Goal: Task Accomplishment & Management: Manage account settings

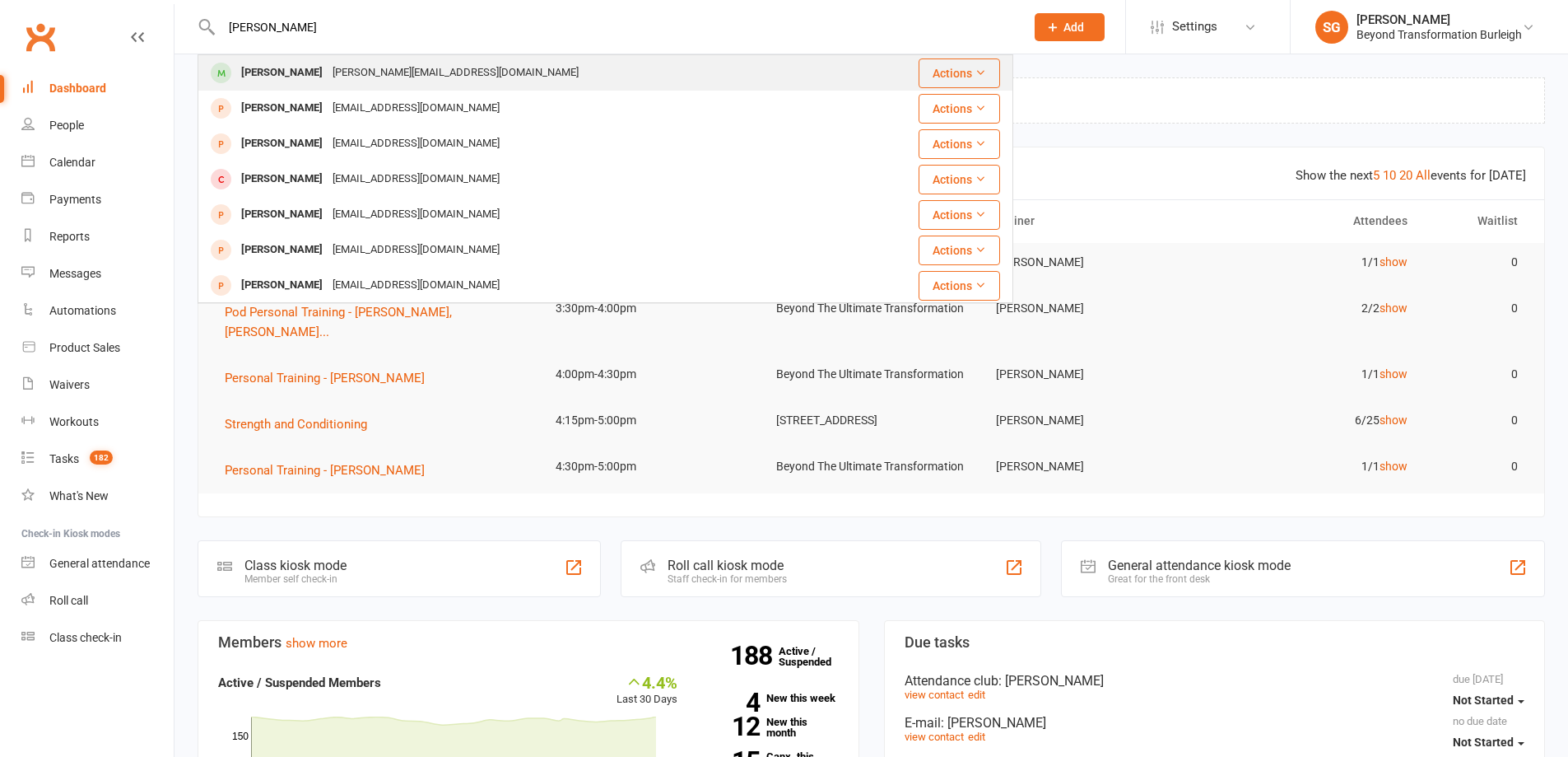
type input "[PERSON_NAME]"
click at [424, 68] on div "[PERSON_NAME][EMAIL_ADDRESS][DOMAIN_NAME]" at bounding box center [455, 73] width 256 height 24
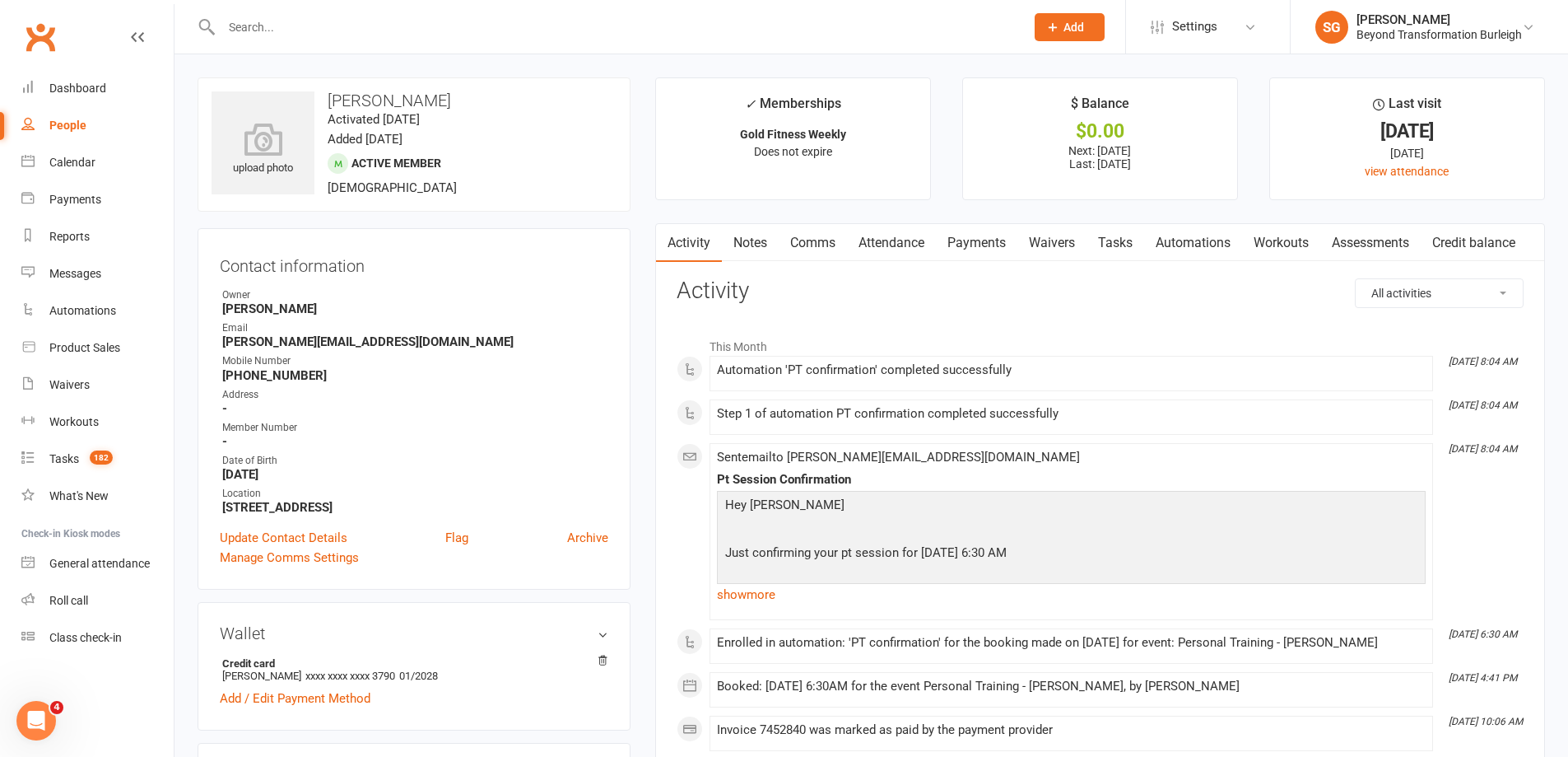
click at [905, 240] on link "Attendance" at bounding box center [891, 243] width 89 height 38
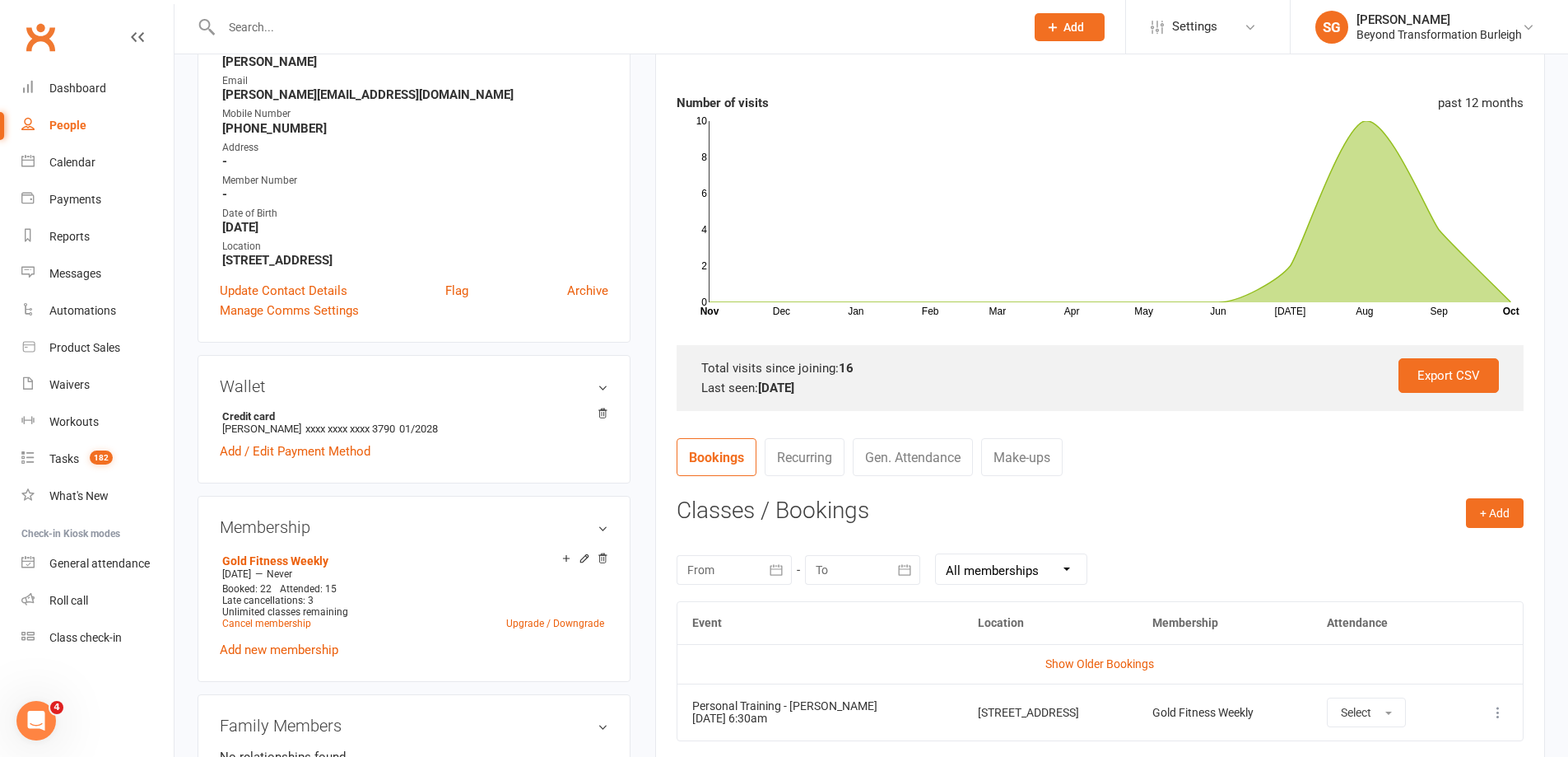
scroll to position [577, 0]
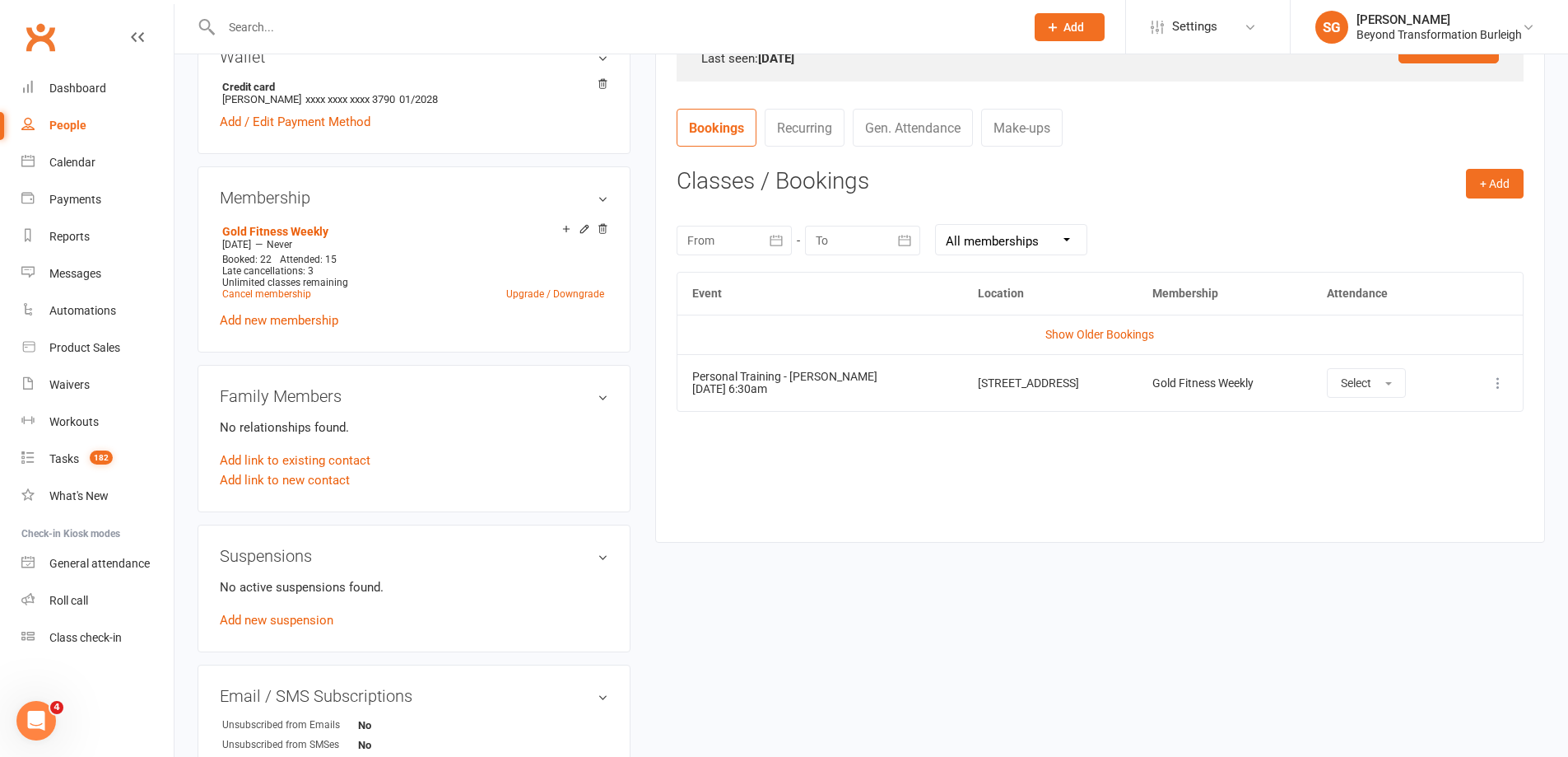
click at [285, 19] on input "text" at bounding box center [615, 27] width 797 height 23
paste input "[PERSON_NAME]"
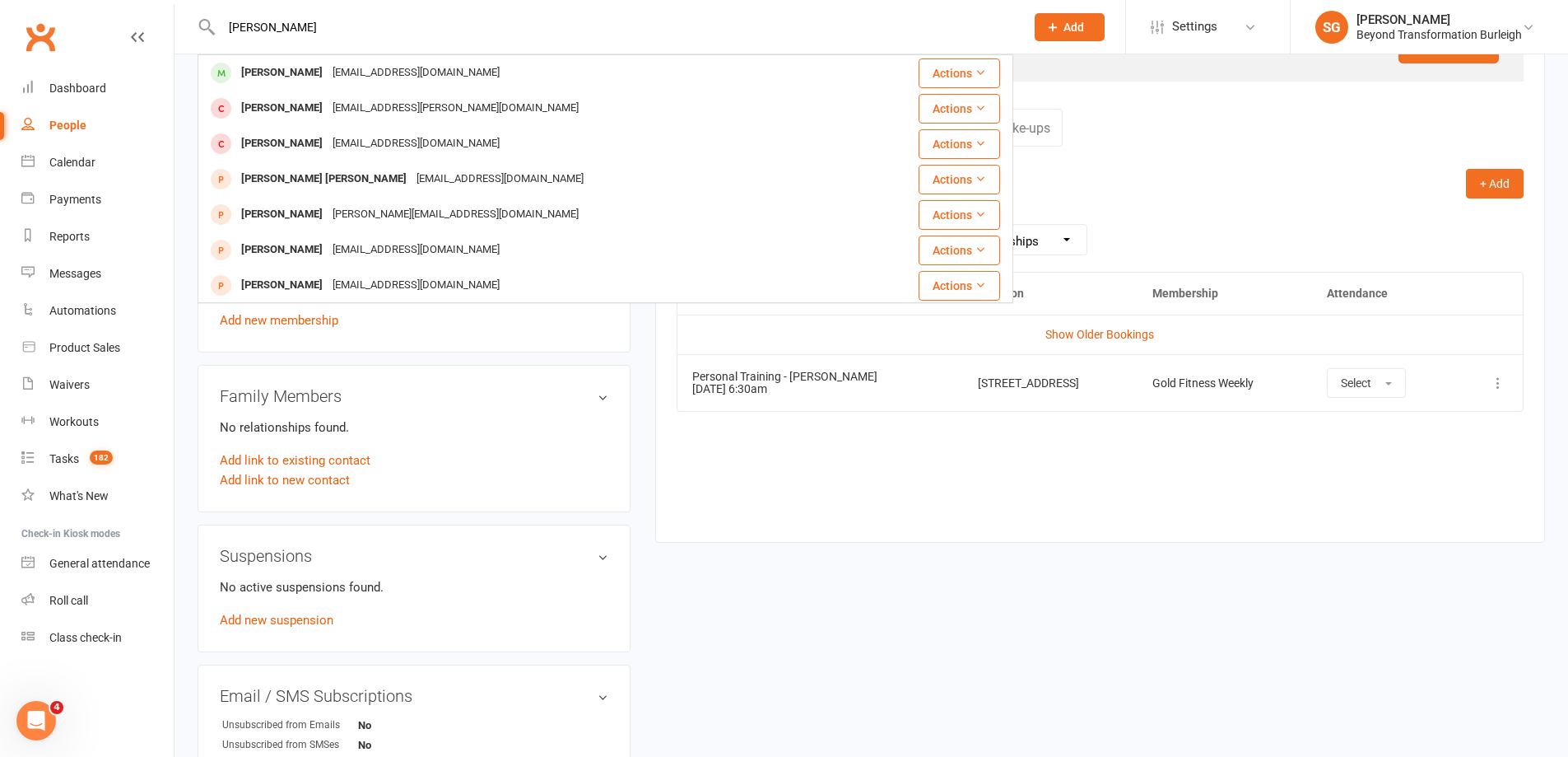
type input "[PERSON_NAME]"
click at [285, 53] on div "[PERSON_NAME] [PERSON_NAME] [PERSON_NAME][EMAIL_ADDRESS][DOMAIN_NAME] Actions […" at bounding box center [606, 26] width 816 height 54
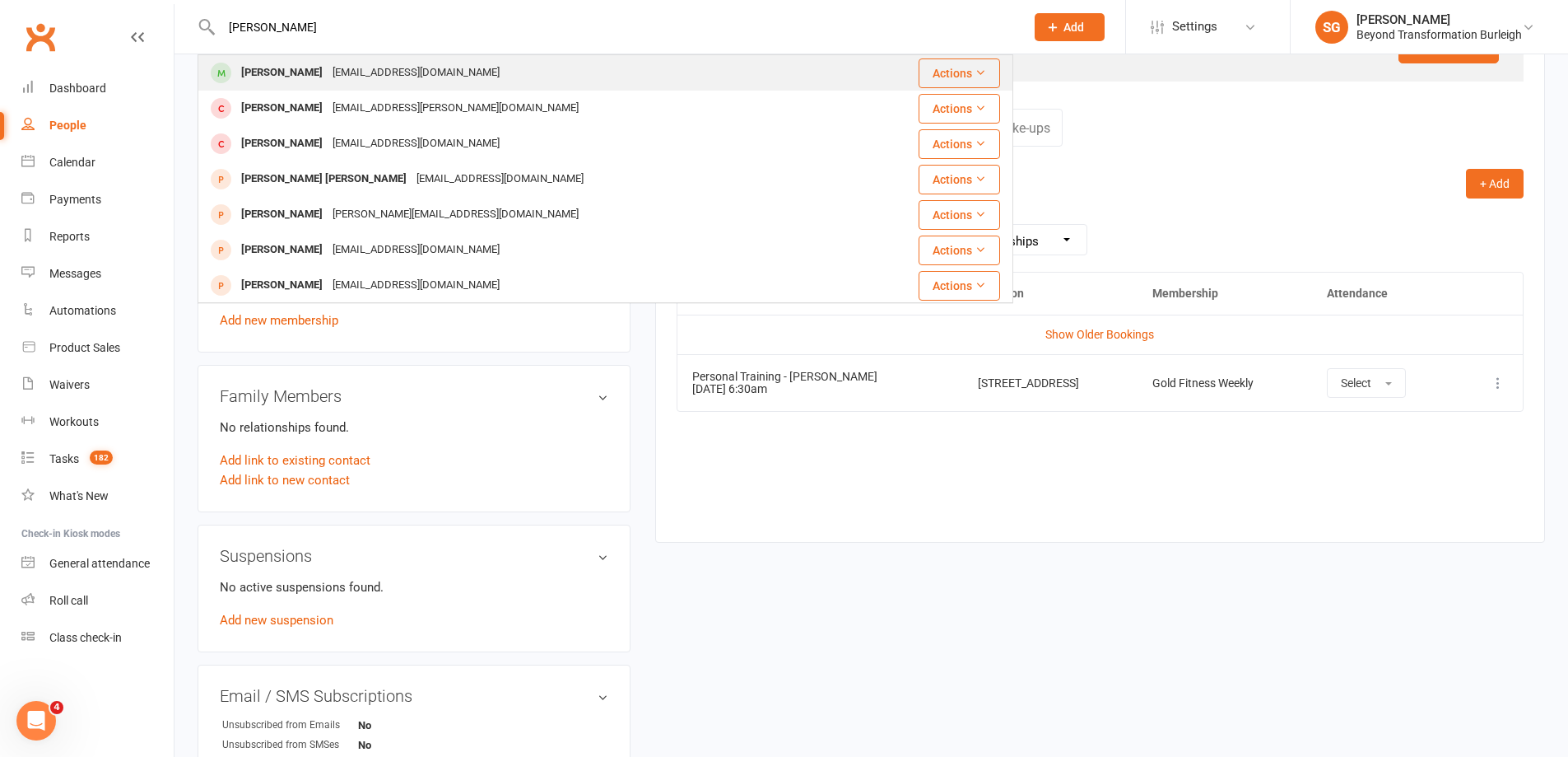
click at [302, 70] on div "[PERSON_NAME]" at bounding box center [282, 73] width 92 height 24
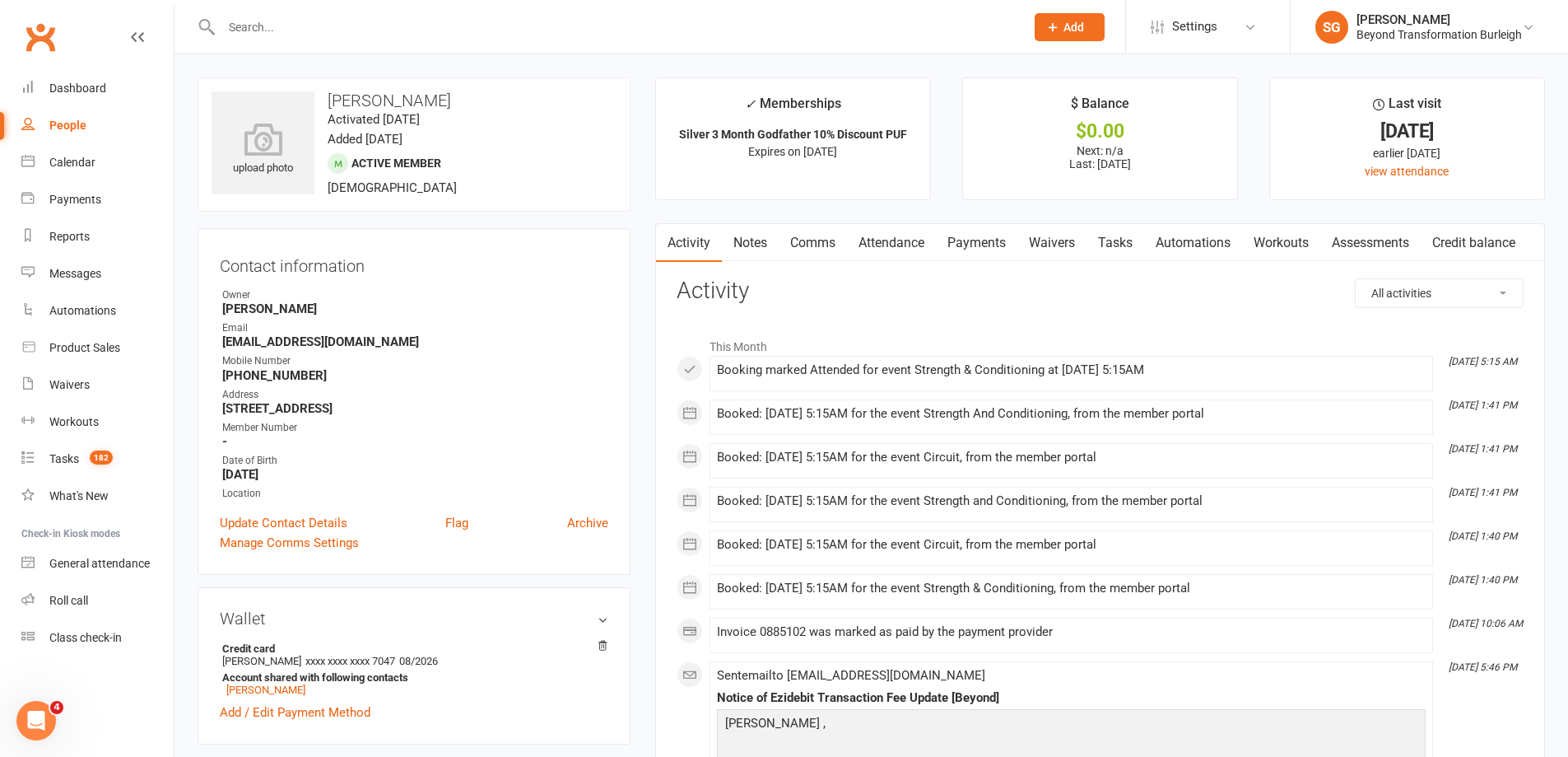
click at [879, 243] on link "Attendance" at bounding box center [891, 243] width 89 height 38
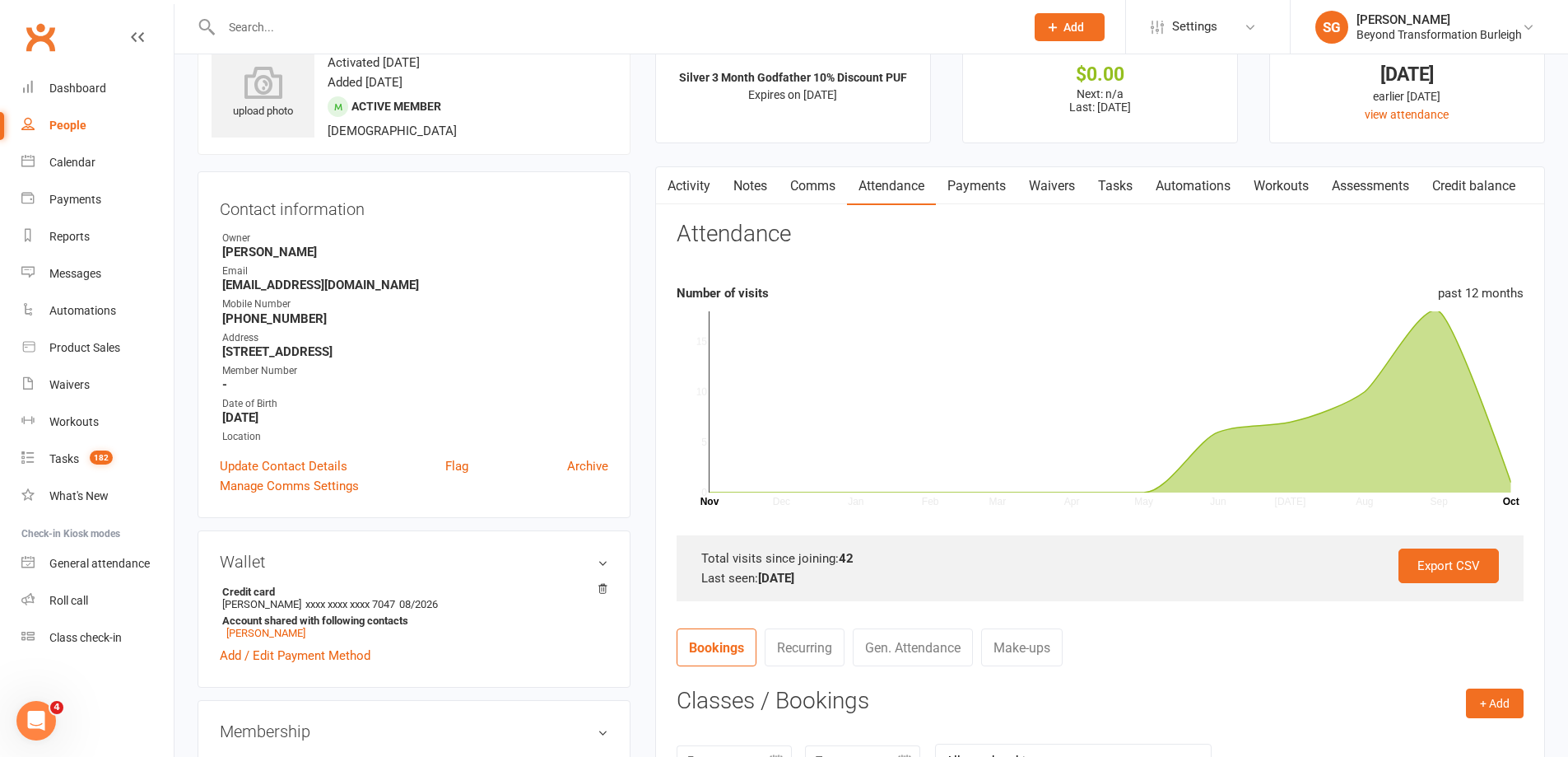
scroll to position [83, 0]
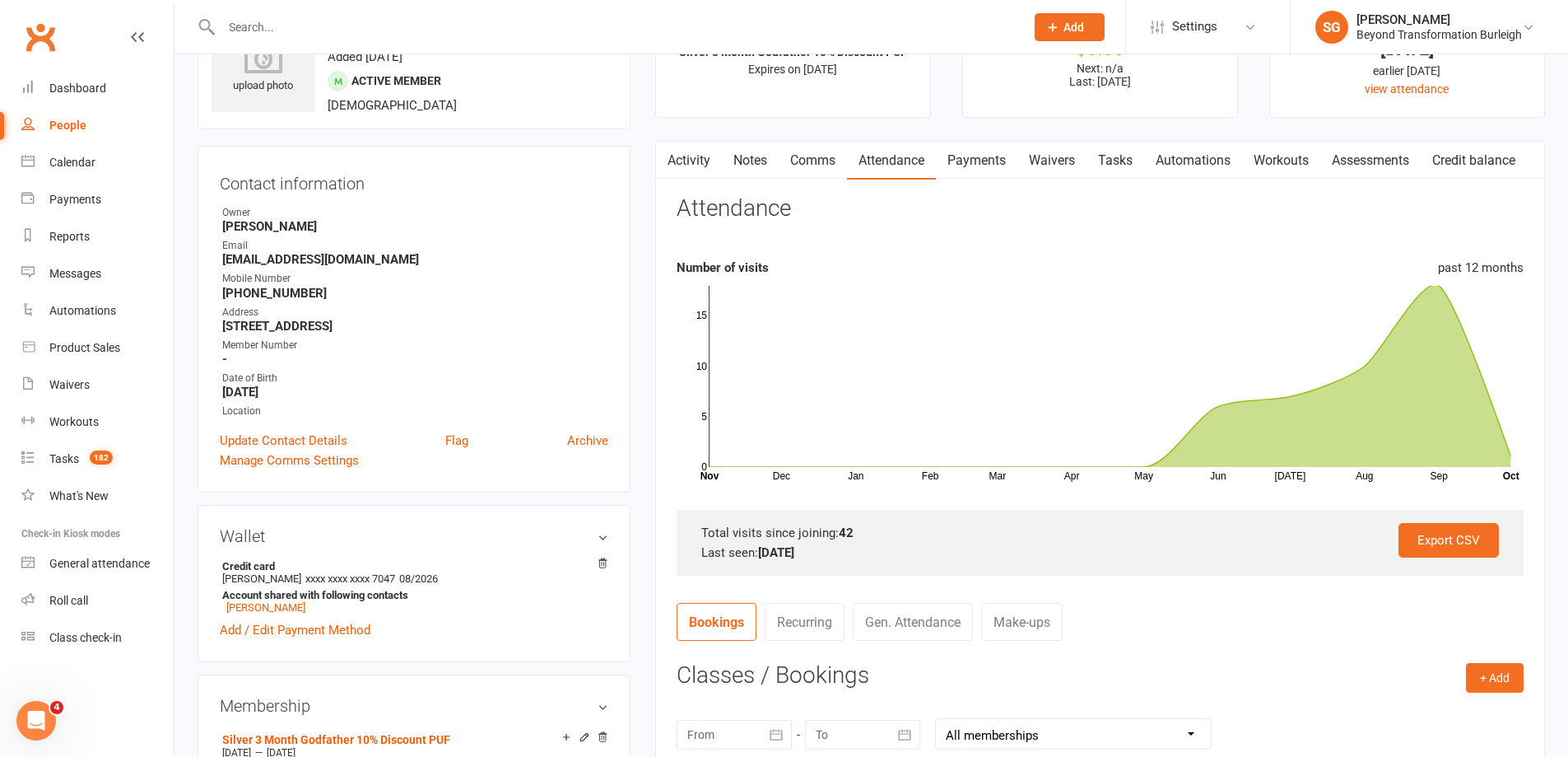
click at [340, 16] on input "text" at bounding box center [615, 27] width 797 height 23
paste input "[PERSON_NAME]"
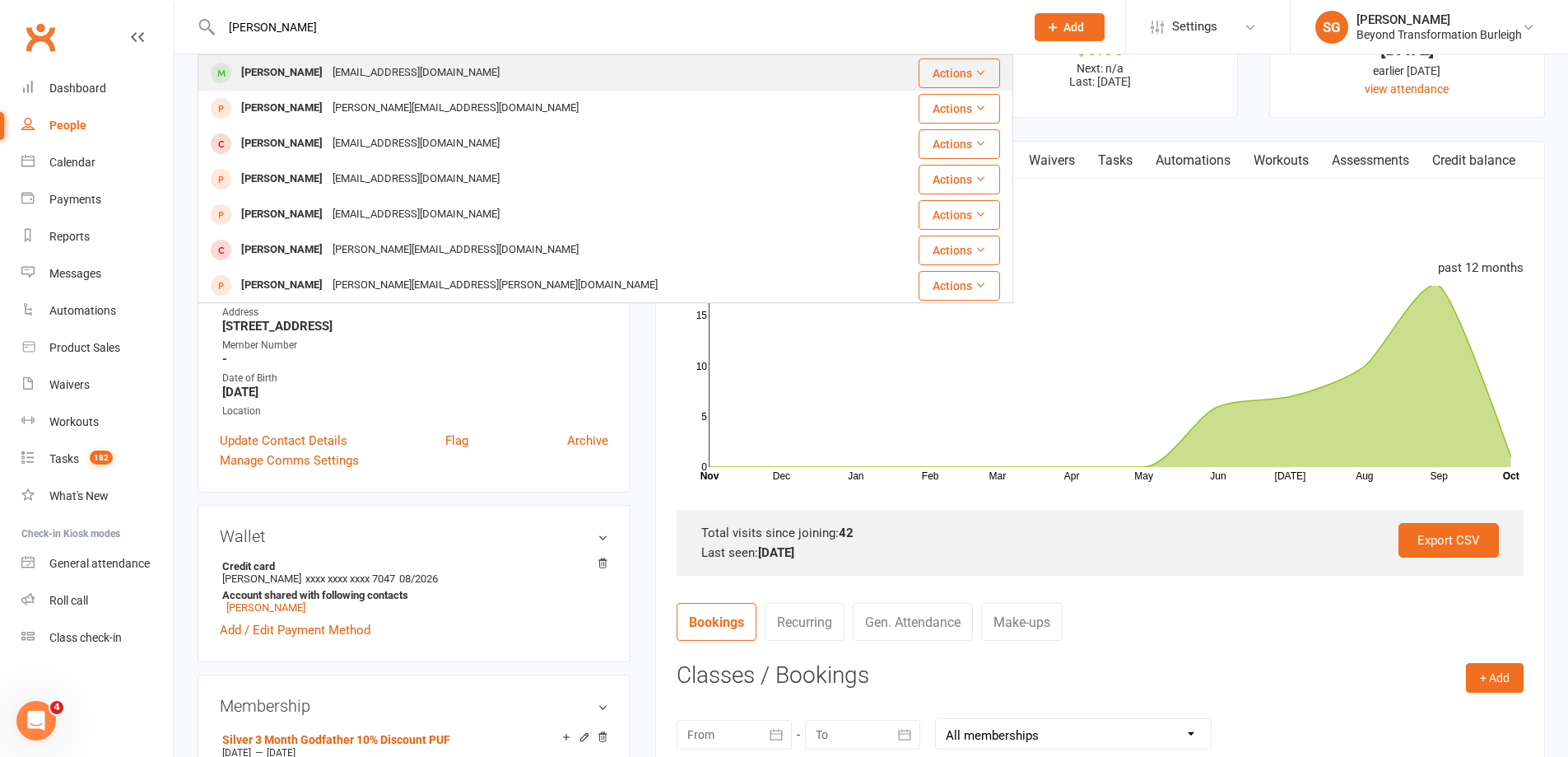
type input "[PERSON_NAME]"
click at [351, 66] on div "[EMAIL_ADDRESS][DOMAIN_NAME]" at bounding box center [416, 73] width 177 height 24
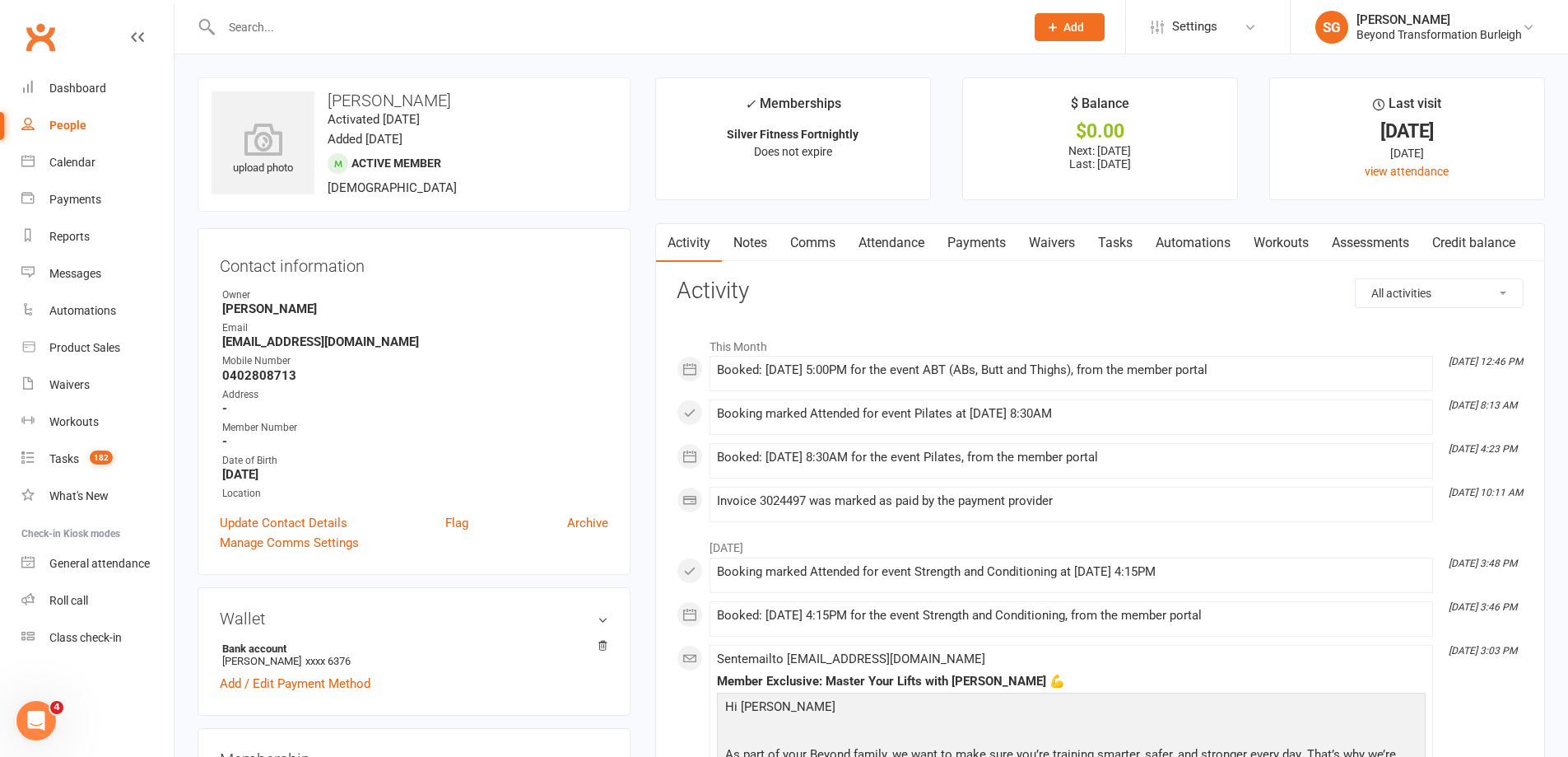
click at [317, 17] on input "text" at bounding box center [615, 27] width 797 height 23
paste input "[PERSON_NAME]"
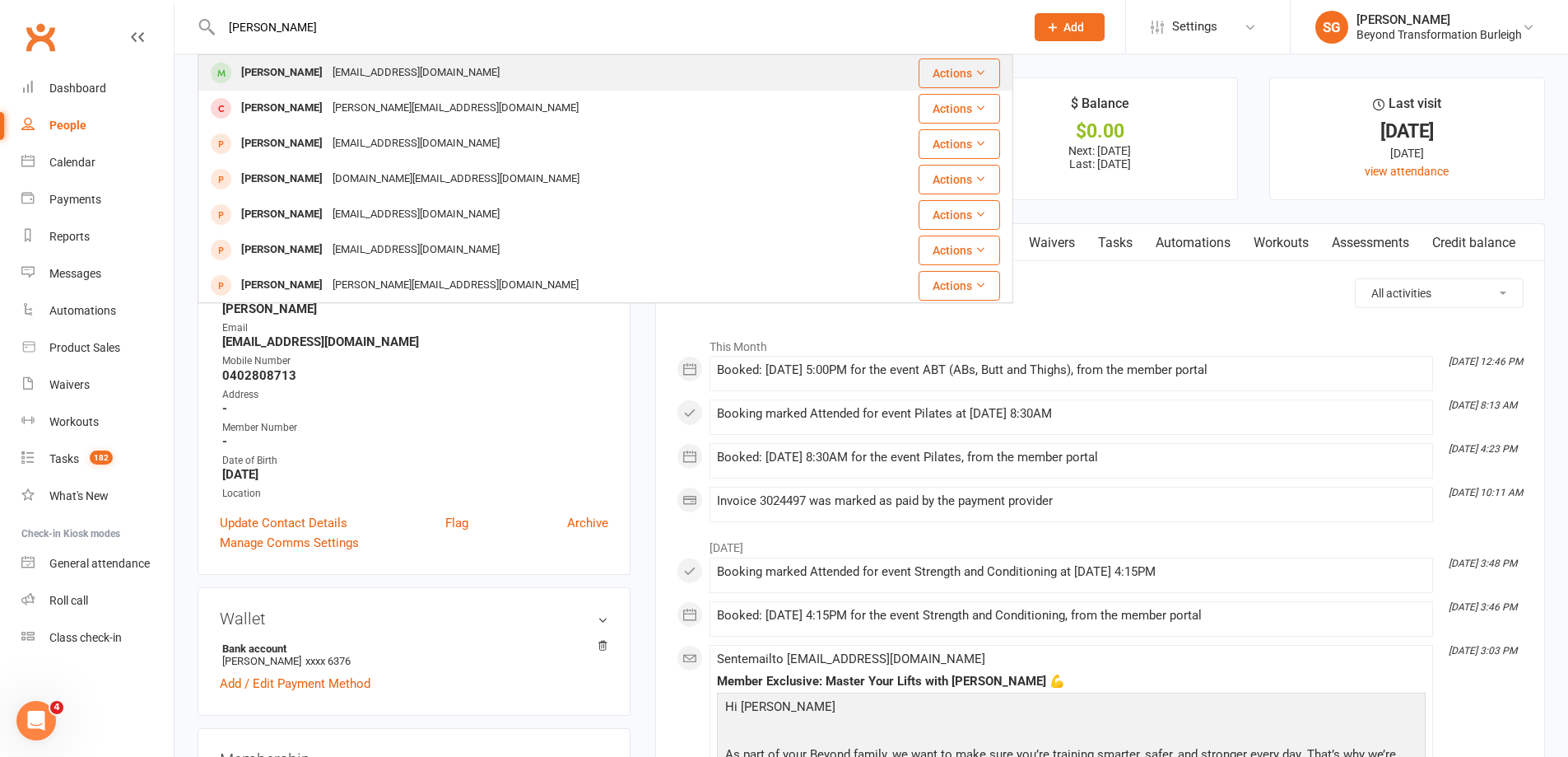
type input "[PERSON_NAME]"
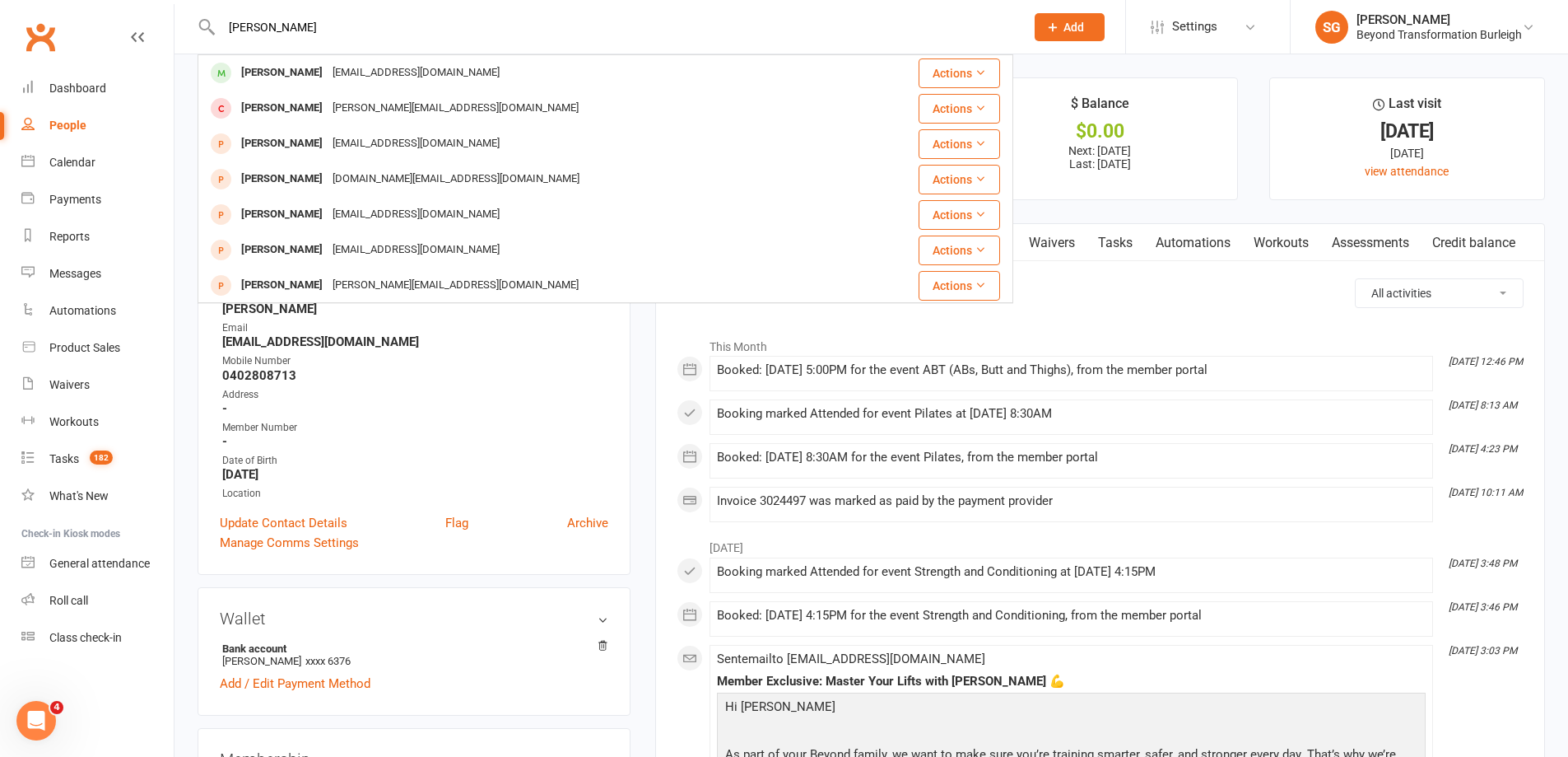
drag, startPoint x: 321, startPoint y: 69, endPoint x: 423, endPoint y: 72, distance: 102.0
click at [323, 69] on div "[PERSON_NAME]" at bounding box center [282, 73] width 92 height 24
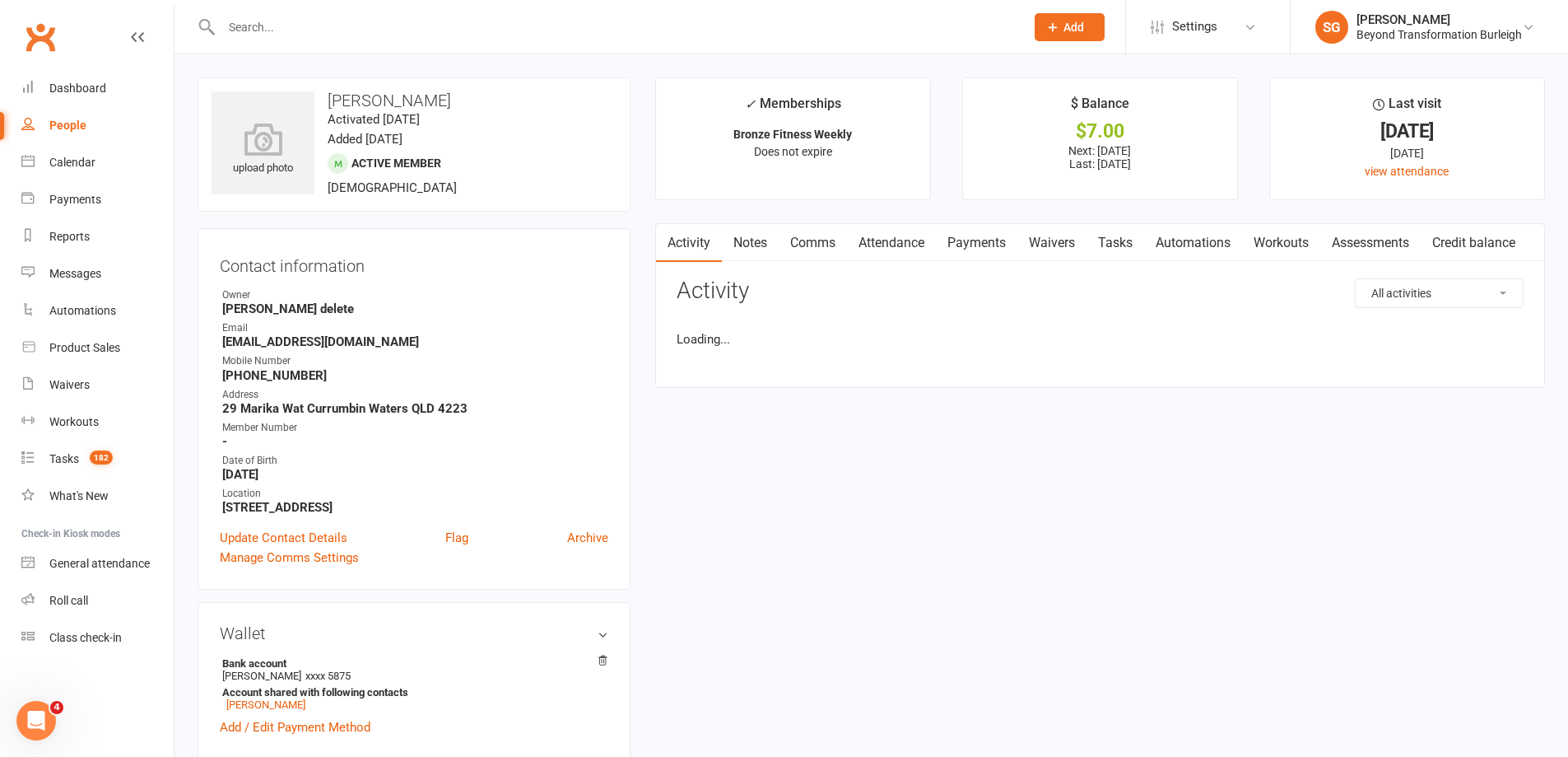
click at [899, 248] on link "Attendance" at bounding box center [891, 243] width 89 height 38
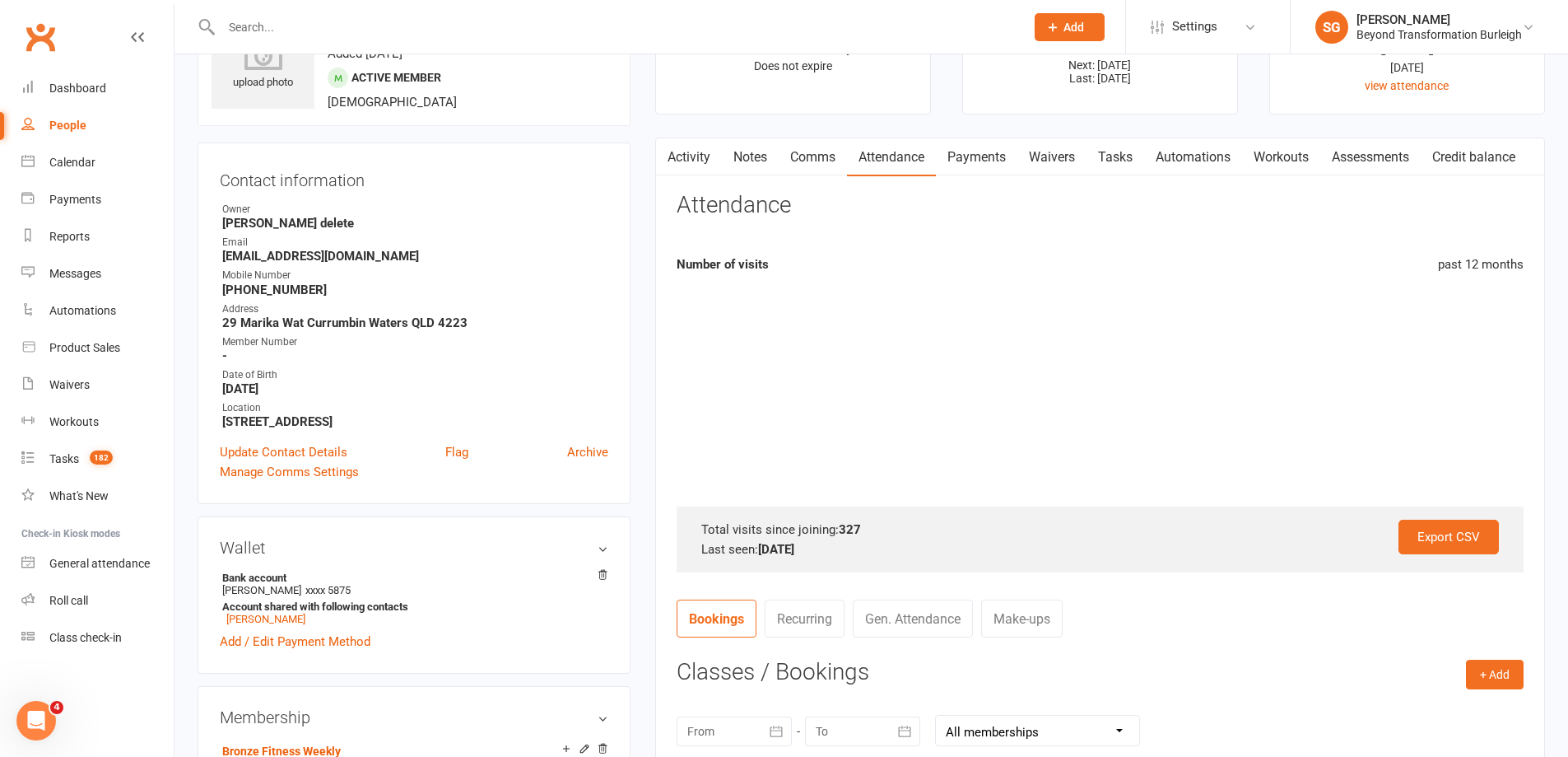
scroll to position [494, 0]
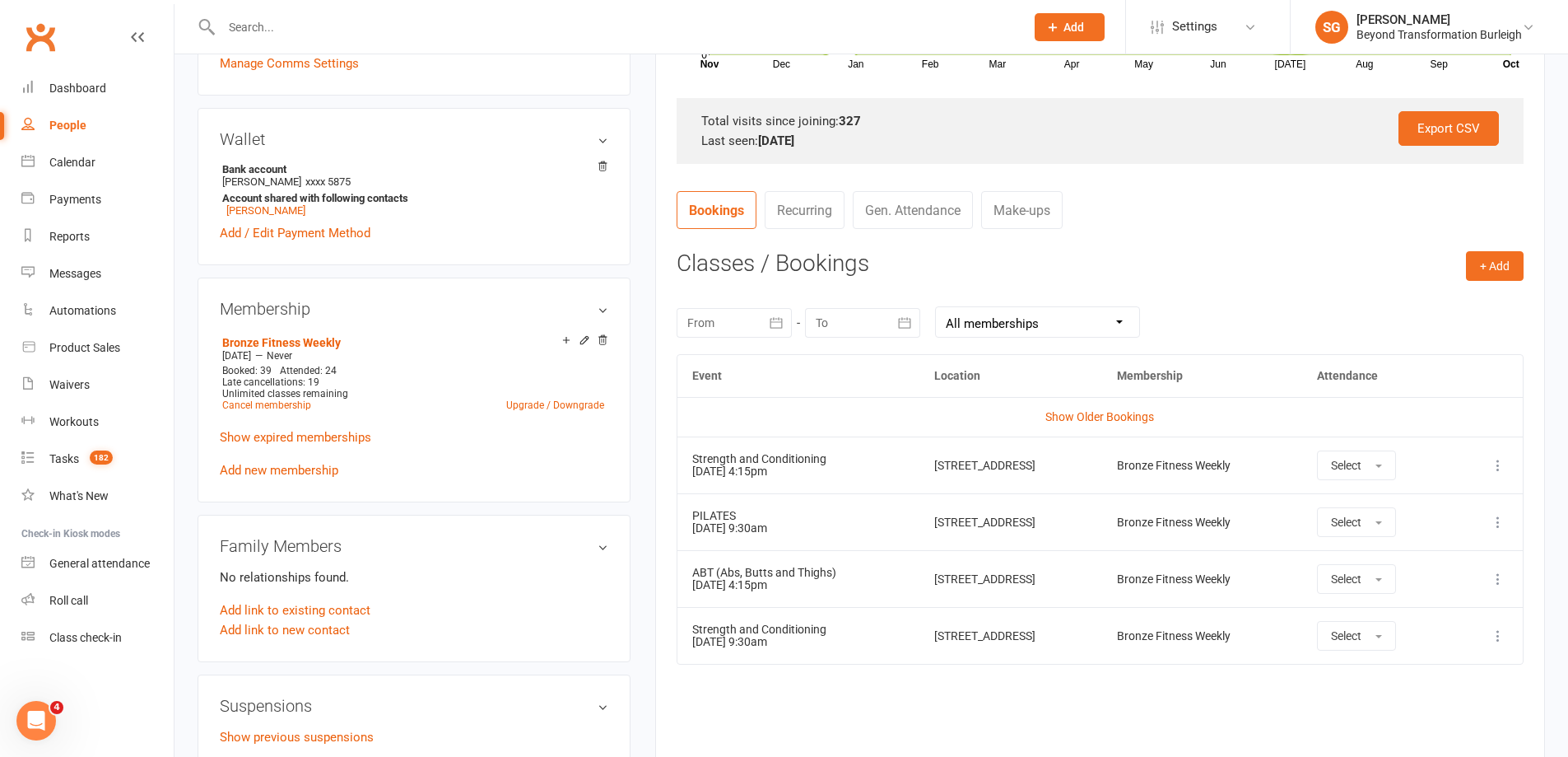
click at [317, 14] on div at bounding box center [606, 26] width 816 height 54
click at [317, 30] on input "text" at bounding box center [615, 27] width 797 height 23
paste input "[PERSON_NAME]"
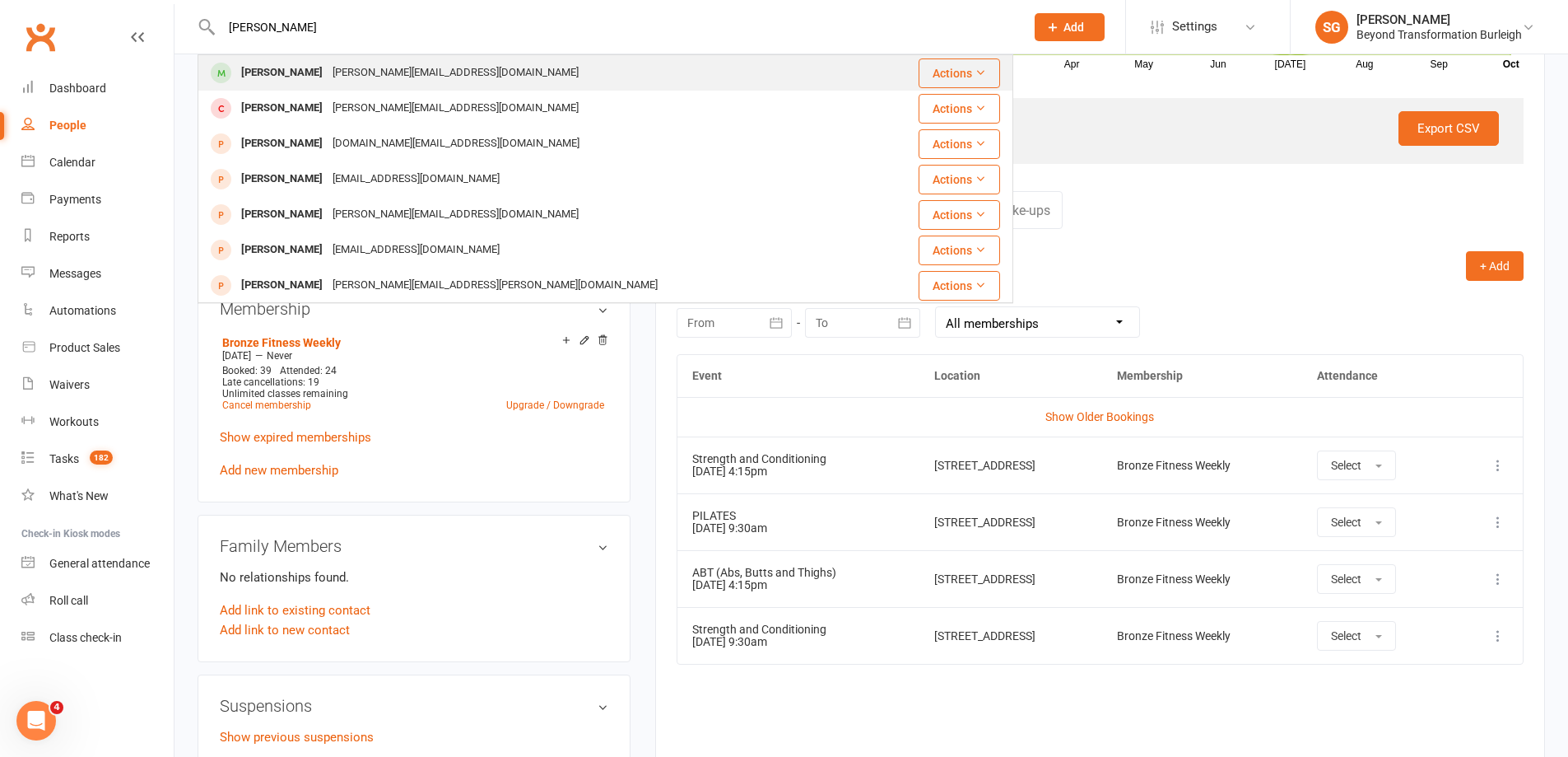
type input "[PERSON_NAME]"
click at [327, 66] on div "[PERSON_NAME][EMAIL_ADDRESS][DOMAIN_NAME]" at bounding box center [455, 73] width 256 height 24
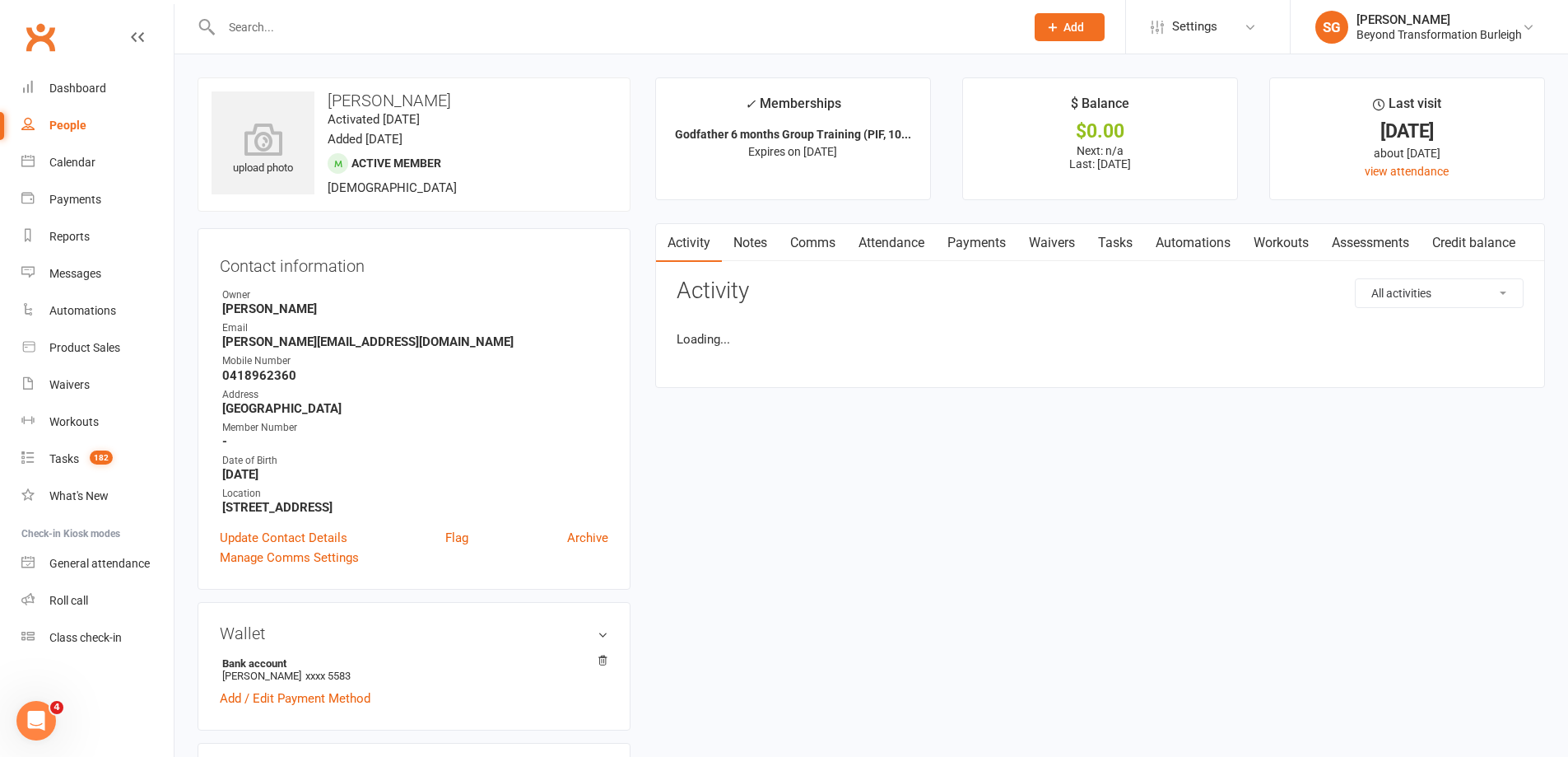
click at [897, 215] on main "✓ Memberships Godfather 6 months Group Training (PIF, 10... Expires on [DATE] $…" at bounding box center [1100, 241] width 915 height 327
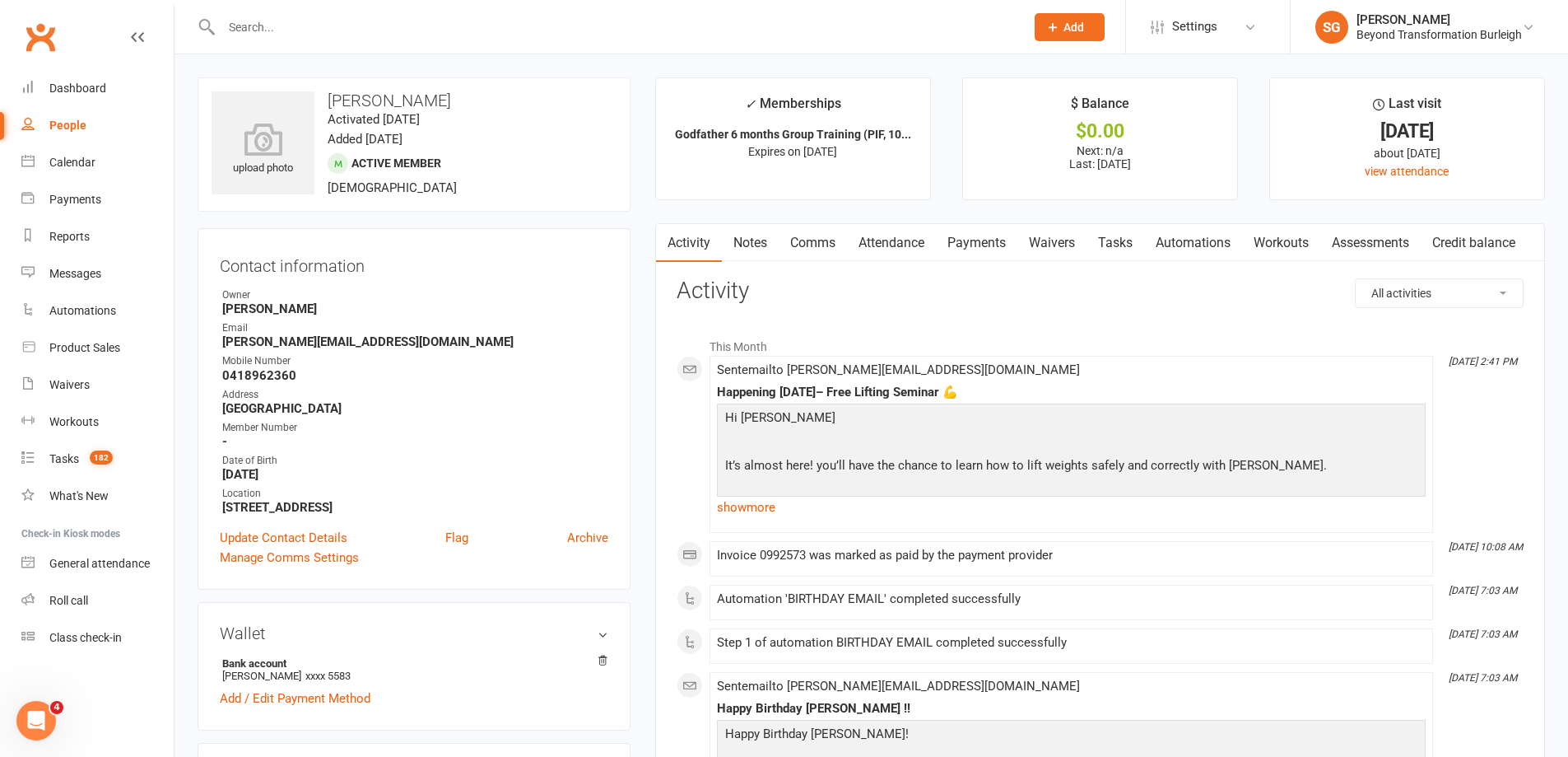
click at [887, 242] on link "Attendance" at bounding box center [891, 243] width 89 height 38
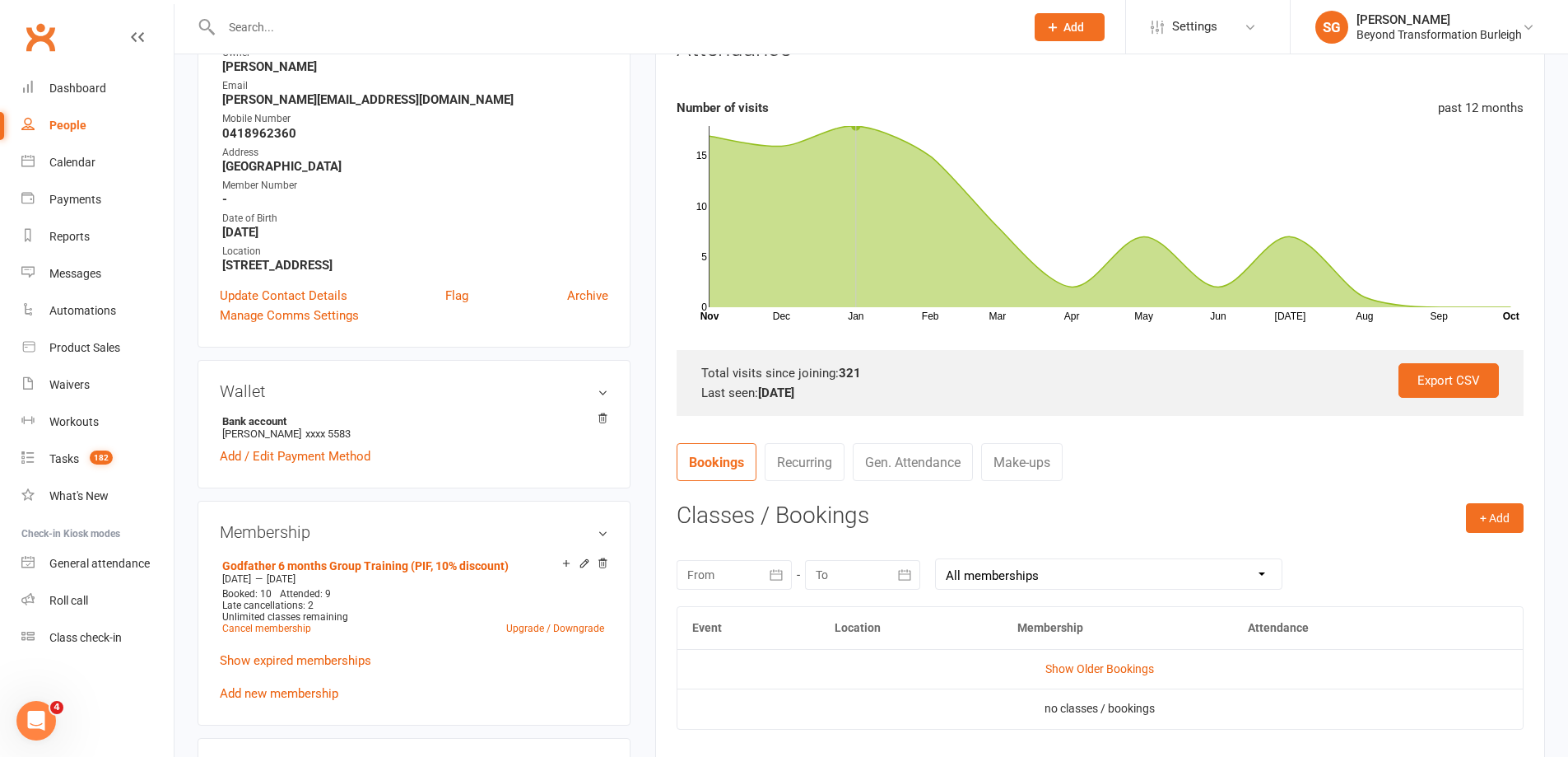
scroll to position [412, 0]
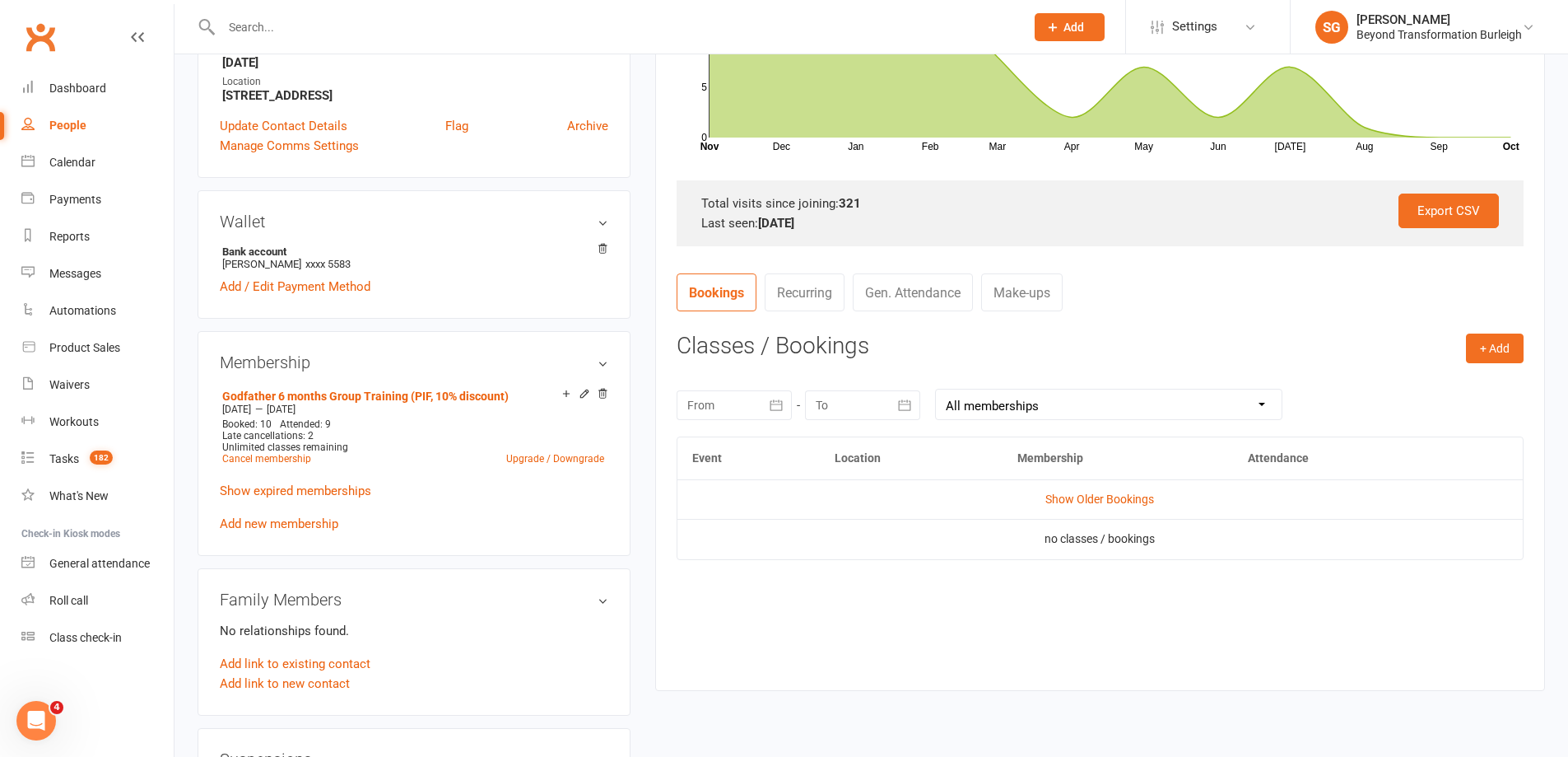
click at [297, 16] on div at bounding box center [606, 26] width 816 height 54
click at [295, 17] on input "text" at bounding box center [615, 27] width 797 height 23
click at [299, 19] on input "text" at bounding box center [615, 27] width 797 height 23
paste input "[PERSON_NAME]"
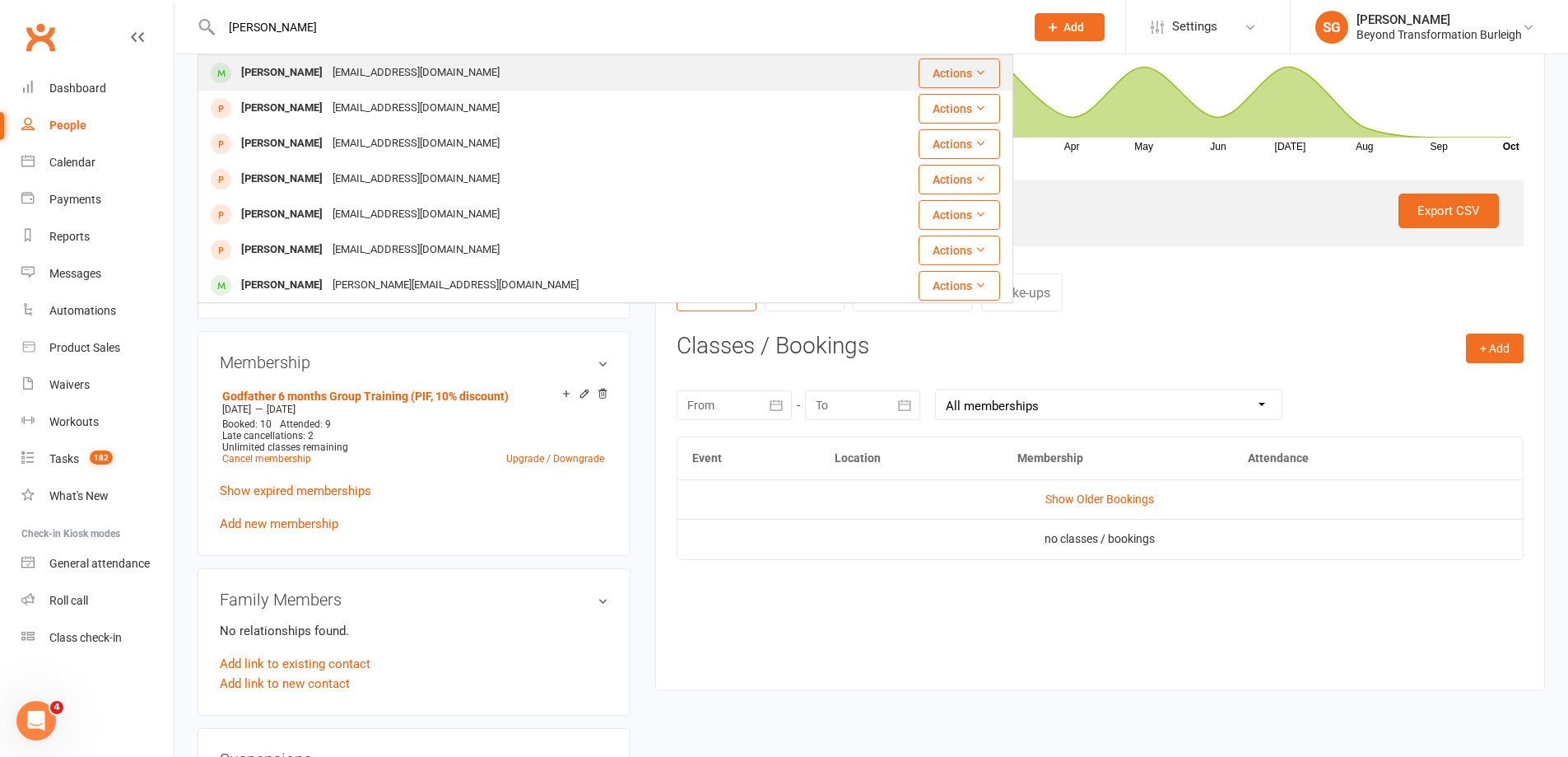
type input "[PERSON_NAME]"
click at [306, 56] on div "[PERSON_NAME] [EMAIL_ADDRESS][DOMAIN_NAME]" at bounding box center [532, 72] width 664 height 34
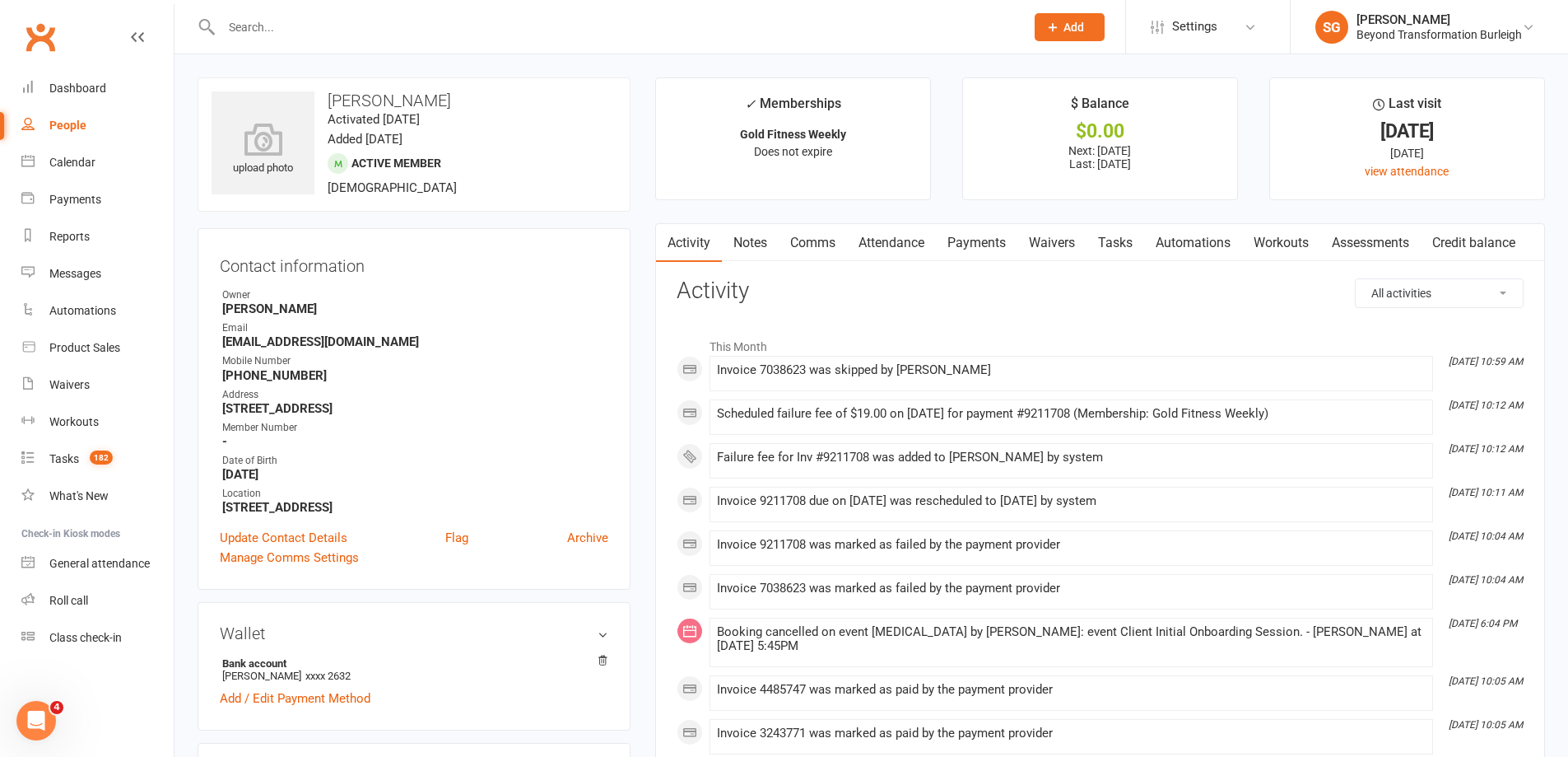
click at [896, 247] on link "Attendance" at bounding box center [891, 243] width 89 height 38
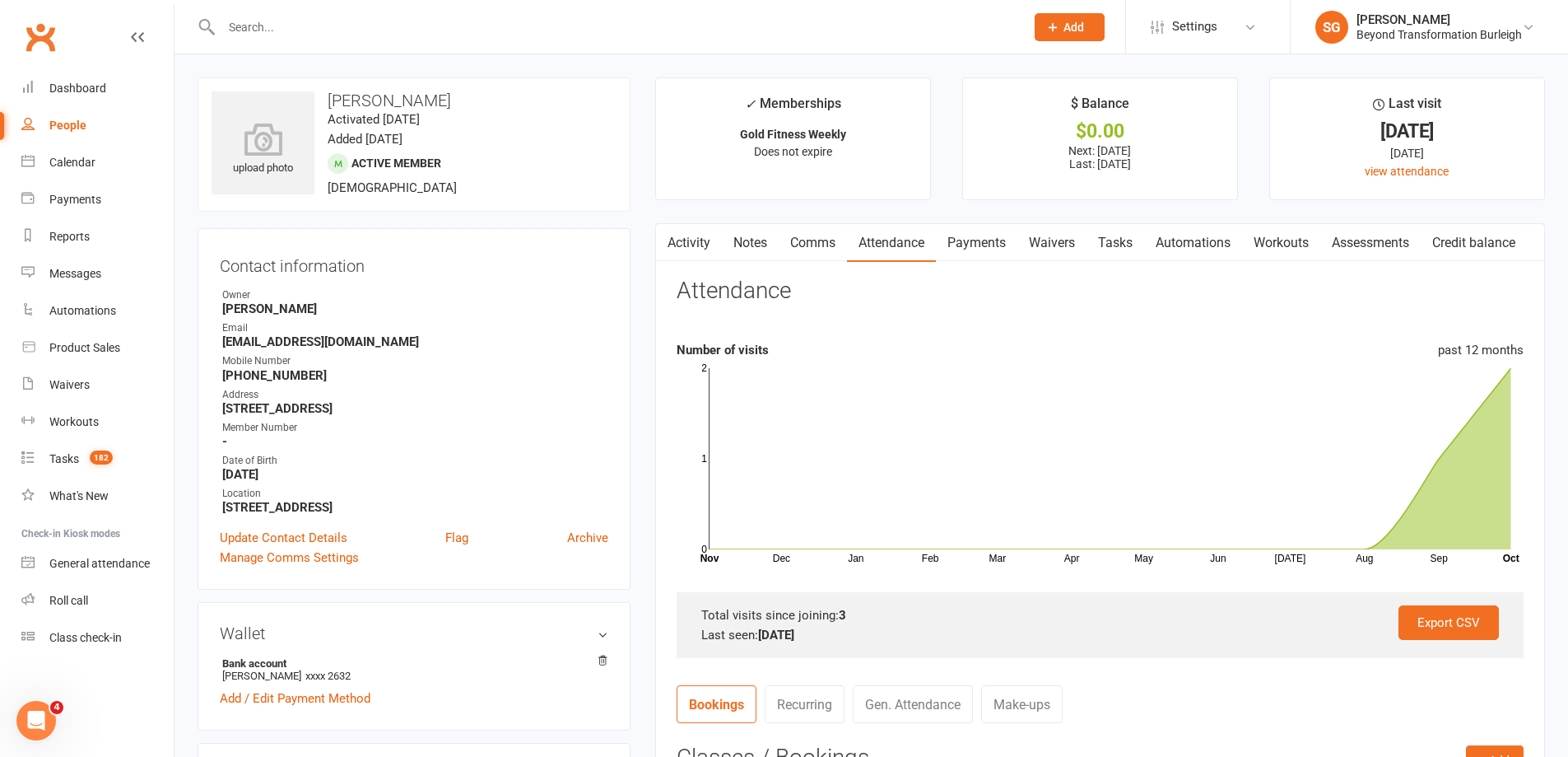
click at [320, 30] on input "text" at bounding box center [615, 27] width 797 height 23
paste input "[PERSON_NAME]"
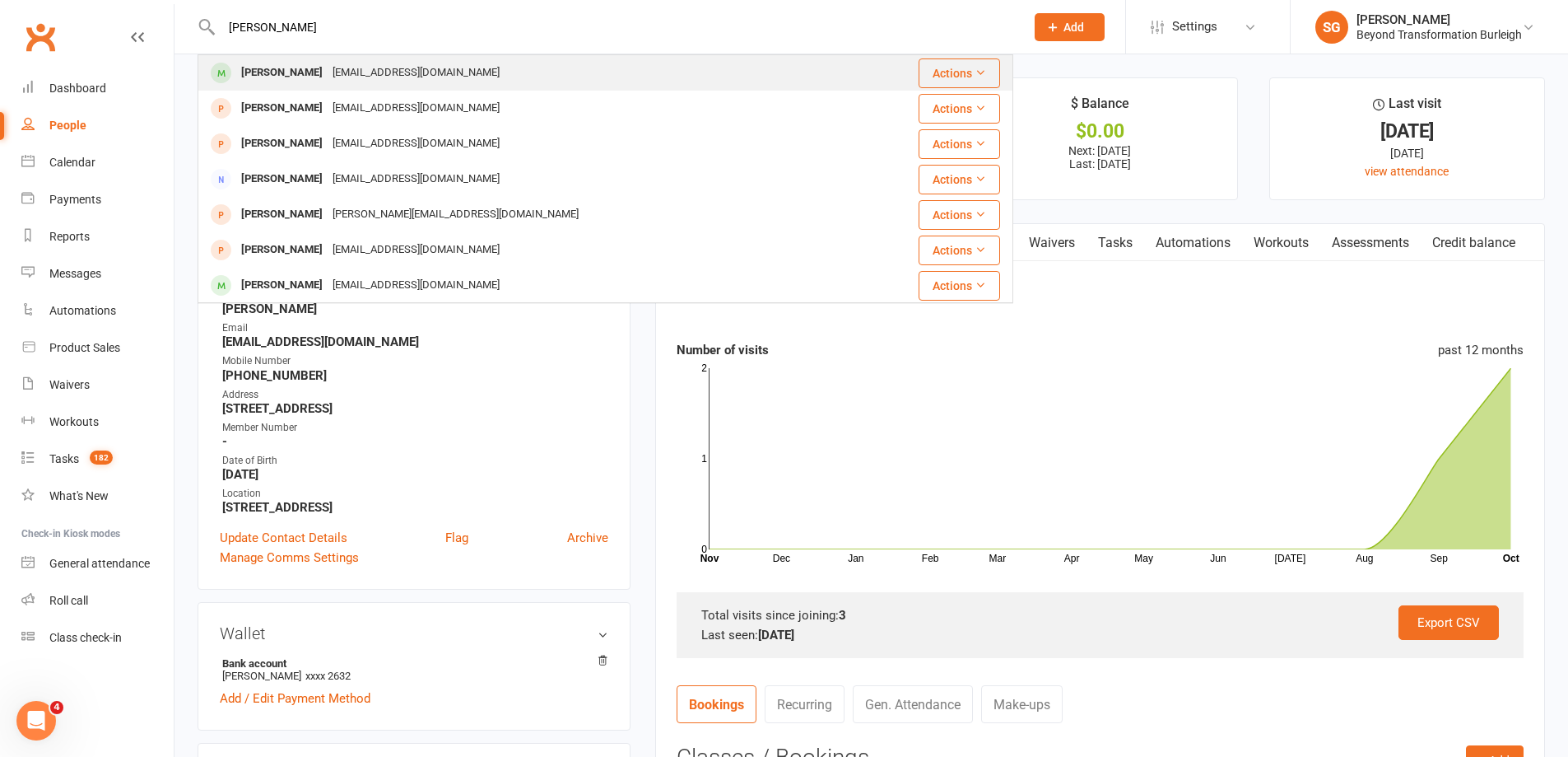
type input "[PERSON_NAME]"
click at [315, 58] on div "[PERSON_NAME] [EMAIL_ADDRESS][DOMAIN_NAME]" at bounding box center [538, 72] width 677 height 34
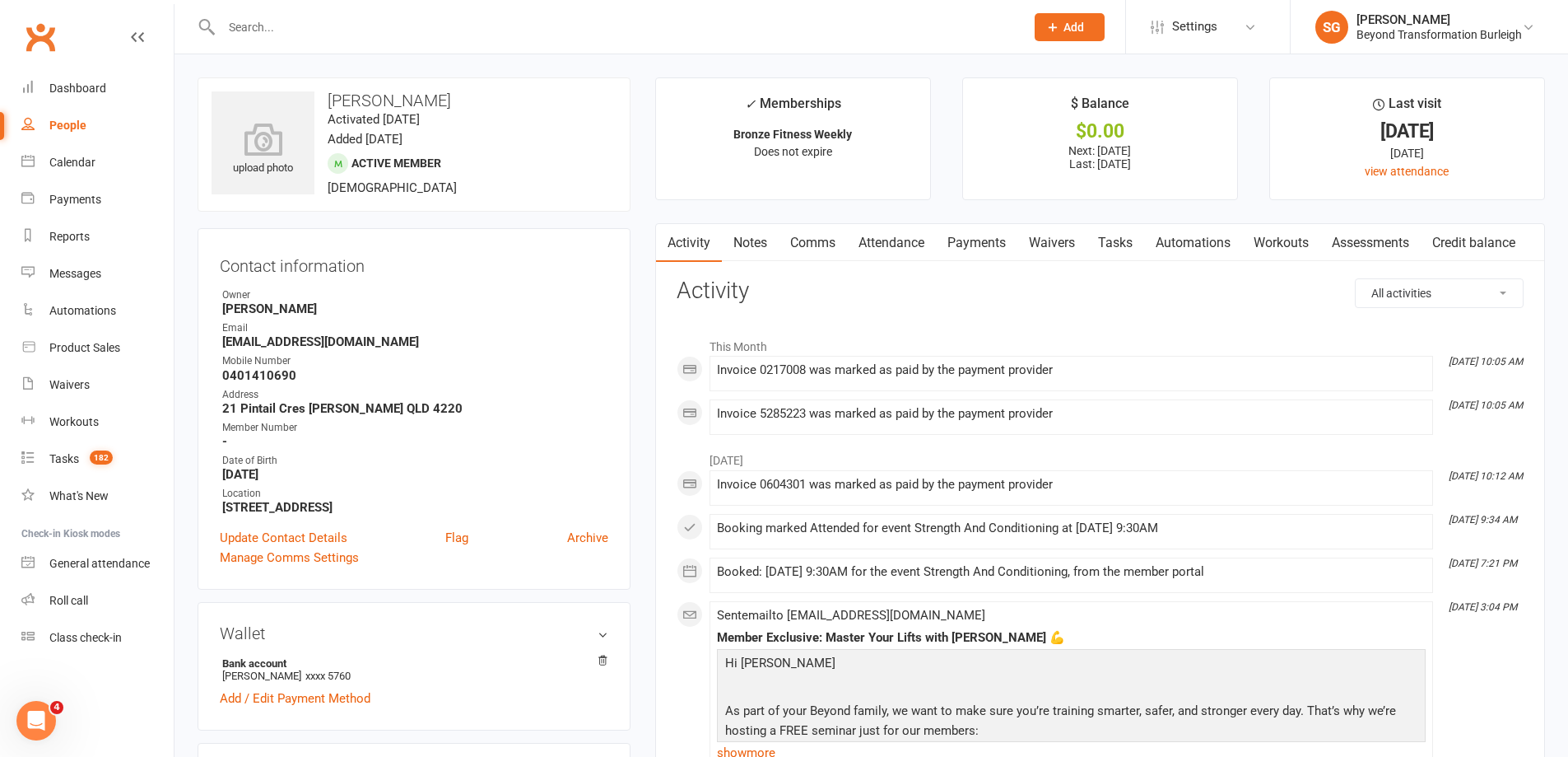
click at [875, 228] on link "Attendance" at bounding box center [891, 243] width 89 height 38
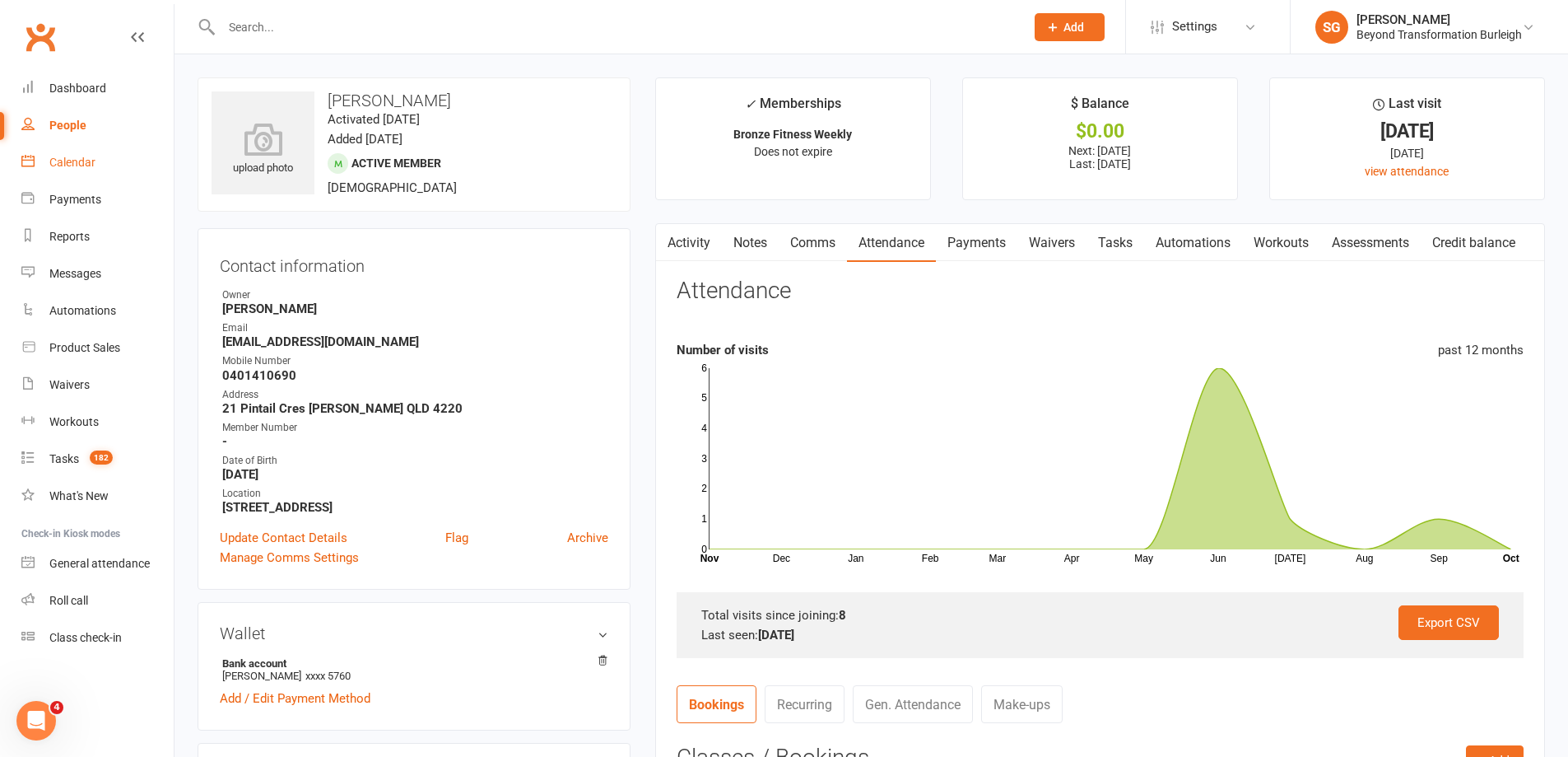
click at [80, 159] on div "Calendar" at bounding box center [72, 163] width 46 height 14
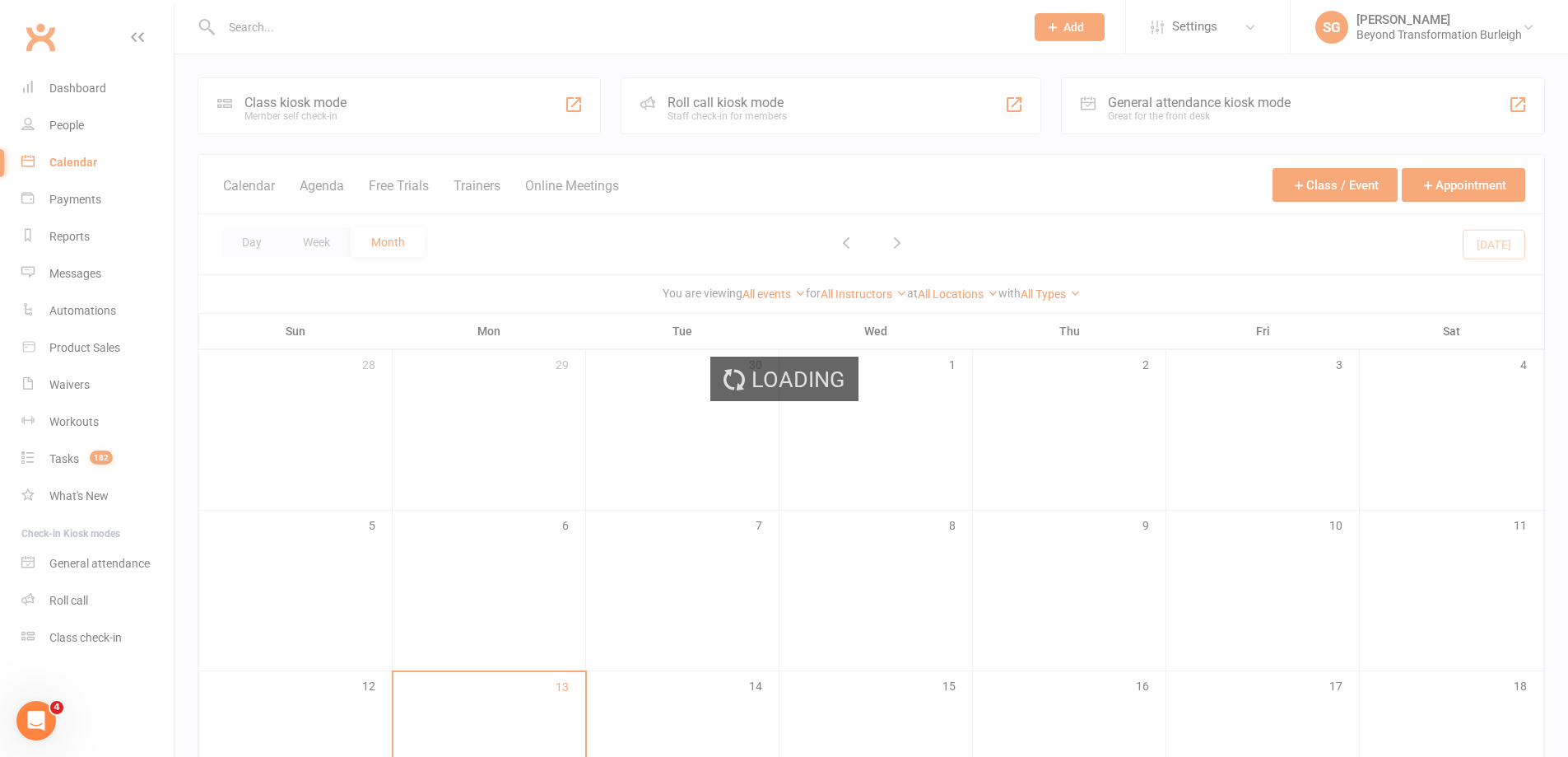
click at [336, 239] on div "Loading" at bounding box center [784, 378] width 1568 height 757
click at [334, 240] on div "Loading" at bounding box center [784, 378] width 1568 height 757
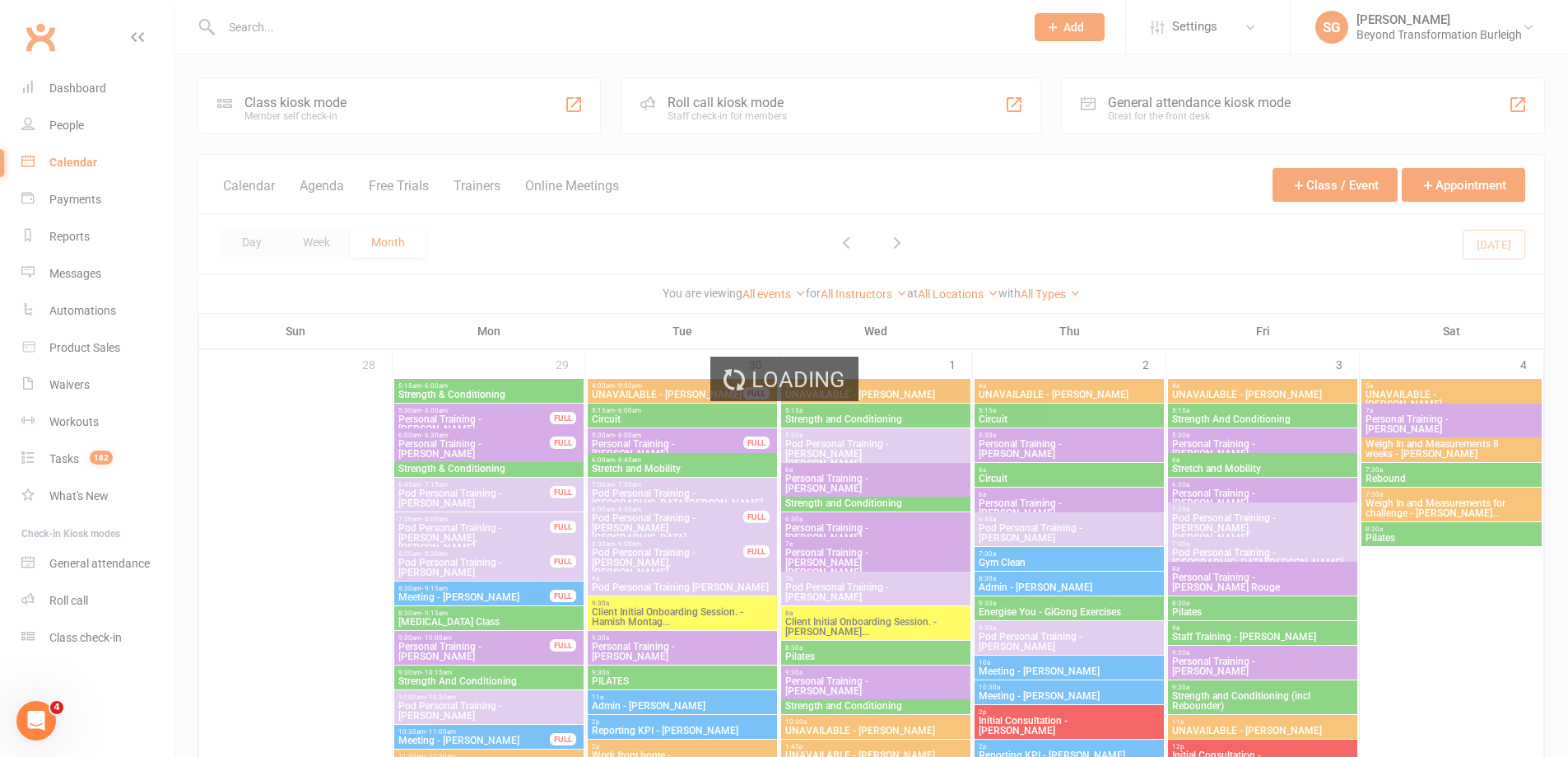
click at [332, 242] on div "Loading" at bounding box center [784, 378] width 1568 height 757
click at [329, 243] on div "Loading" at bounding box center [784, 378] width 1568 height 757
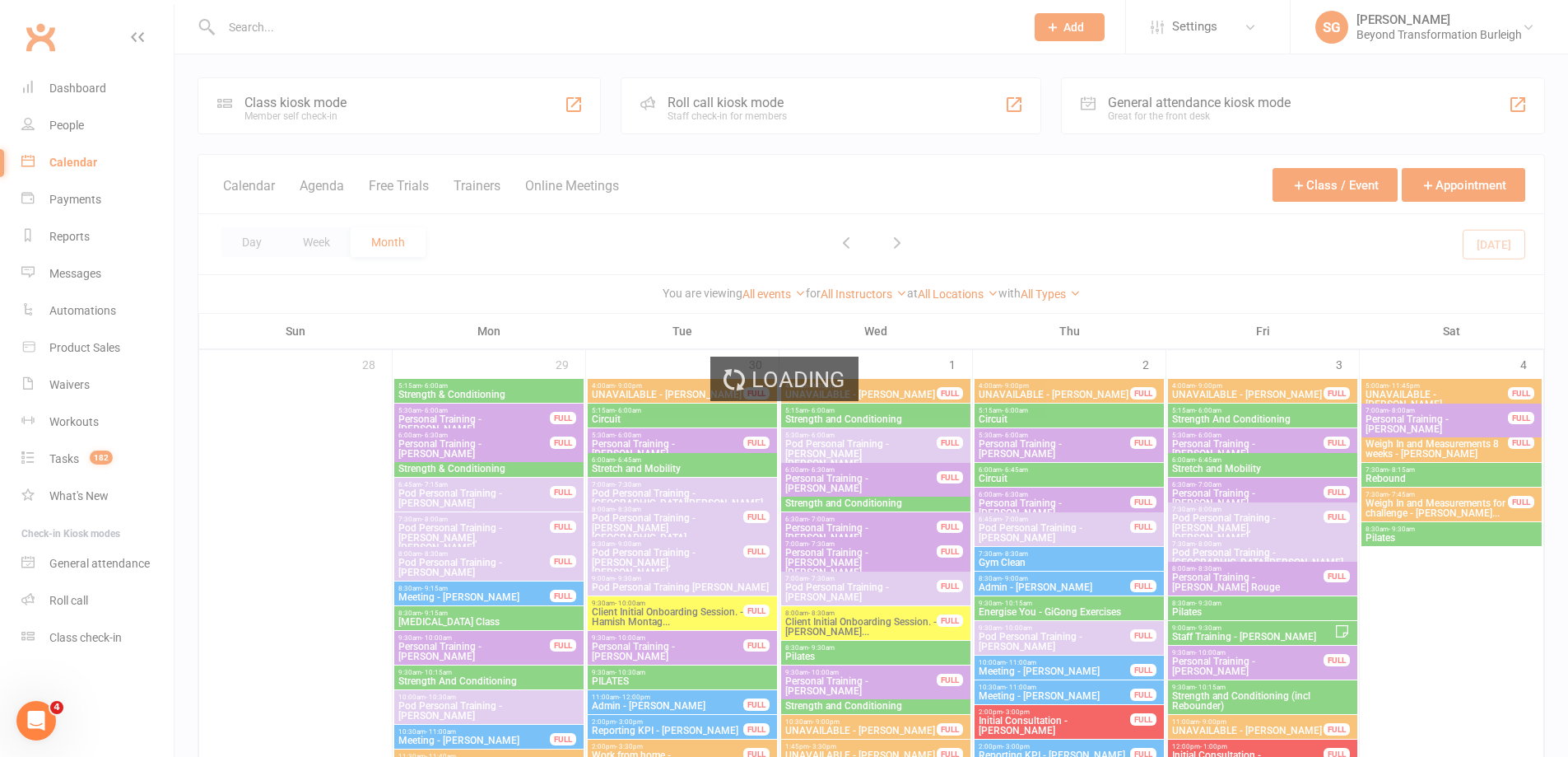
click at [329, 243] on div "Loading" at bounding box center [784, 378] width 1568 height 757
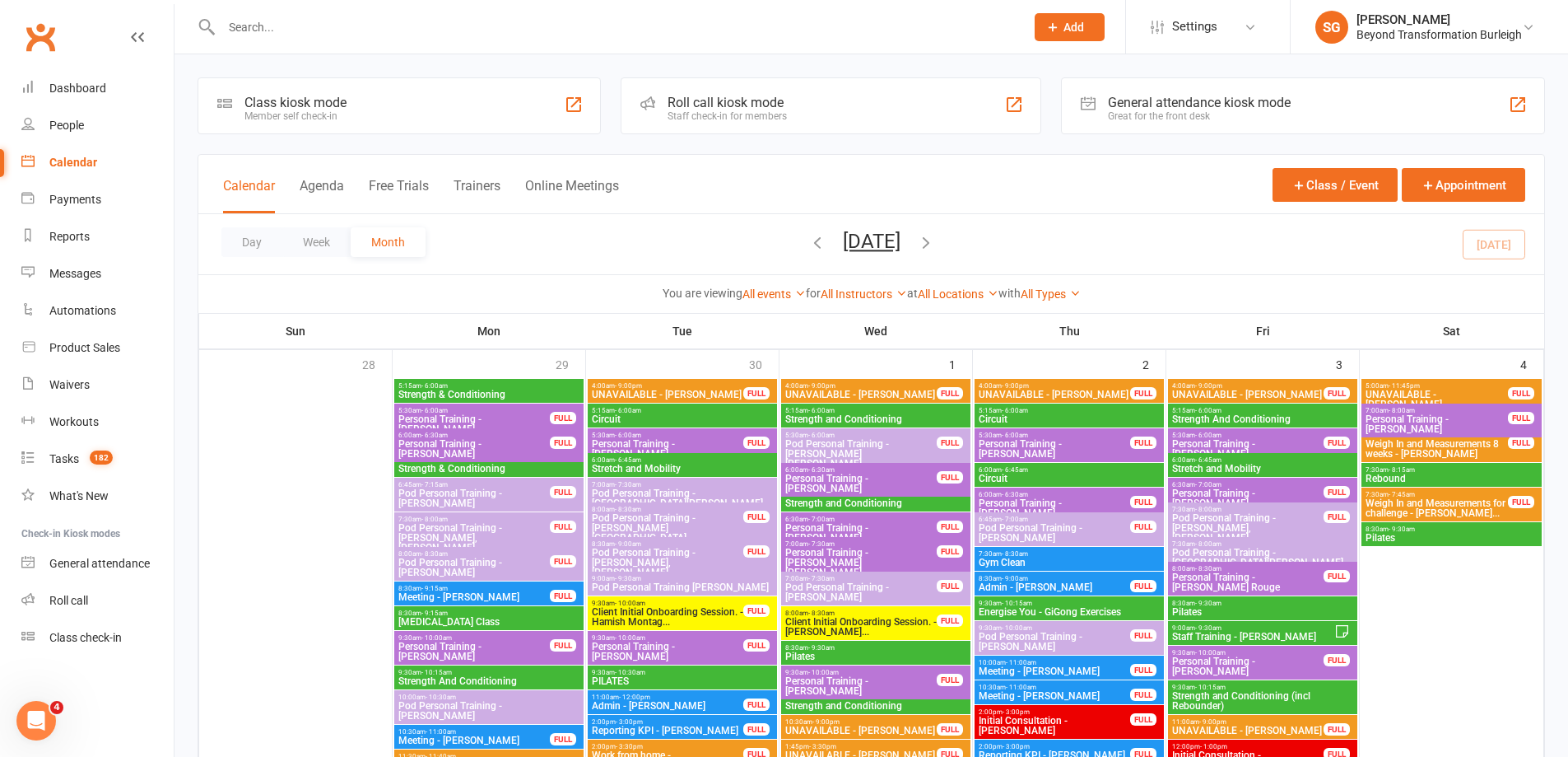
click at [329, 243] on button "Week" at bounding box center [317, 242] width 68 height 29
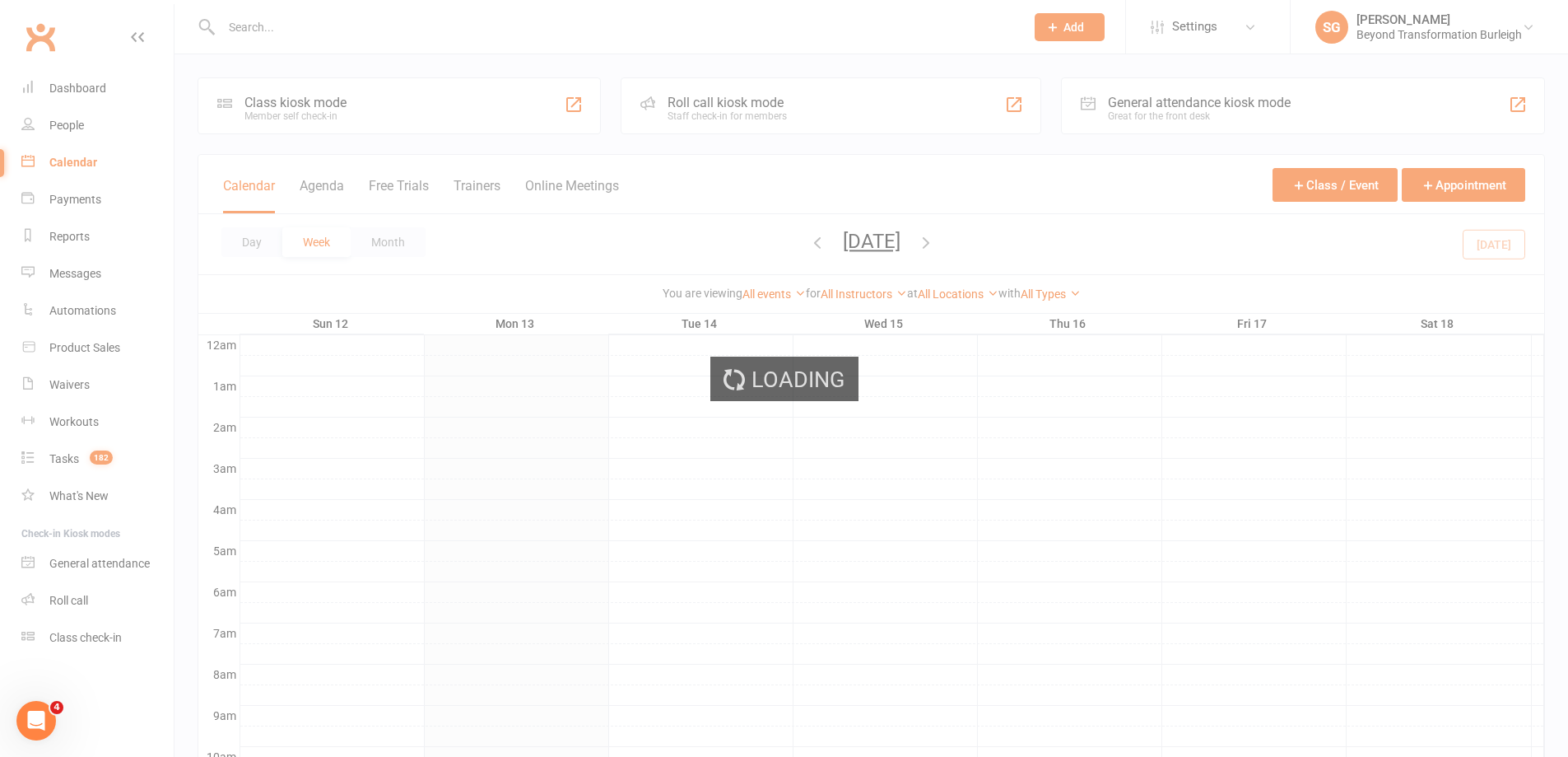
click at [329, 243] on div "Loading" at bounding box center [784, 378] width 1568 height 757
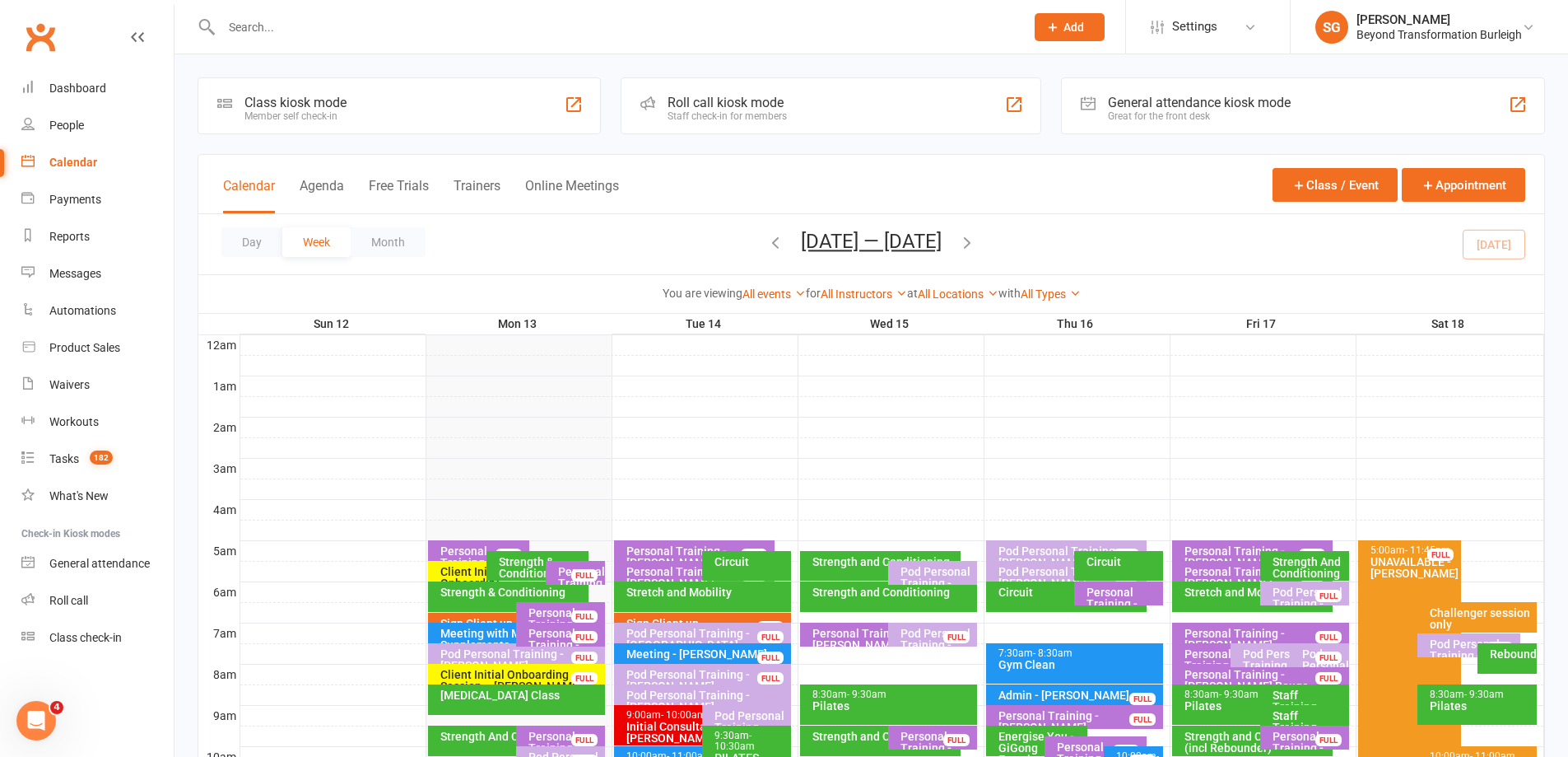
click at [851, 300] on div "All Instructors [PERSON_NAME] [PERSON_NAME] [PERSON_NAME] [PERSON_NAME] [PERSON…" at bounding box center [864, 293] width 87 height 19
click at [850, 287] on link "All Instructors" at bounding box center [864, 294] width 87 height 14
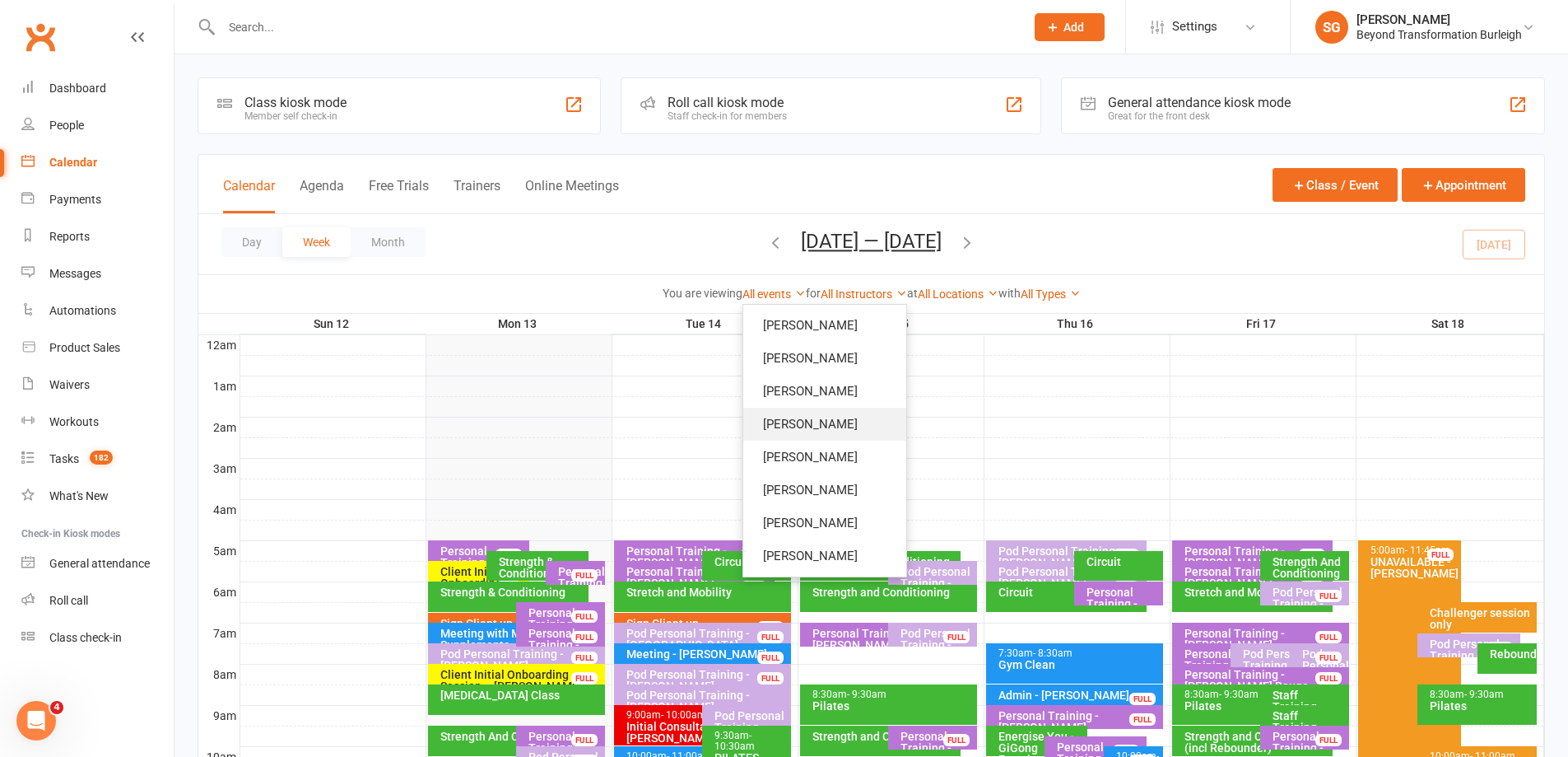
click at [840, 417] on link "[PERSON_NAME]" at bounding box center [824, 424] width 163 height 33
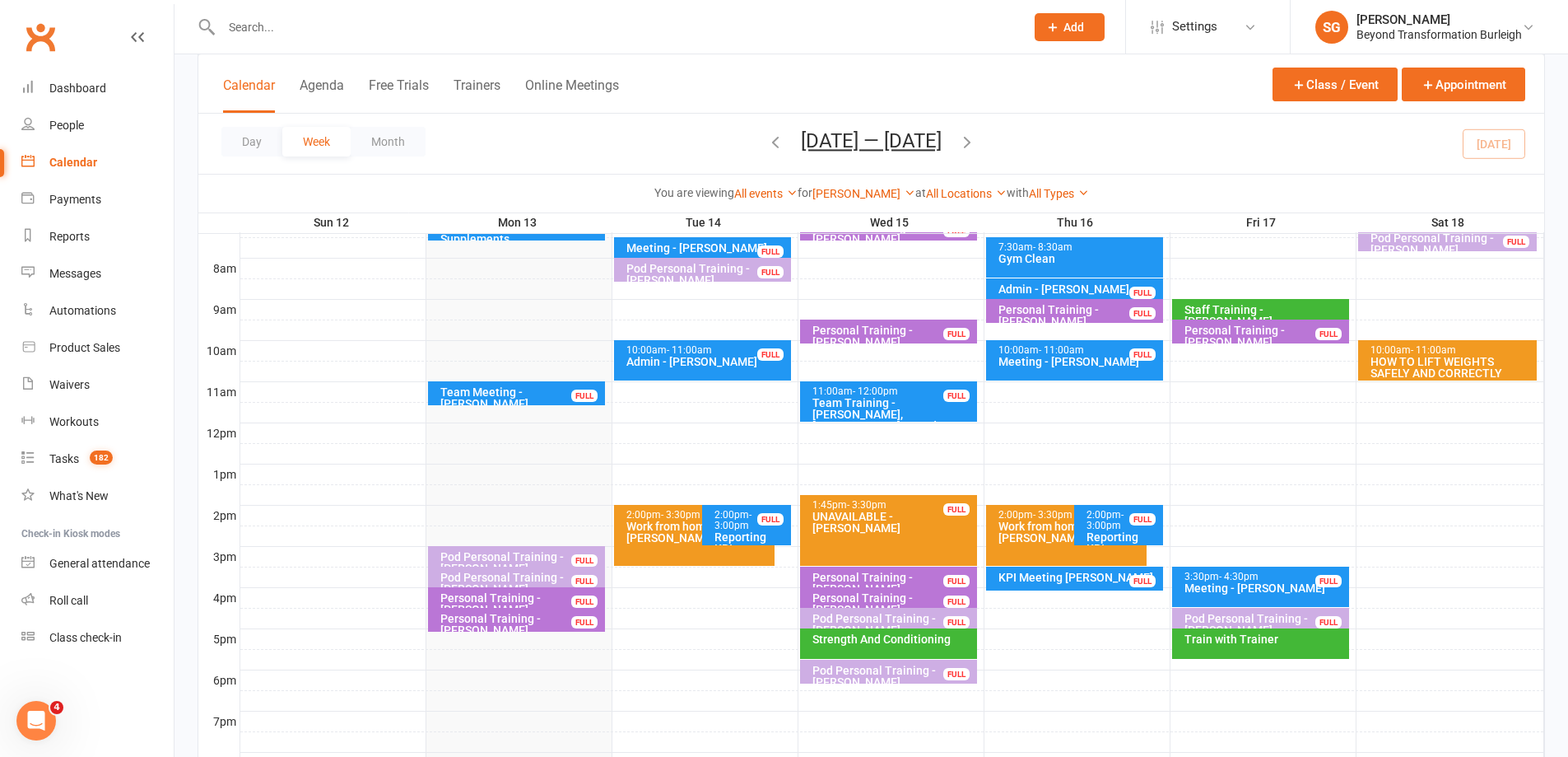
scroll to position [412, 0]
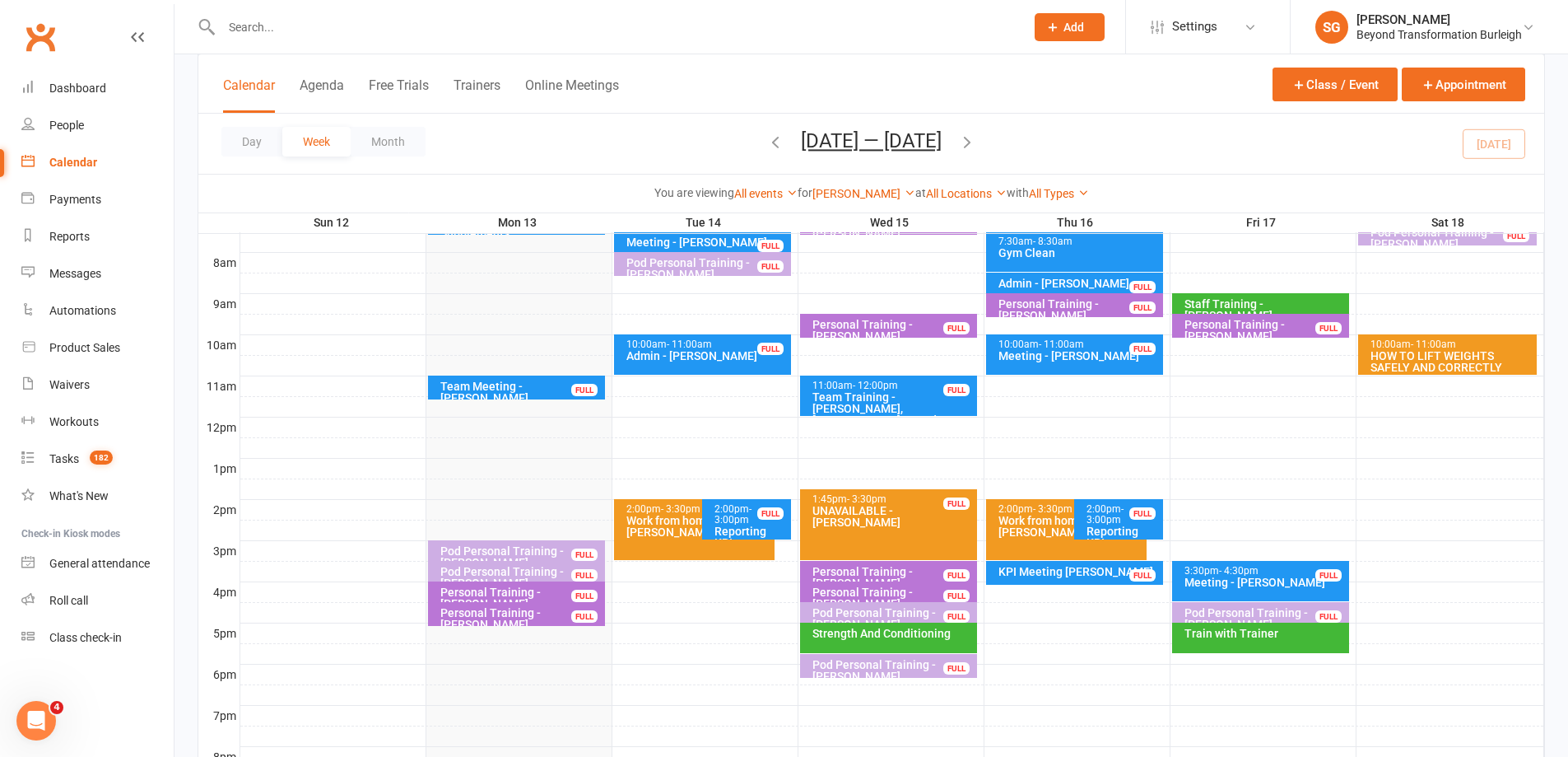
click at [531, 553] on div "Pod Personal Training - [PERSON_NAME]" at bounding box center [520, 557] width 163 height 23
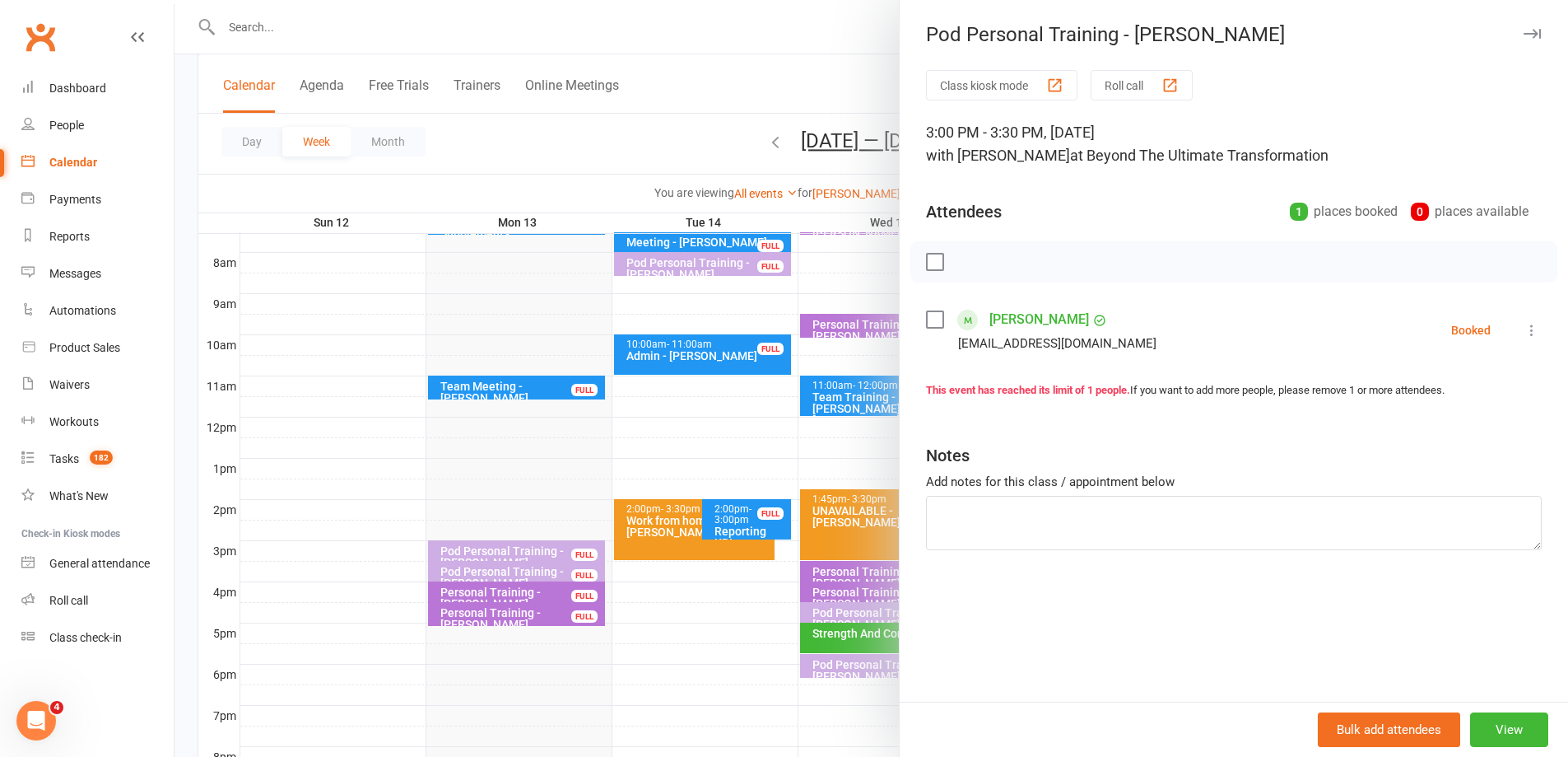
click at [531, 553] on div at bounding box center [871, 378] width 1394 height 757
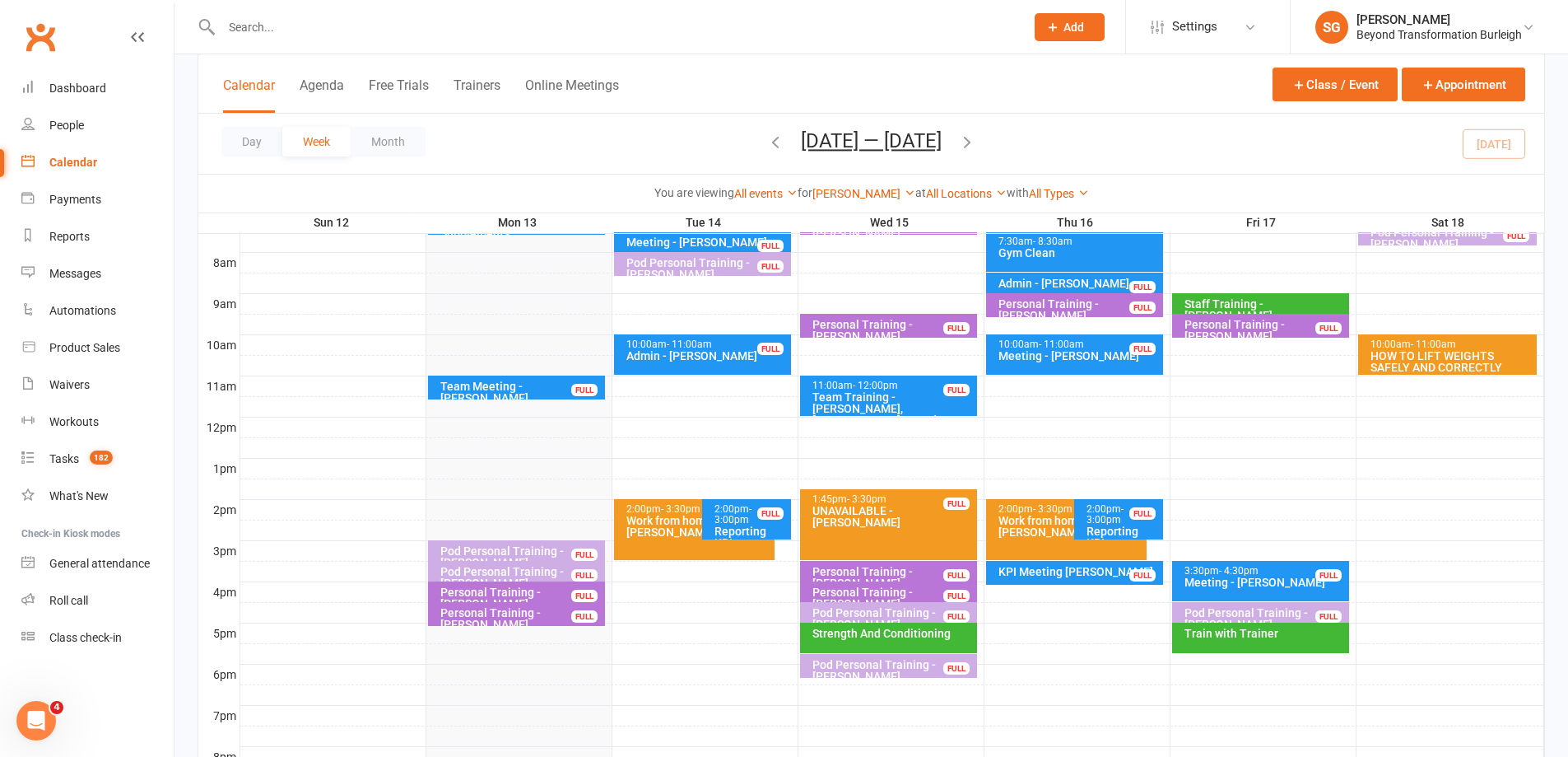
click at [531, 548] on div "Pod Personal Training - [PERSON_NAME]" at bounding box center [520, 557] width 163 height 23
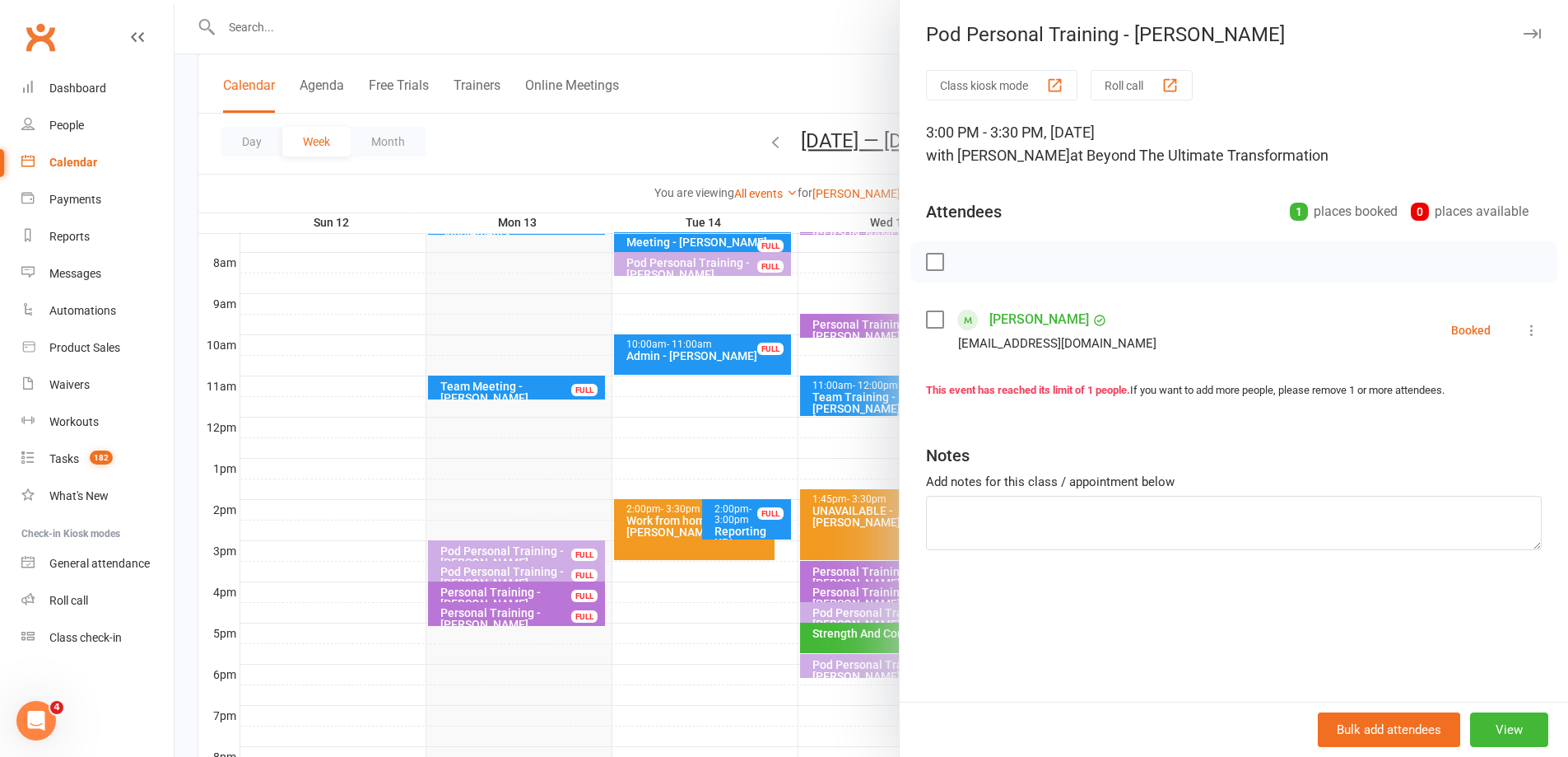
click at [530, 547] on div at bounding box center [871, 378] width 1394 height 757
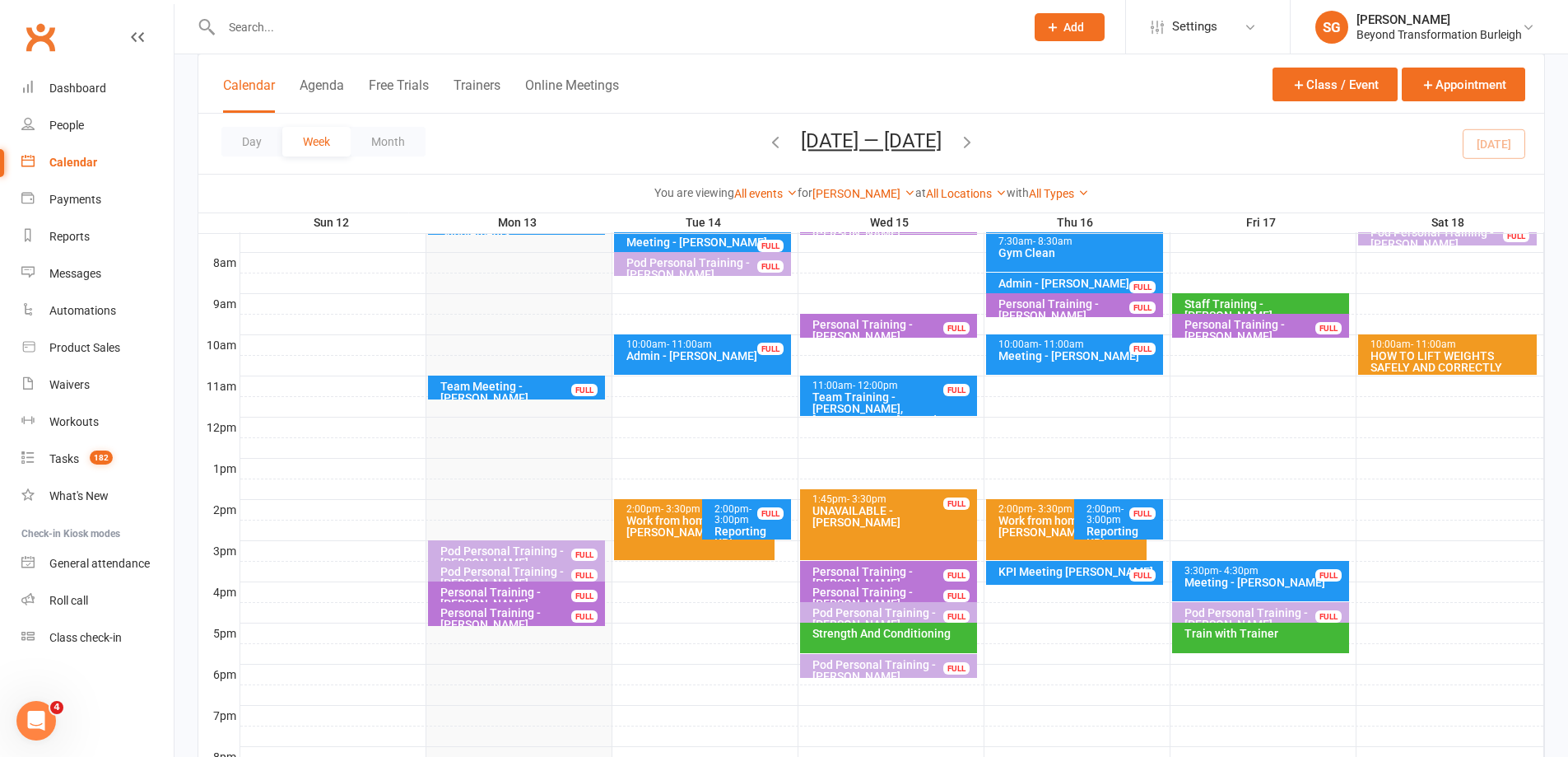
click at [284, 44] on div at bounding box center [606, 26] width 816 height 54
click at [295, 28] on input "text" at bounding box center [615, 27] width 797 height 23
paste input "[PERSON_NAME]"
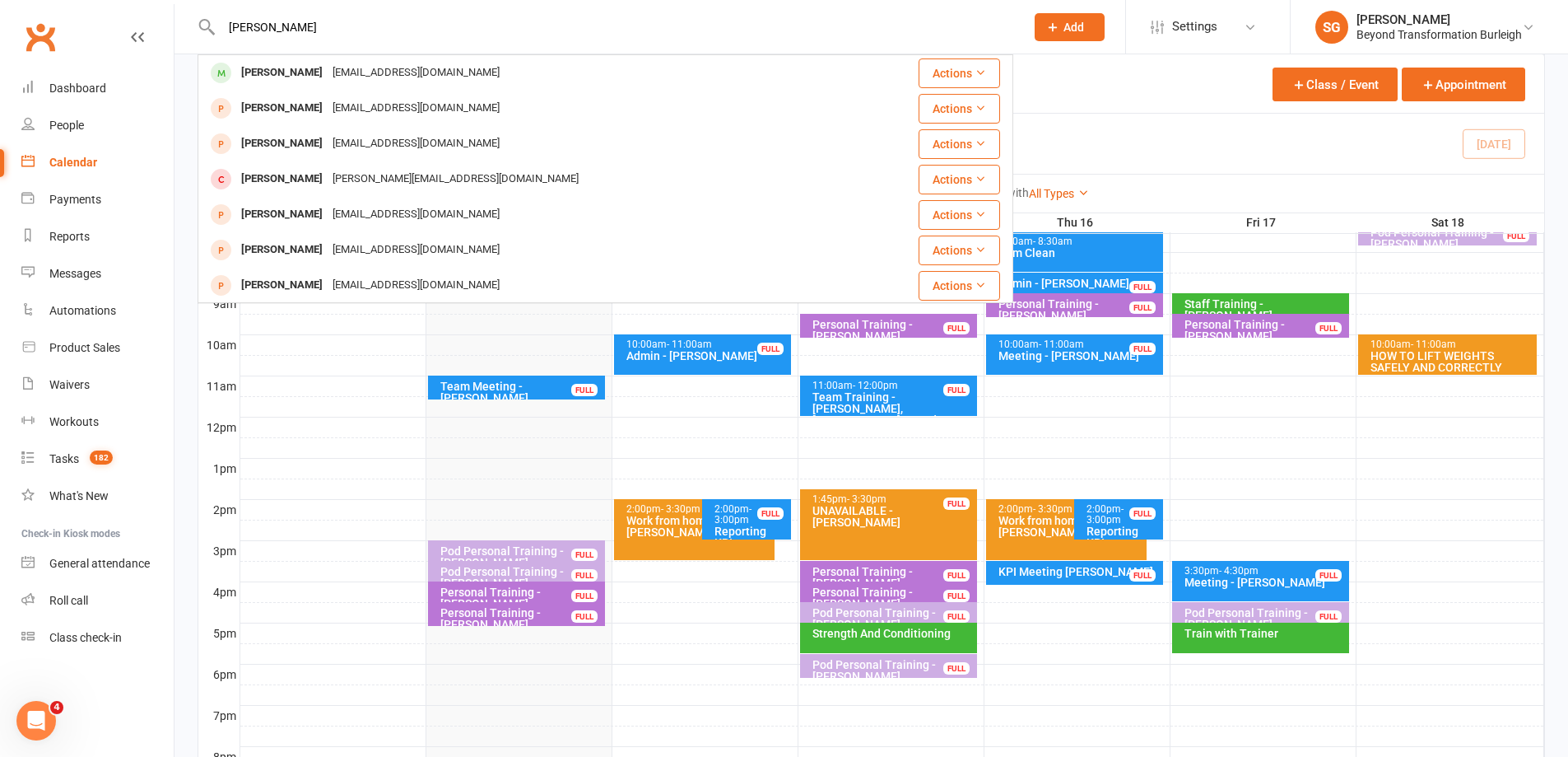
type input "[PERSON_NAME]"
click at [327, 67] on div "[EMAIL_ADDRESS][DOMAIN_NAME]" at bounding box center [416, 73] width 177 height 24
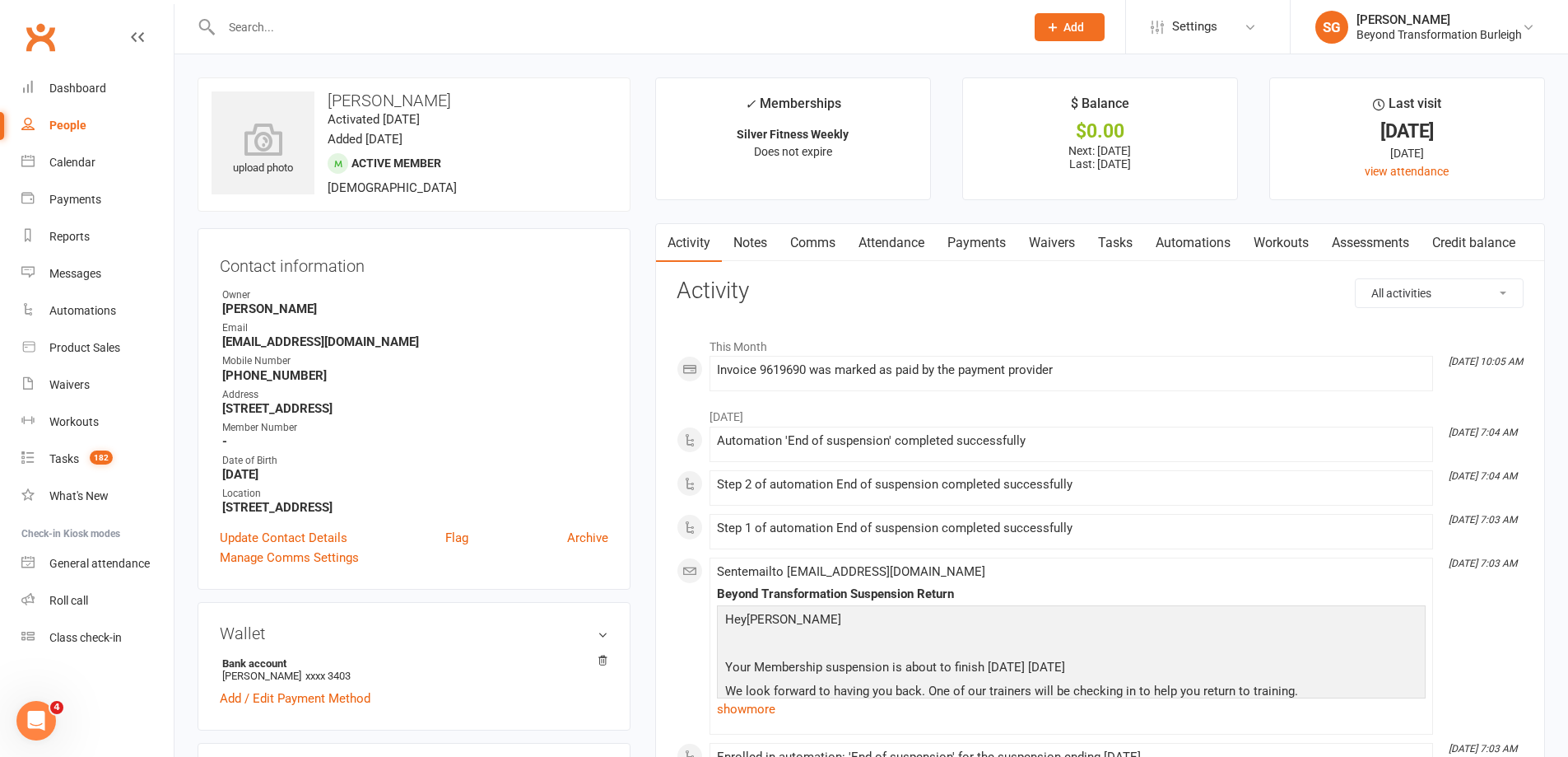
click at [917, 243] on link "Attendance" at bounding box center [891, 243] width 89 height 38
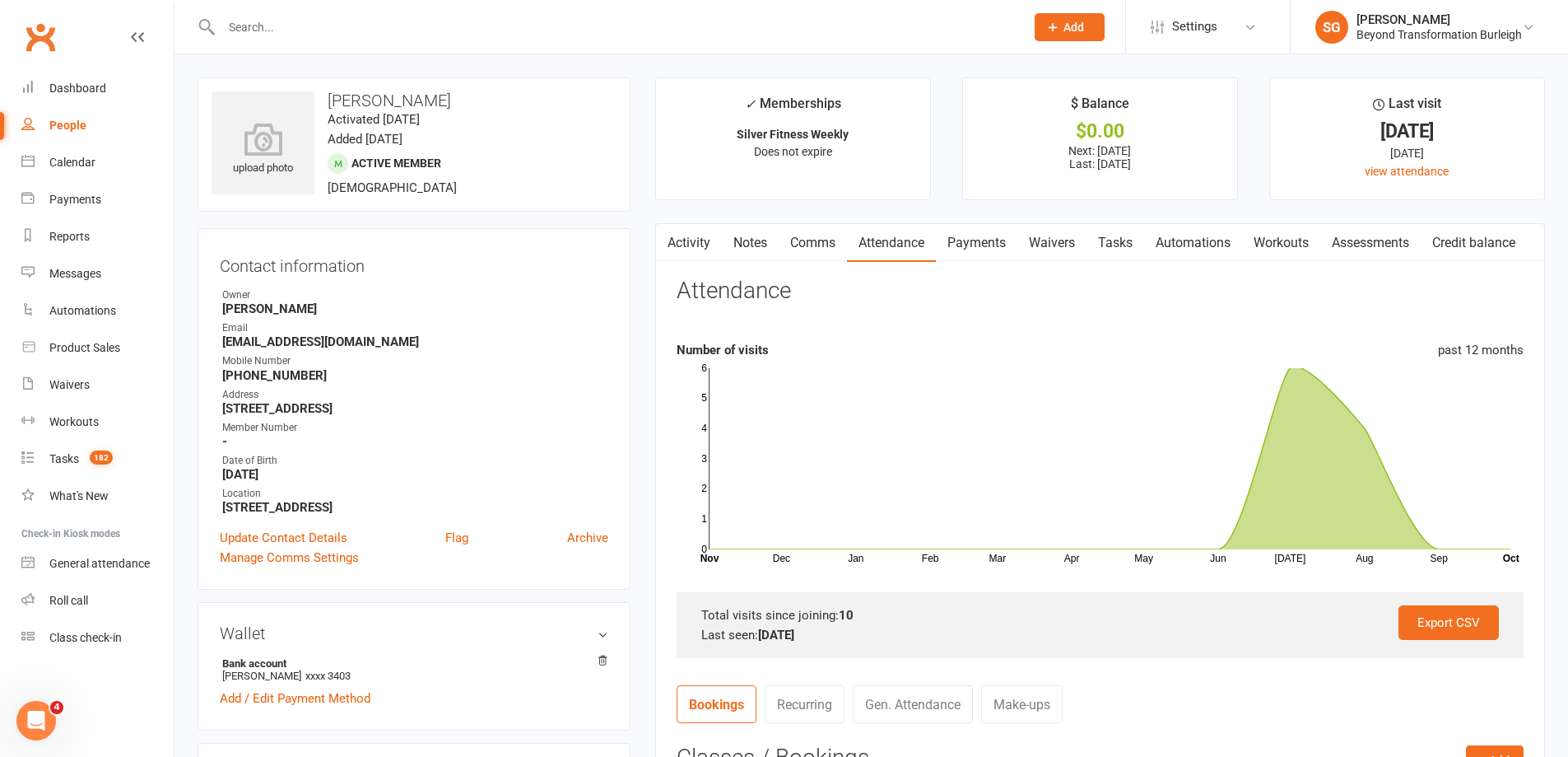
click at [278, 47] on div at bounding box center [606, 26] width 816 height 54
click at [288, 28] on input "text" at bounding box center [615, 27] width 797 height 23
paste input "[PERSON_NAME]"
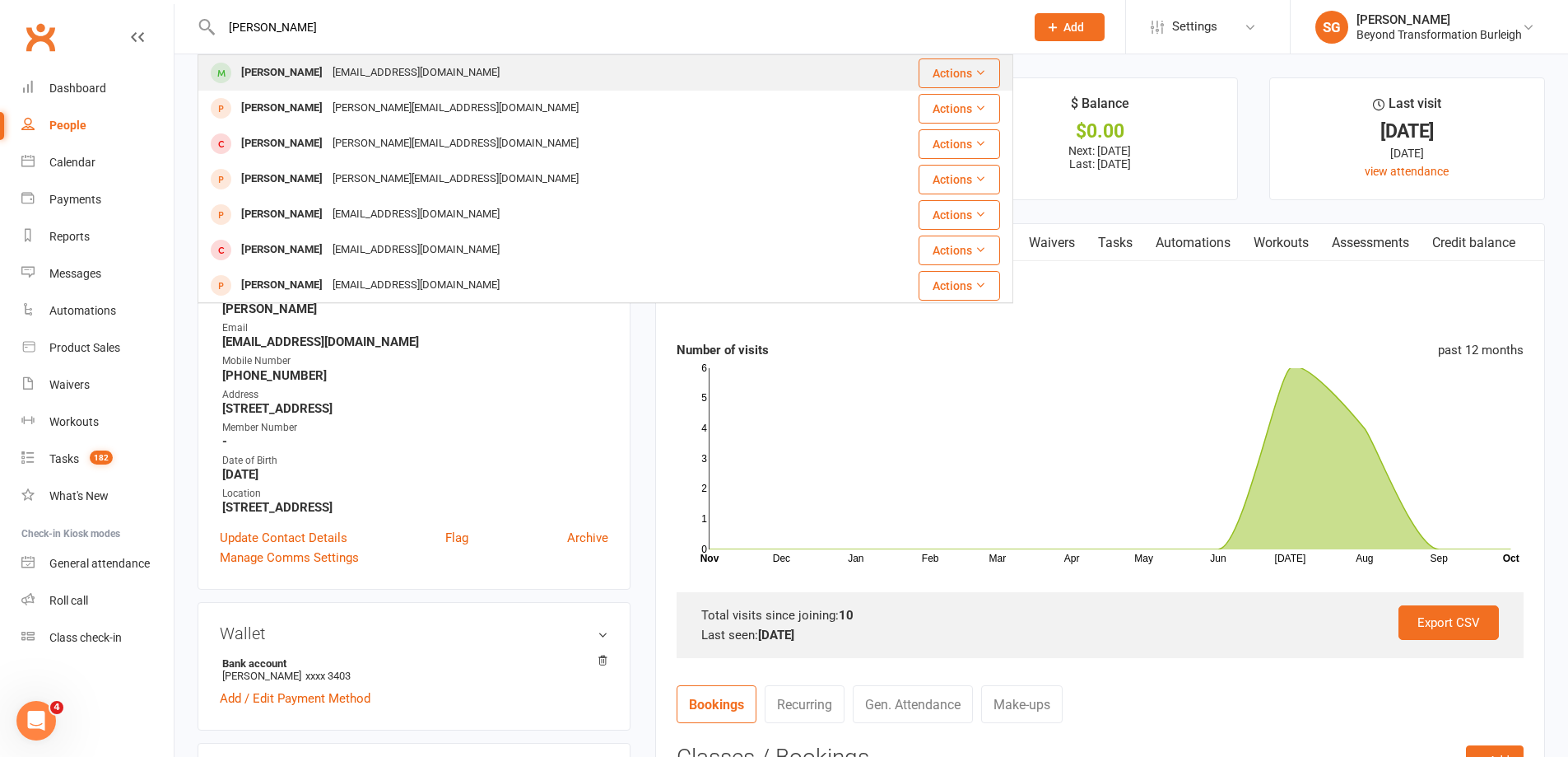
type input "[PERSON_NAME]"
click at [329, 64] on div "[EMAIL_ADDRESS][DOMAIN_NAME]" at bounding box center [416, 73] width 177 height 24
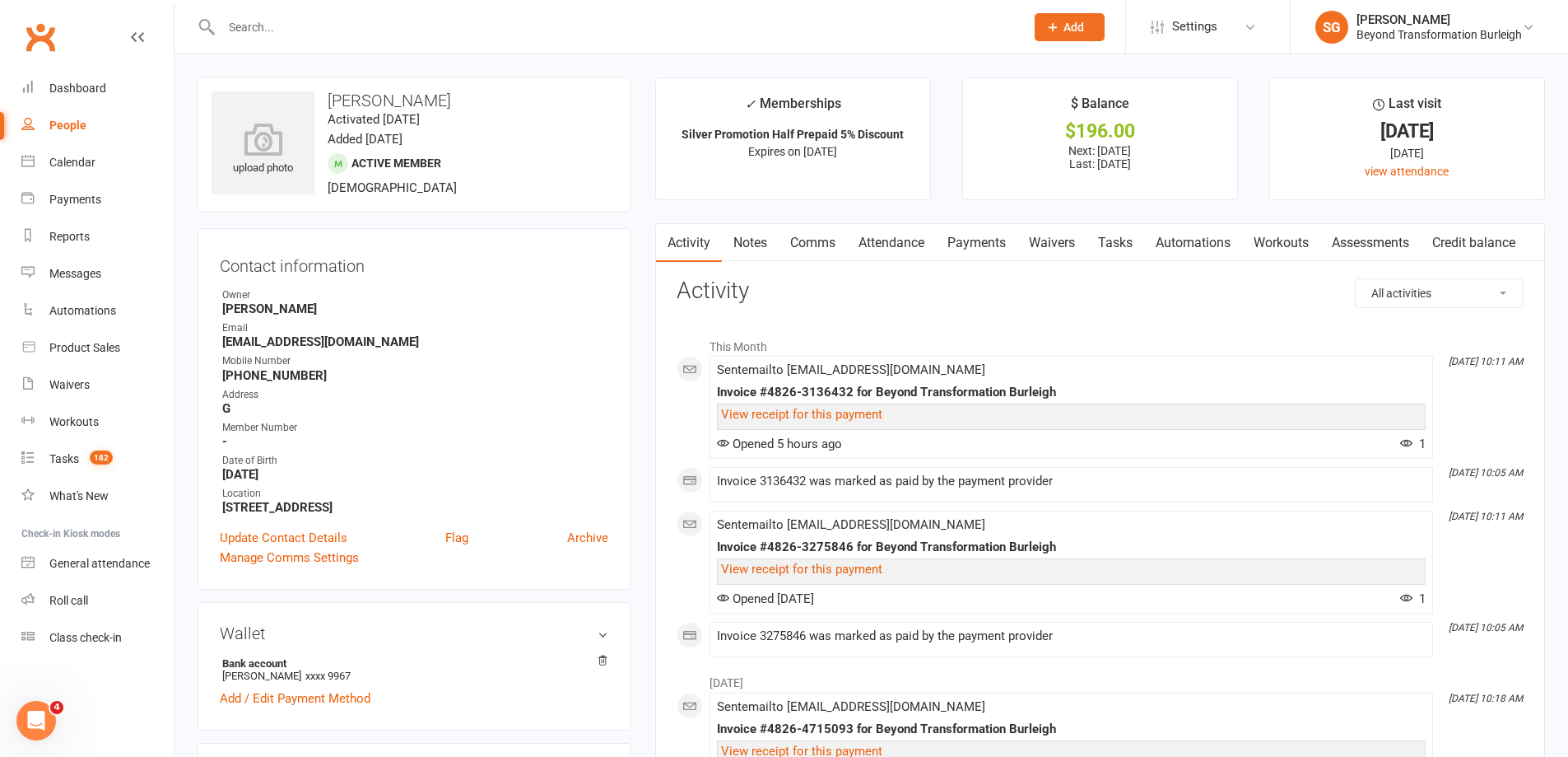
click at [934, 240] on link "Attendance" at bounding box center [891, 243] width 89 height 38
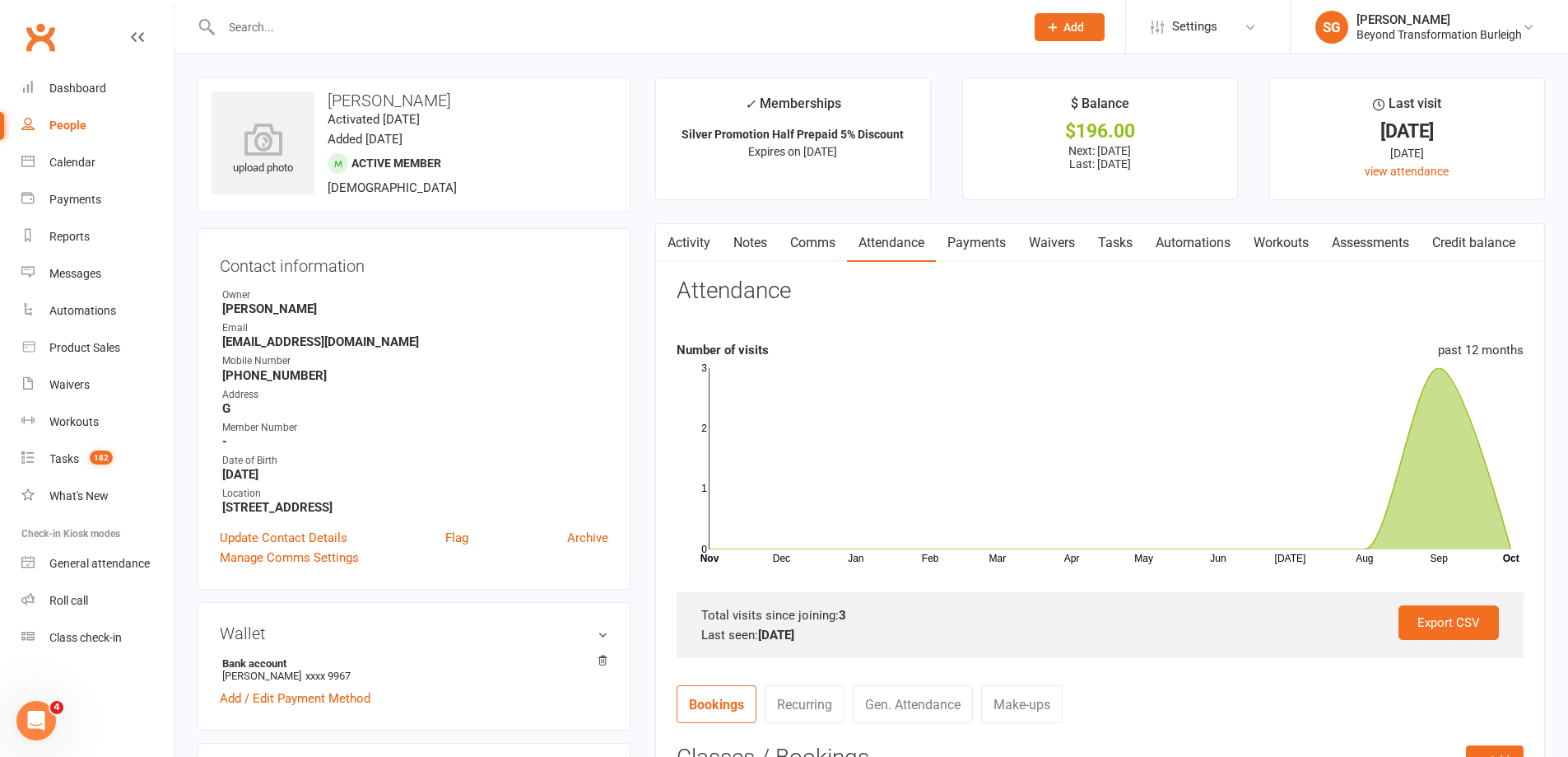
click at [337, 34] on input "text" at bounding box center [615, 27] width 797 height 23
paste input "[PERSON_NAME]"
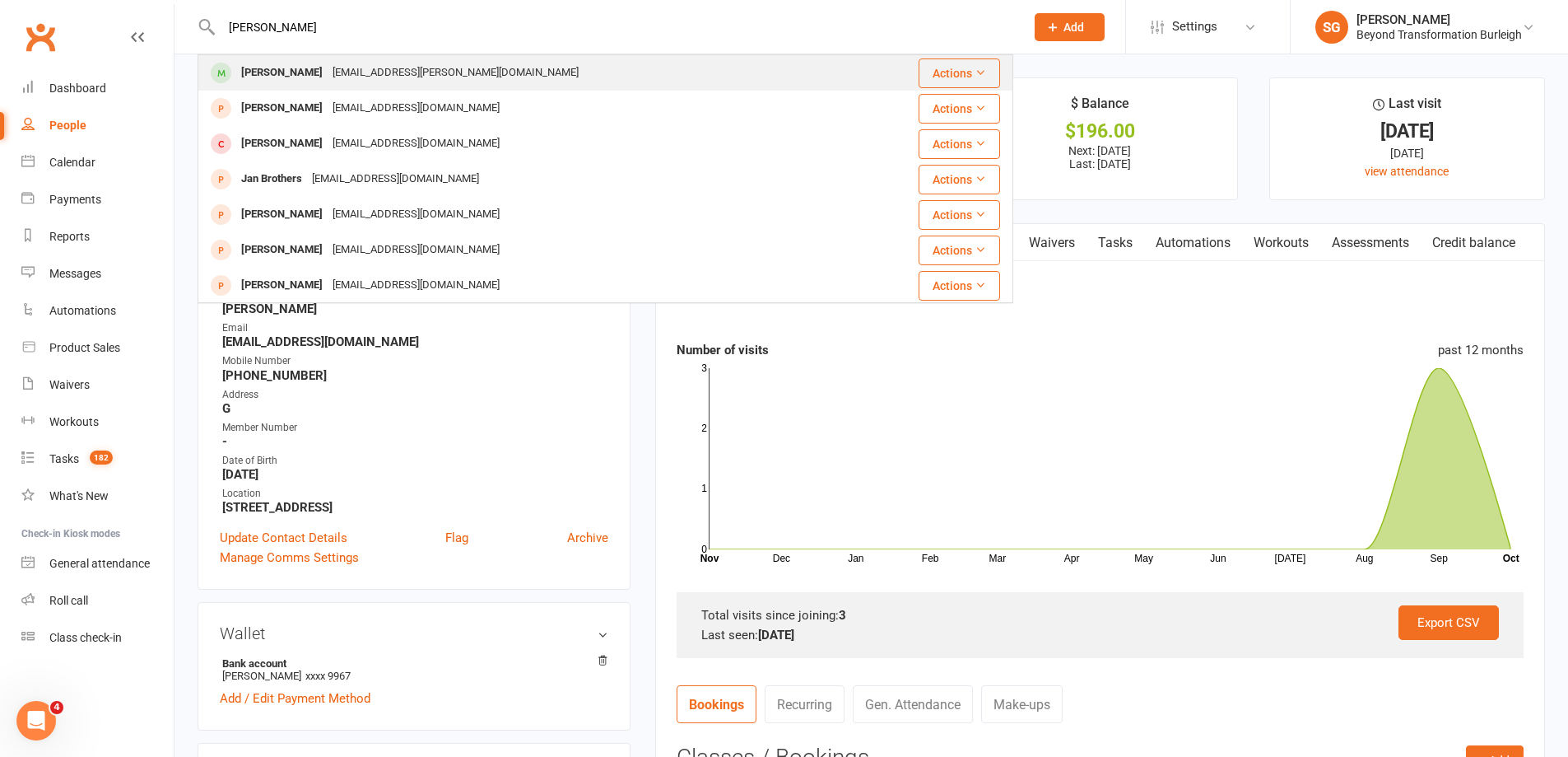
type input "[PERSON_NAME]"
click at [341, 61] on div "[EMAIL_ADDRESS][PERSON_NAME][DOMAIN_NAME]" at bounding box center [455, 73] width 256 height 24
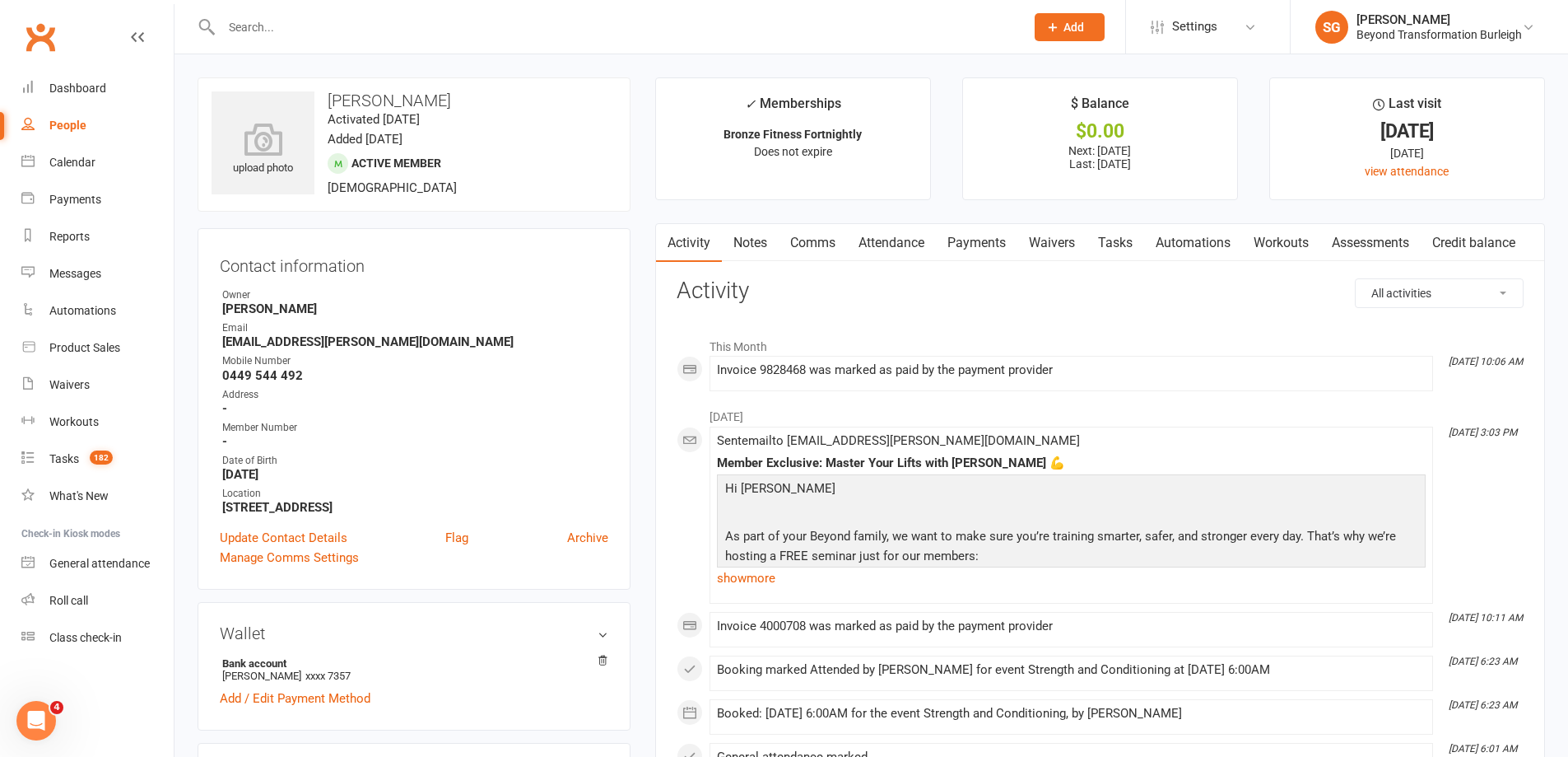
click at [933, 237] on link "Attendance" at bounding box center [891, 243] width 89 height 38
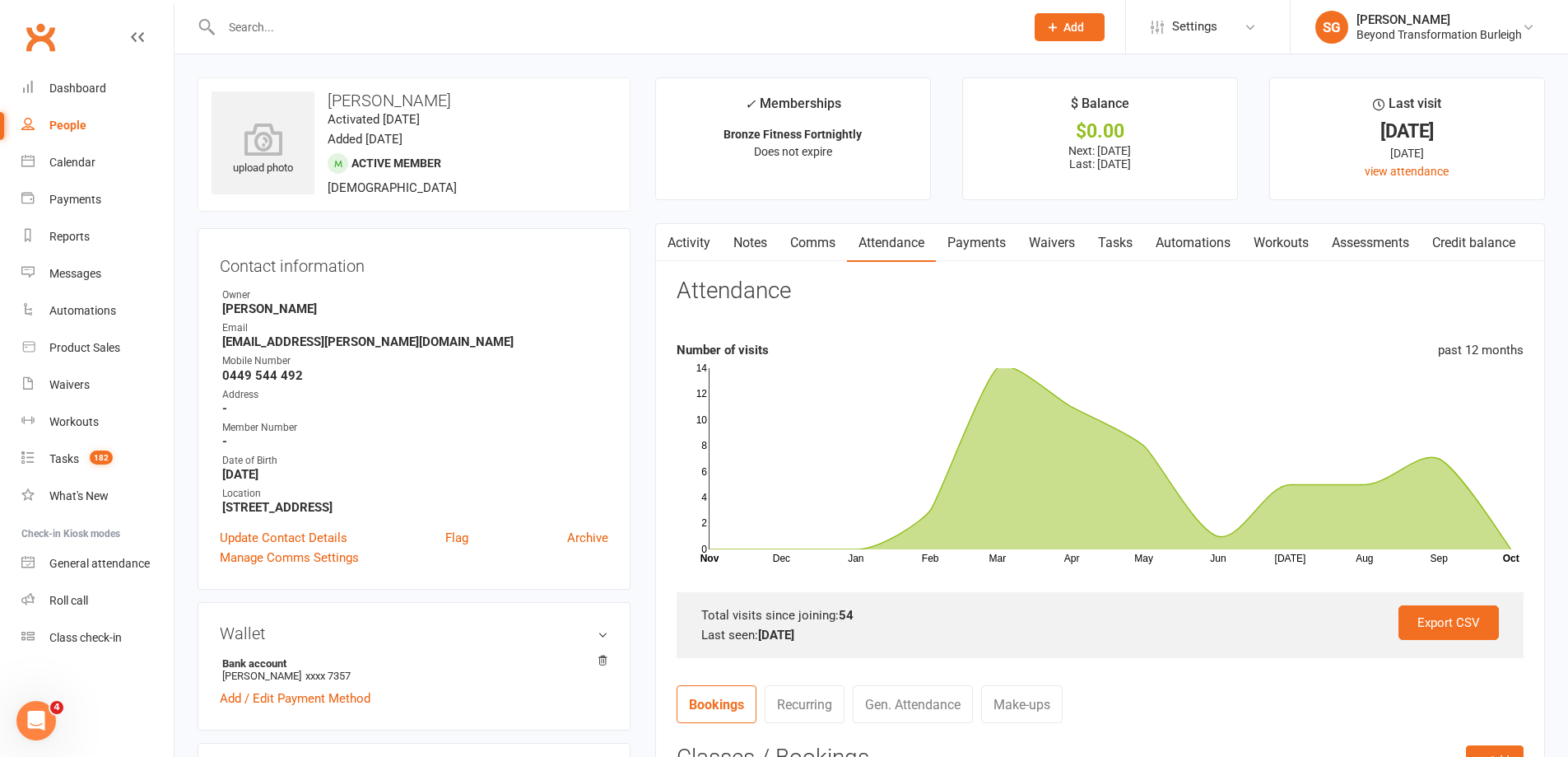
click at [319, 37] on input "text" at bounding box center [615, 27] width 797 height 23
paste input "[PERSON_NAME]"
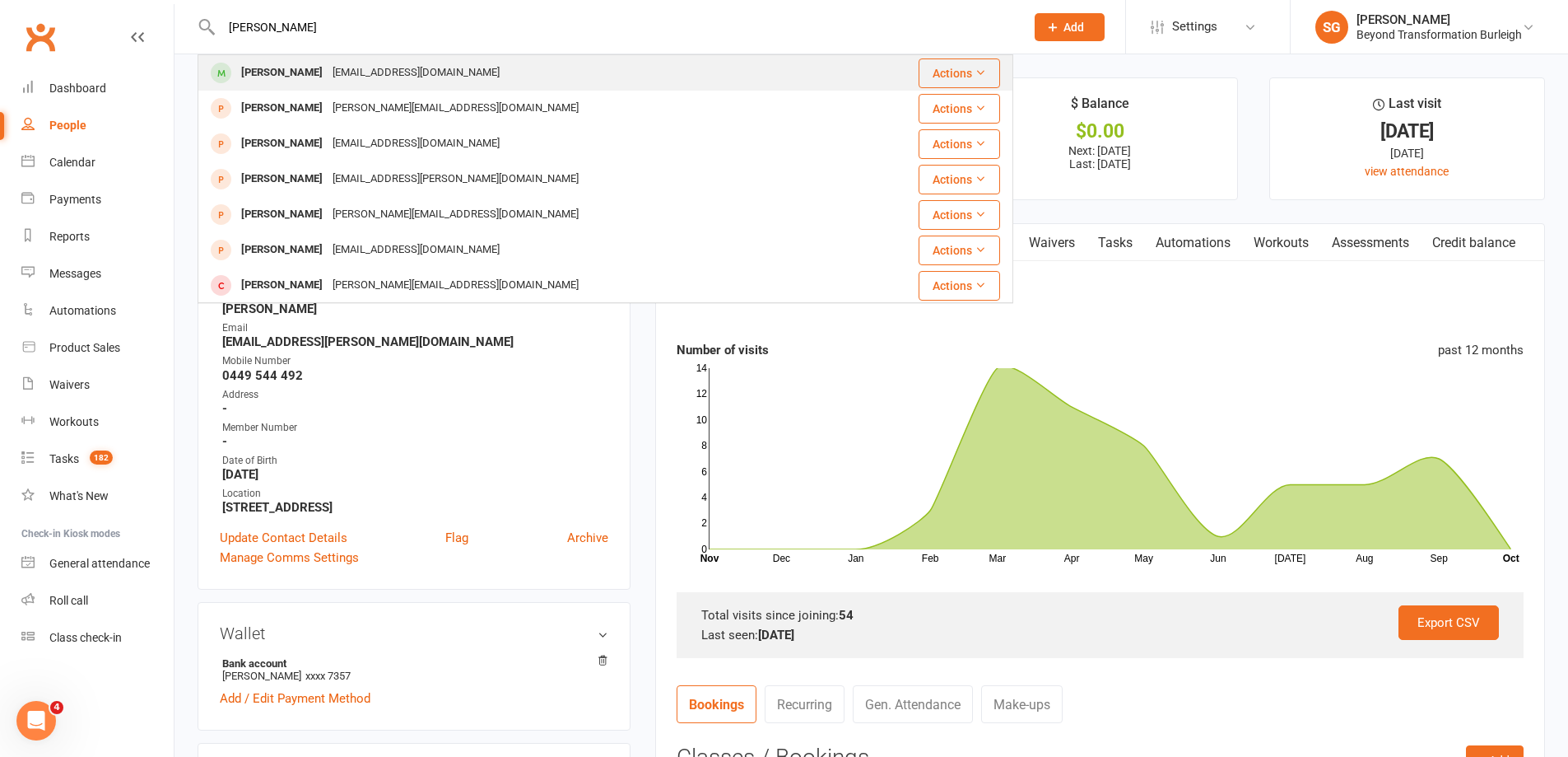
type input "[PERSON_NAME]"
click at [327, 73] on div "[EMAIL_ADDRESS][DOMAIN_NAME]" at bounding box center [416, 73] width 177 height 24
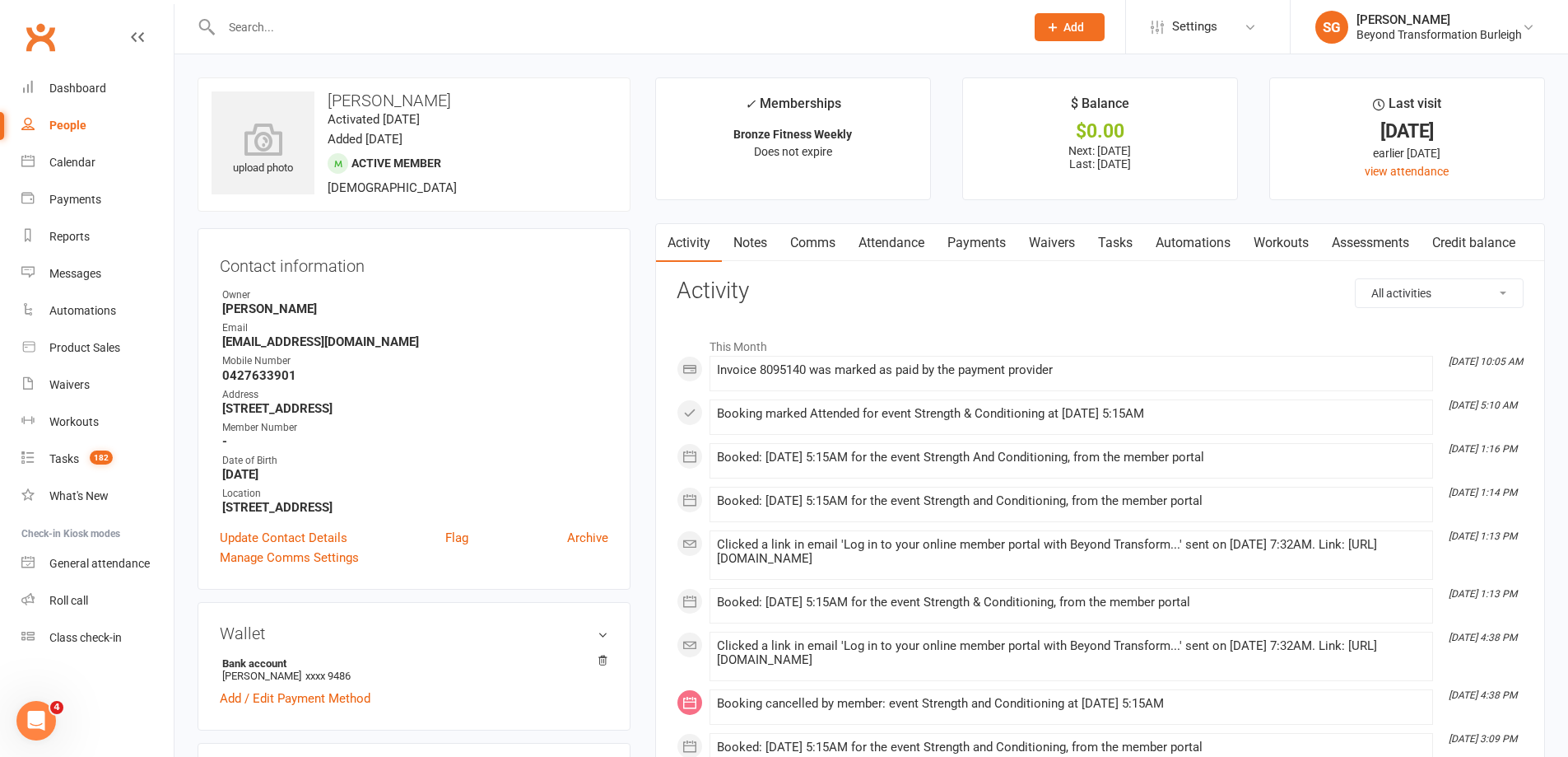
click at [358, 19] on input "text" at bounding box center [615, 27] width 797 height 23
paste input "[PERSON_NAME]"
type input "[PERSON_NAME]"
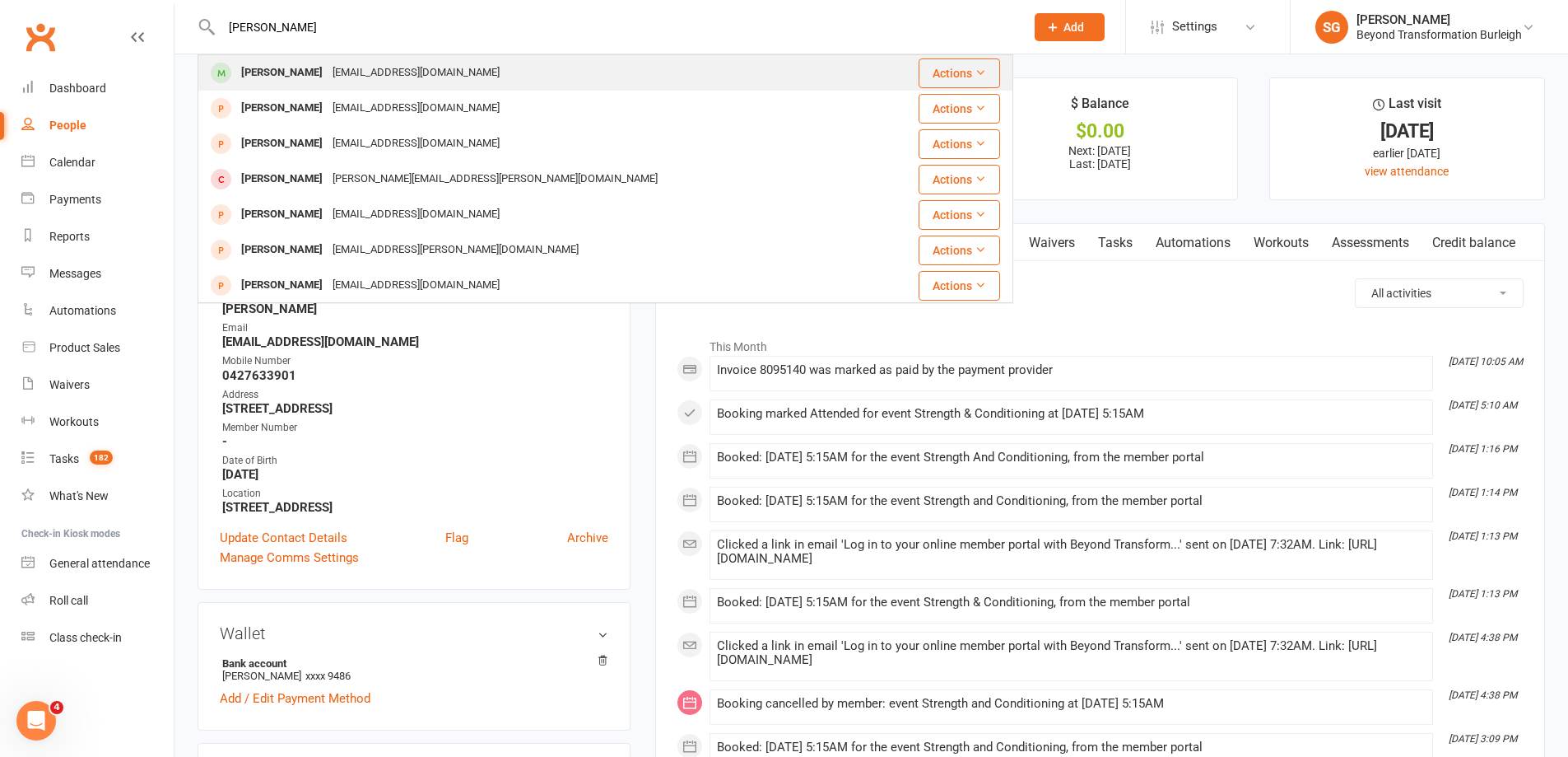
click at [435, 71] on div "[PERSON_NAME] [EMAIL_ADDRESS][DOMAIN_NAME]" at bounding box center [546, 72] width 693 height 34
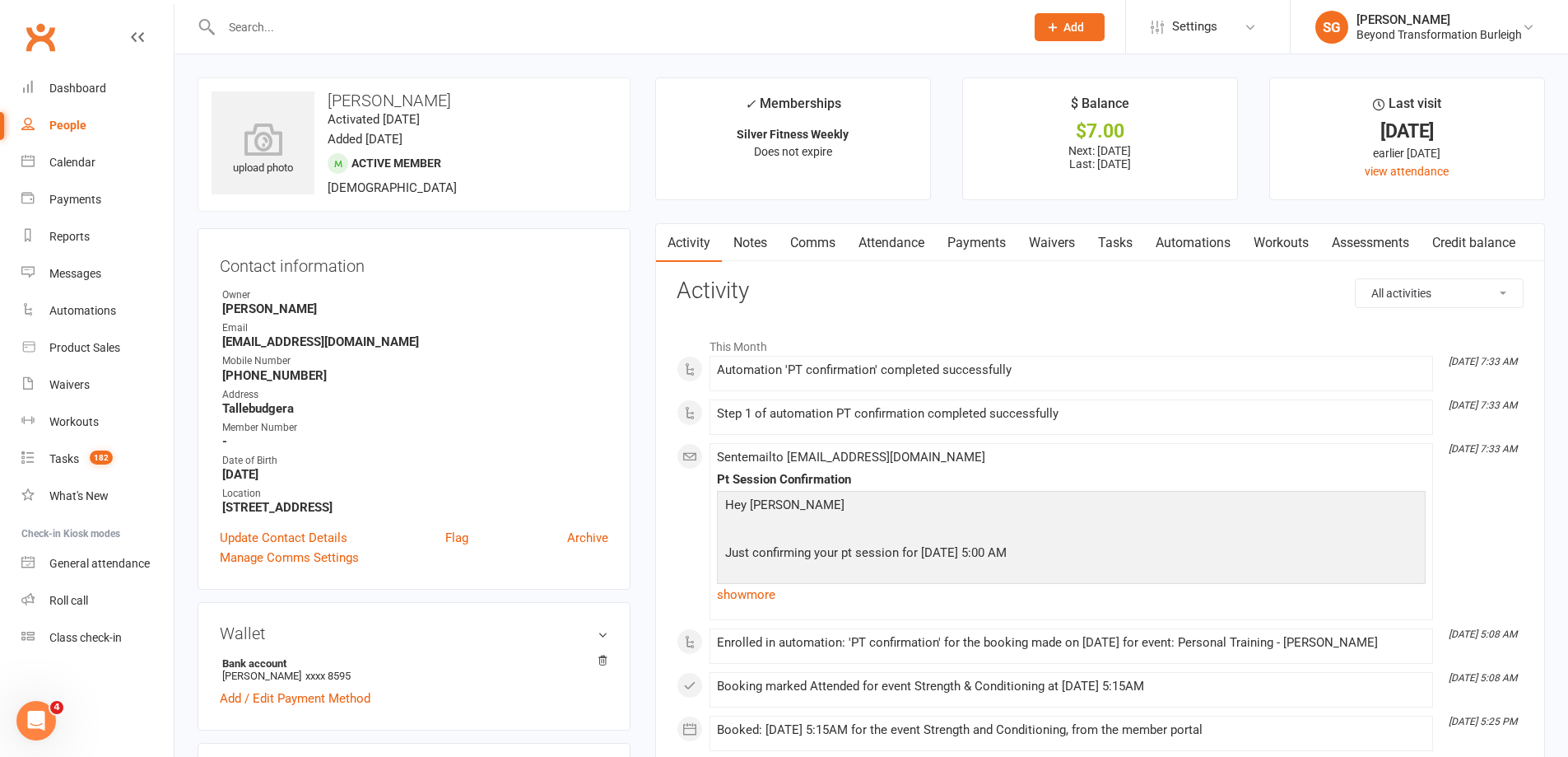
click at [300, 24] on input "text" at bounding box center [615, 27] width 797 height 23
paste input "[PERSON_NAME]"
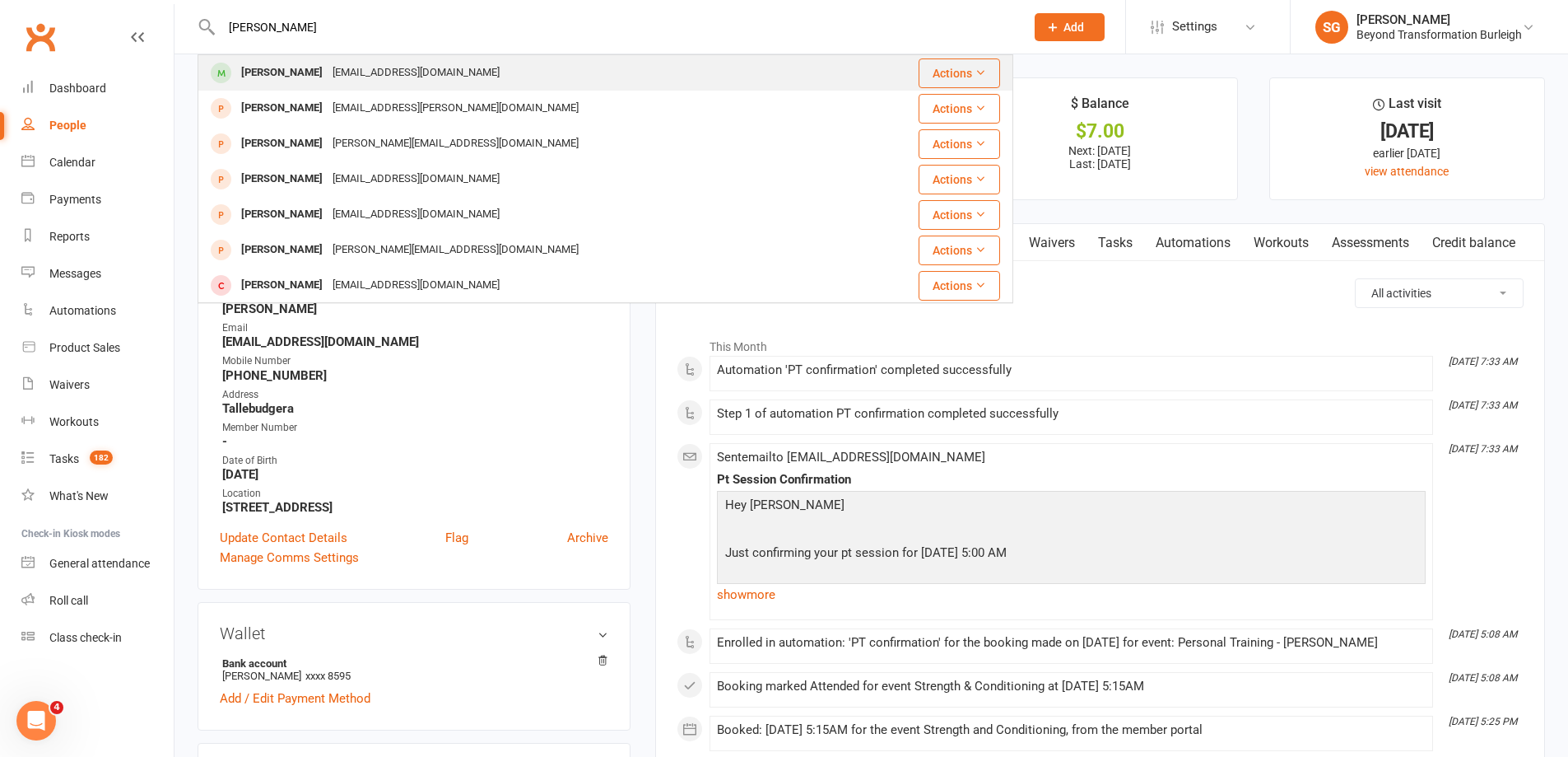
type input "[PERSON_NAME]"
click at [330, 63] on div "[EMAIL_ADDRESS][DOMAIN_NAME]" at bounding box center [416, 73] width 177 height 24
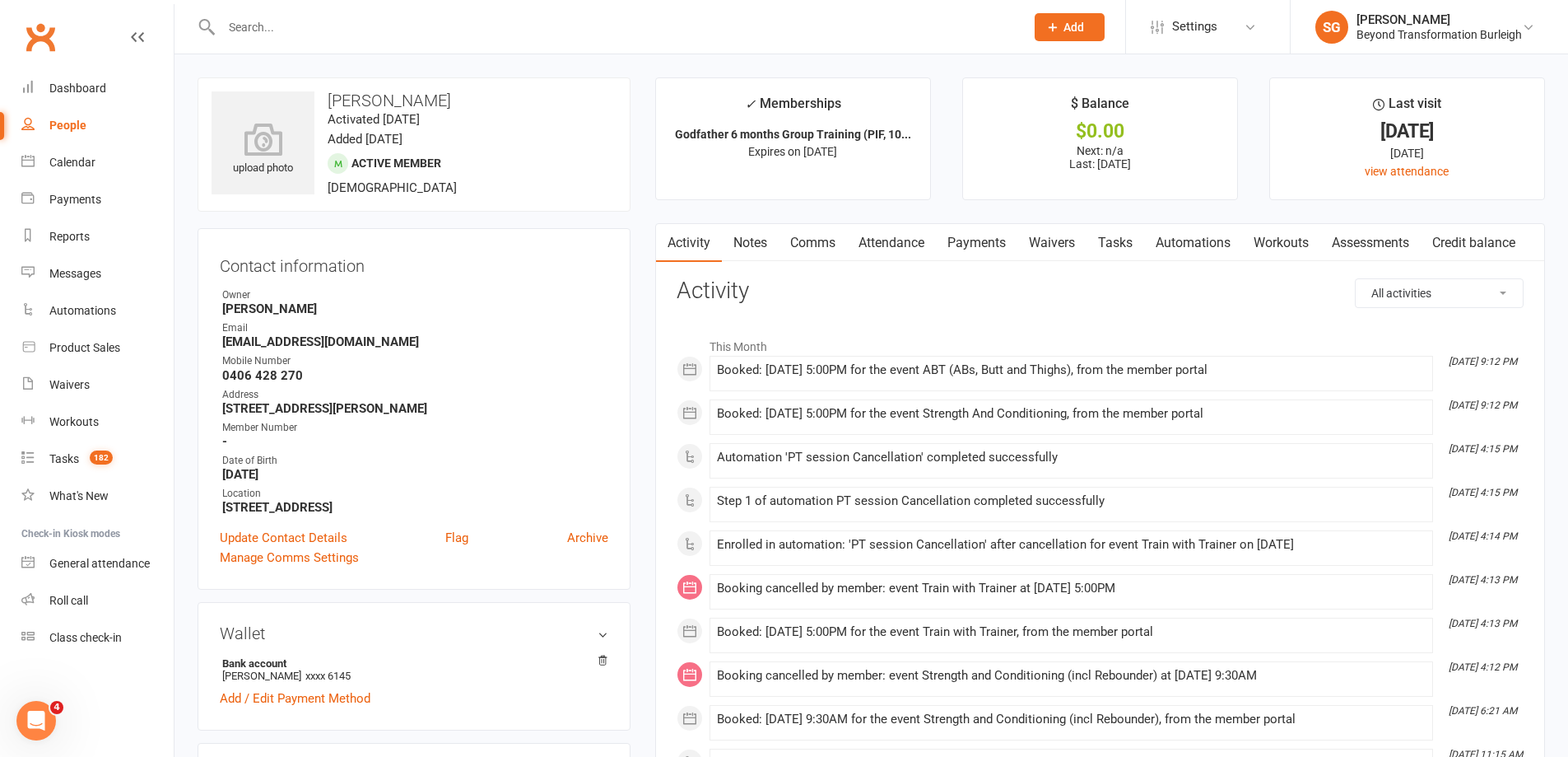
click at [872, 229] on link "Attendance" at bounding box center [891, 243] width 89 height 38
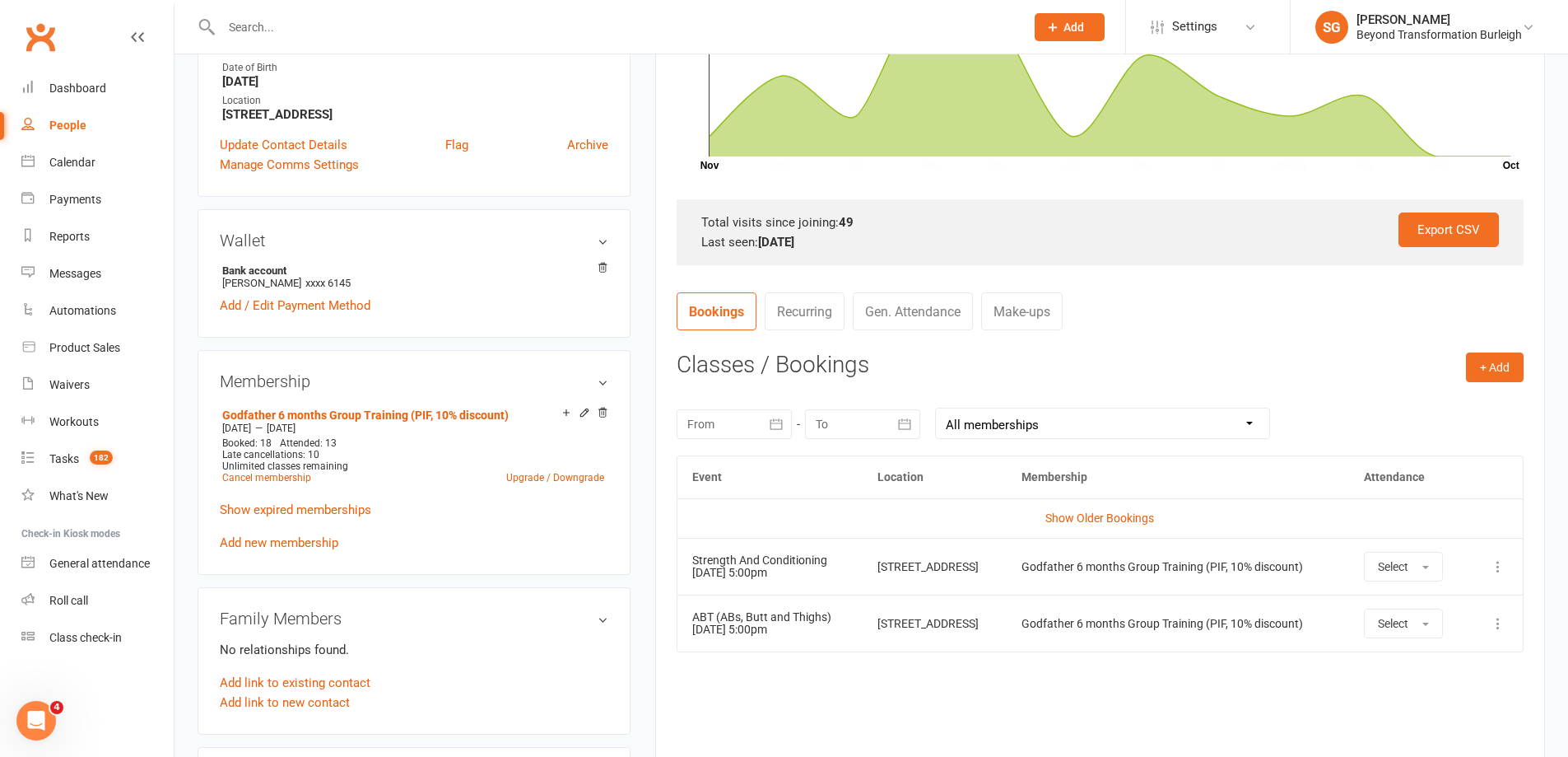
scroll to position [412, 0]
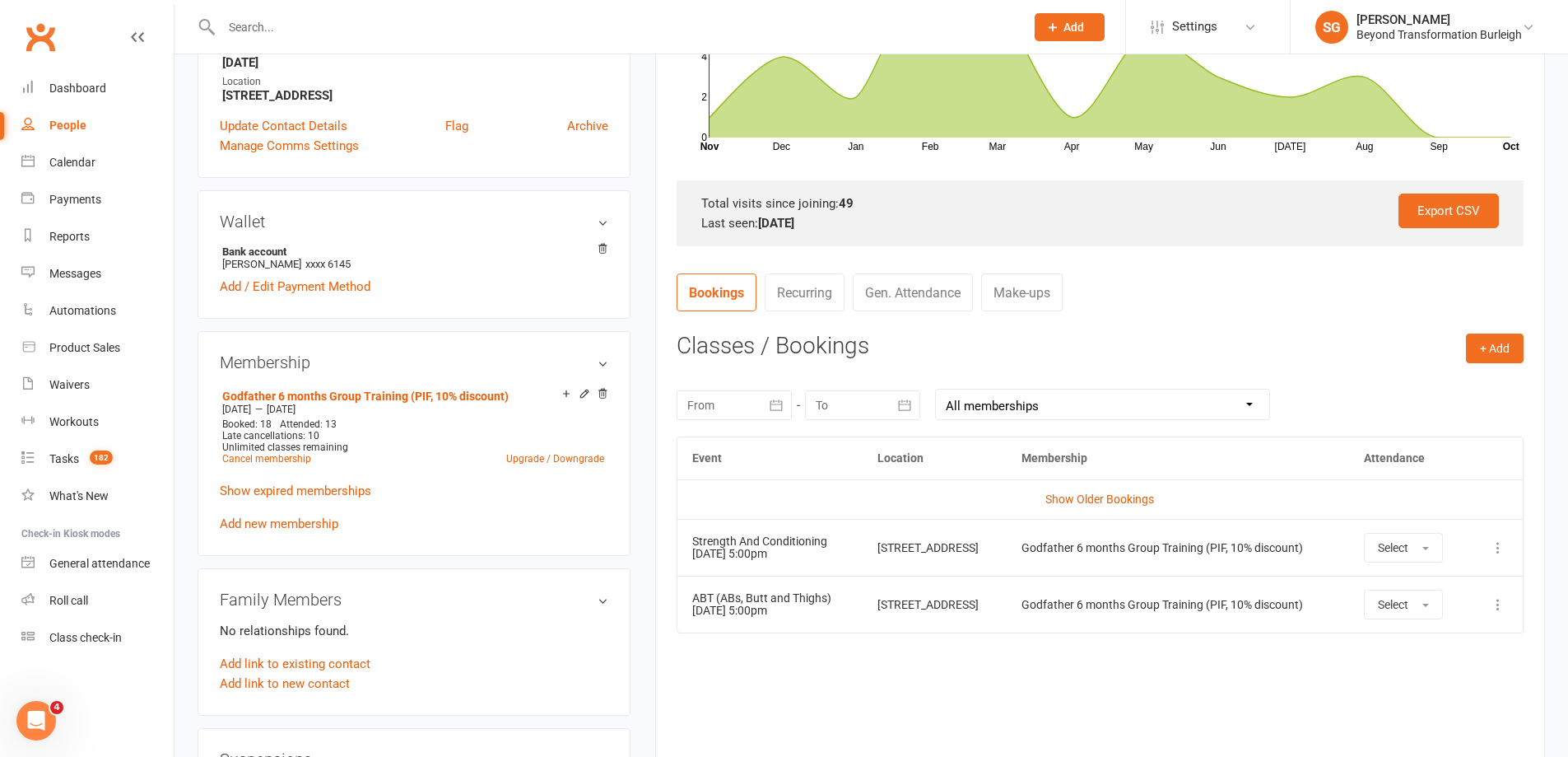
click at [338, 41] on div at bounding box center [606, 26] width 816 height 54
click at [346, 29] on input "text" at bounding box center [615, 27] width 797 height 23
paste input "[PERSON_NAME]"
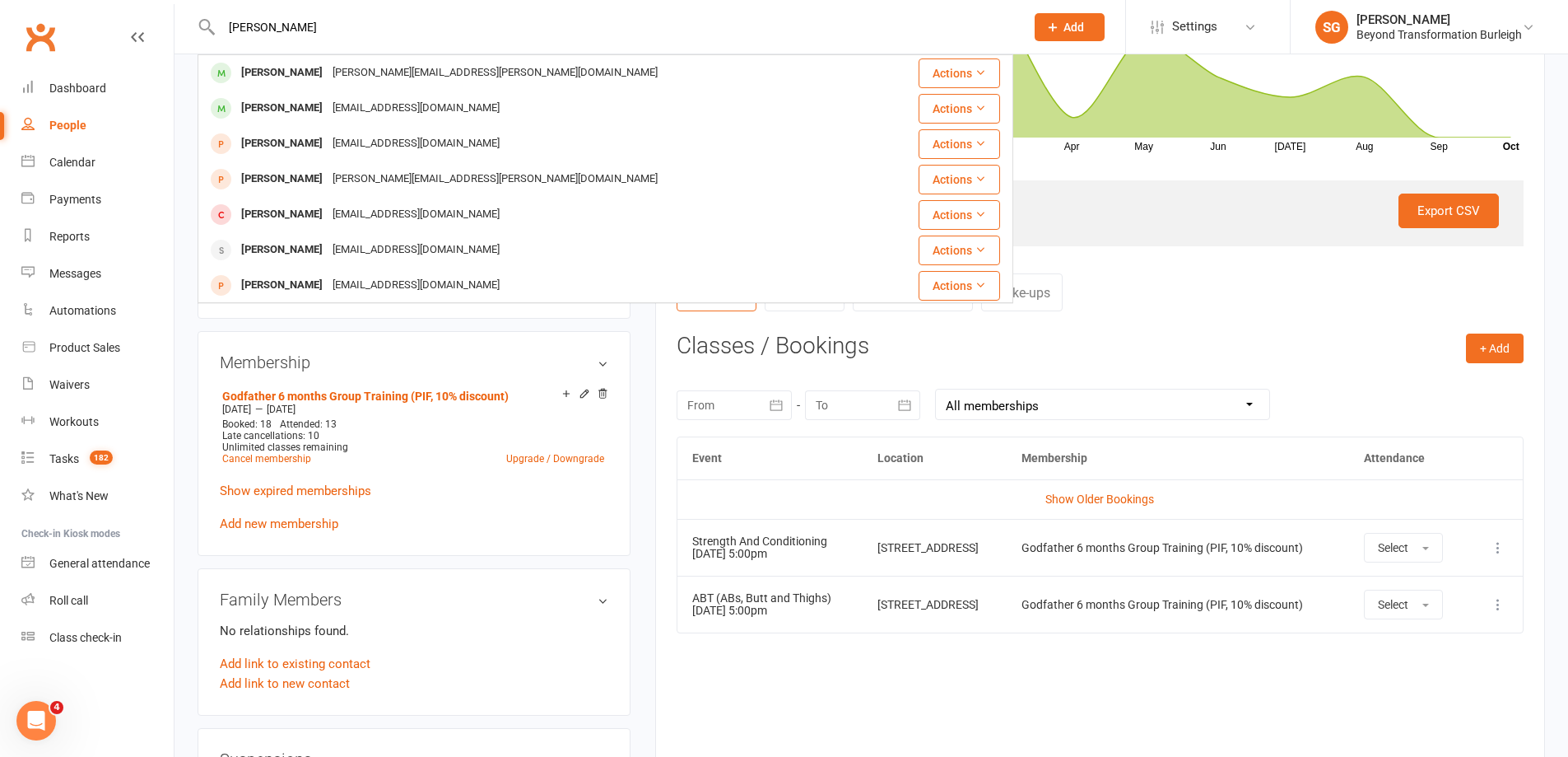
type input "[PERSON_NAME]"
drag, startPoint x: 351, startPoint y: 66, endPoint x: 707, endPoint y: 125, distance: 360.9
click at [353, 66] on div "[PERSON_NAME][EMAIL_ADDRESS][PERSON_NAME][DOMAIN_NAME]" at bounding box center [495, 73] width 335 height 24
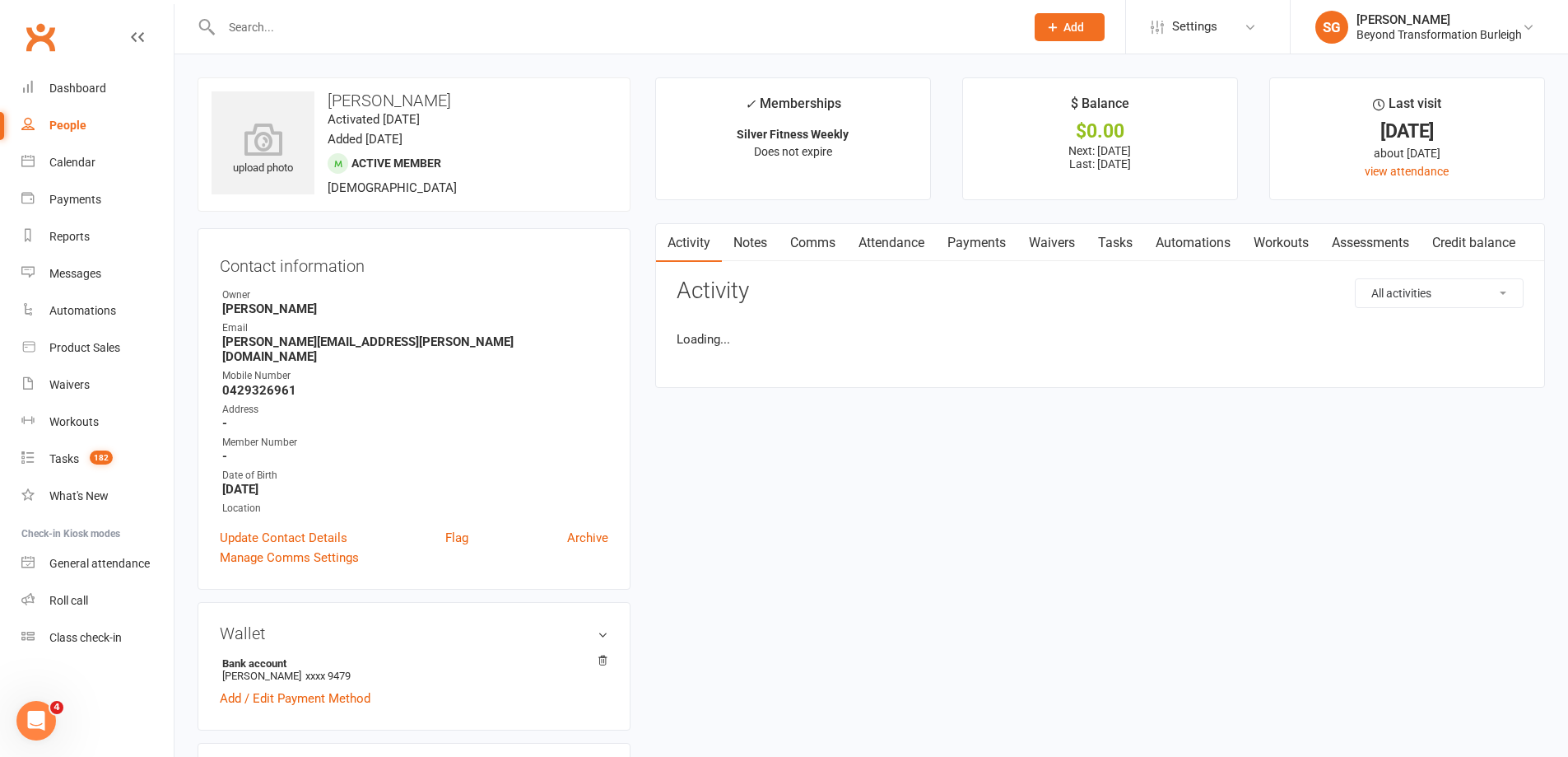
click at [928, 239] on link "Attendance" at bounding box center [891, 243] width 89 height 38
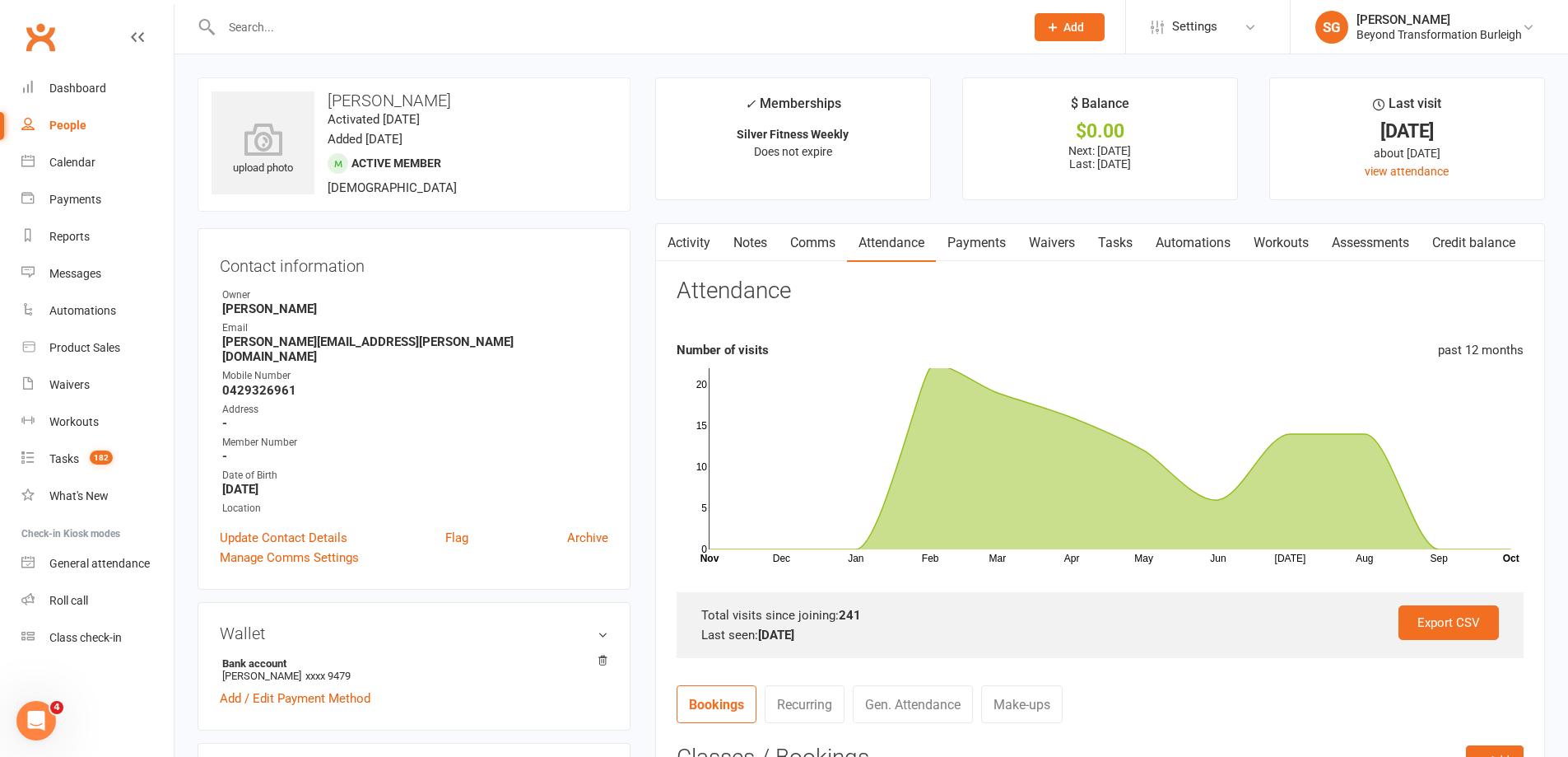
click at [354, 23] on input "text" at bounding box center [615, 27] width 797 height 23
paste input "[PERSON_NAME]"
type input "[PERSON_NAME]"
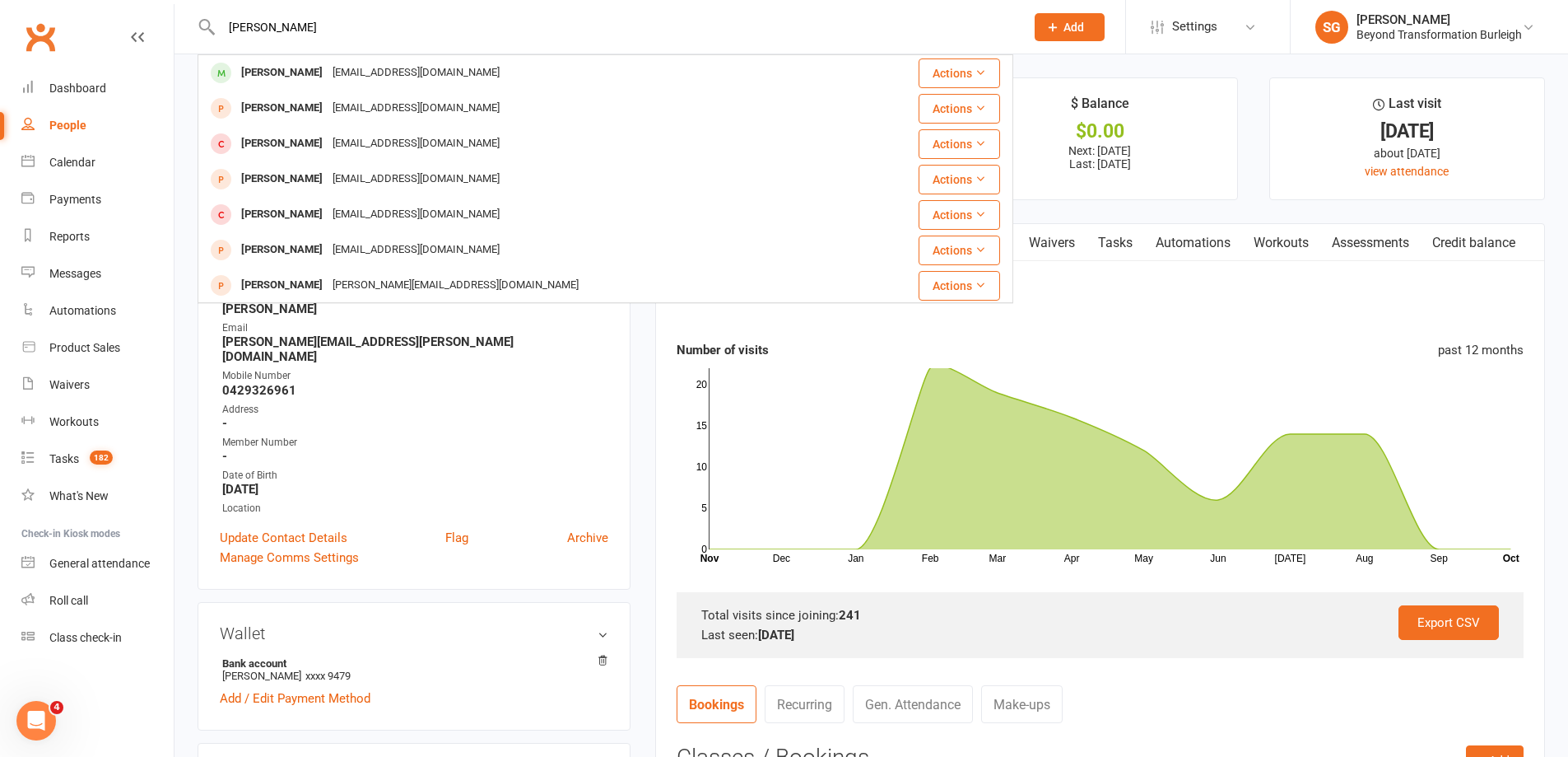
click at [354, 67] on div "[EMAIL_ADDRESS][DOMAIN_NAME]" at bounding box center [416, 73] width 177 height 24
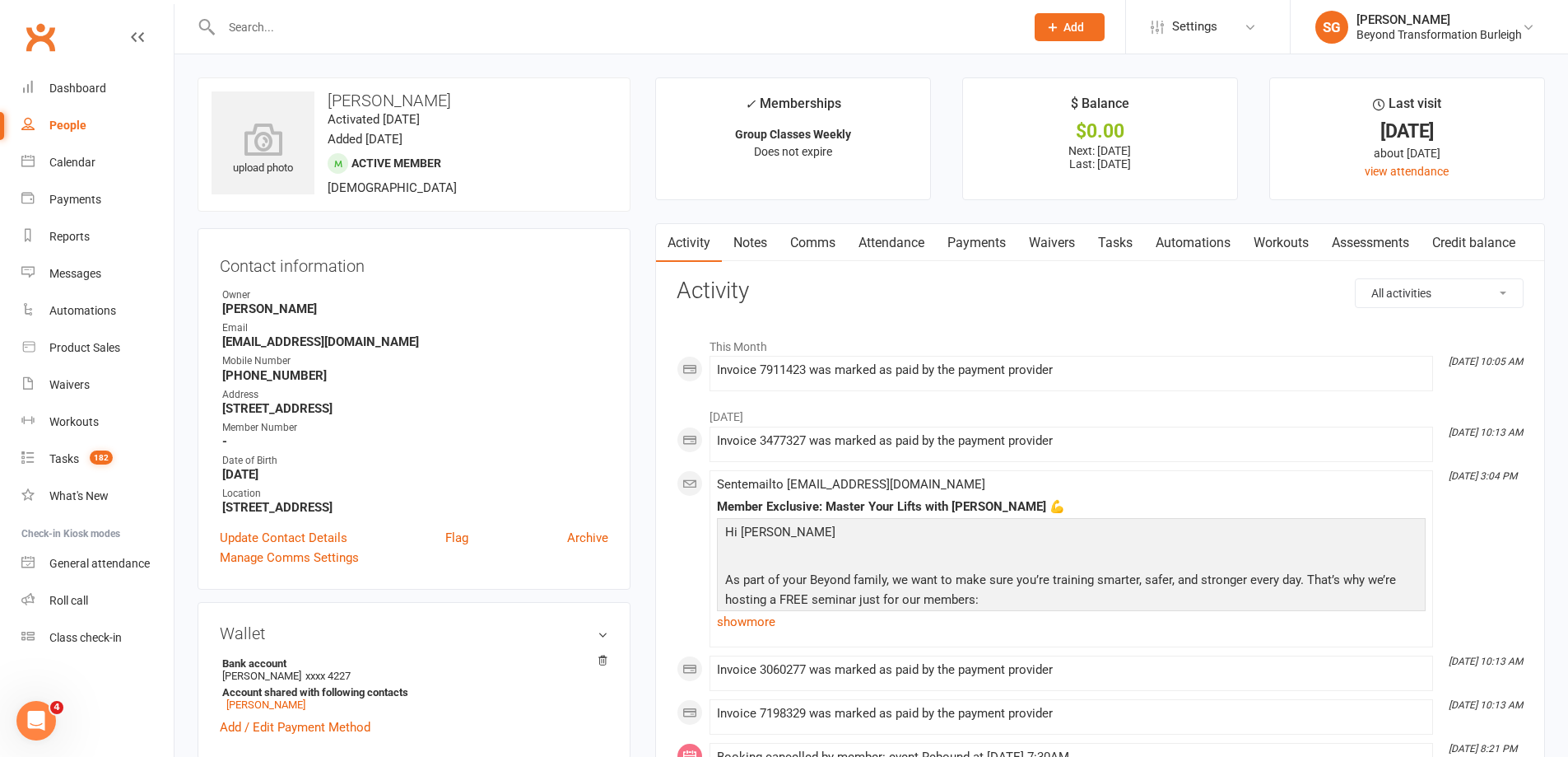
drag, startPoint x: 910, startPoint y: 241, endPoint x: 930, endPoint y: 263, distance: 29.7
click at [907, 237] on link "Attendance" at bounding box center [891, 243] width 89 height 38
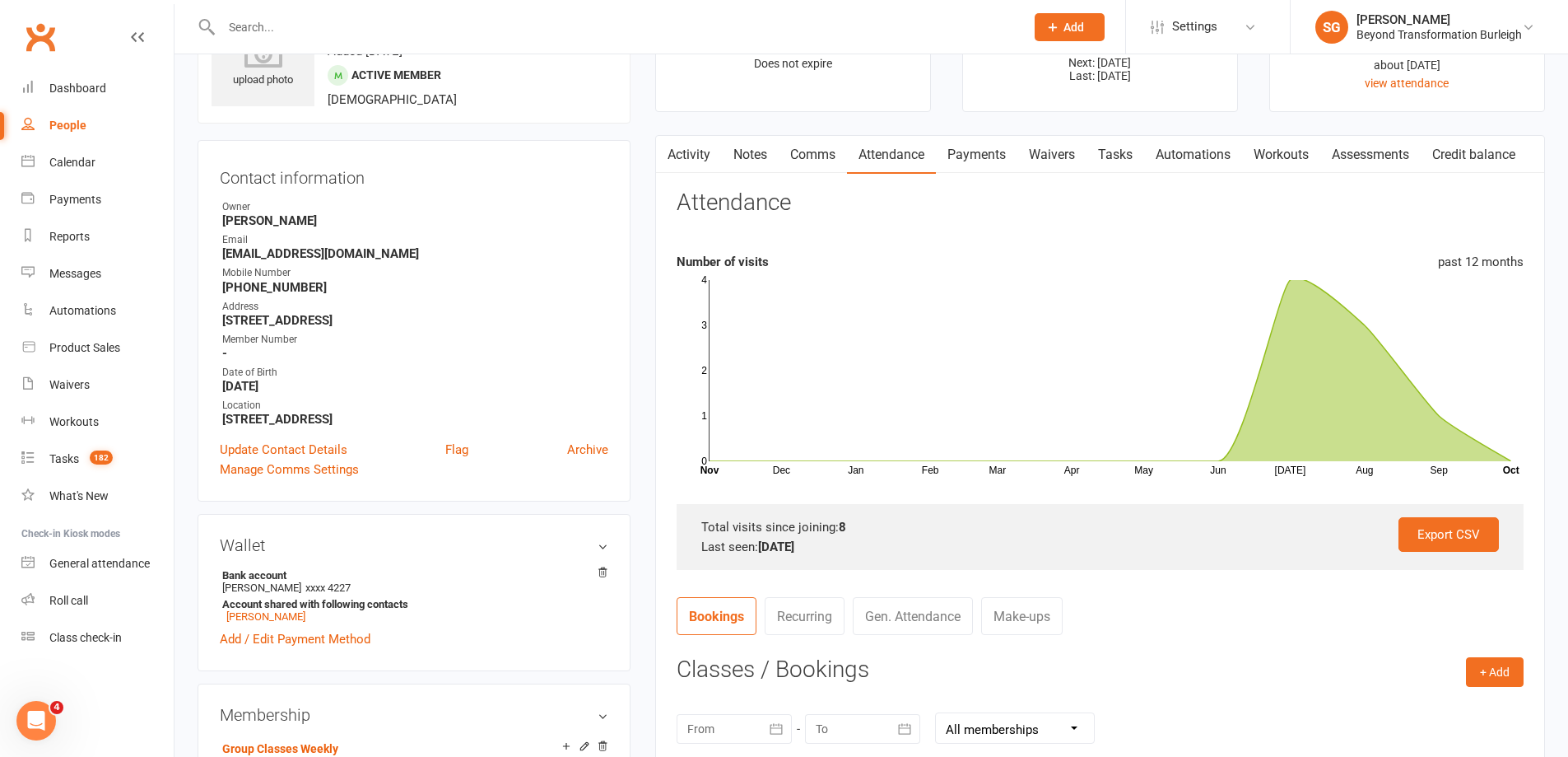
scroll to position [83, 0]
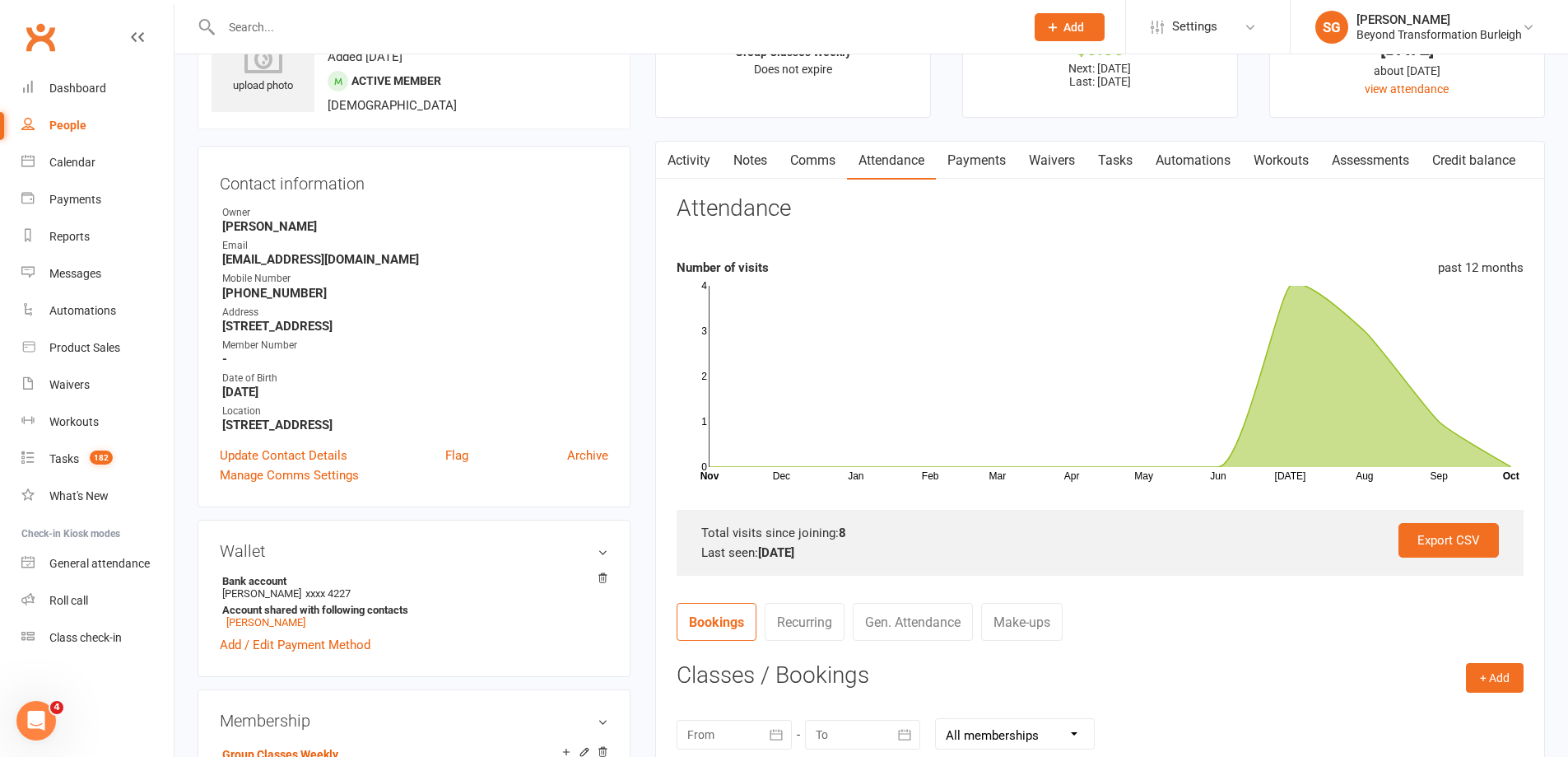
drag, startPoint x: 304, startPoint y: 37, endPoint x: 306, endPoint y: 20, distance: 17.1
click at [304, 36] on input "text" at bounding box center [615, 27] width 797 height 23
paste input "[PERSON_NAME]"
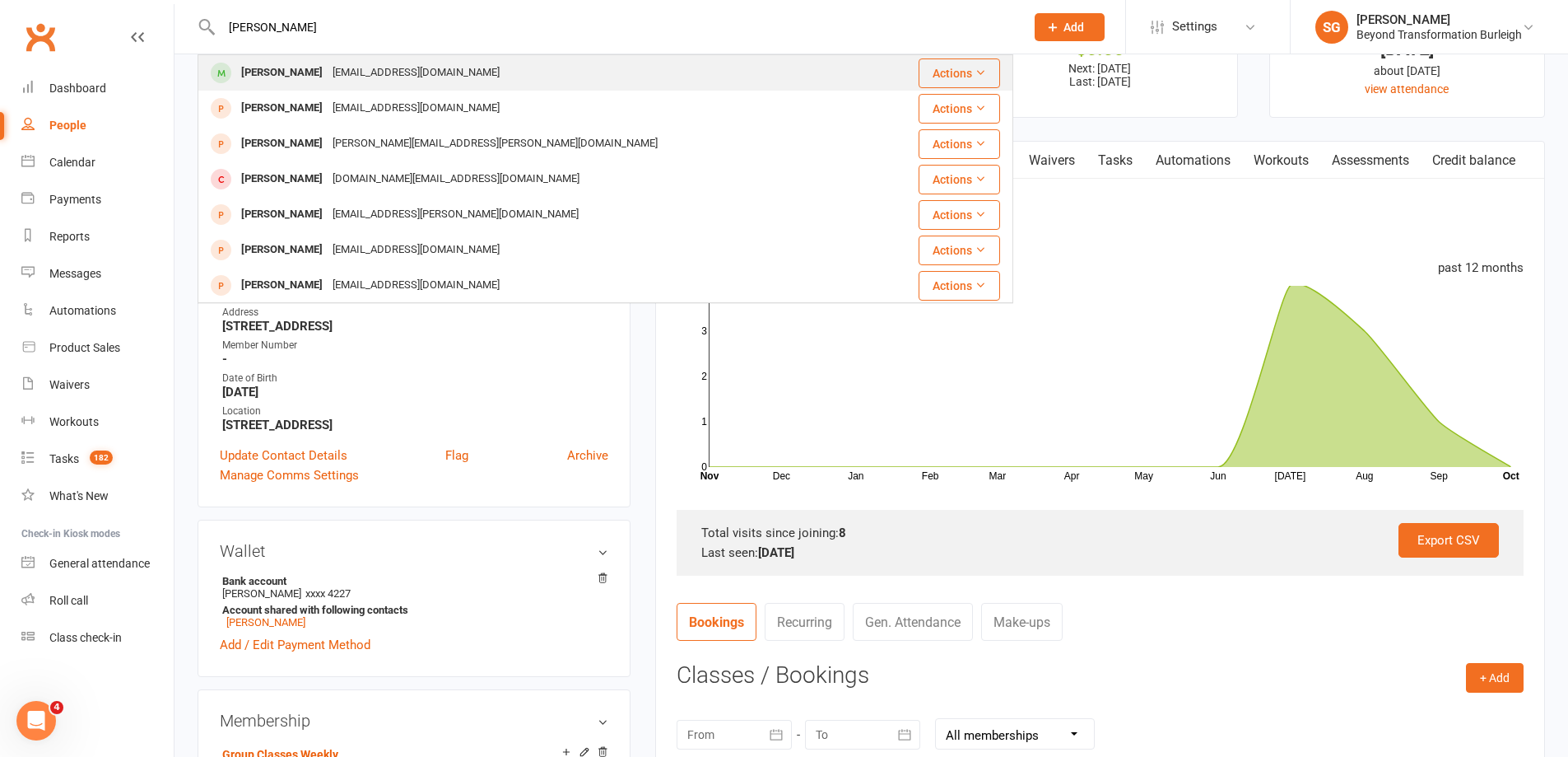
type input "[PERSON_NAME]"
click at [335, 66] on div "[EMAIL_ADDRESS][DOMAIN_NAME]" at bounding box center [416, 73] width 177 height 24
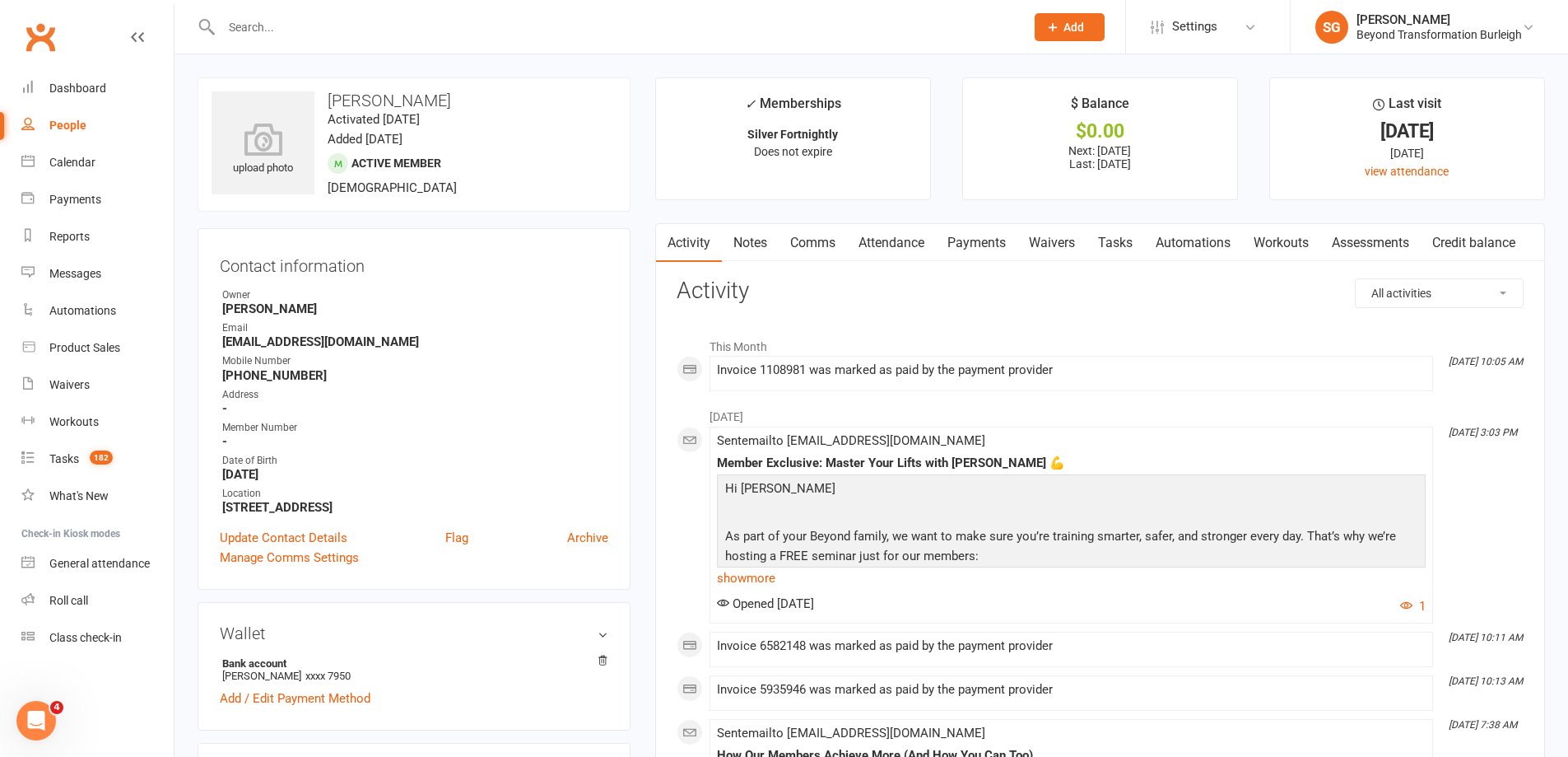
click at [311, 19] on input "text" at bounding box center [615, 27] width 797 height 23
paste input "[PERSON_NAME]"
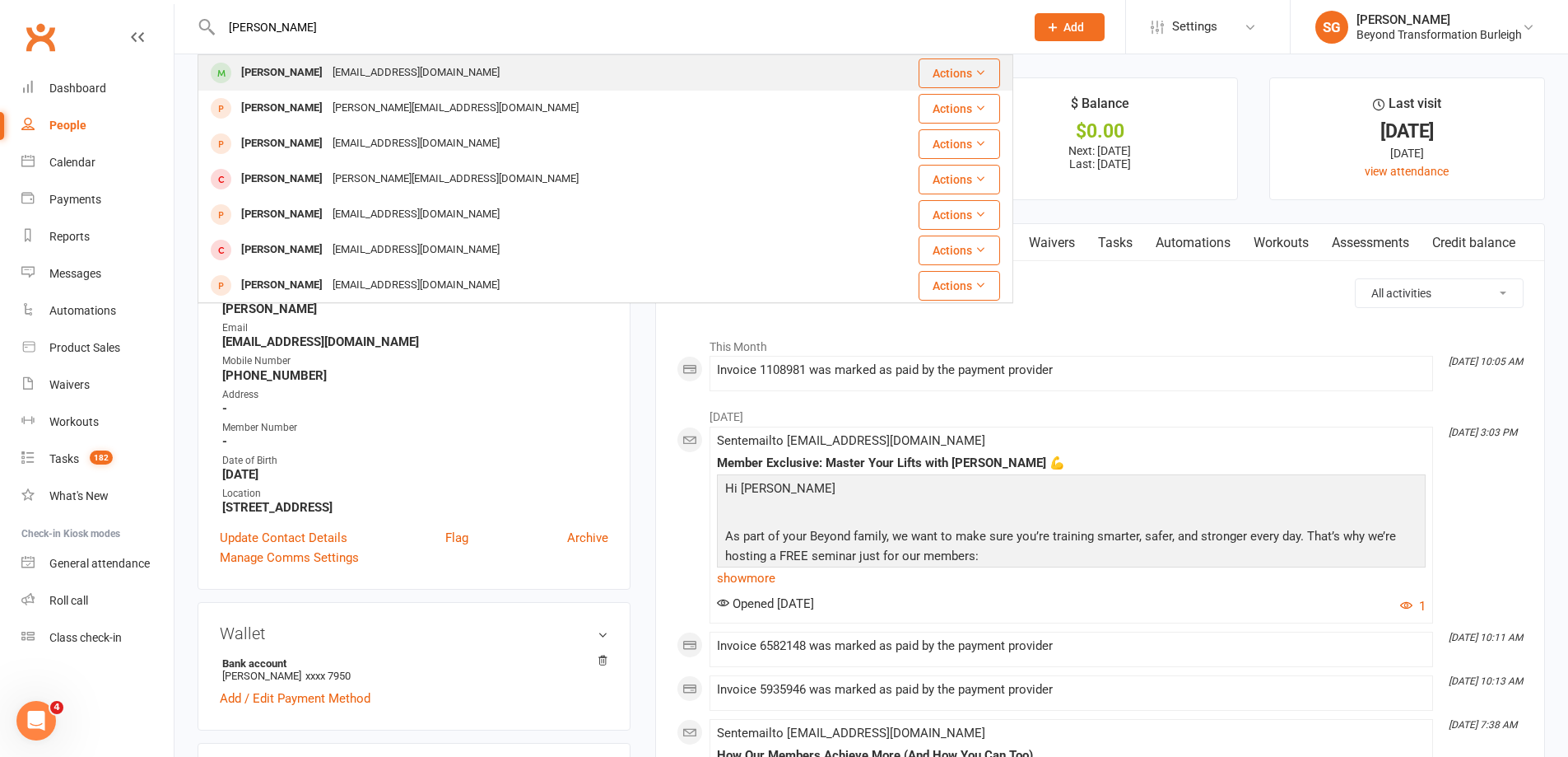
type input "[PERSON_NAME]"
click at [307, 69] on div "[PERSON_NAME]" at bounding box center [282, 73] width 92 height 24
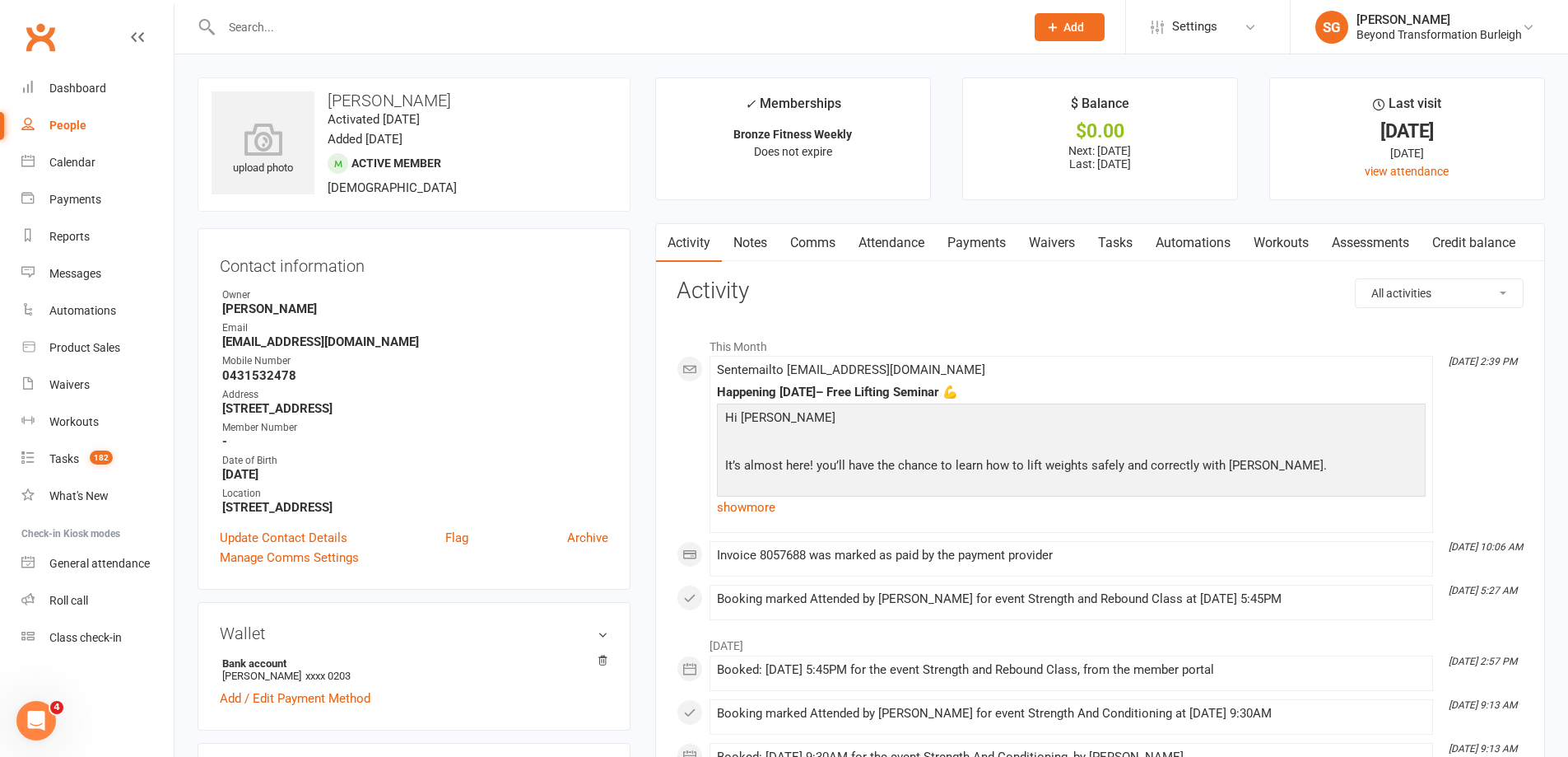
drag, startPoint x: 863, startPoint y: 246, endPoint x: 890, endPoint y: 269, distance: 35.5
click at [864, 246] on link "Attendance" at bounding box center [891, 243] width 89 height 38
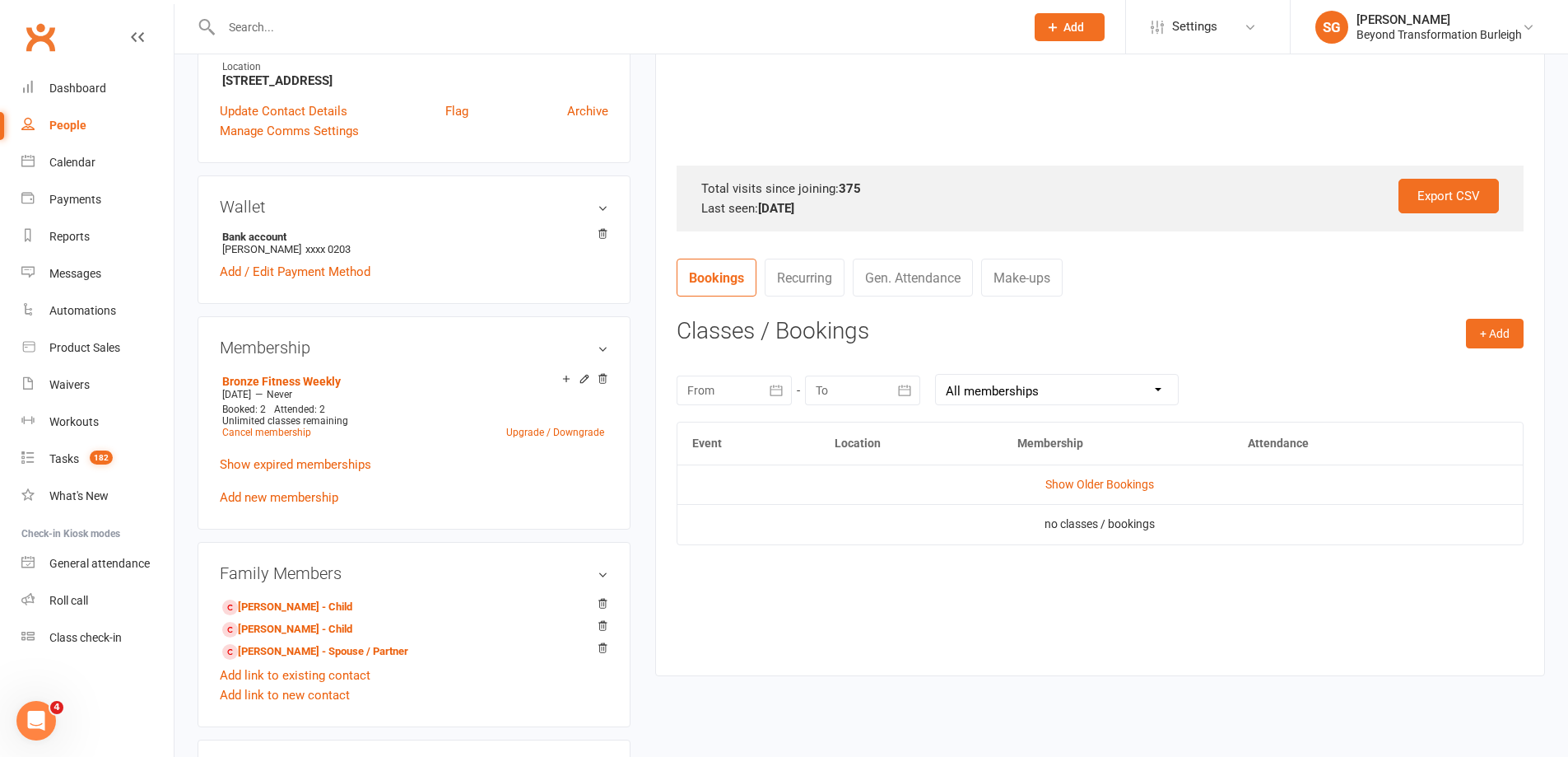
scroll to position [494, 0]
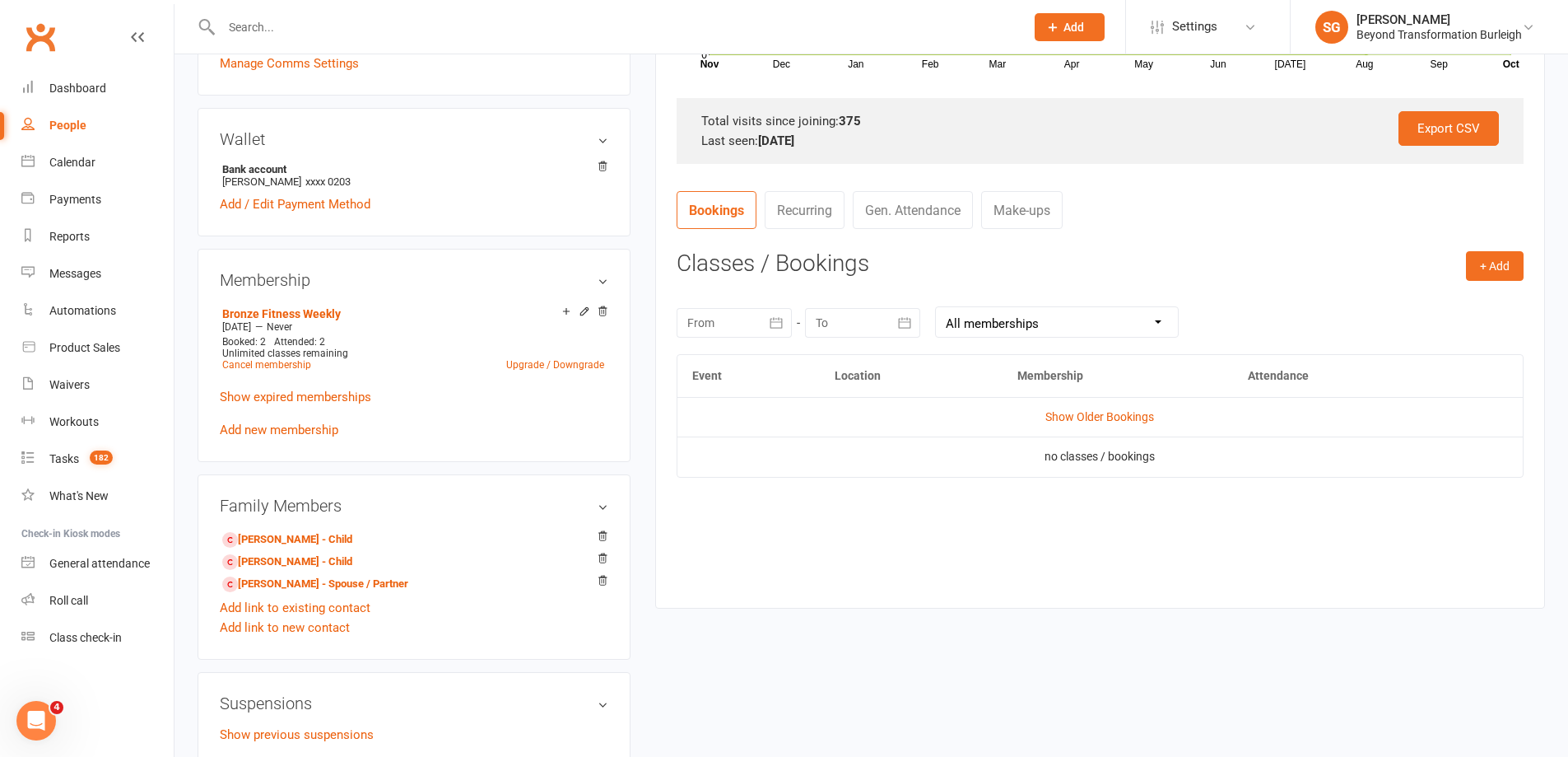
click at [290, 11] on div at bounding box center [606, 26] width 816 height 54
click at [293, 32] on input "text" at bounding box center [615, 27] width 797 height 23
paste input "[PERSON_NAME]"
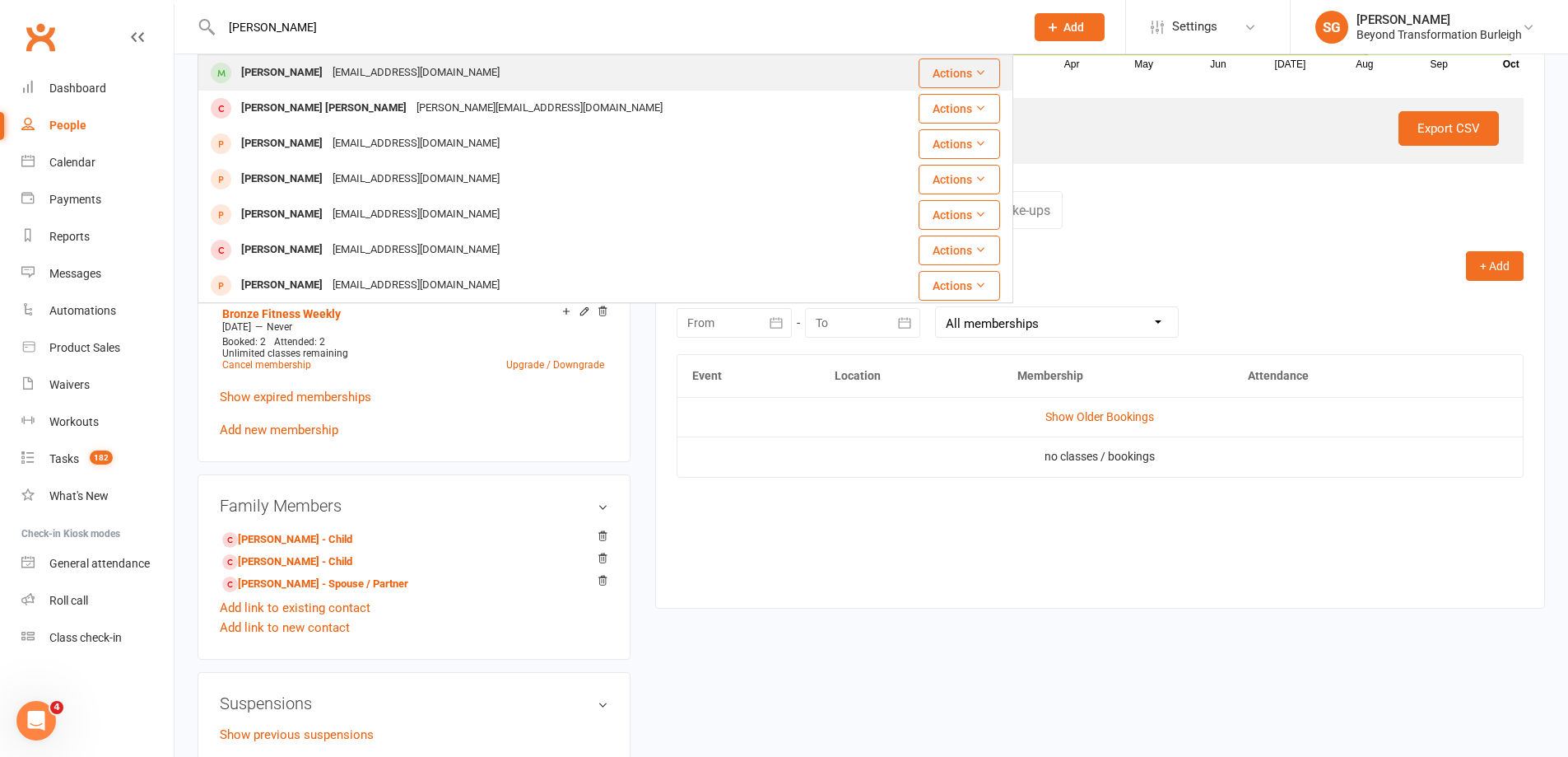
type input "[PERSON_NAME]"
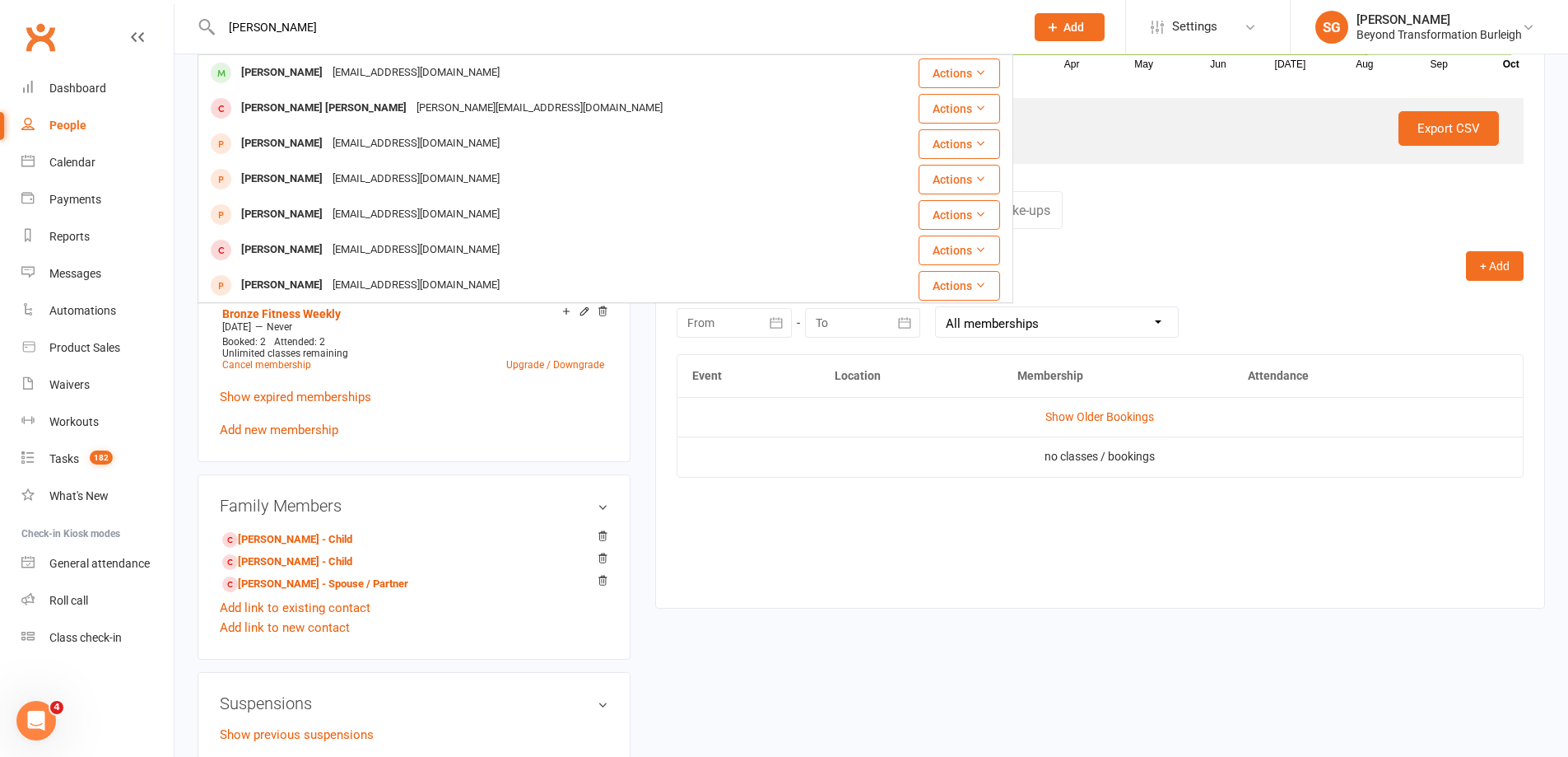
click at [316, 61] on div "[PERSON_NAME] [EMAIL_ADDRESS][DOMAIN_NAME]" at bounding box center [539, 72] width 678 height 34
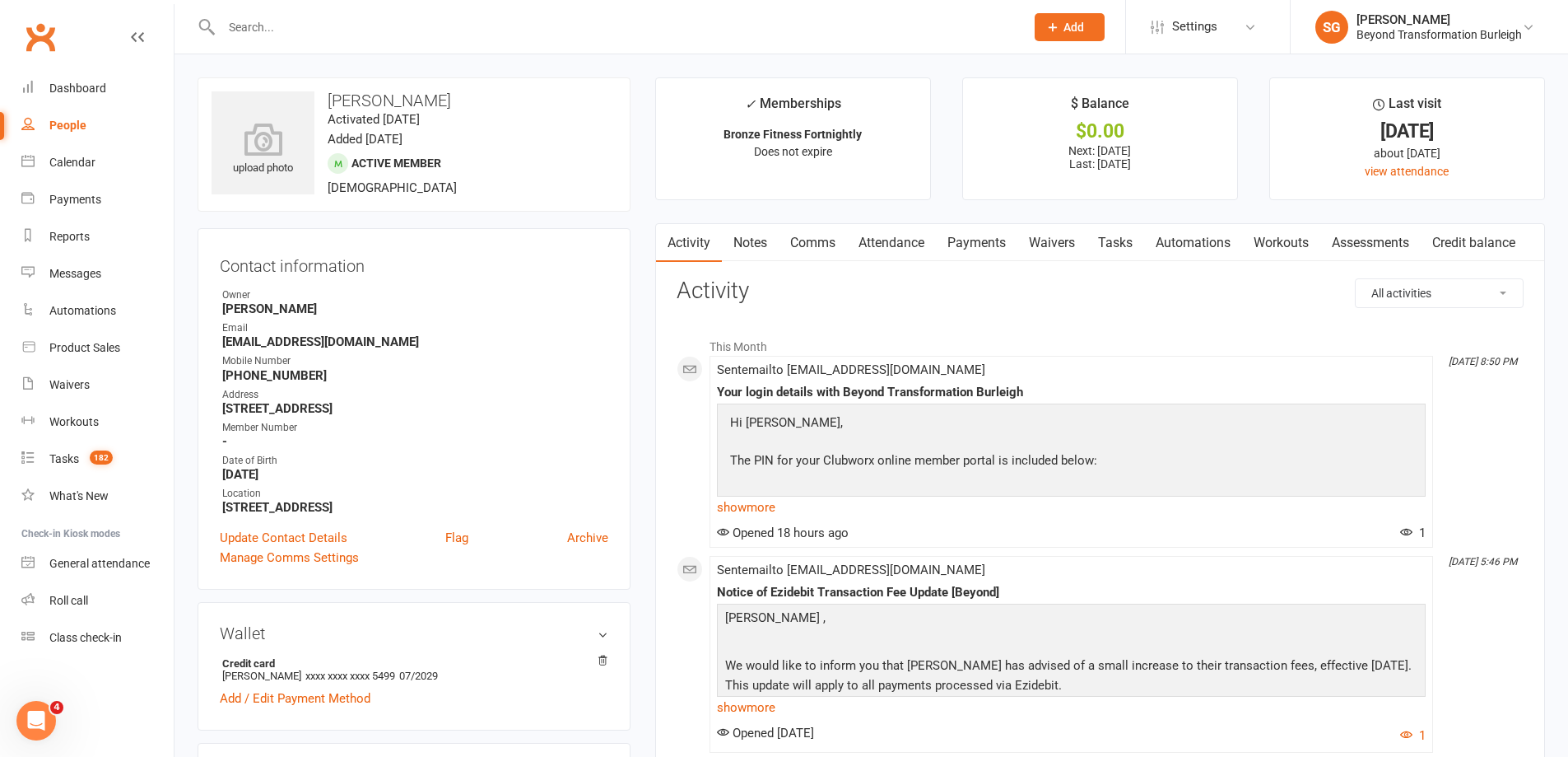
click at [912, 237] on link "Attendance" at bounding box center [891, 243] width 89 height 38
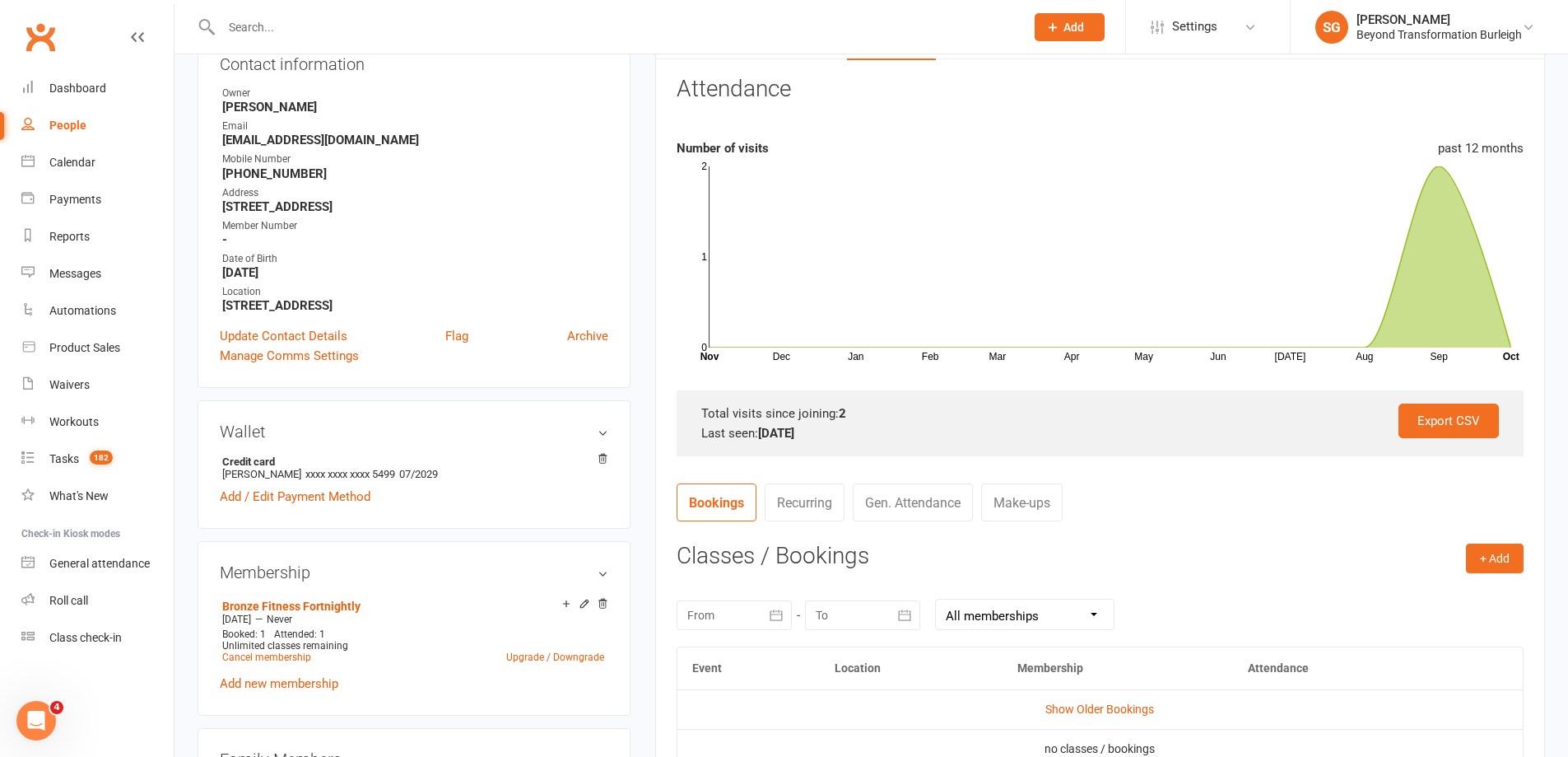
scroll to position [165, 0]
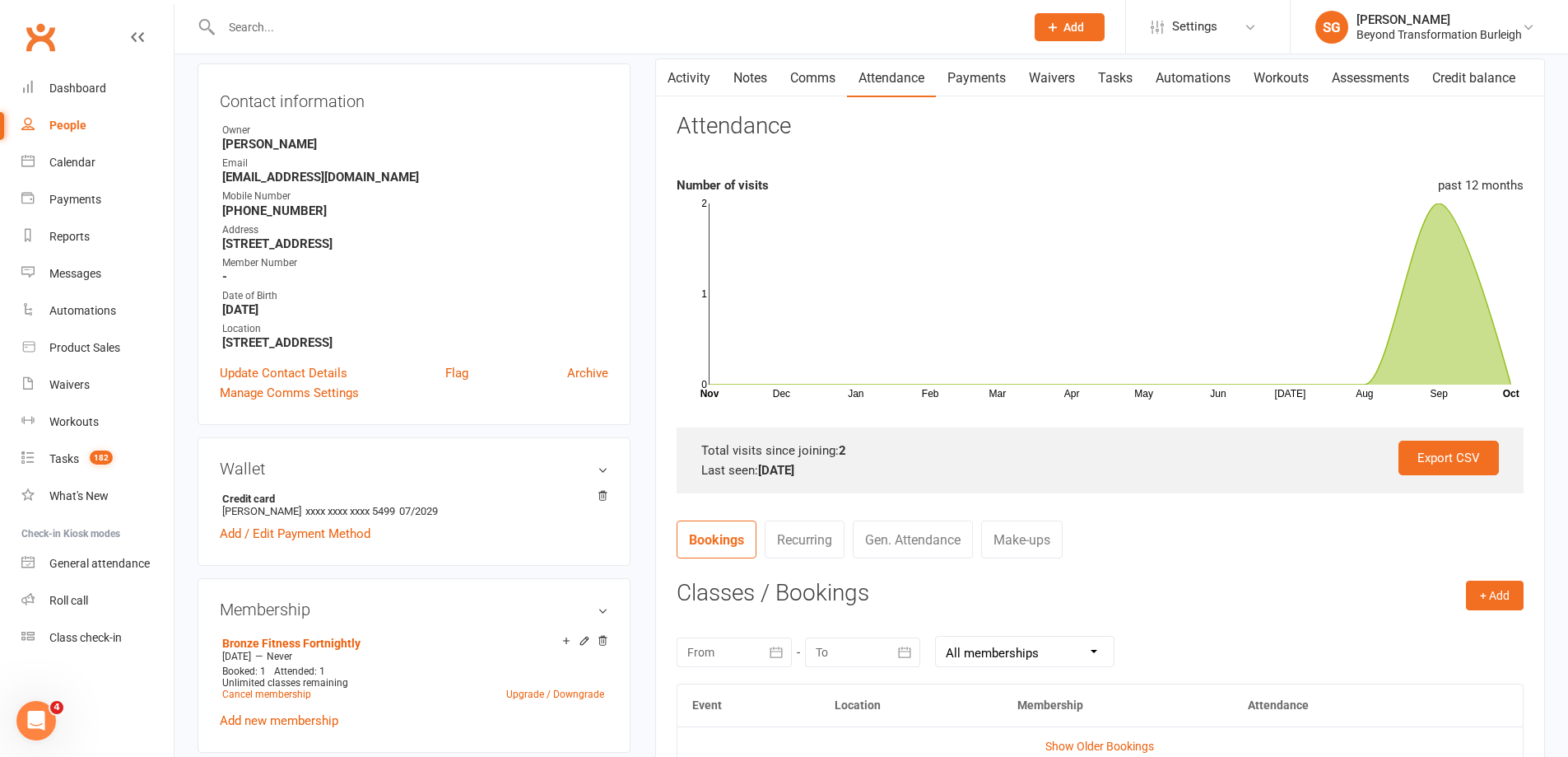
click at [329, 36] on input "text" at bounding box center [615, 27] width 797 height 23
paste input "[PERSON_NAME]"
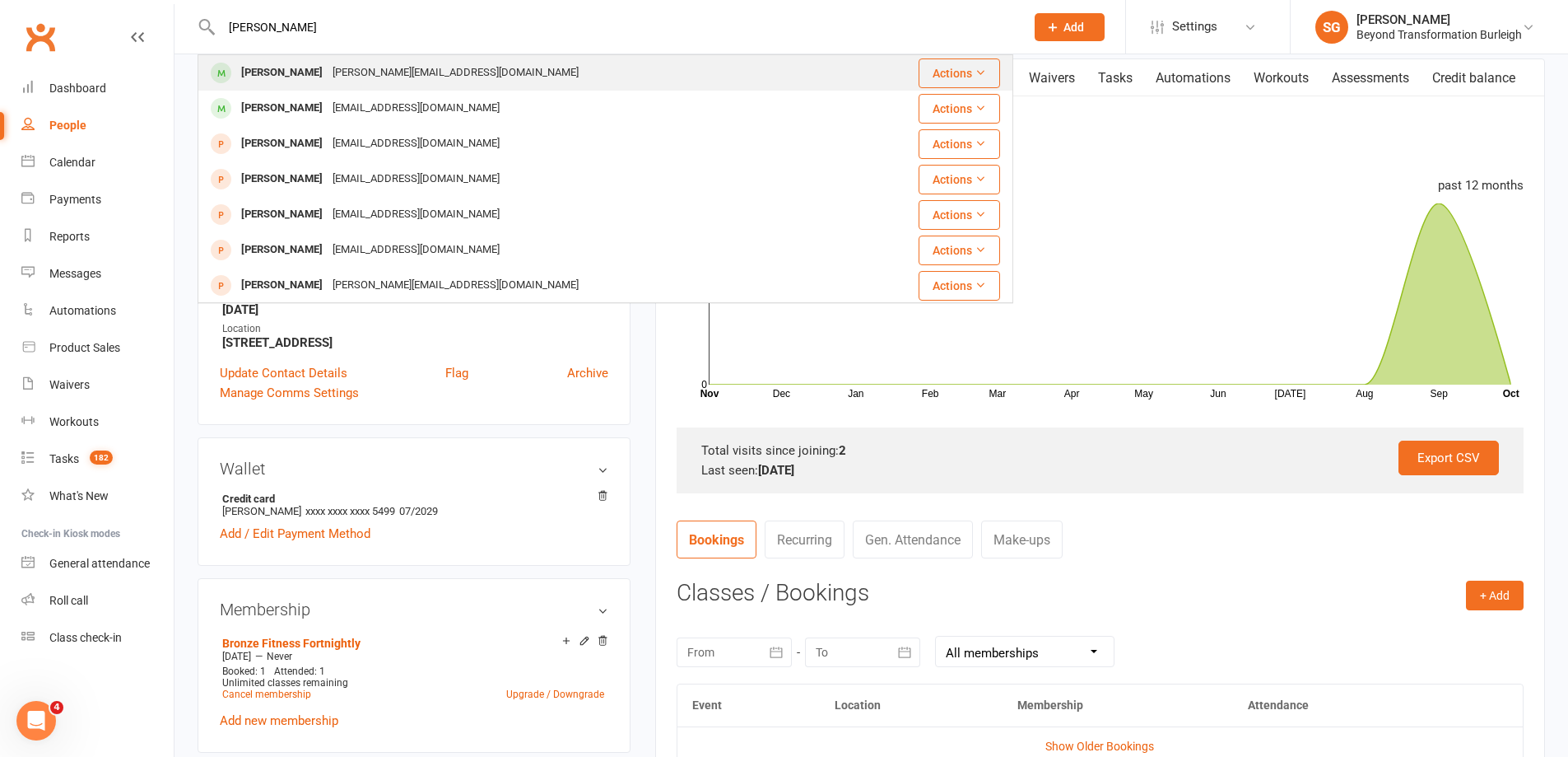
type input "[PERSON_NAME]"
click at [344, 73] on div "[PERSON_NAME][EMAIL_ADDRESS][DOMAIN_NAME]" at bounding box center [455, 73] width 256 height 24
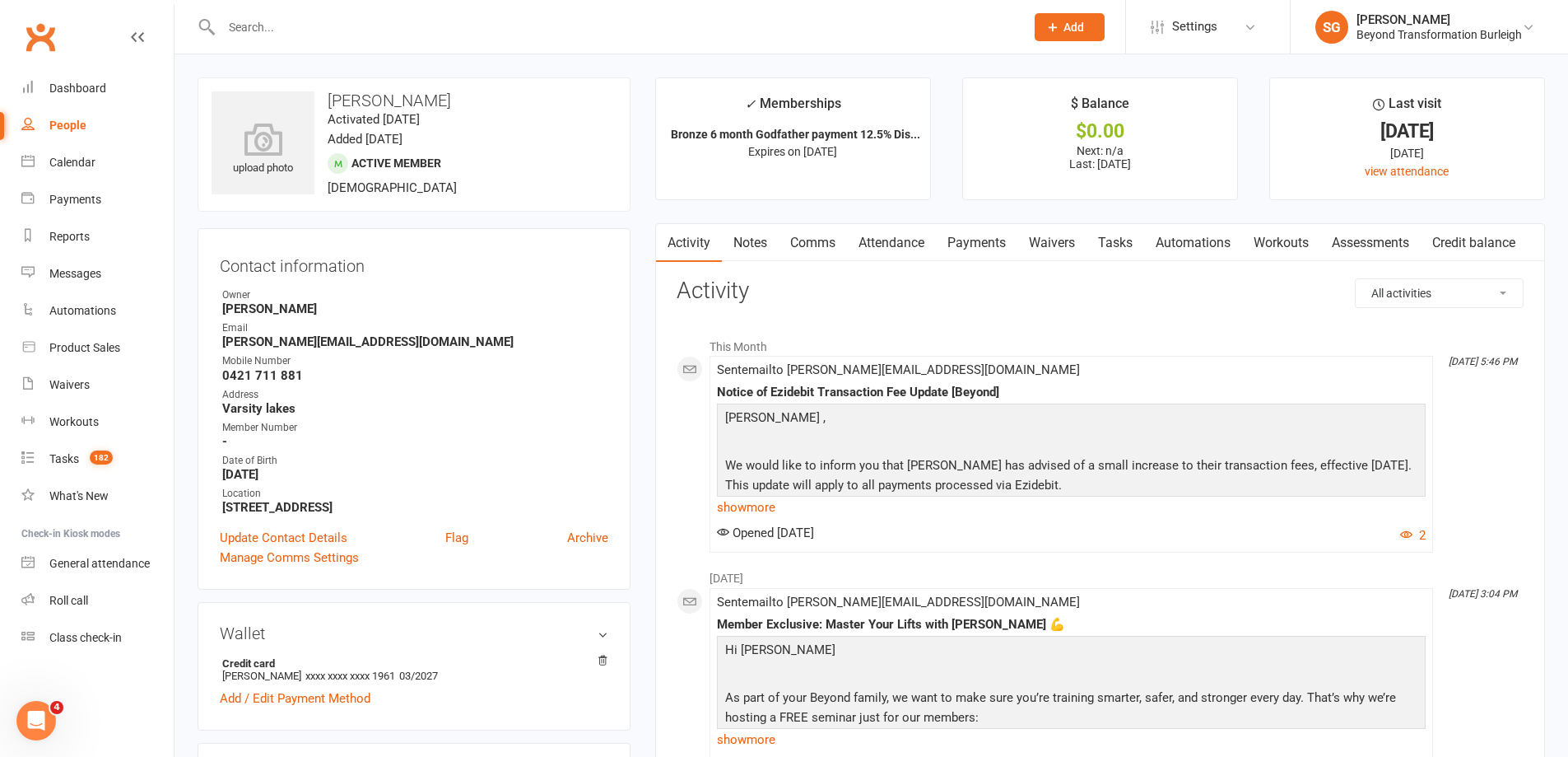
click at [912, 254] on link "Attendance" at bounding box center [891, 243] width 89 height 38
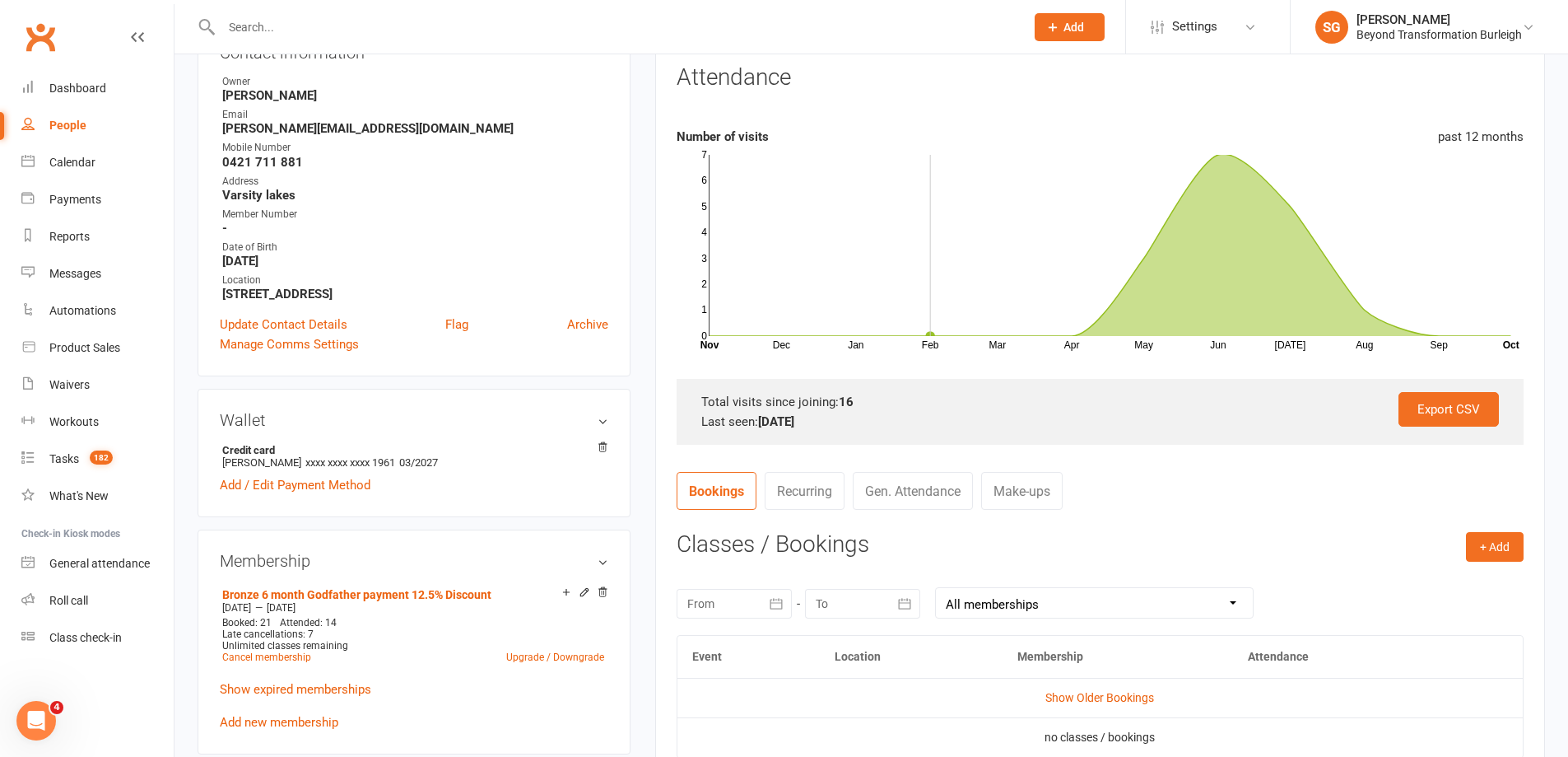
scroll to position [494, 0]
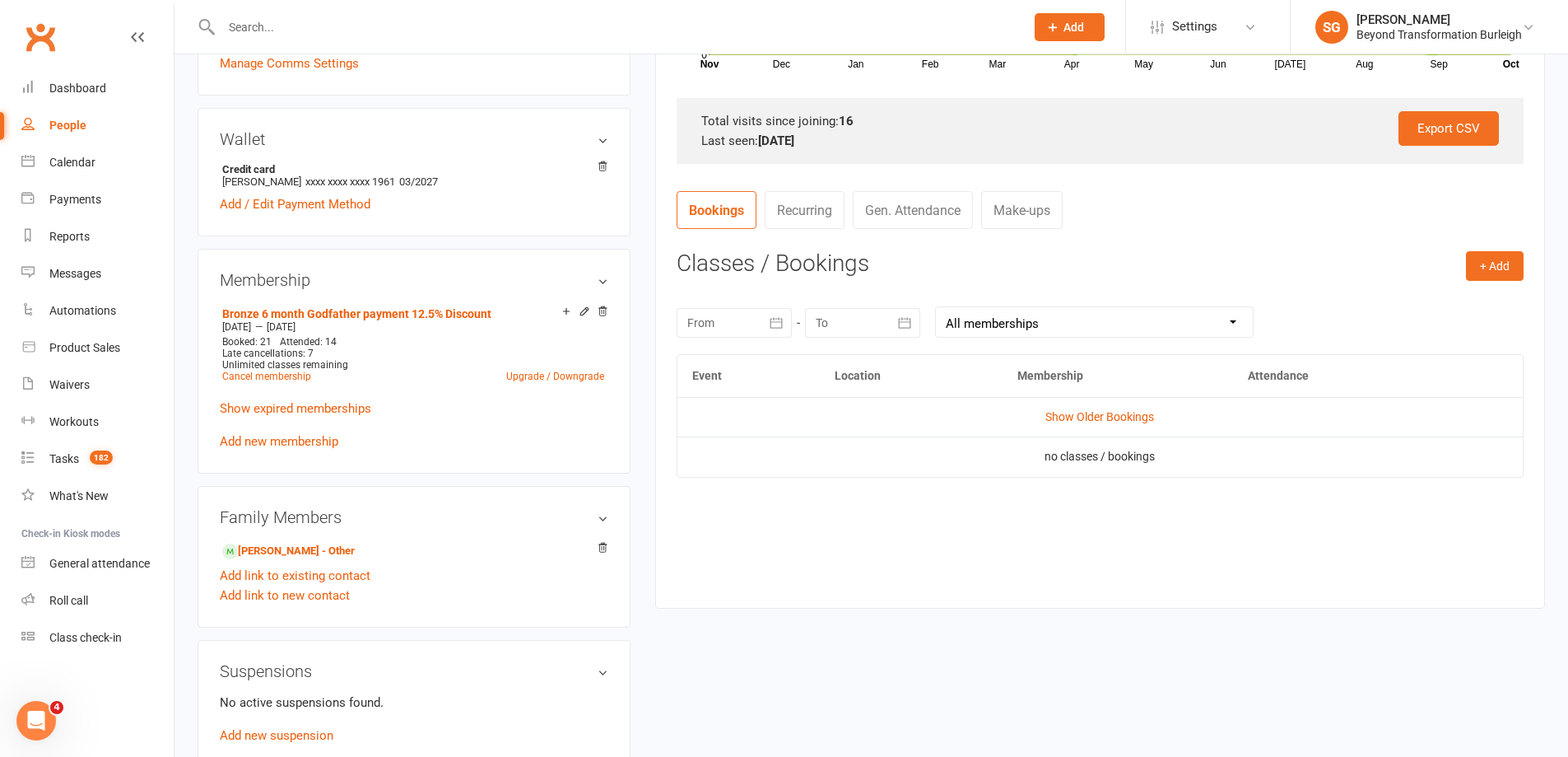
click at [314, 35] on input "text" at bounding box center [615, 27] width 797 height 23
paste input "[PERSON_NAME]"
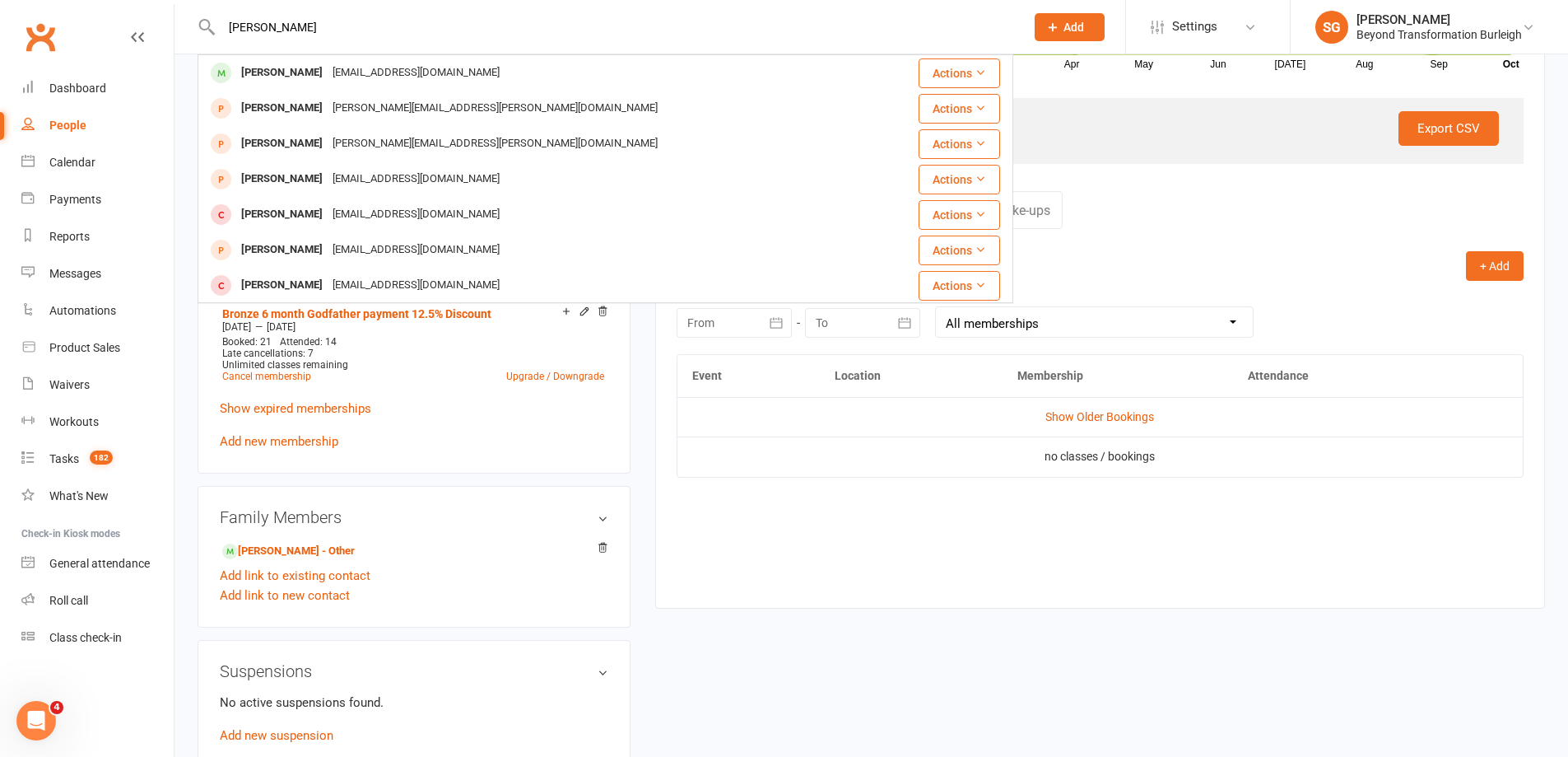
type input "[PERSON_NAME]"
click at [338, 75] on div "[EMAIL_ADDRESS][DOMAIN_NAME]" at bounding box center [416, 73] width 177 height 24
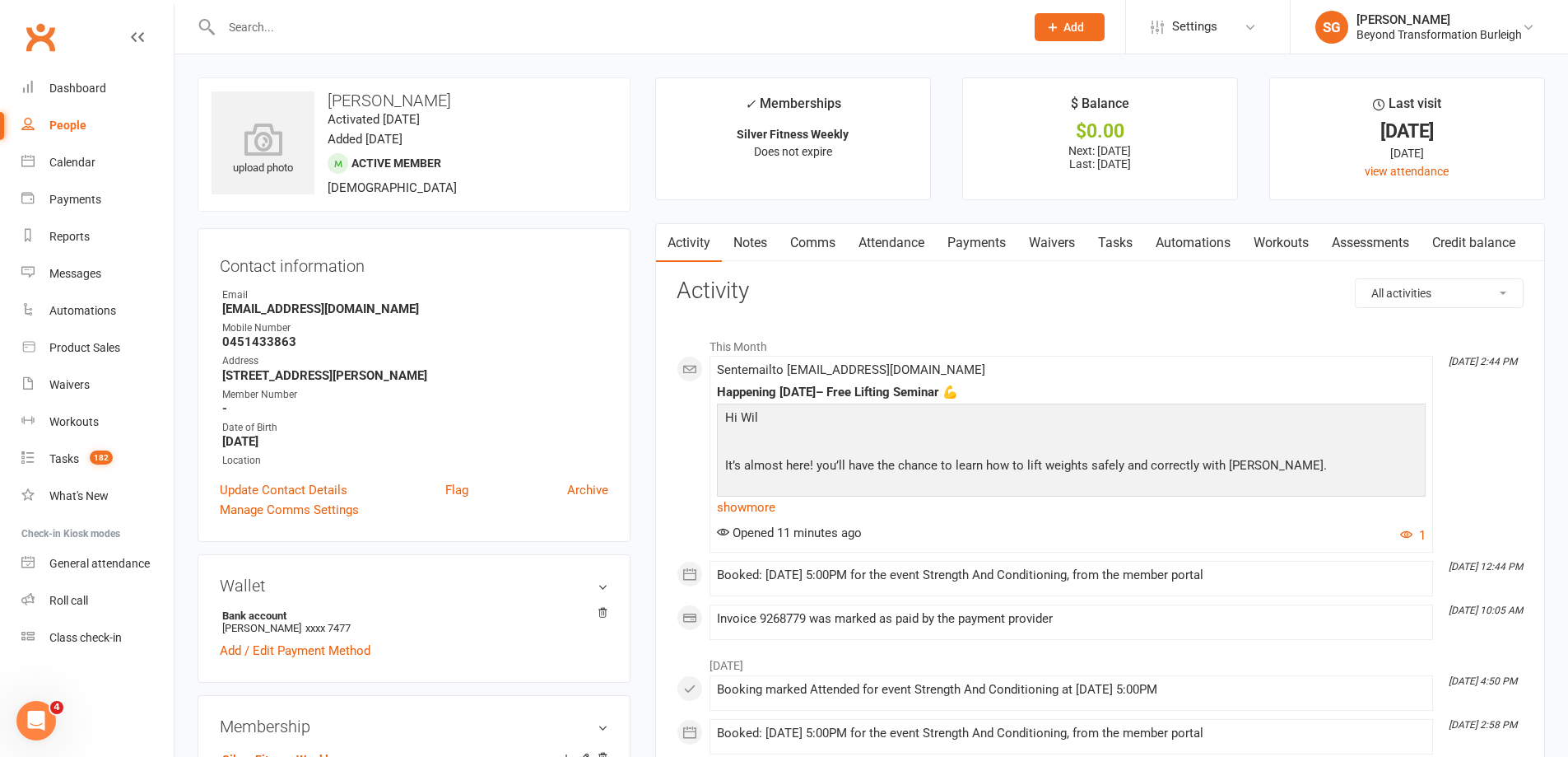
click at [894, 252] on link "Attendance" at bounding box center [891, 243] width 89 height 38
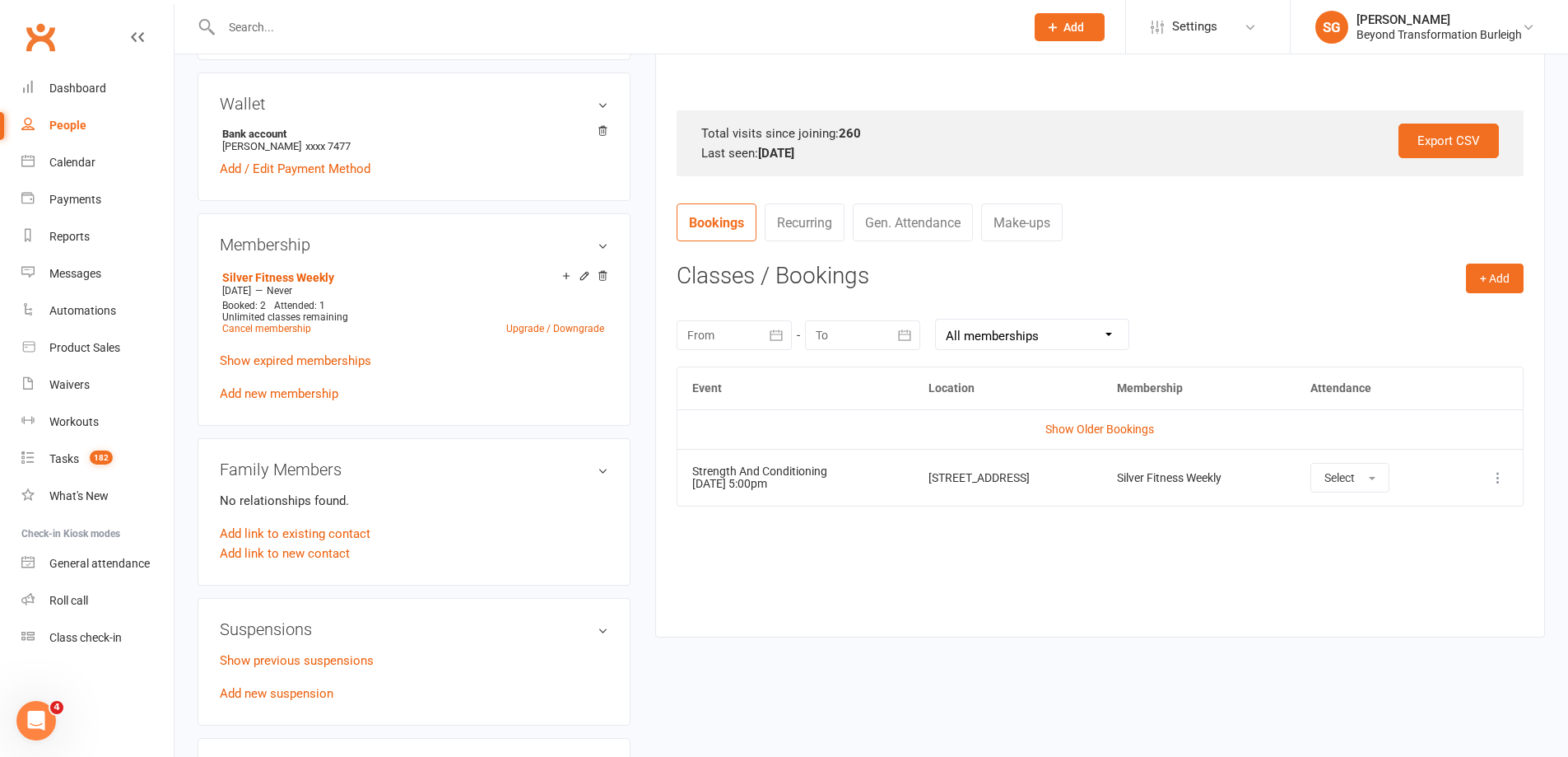
scroll to position [494, 0]
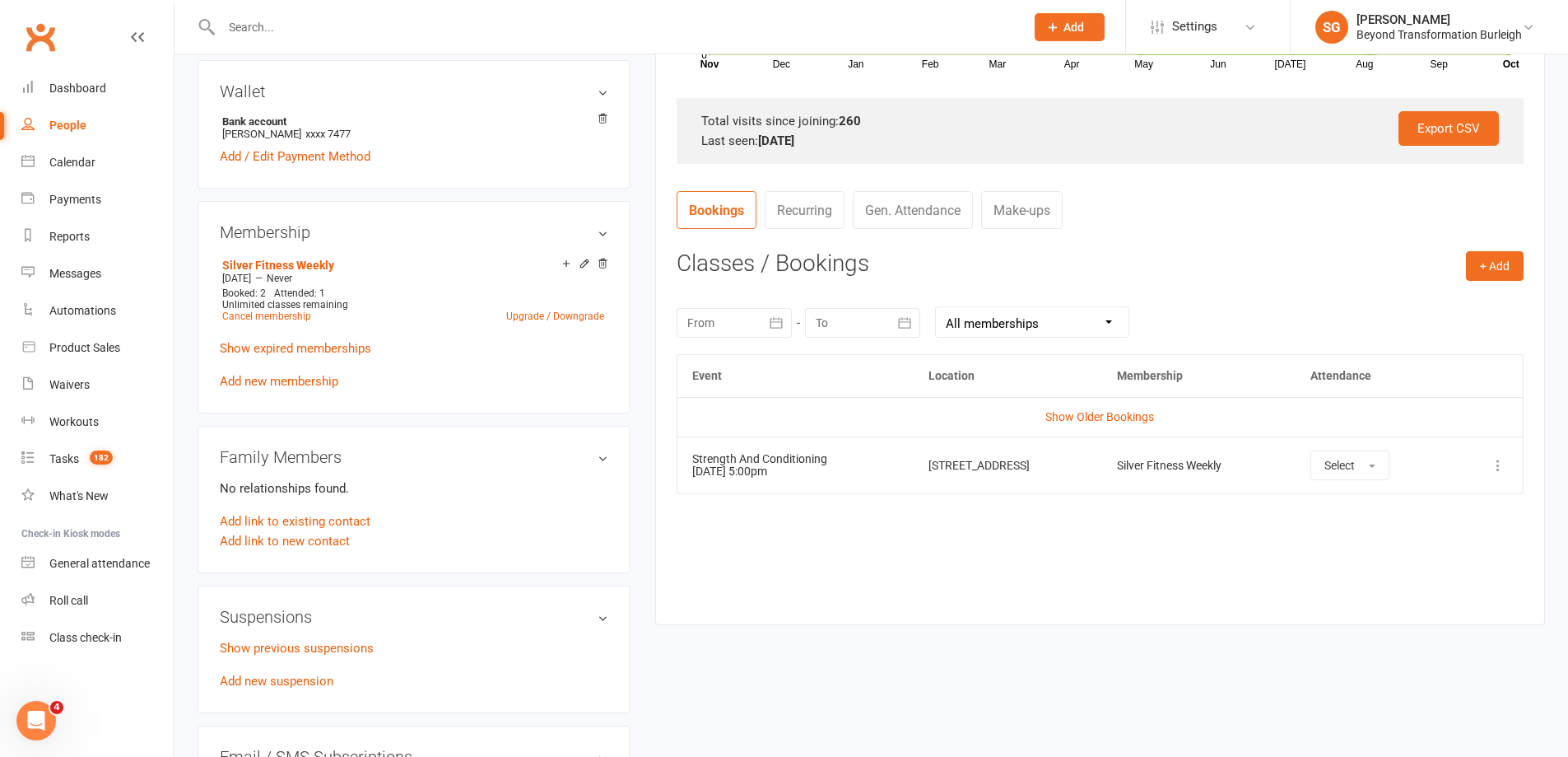
click at [298, 33] on input "text" at bounding box center [615, 27] width 797 height 23
paste input "[PERSON_NAME]"
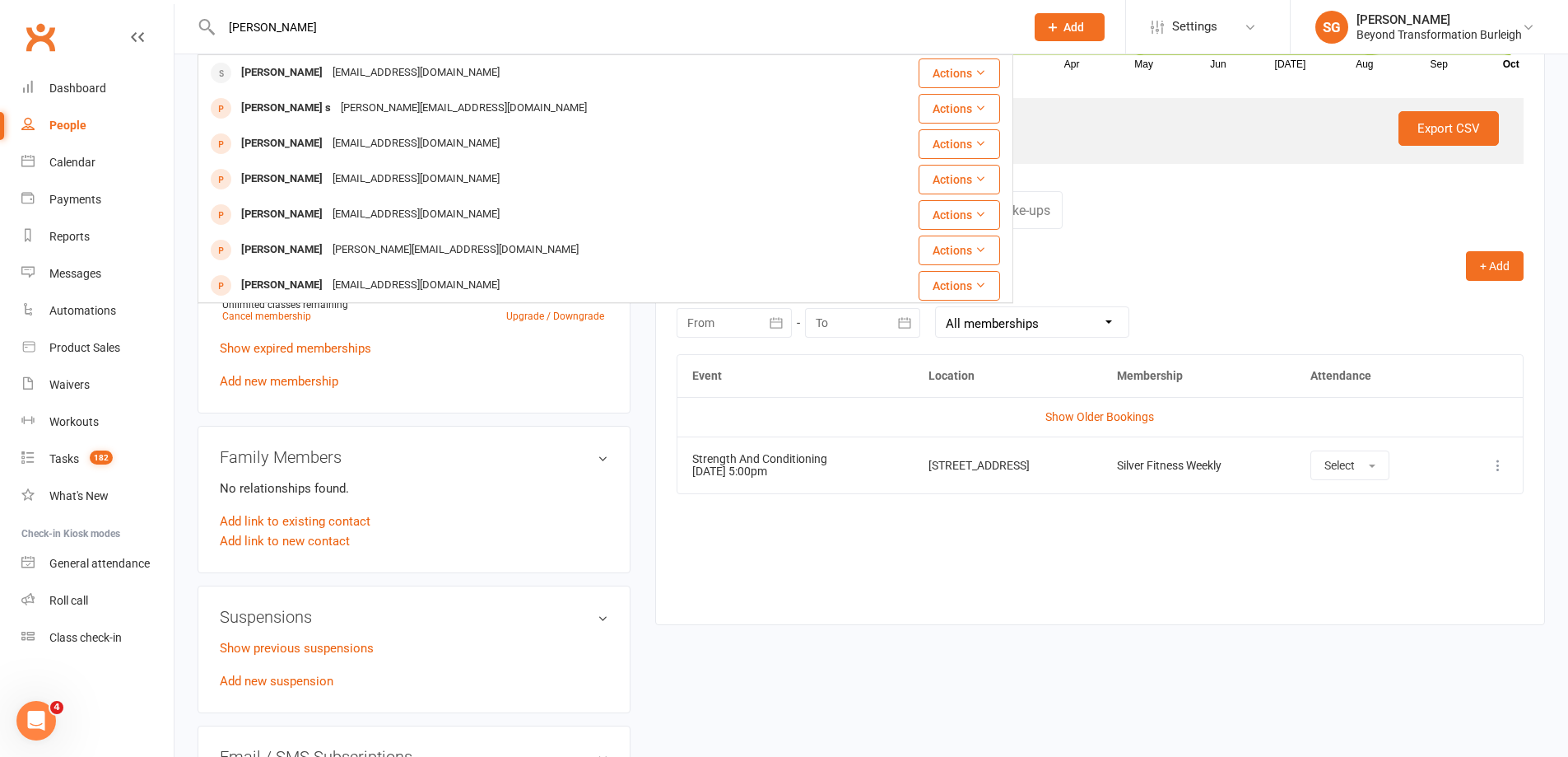
type input "[PERSON_NAME]"
click at [339, 65] on div "[EMAIL_ADDRESS][DOMAIN_NAME]" at bounding box center [416, 73] width 177 height 24
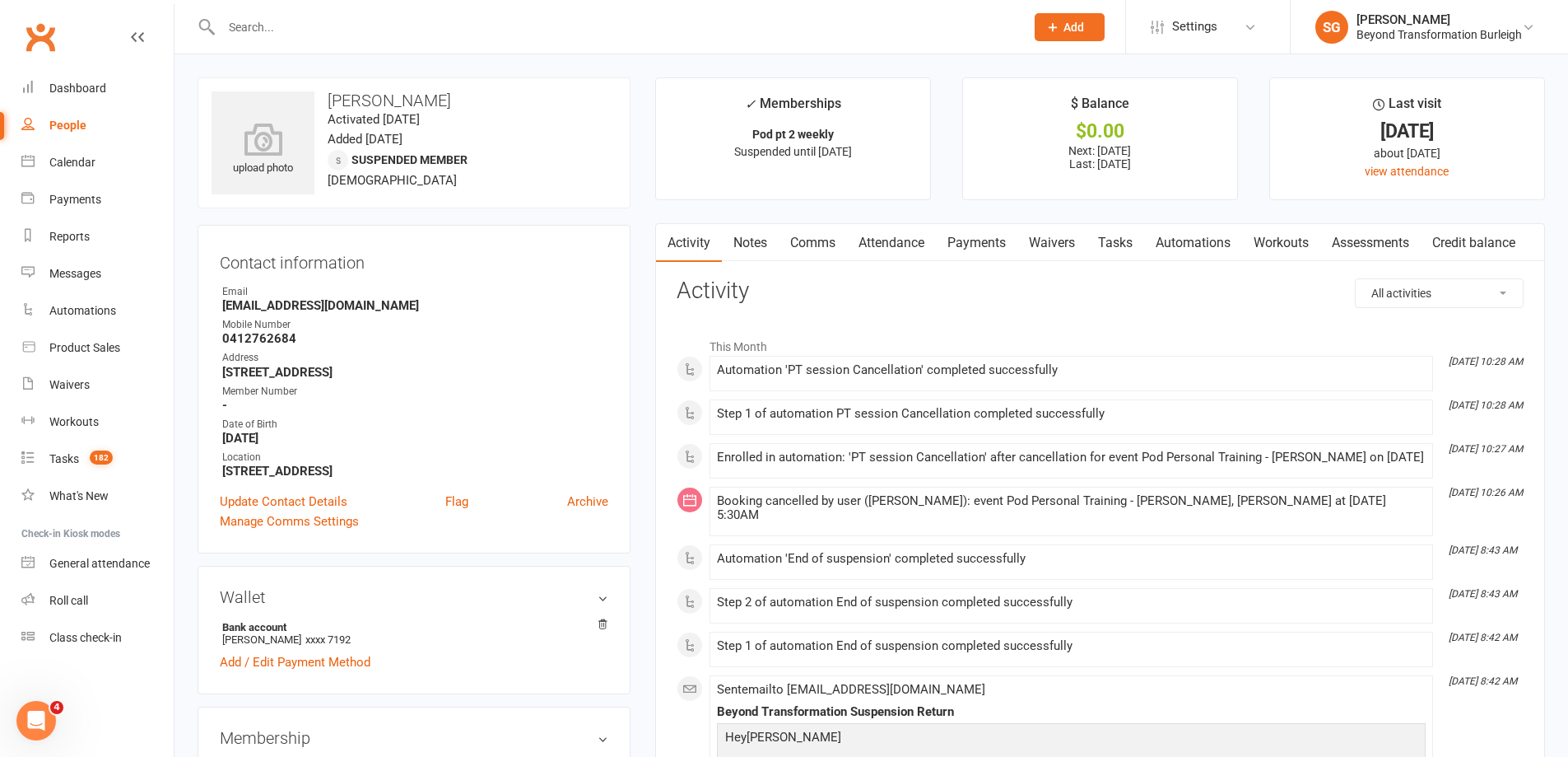
click at [898, 241] on link "Attendance" at bounding box center [891, 243] width 89 height 38
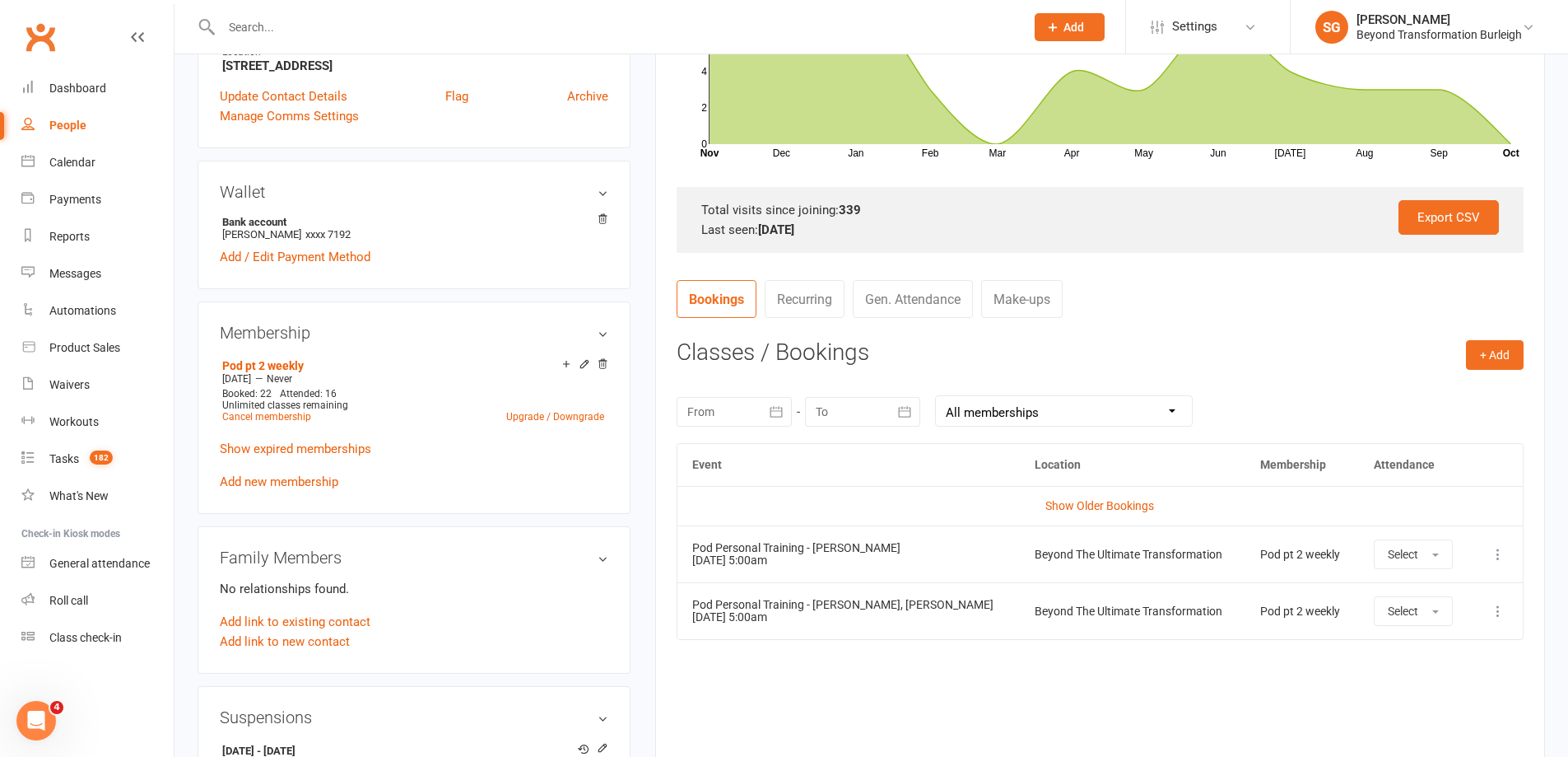
scroll to position [412, 0]
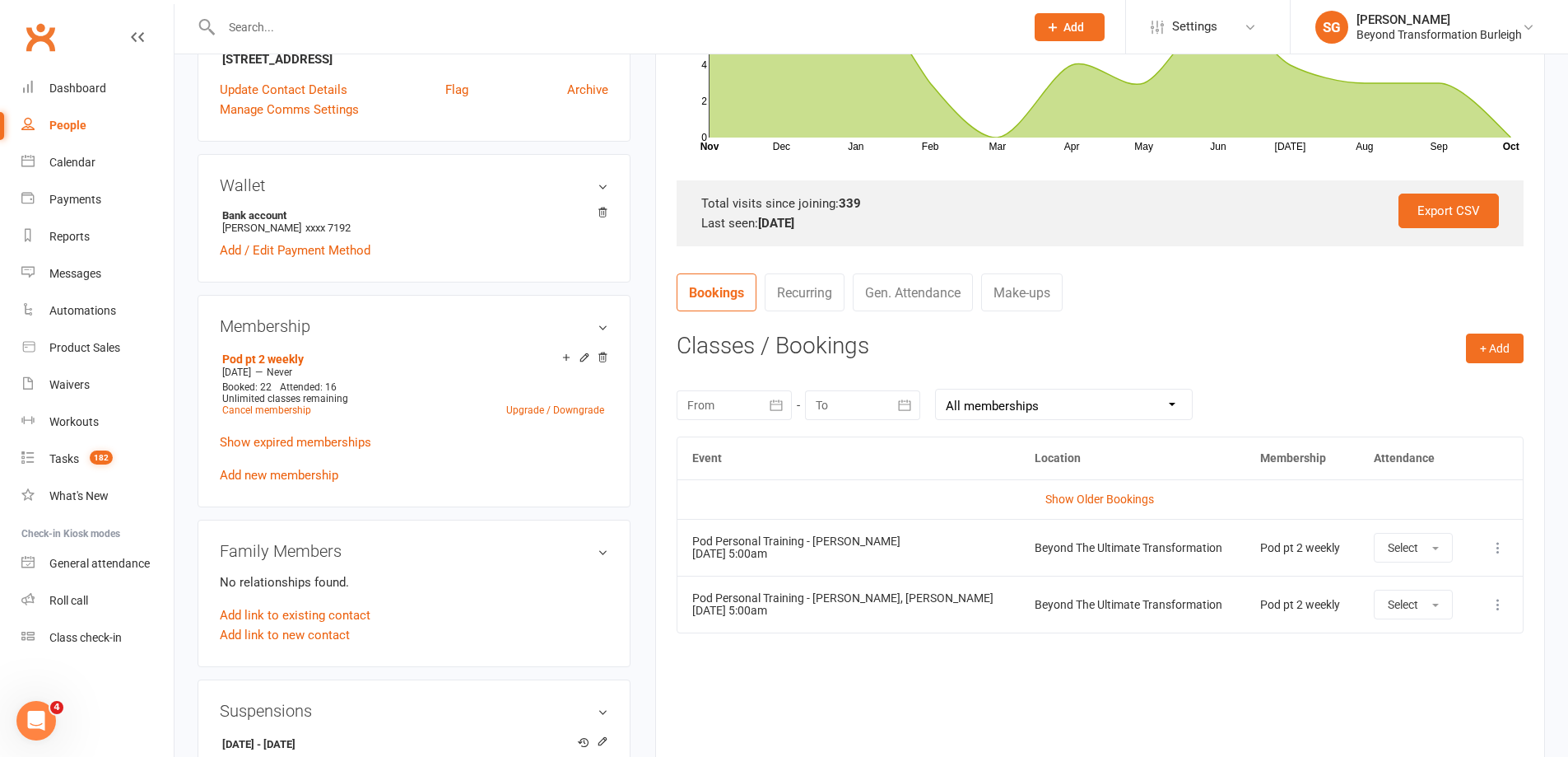
click at [390, 29] on input "text" at bounding box center [615, 27] width 797 height 23
paste input "[PERSON_NAME]"
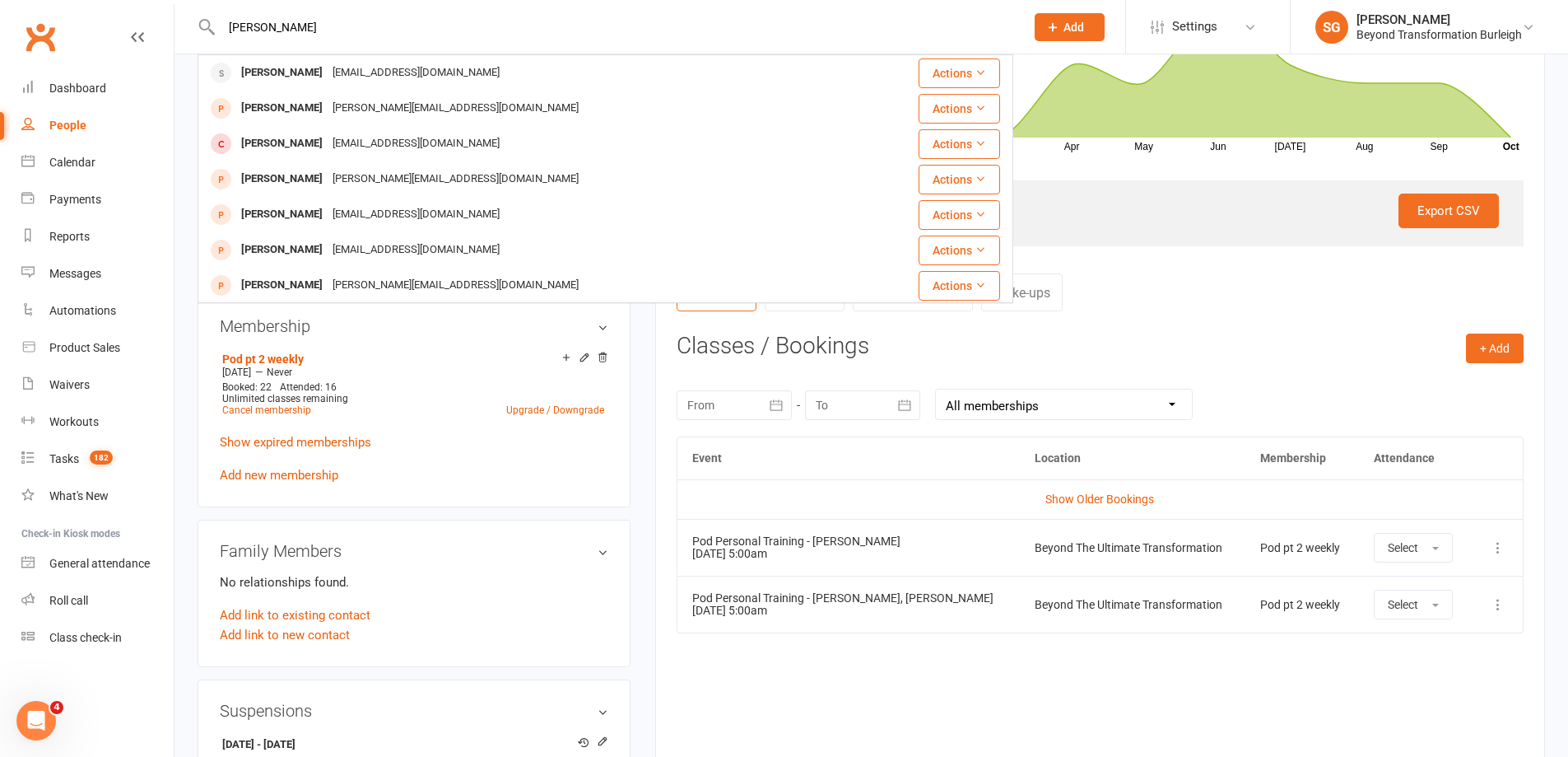
type input "[PERSON_NAME]"
click at [369, 80] on div "[EMAIL_ADDRESS][DOMAIN_NAME]" at bounding box center [416, 73] width 177 height 24
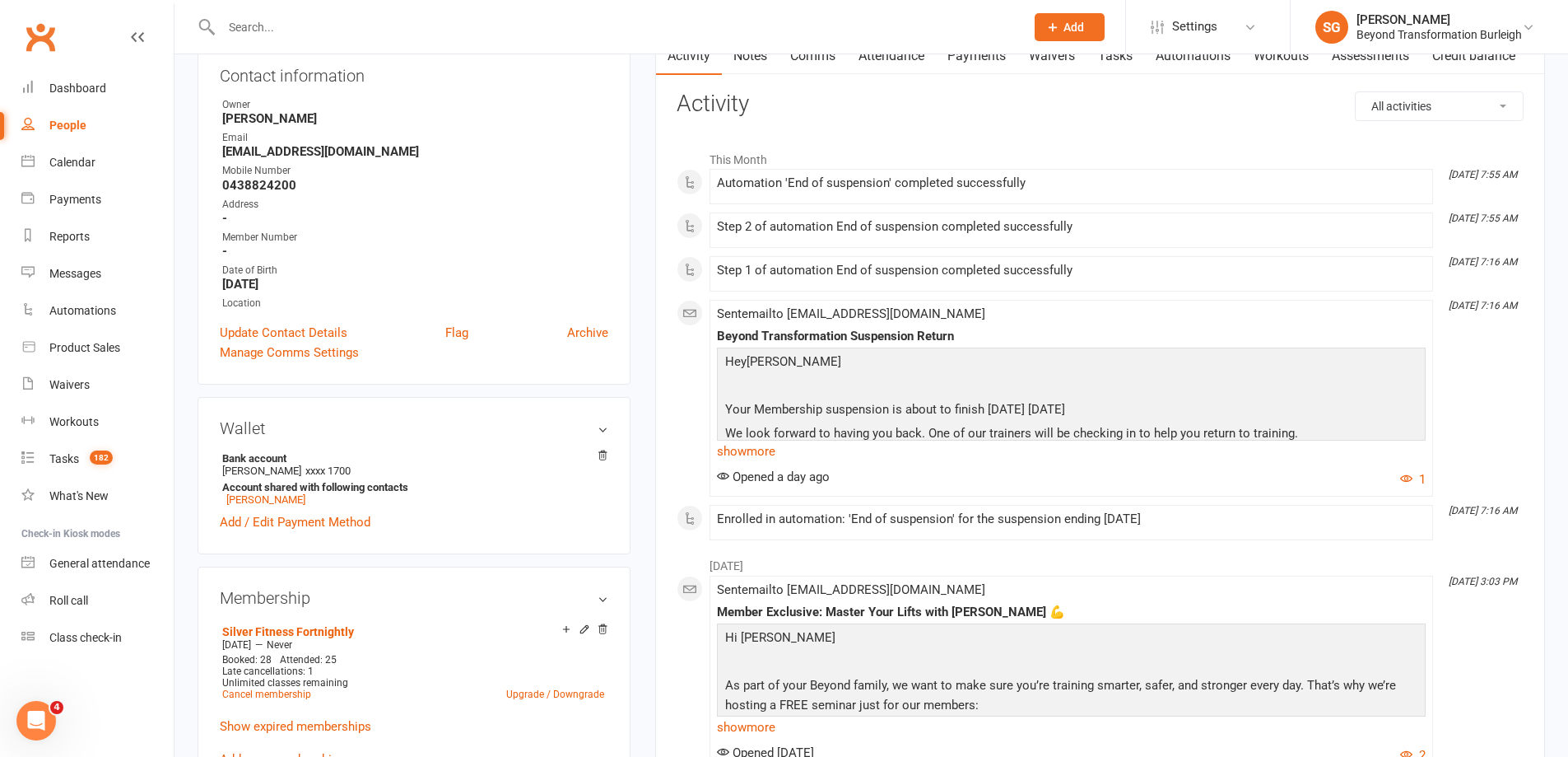
scroll to position [165, 0]
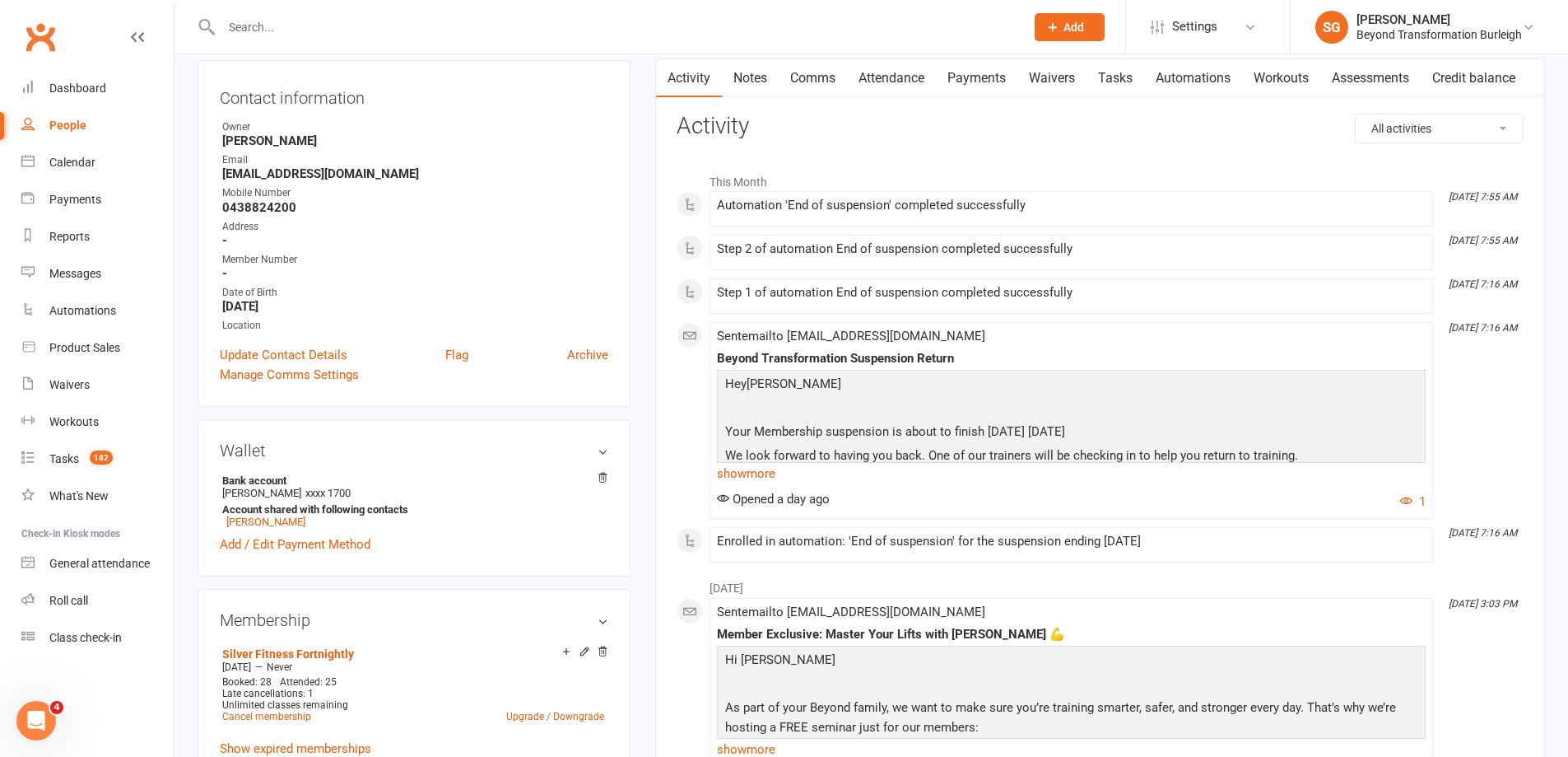
click at [927, 88] on link "Attendance" at bounding box center [891, 78] width 89 height 38
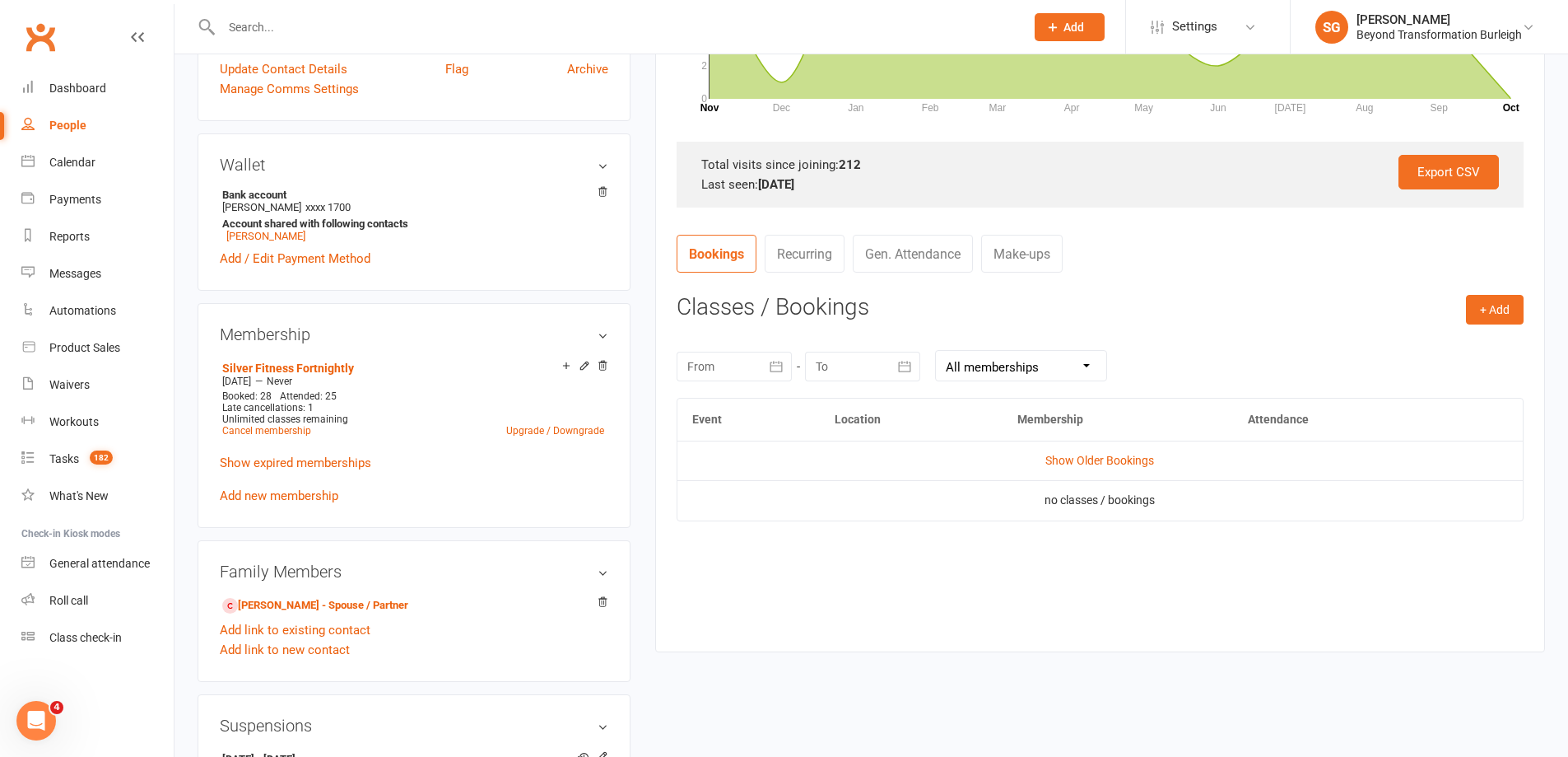
scroll to position [577, 0]
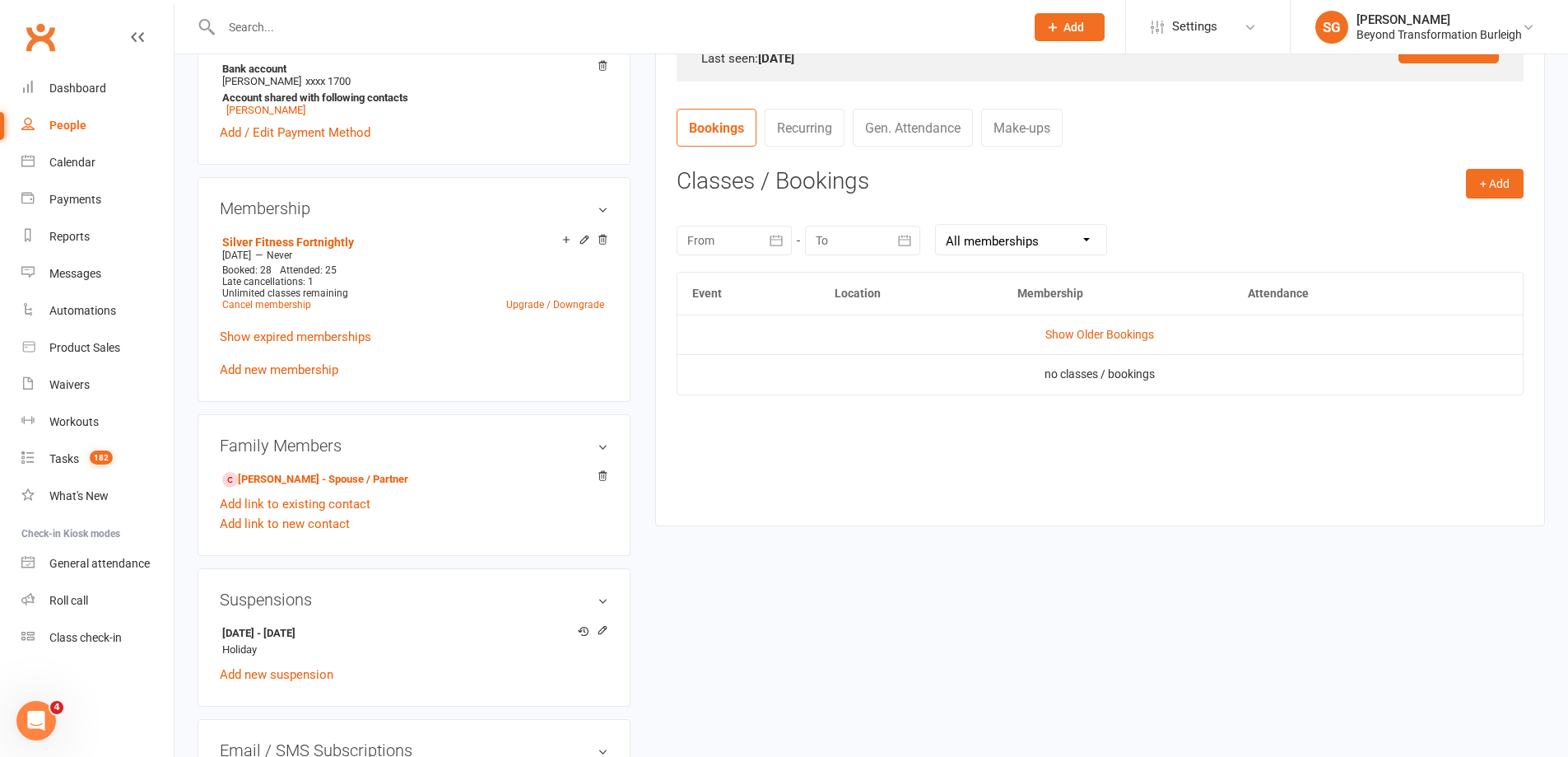
click at [459, 49] on div at bounding box center [606, 26] width 816 height 54
click at [458, 31] on input "text" at bounding box center [615, 27] width 797 height 23
paste input "[PERSON_NAME]"
type input "[PERSON_NAME]"
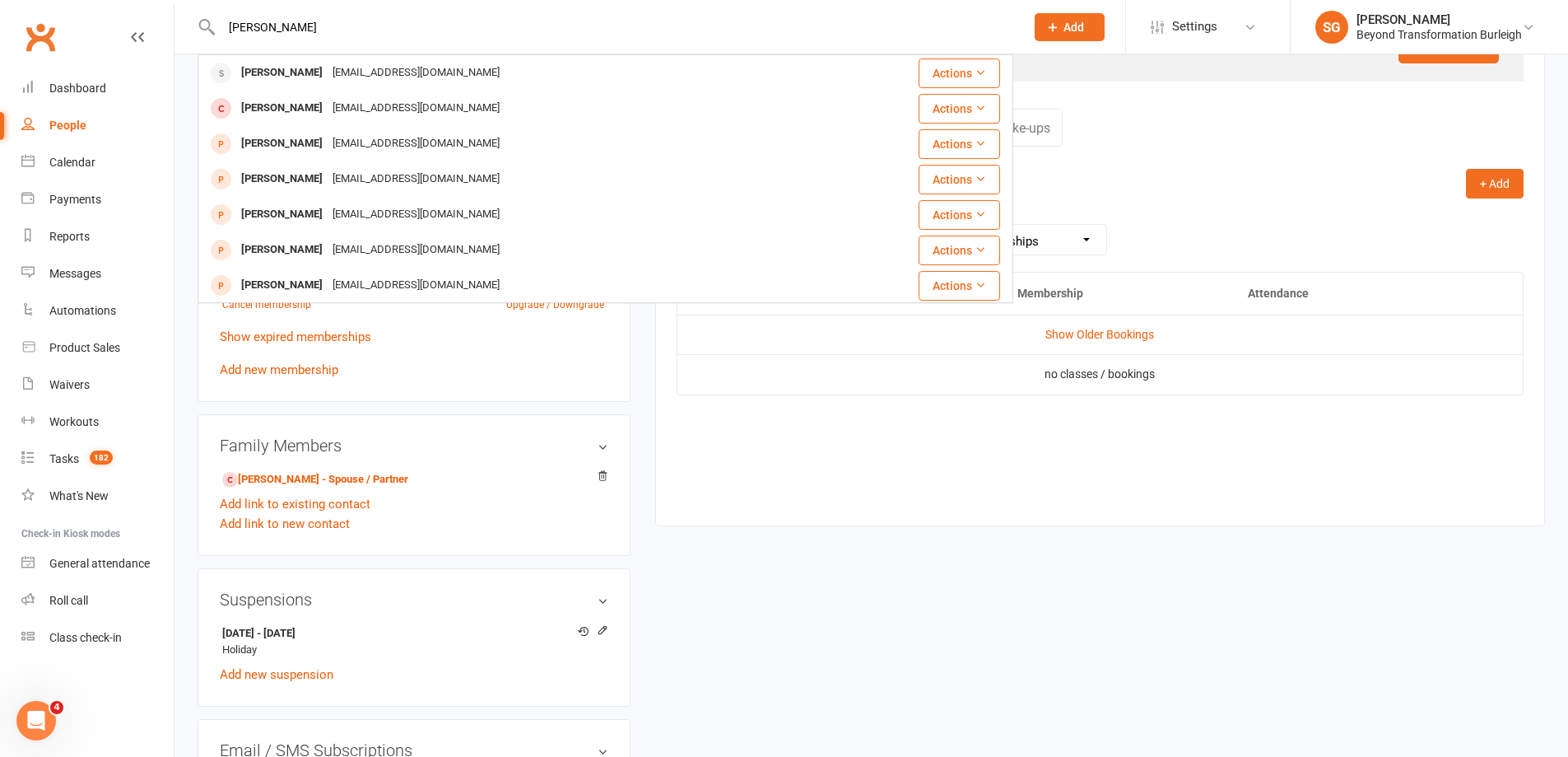
click at [444, 67] on div "[EMAIL_ADDRESS][DOMAIN_NAME]" at bounding box center [416, 73] width 177 height 24
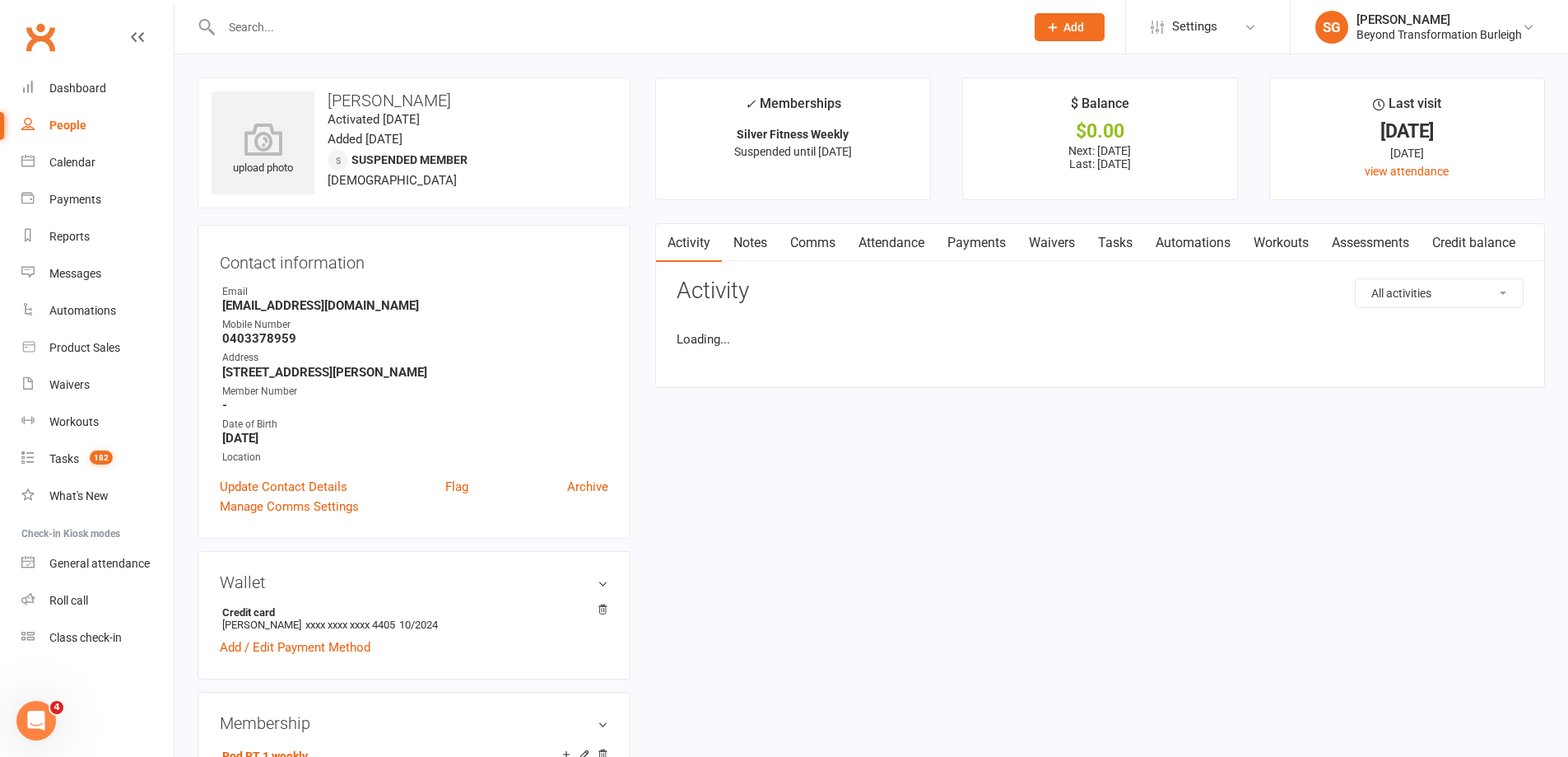
click at [901, 242] on link "Attendance" at bounding box center [891, 243] width 89 height 38
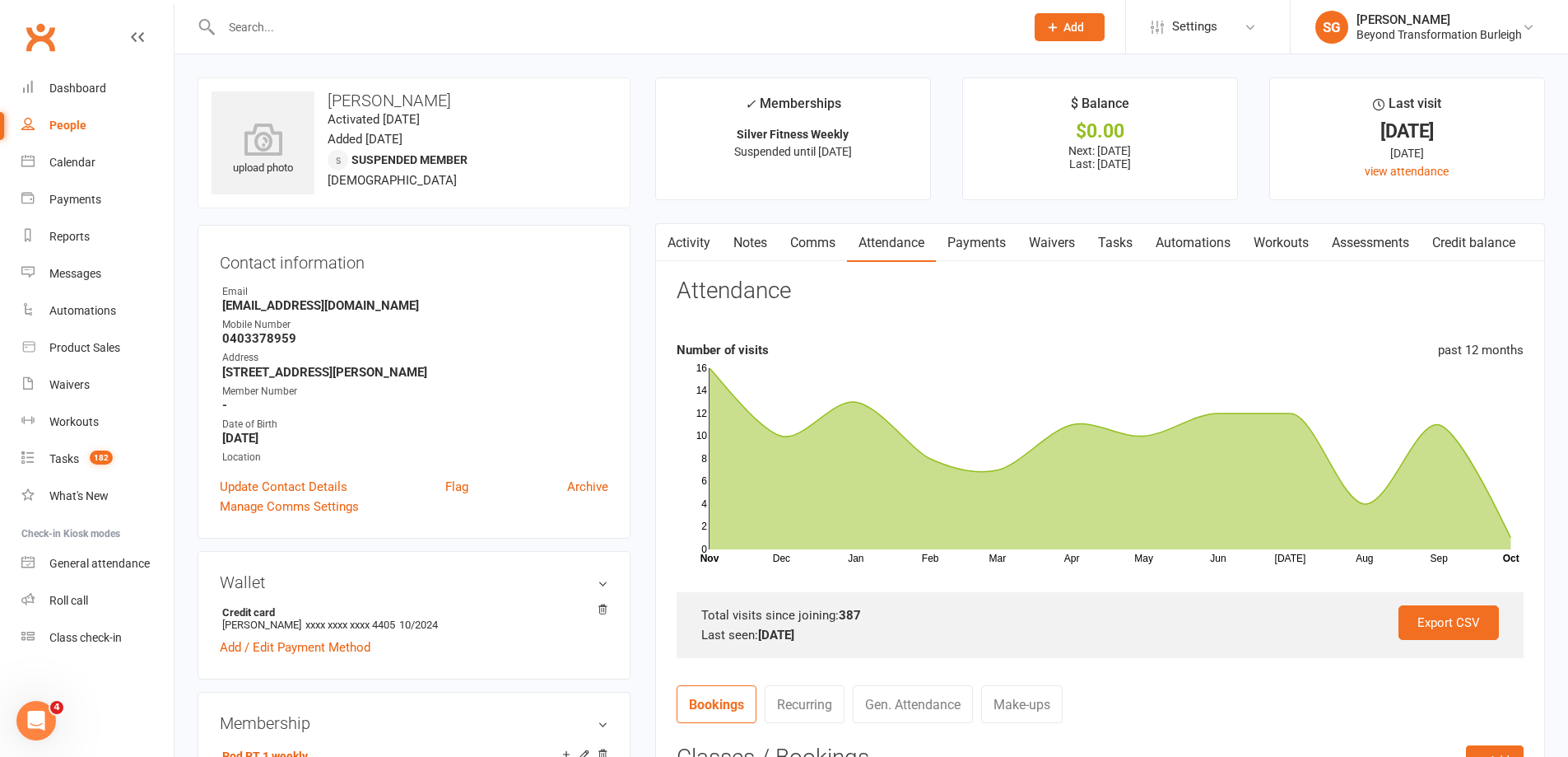
click at [342, 16] on input "text" at bounding box center [615, 27] width 797 height 23
paste input "[PERSON_NAME]"
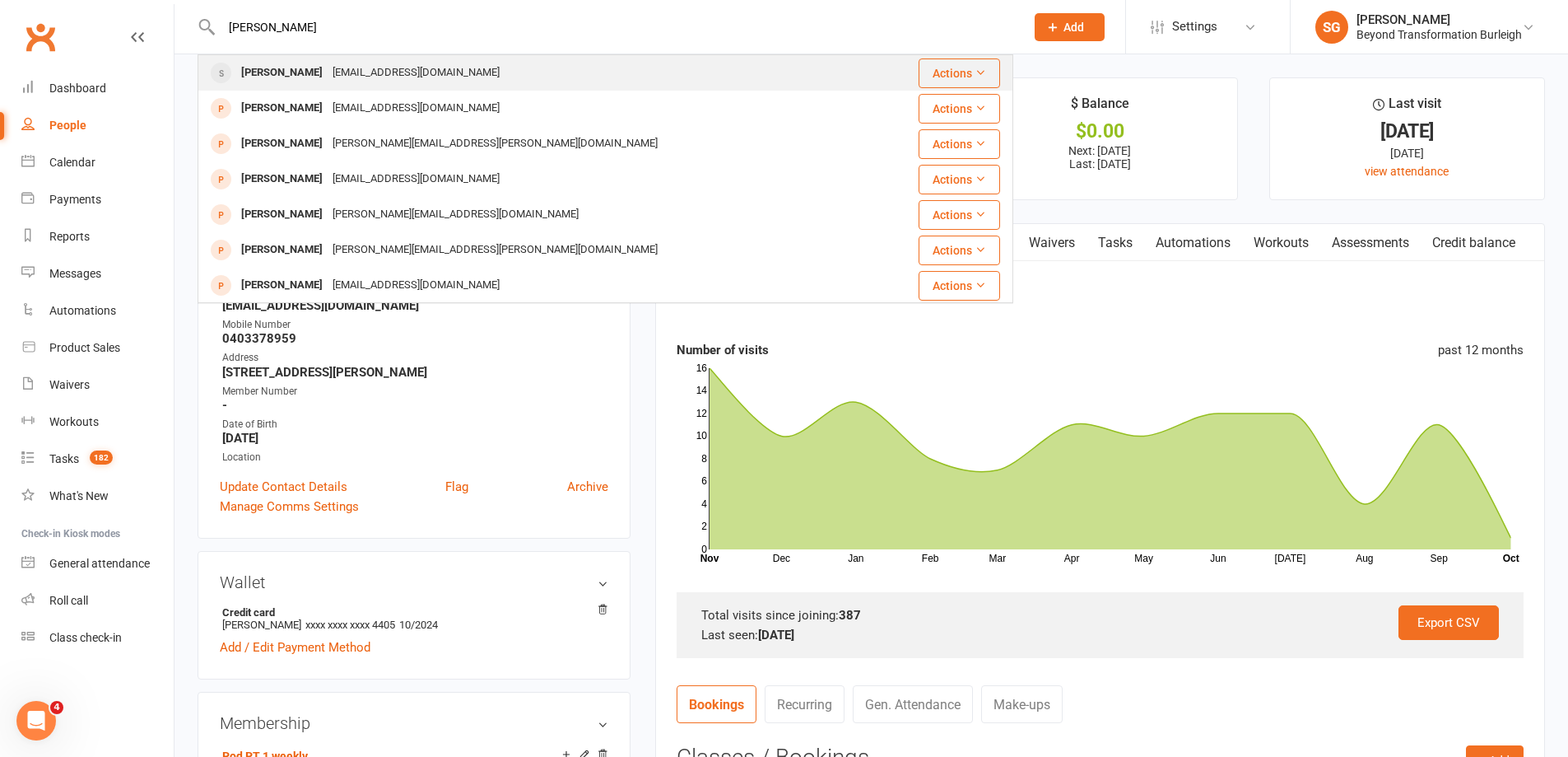
type input "[PERSON_NAME]"
click at [343, 60] on div "[PERSON_NAME] [PERSON_NAME][EMAIL_ADDRESS][DOMAIN_NAME]" at bounding box center [538, 72] width 677 height 34
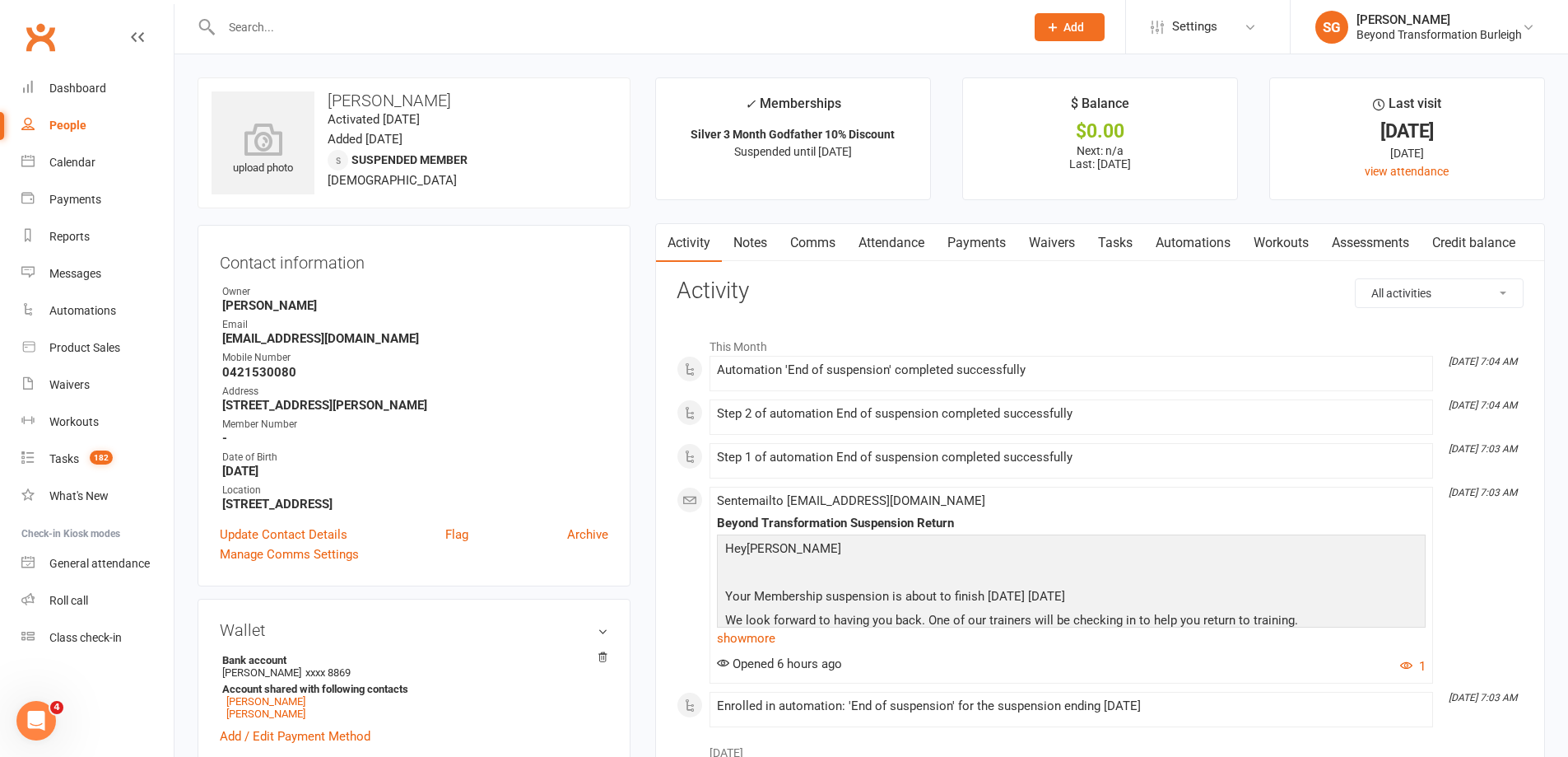
click at [925, 248] on link "Attendance" at bounding box center [891, 243] width 89 height 38
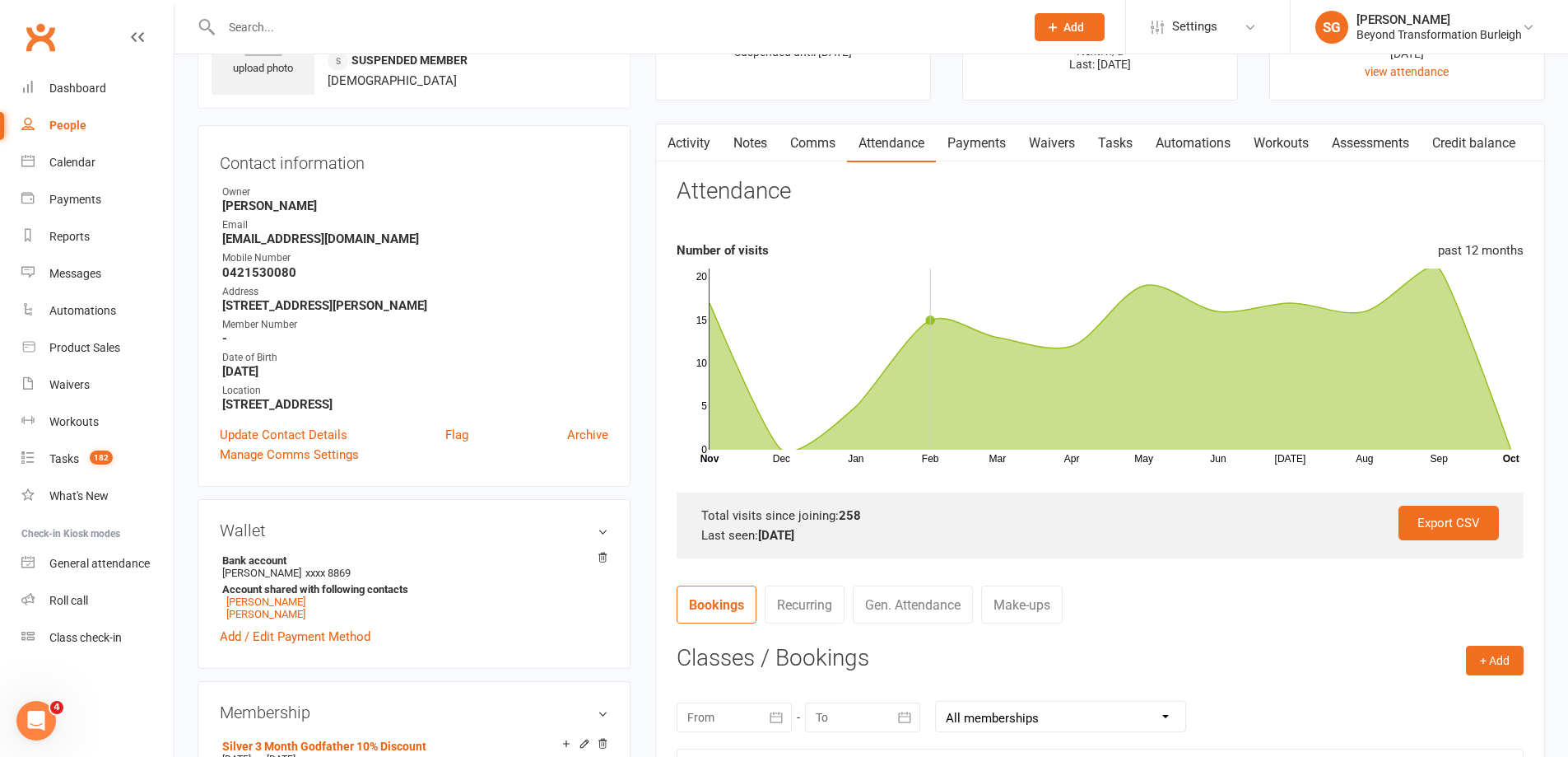
scroll to position [83, 0]
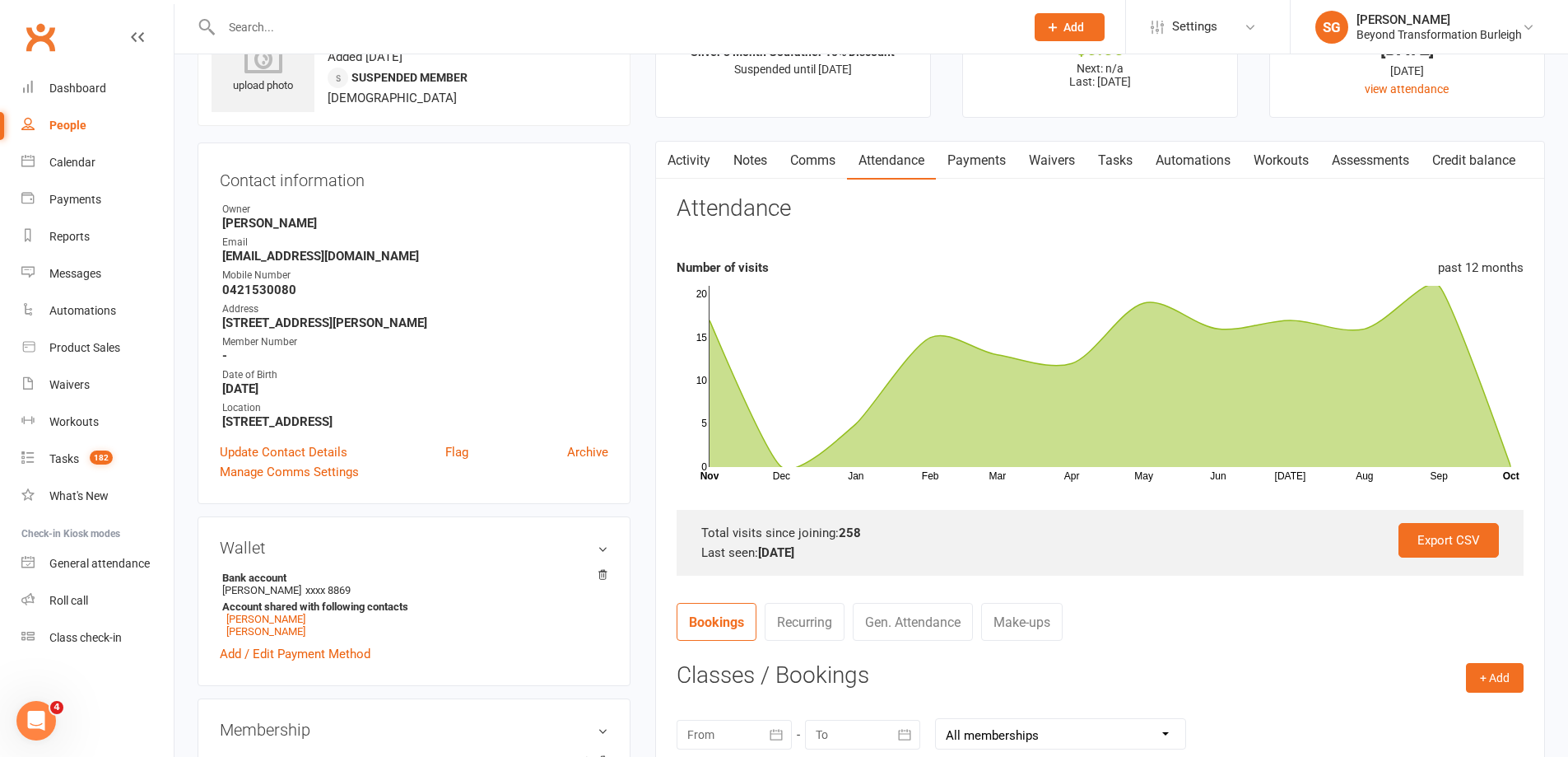
click at [294, 27] on input "text" at bounding box center [615, 27] width 797 height 23
paste input "[PERSON_NAME]"
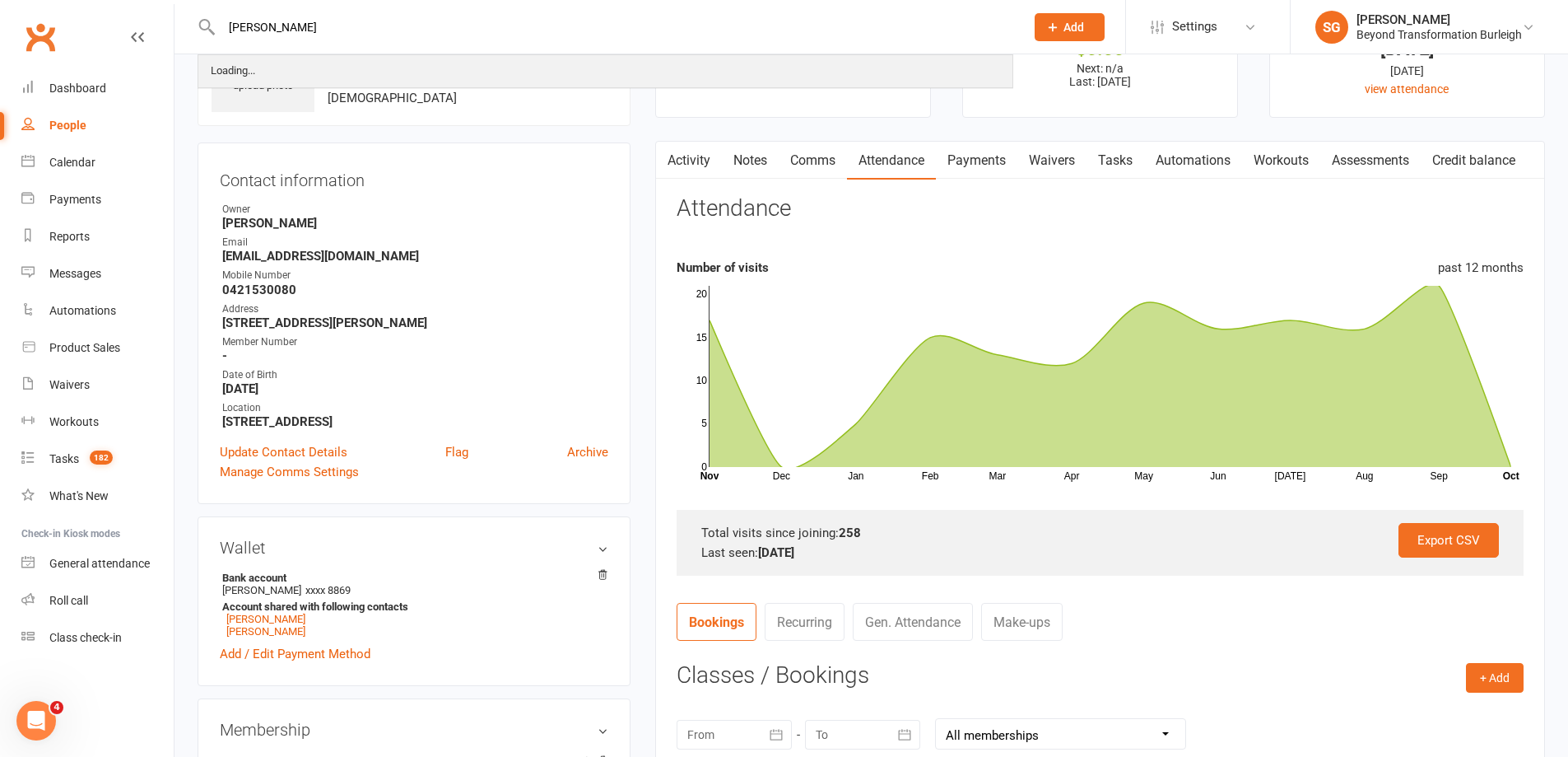
type input "[PERSON_NAME]"
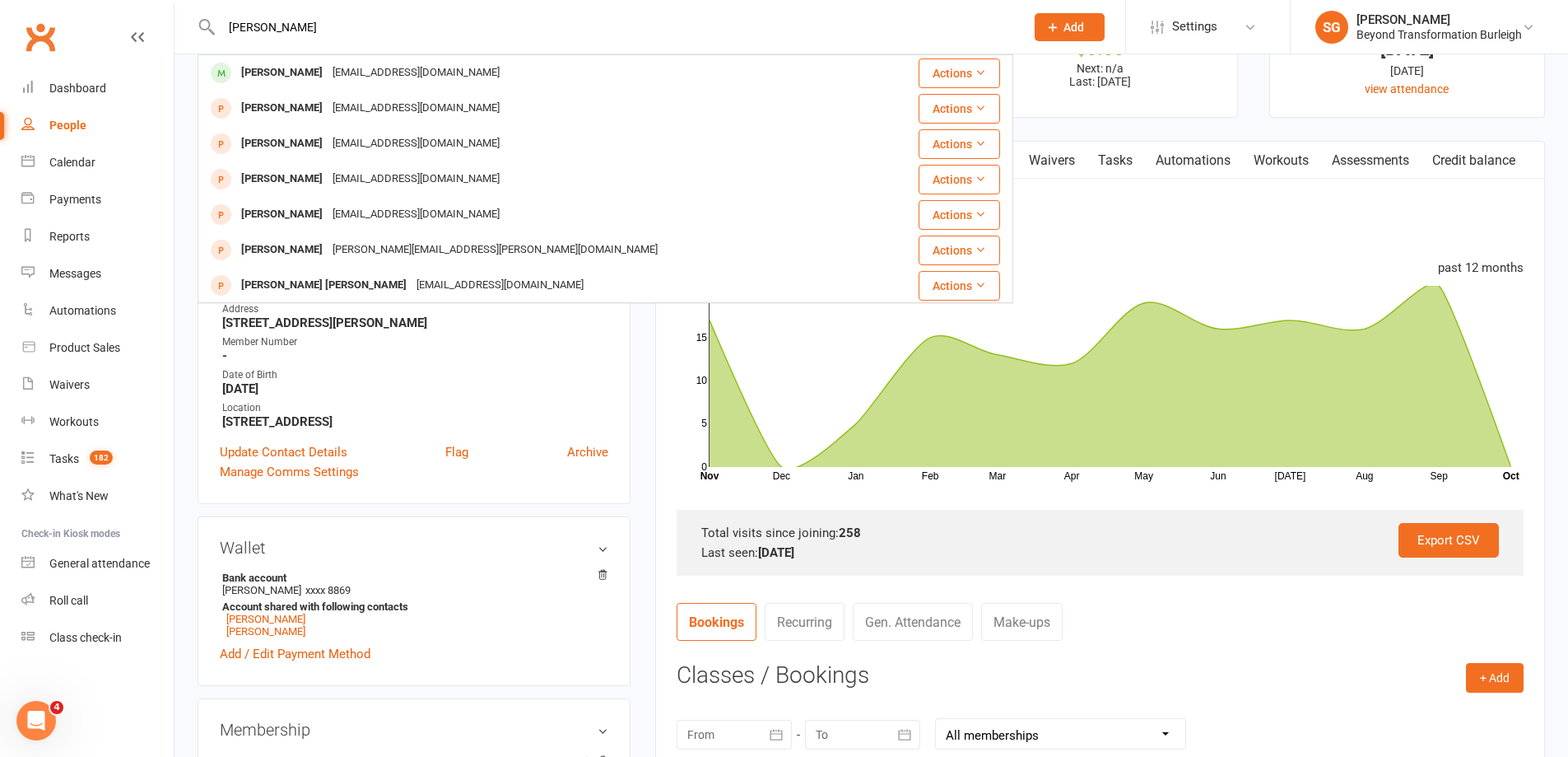
click at [330, 70] on div "[EMAIL_ADDRESS][DOMAIN_NAME]" at bounding box center [416, 73] width 177 height 24
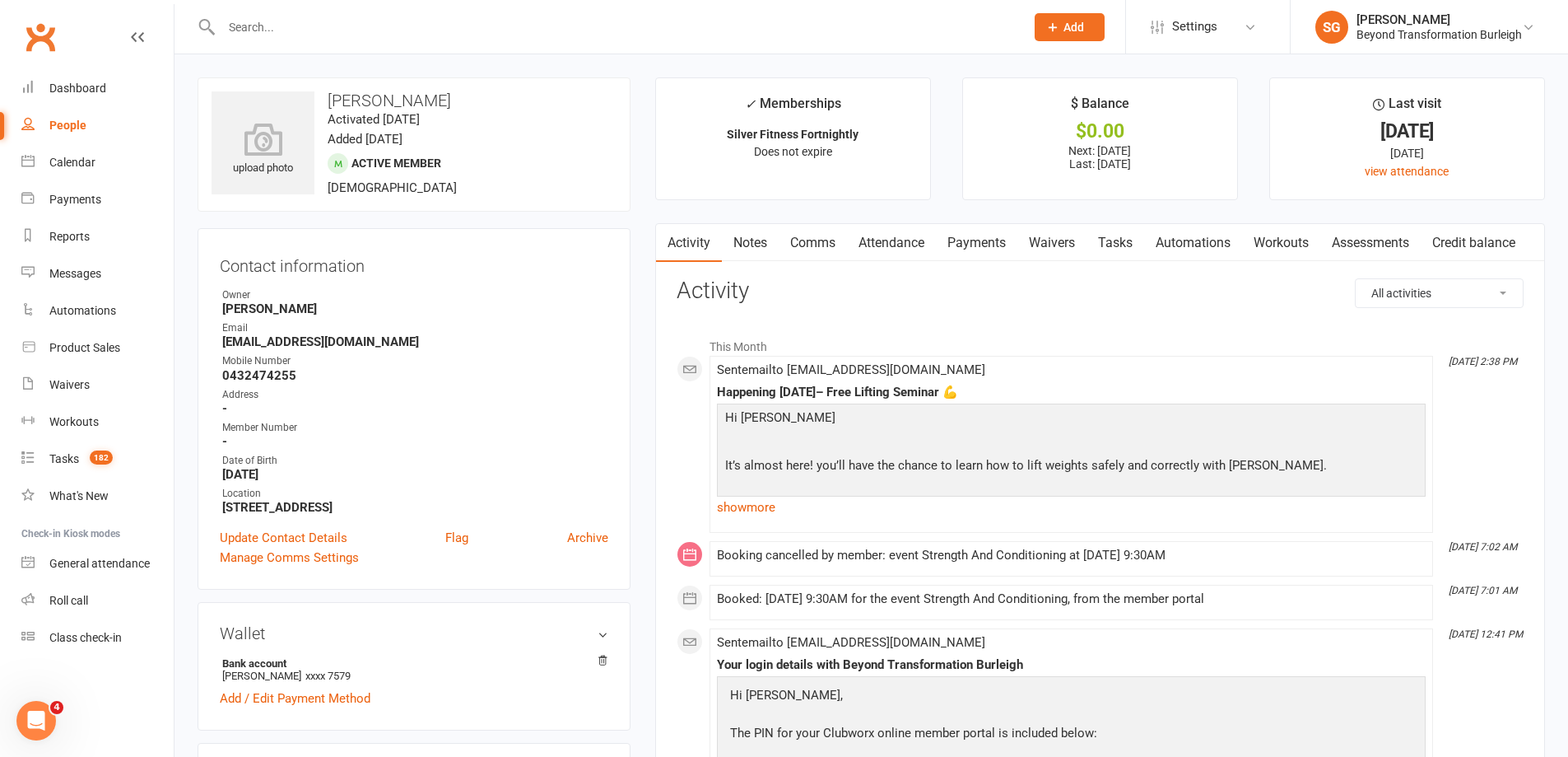
click at [897, 230] on link "Attendance" at bounding box center [891, 243] width 89 height 38
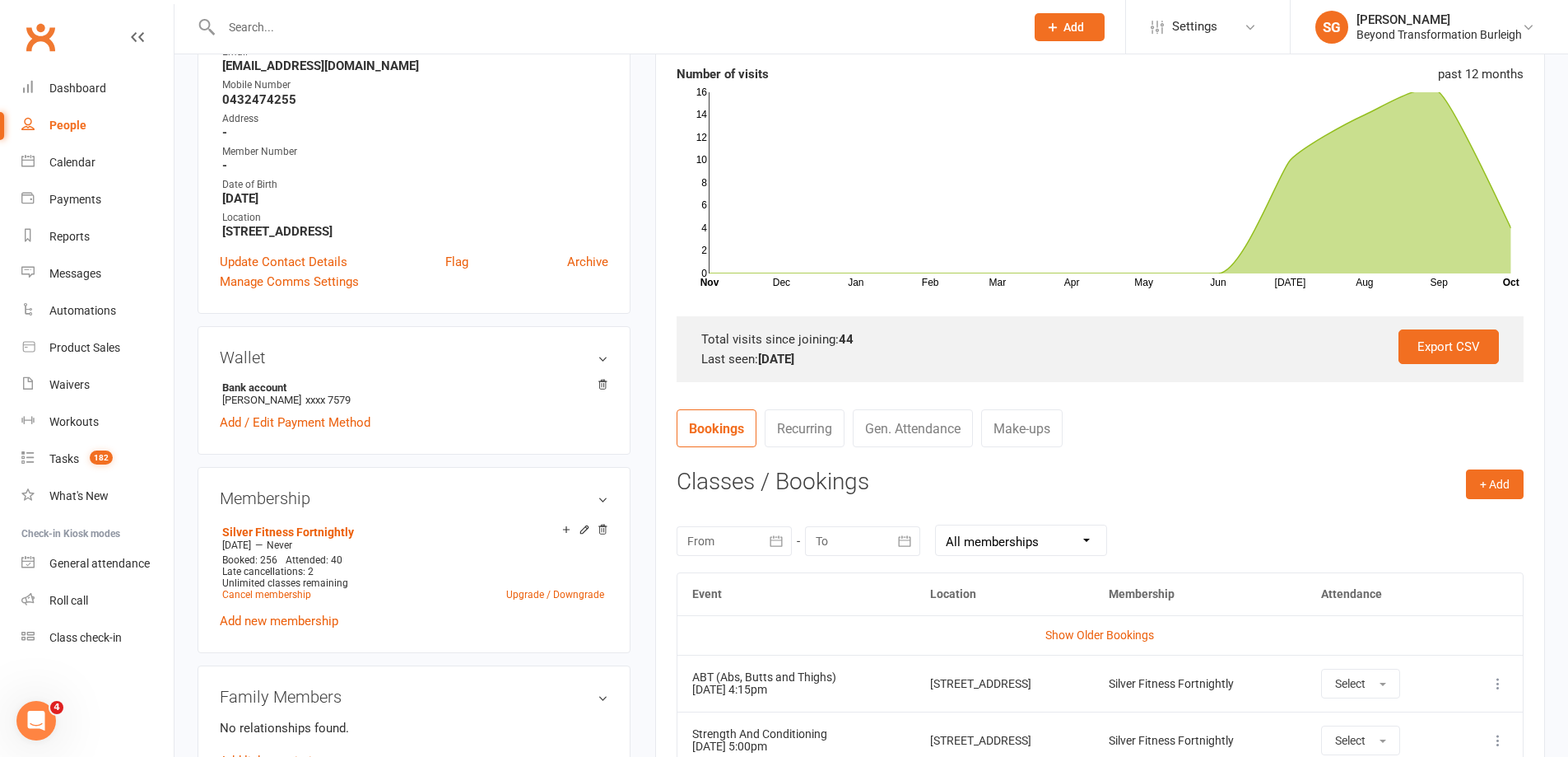
scroll to position [247, 0]
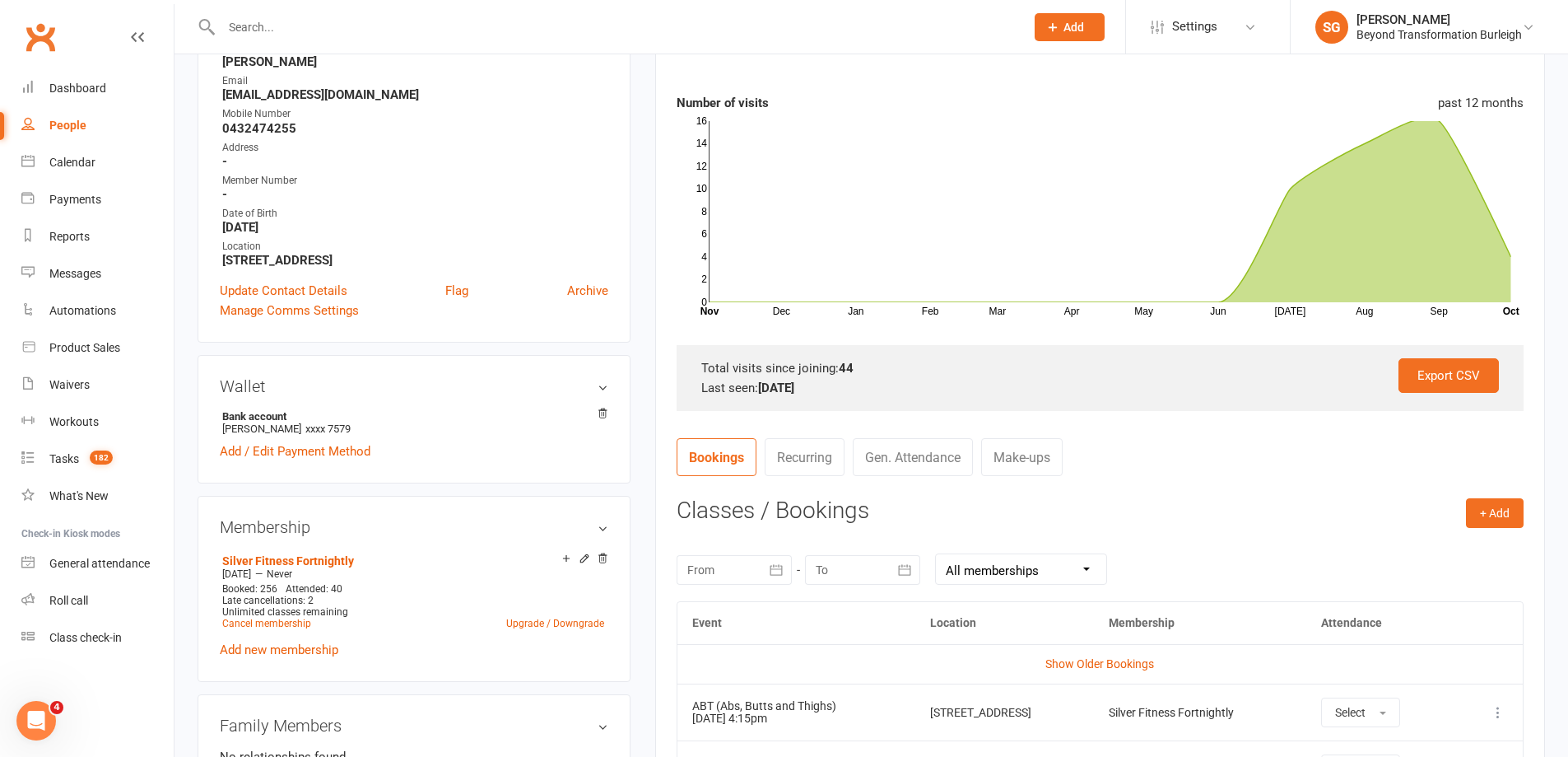
click at [328, 14] on div at bounding box center [606, 26] width 816 height 54
paste input "[PERSON_NAME] [PERSON_NAME]"
click at [321, 30] on input "[PERSON_NAME] [PERSON_NAME]" at bounding box center [615, 27] width 797 height 23
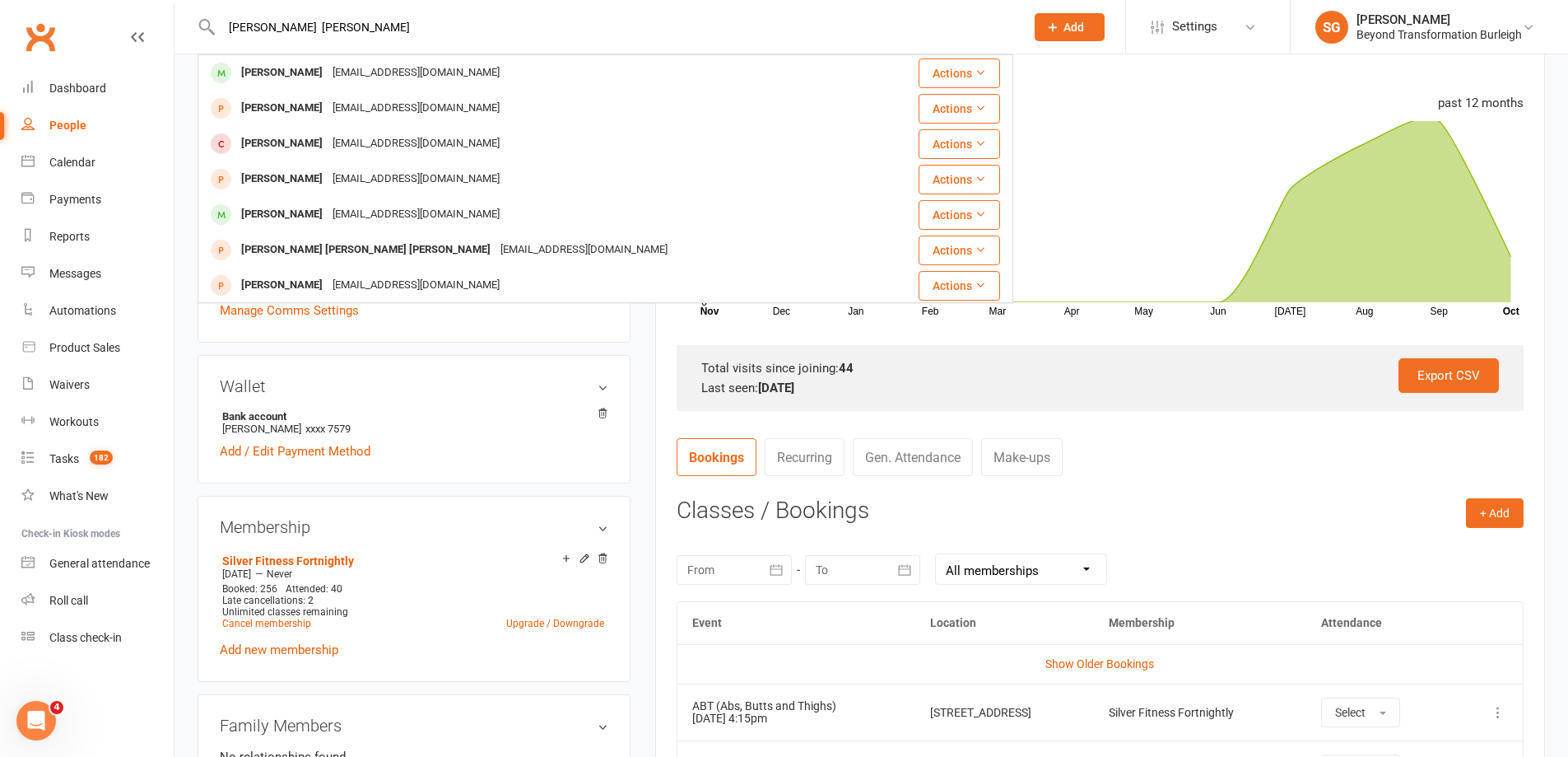
drag, startPoint x: 310, startPoint y: 25, endPoint x: 72, endPoint y: 16, distance: 238.2
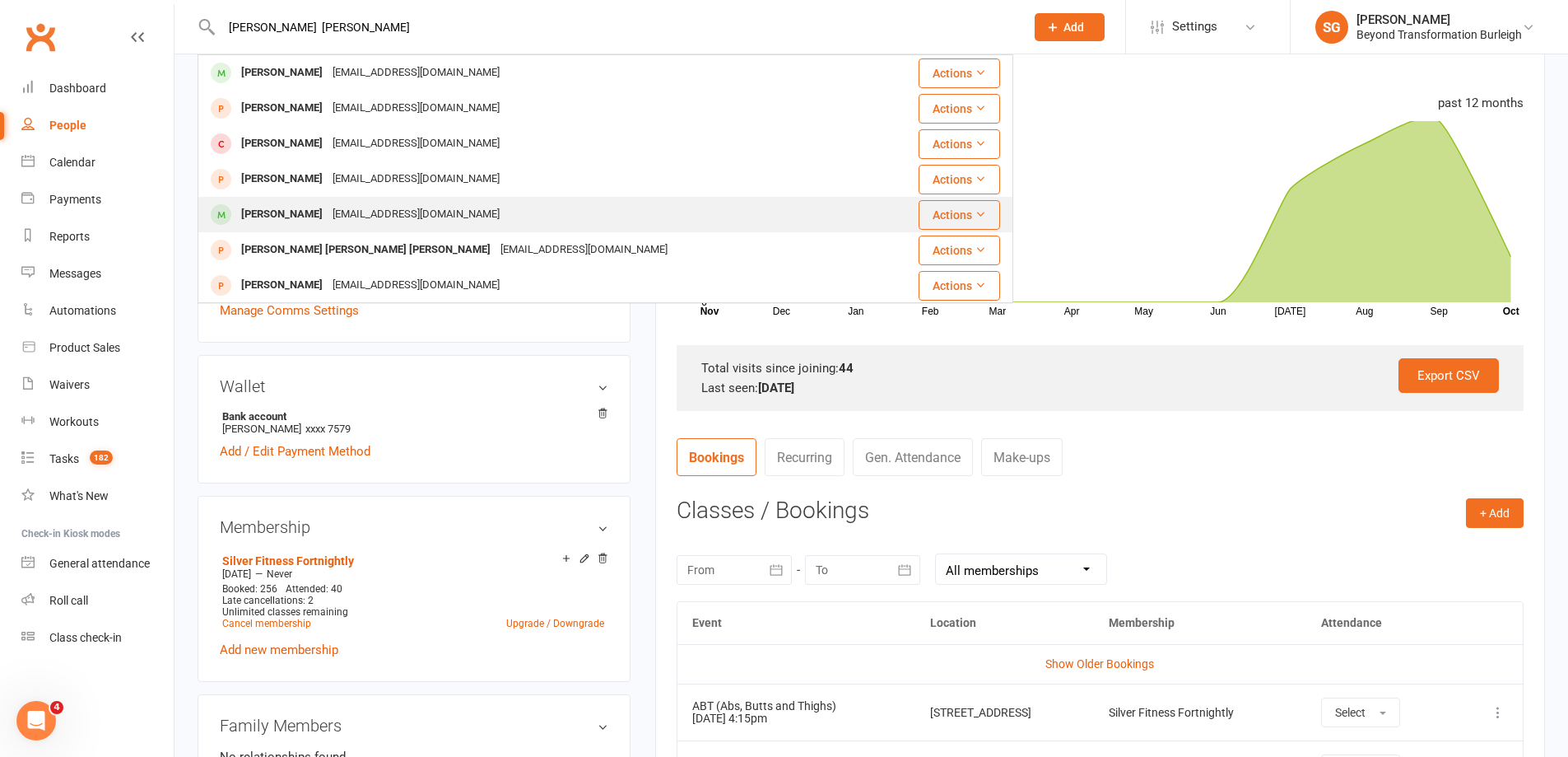
type input "[PERSON_NAME] [PERSON_NAME]"
click at [349, 207] on div "[EMAIL_ADDRESS][DOMAIN_NAME]" at bounding box center [416, 214] width 177 height 24
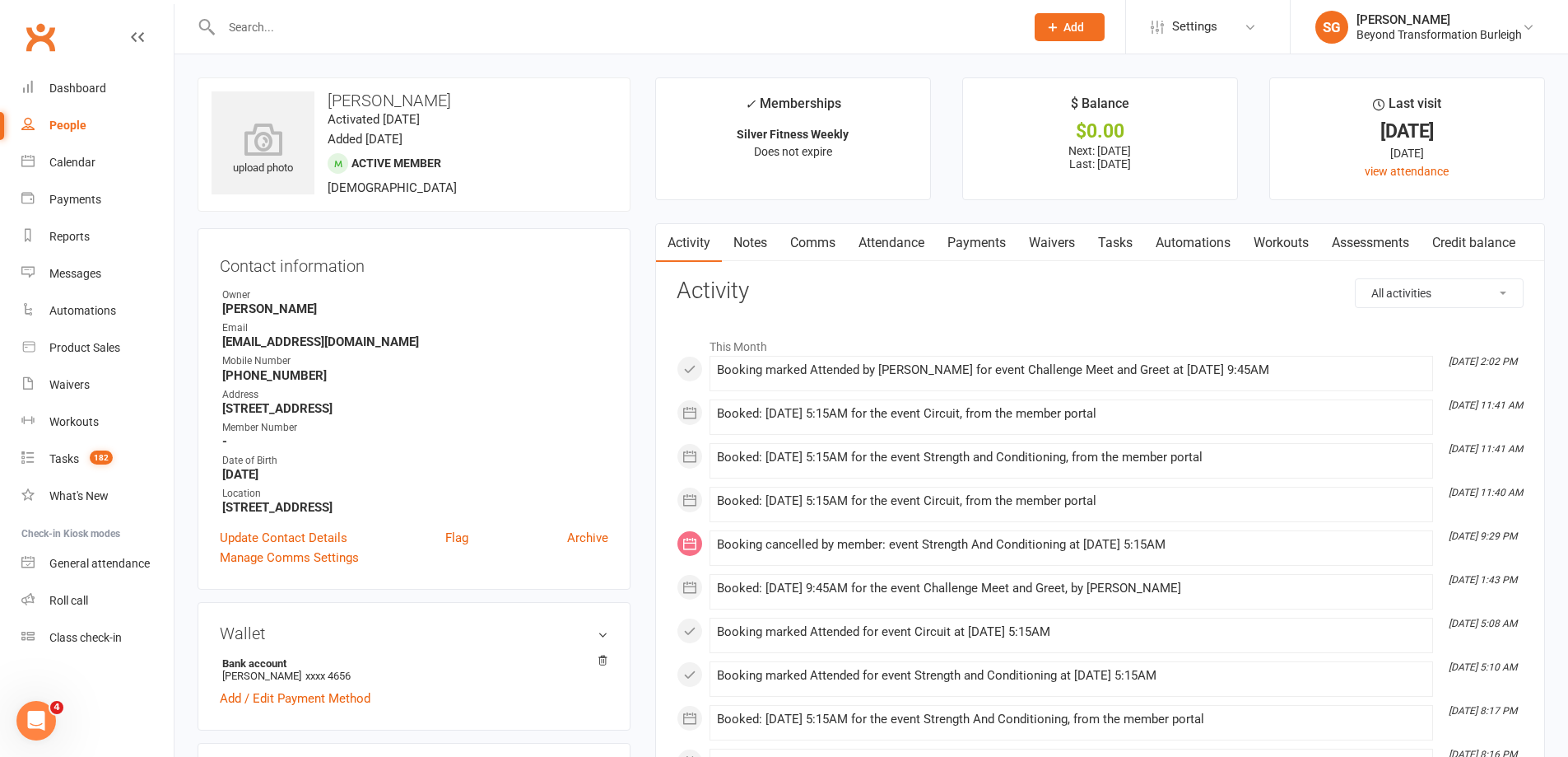
click at [900, 239] on link "Attendance" at bounding box center [891, 243] width 89 height 38
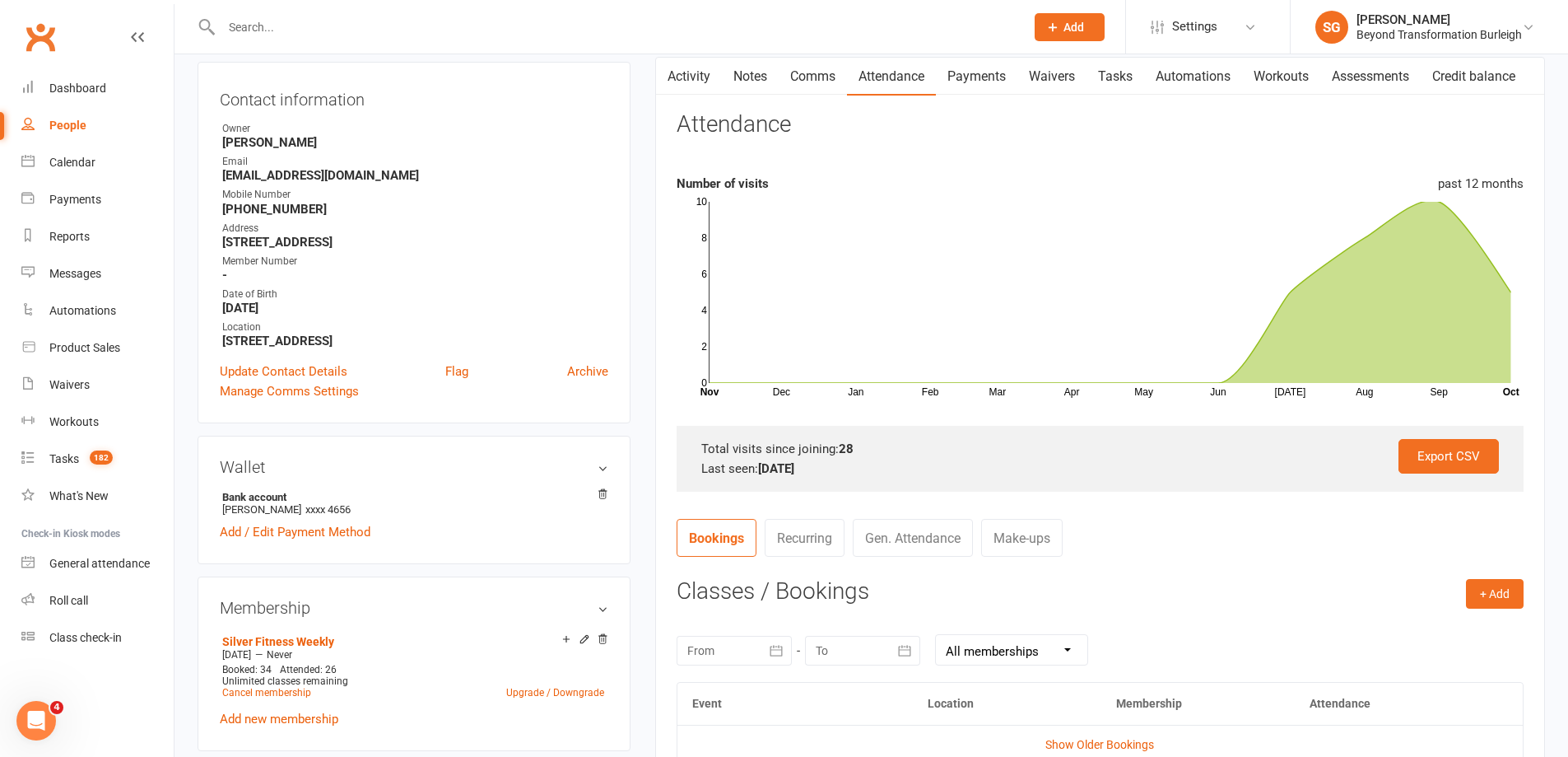
scroll to position [165, 0]
click at [279, 18] on input "text" at bounding box center [615, 27] width 797 height 23
paste input "[PERSON_NAME]"
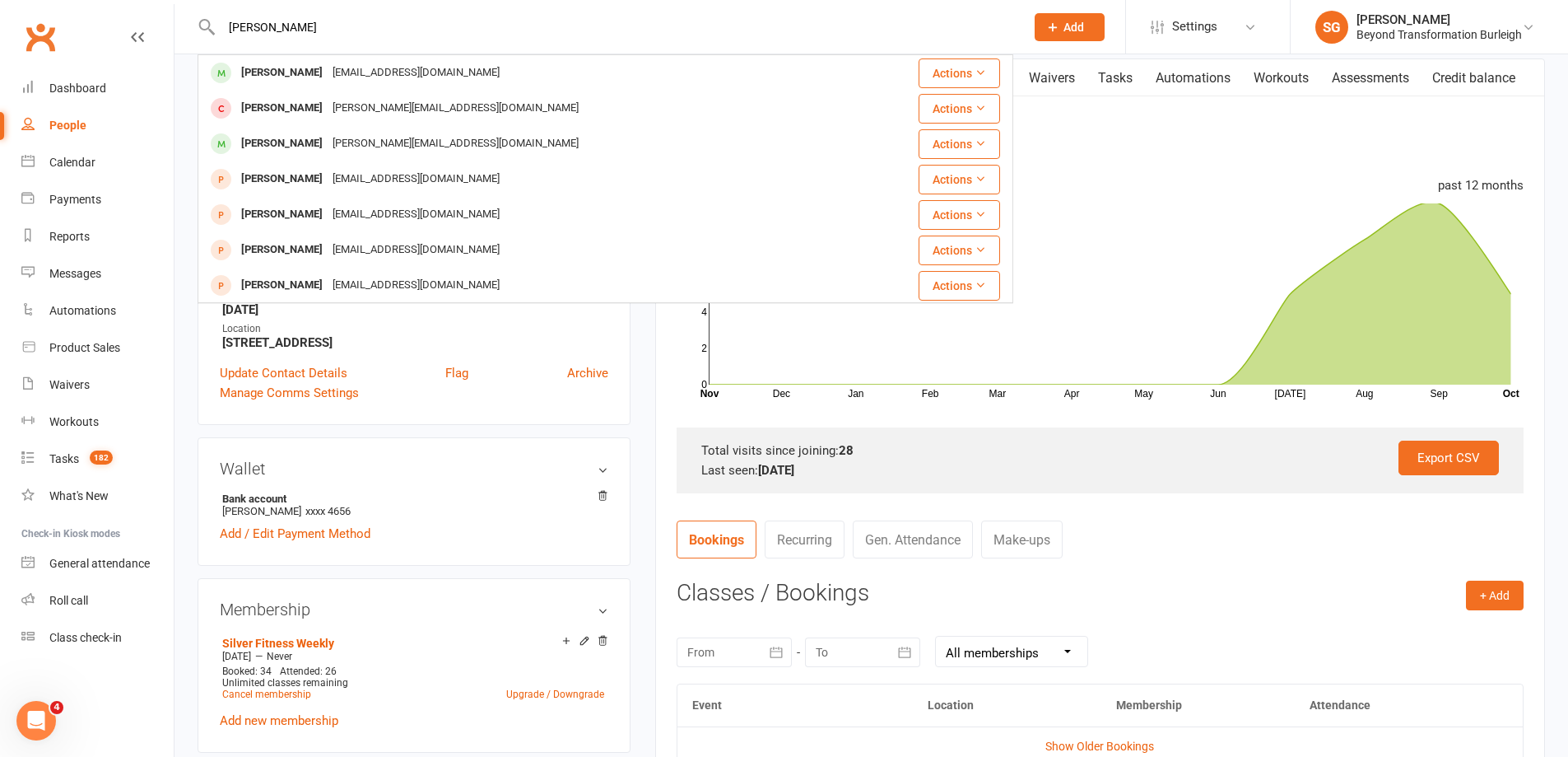
type input "[PERSON_NAME]"
click at [327, 71] on div "[EMAIL_ADDRESS][DOMAIN_NAME]" at bounding box center [416, 73] width 177 height 24
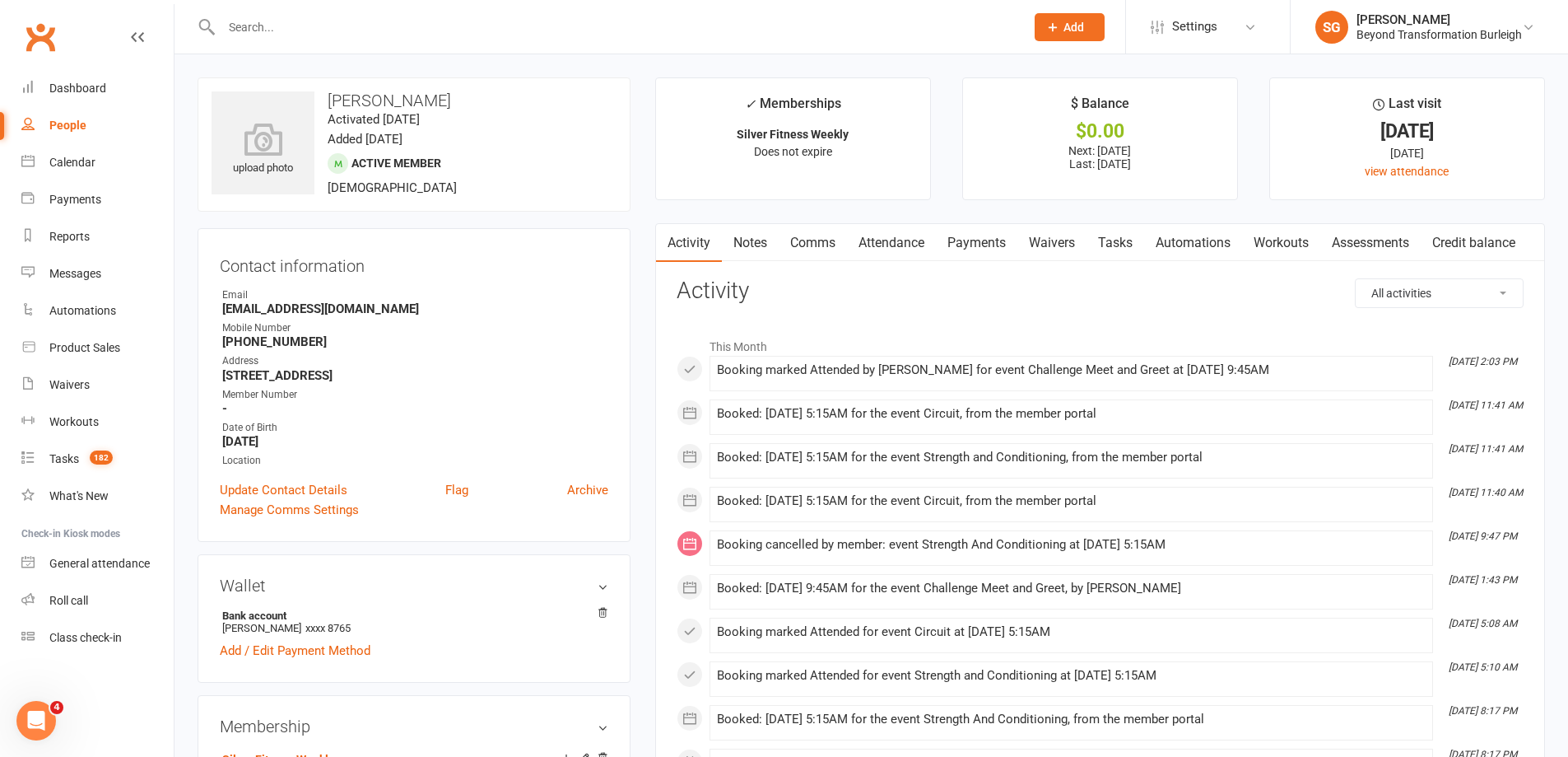
click at [983, 245] on link "Payments" at bounding box center [977, 243] width 82 height 38
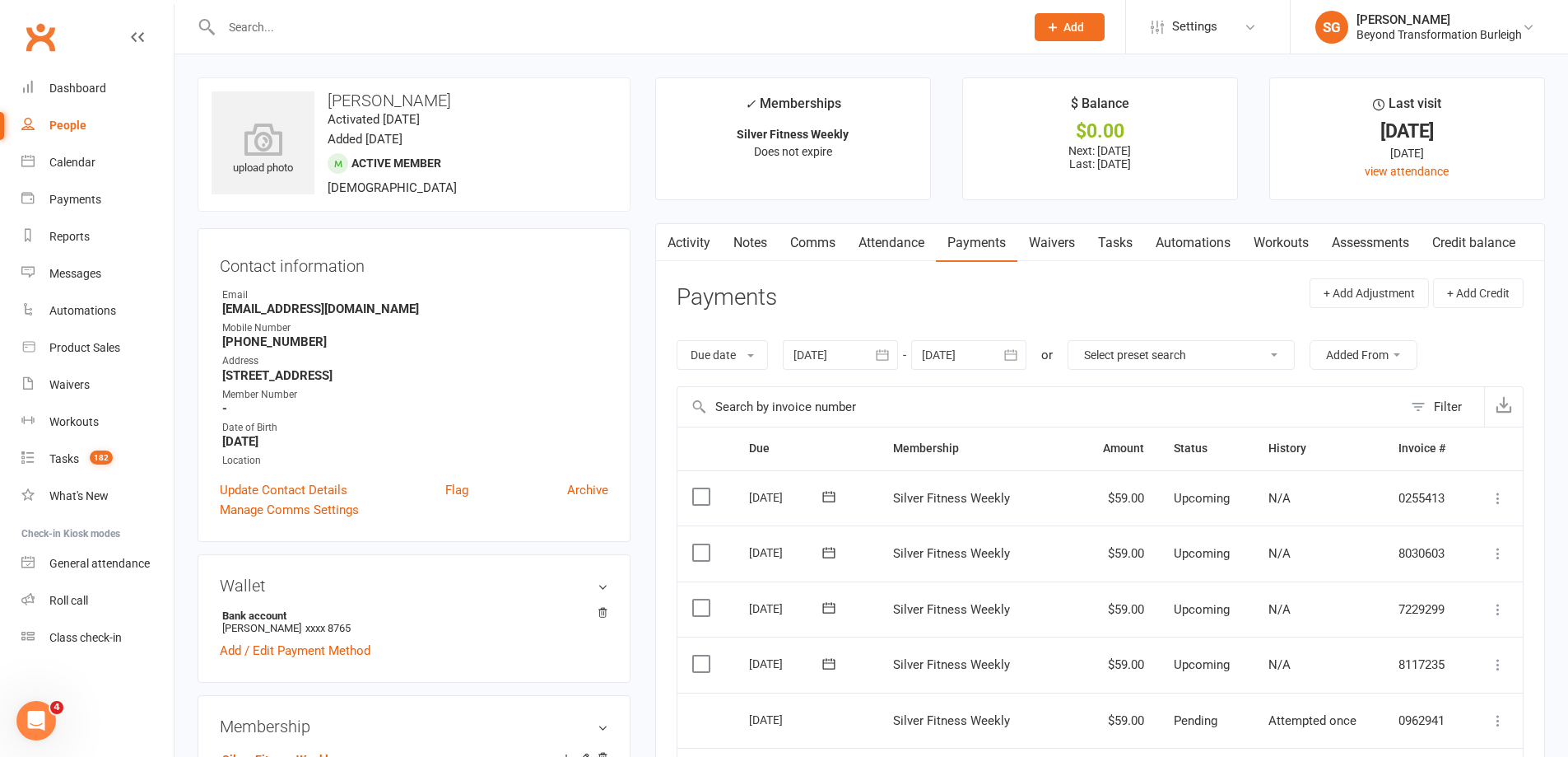
click at [284, 34] on input "text" at bounding box center [615, 27] width 797 height 23
paste input "[PERSON_NAME]"
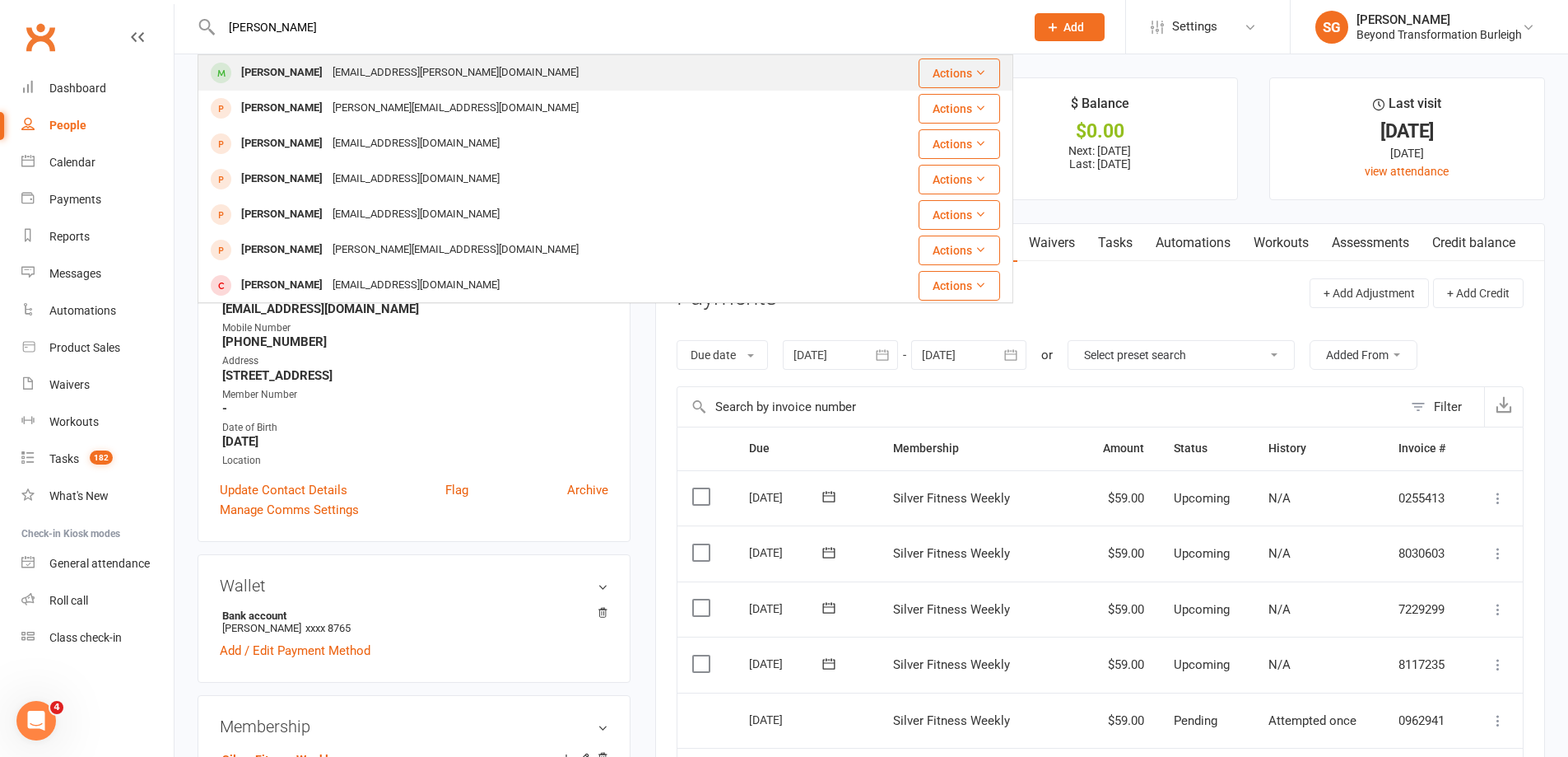
type input "[PERSON_NAME]"
click at [327, 62] on div "[EMAIL_ADDRESS][PERSON_NAME][DOMAIN_NAME]" at bounding box center [455, 73] width 256 height 24
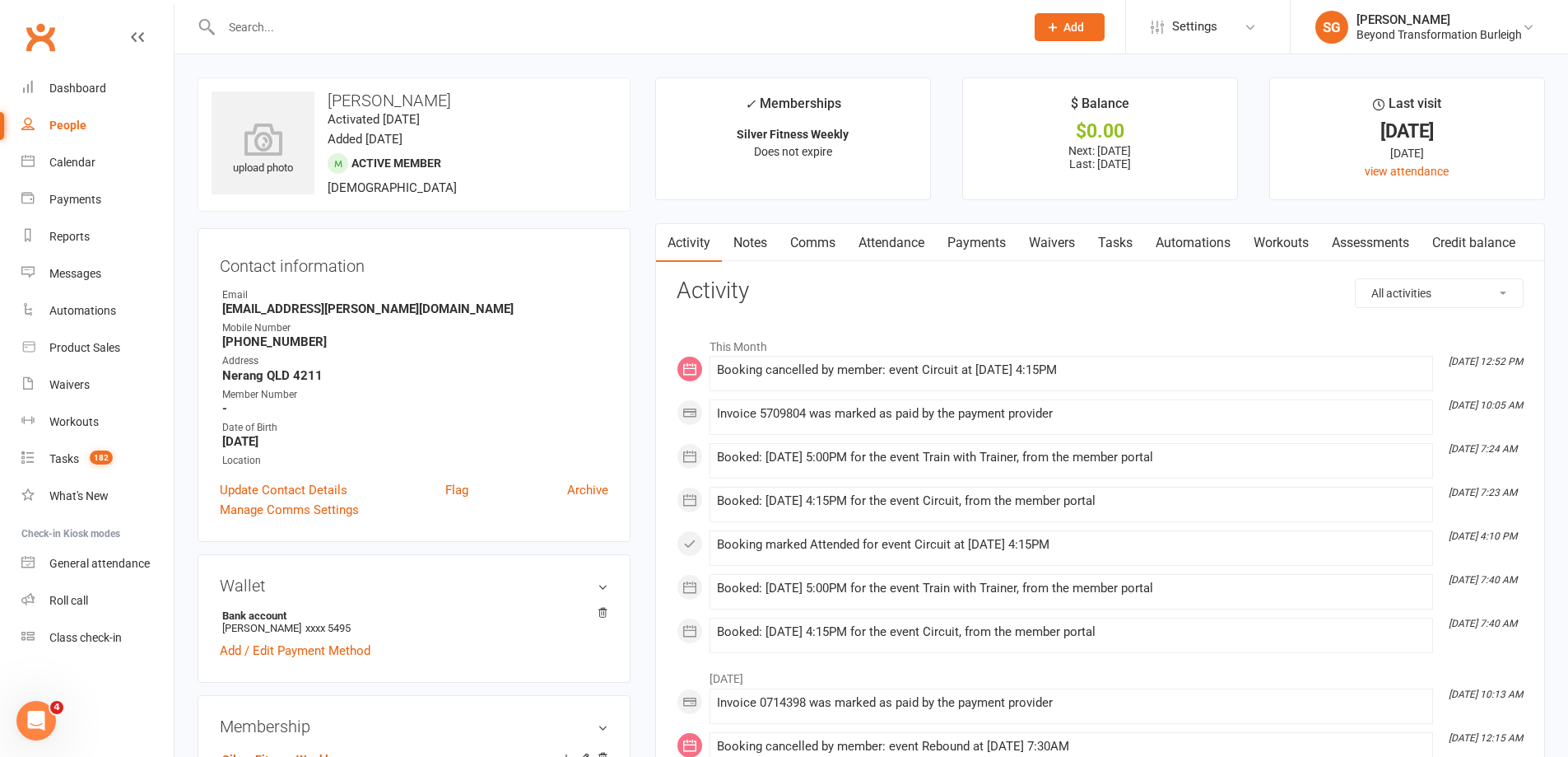
click at [886, 243] on link "Attendance" at bounding box center [891, 243] width 89 height 38
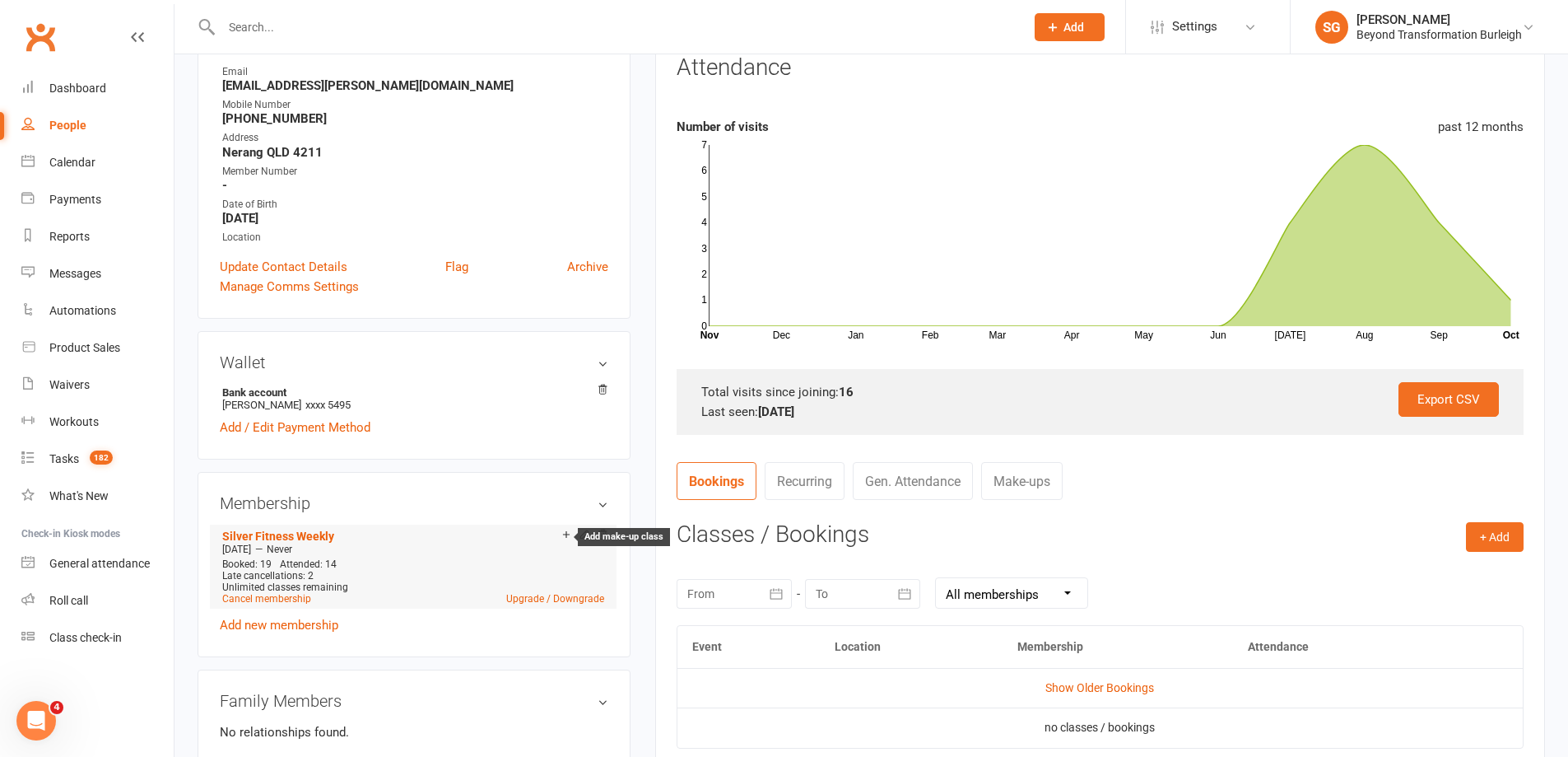
scroll to position [412, 0]
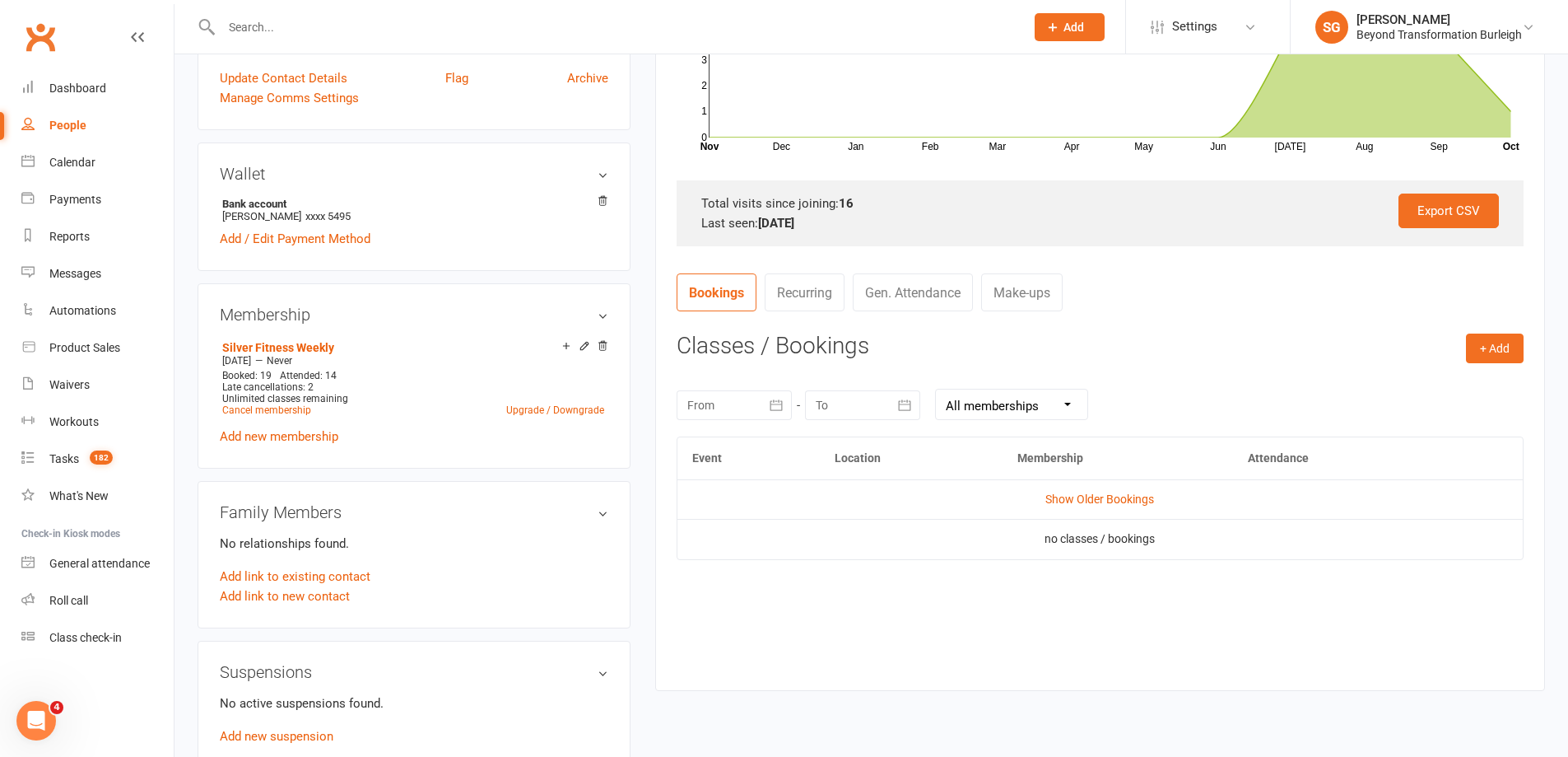
click at [343, 38] on input "text" at bounding box center [615, 27] width 797 height 23
paste input "[PERSON_NAME]"
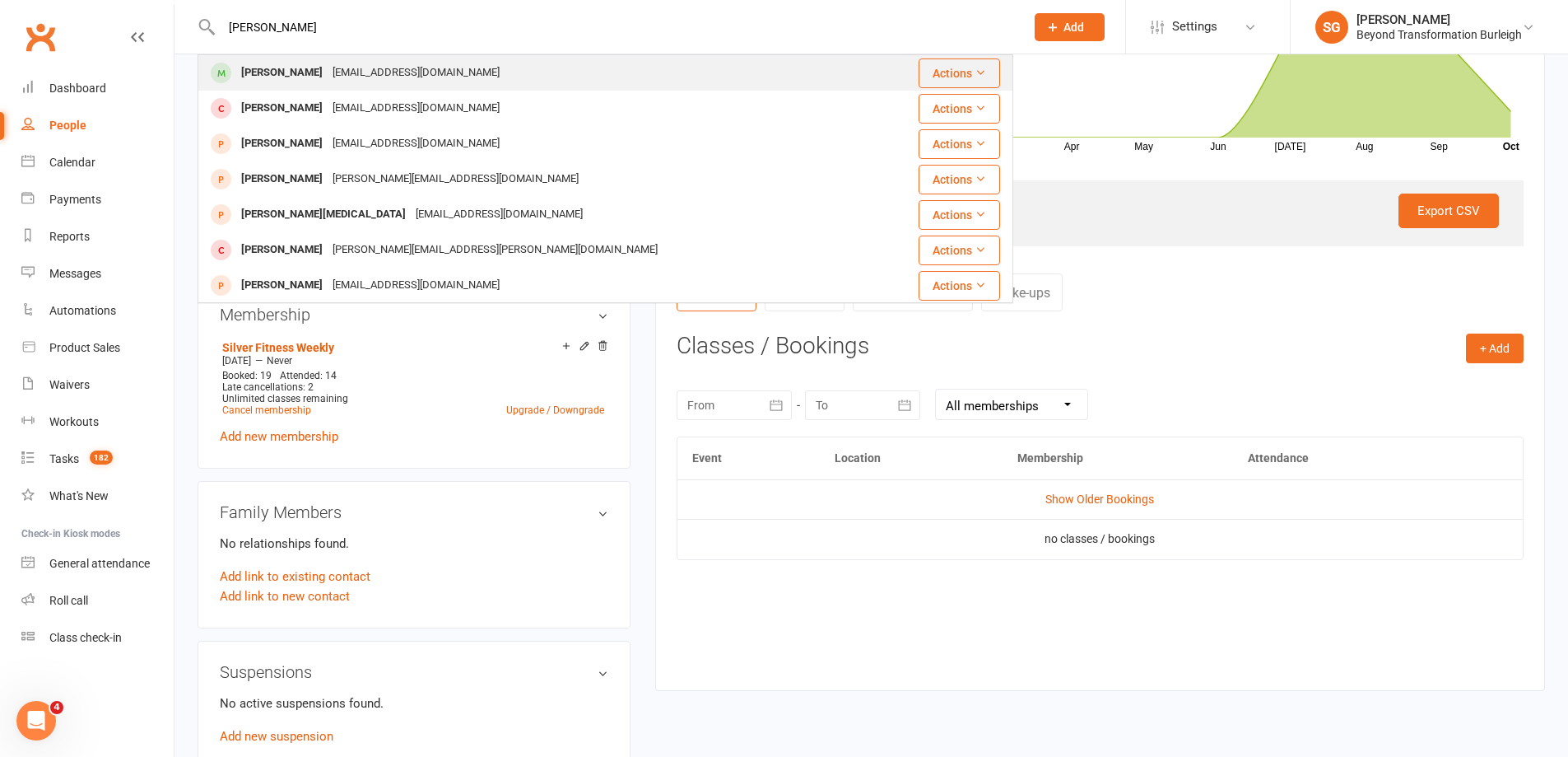
type input "[PERSON_NAME]"
click at [346, 71] on div "[EMAIL_ADDRESS][DOMAIN_NAME]" at bounding box center [416, 73] width 177 height 24
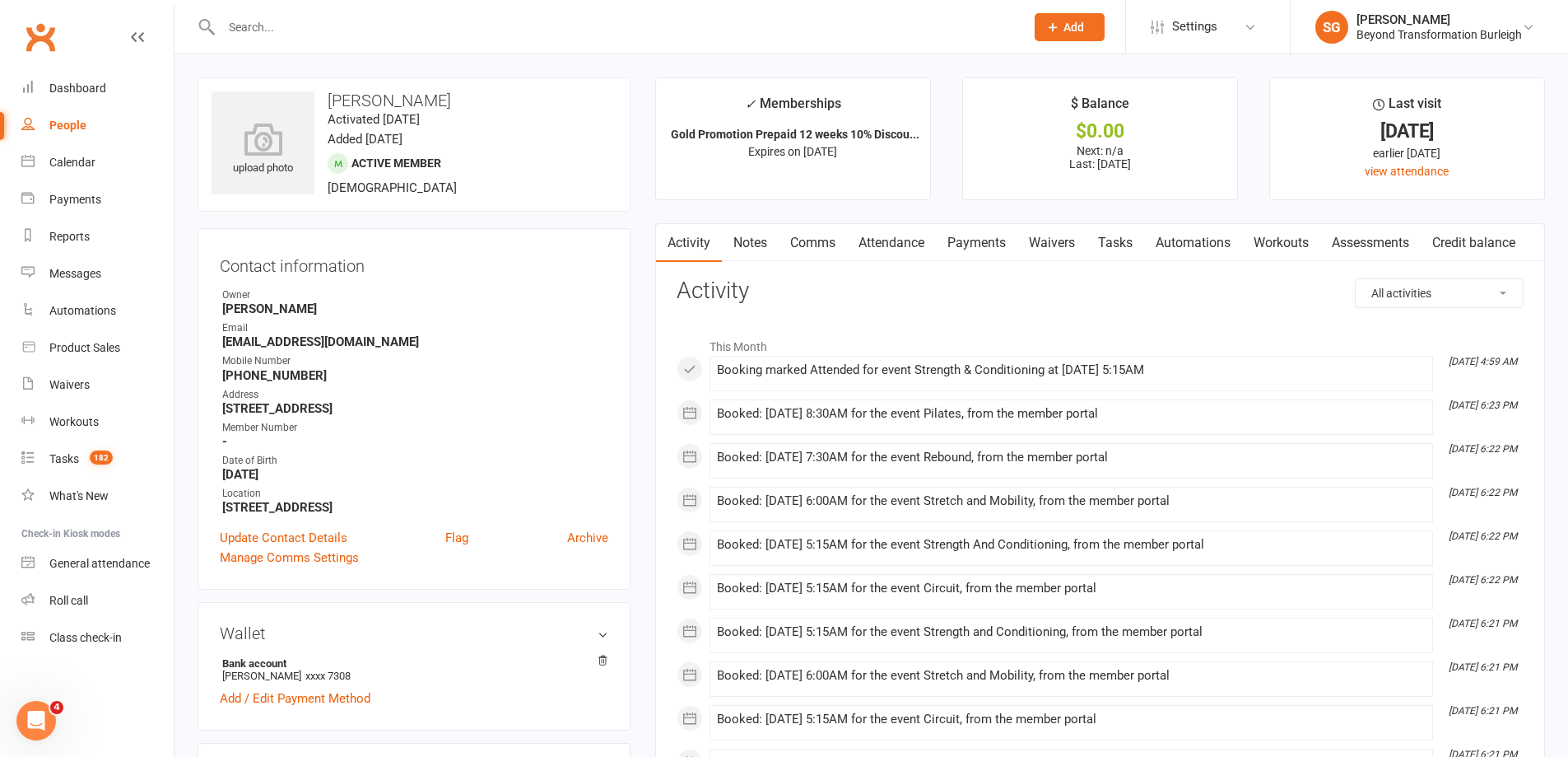
click at [311, 25] on input "text" at bounding box center [615, 27] width 797 height 23
paste input "[PERSON_NAME]"
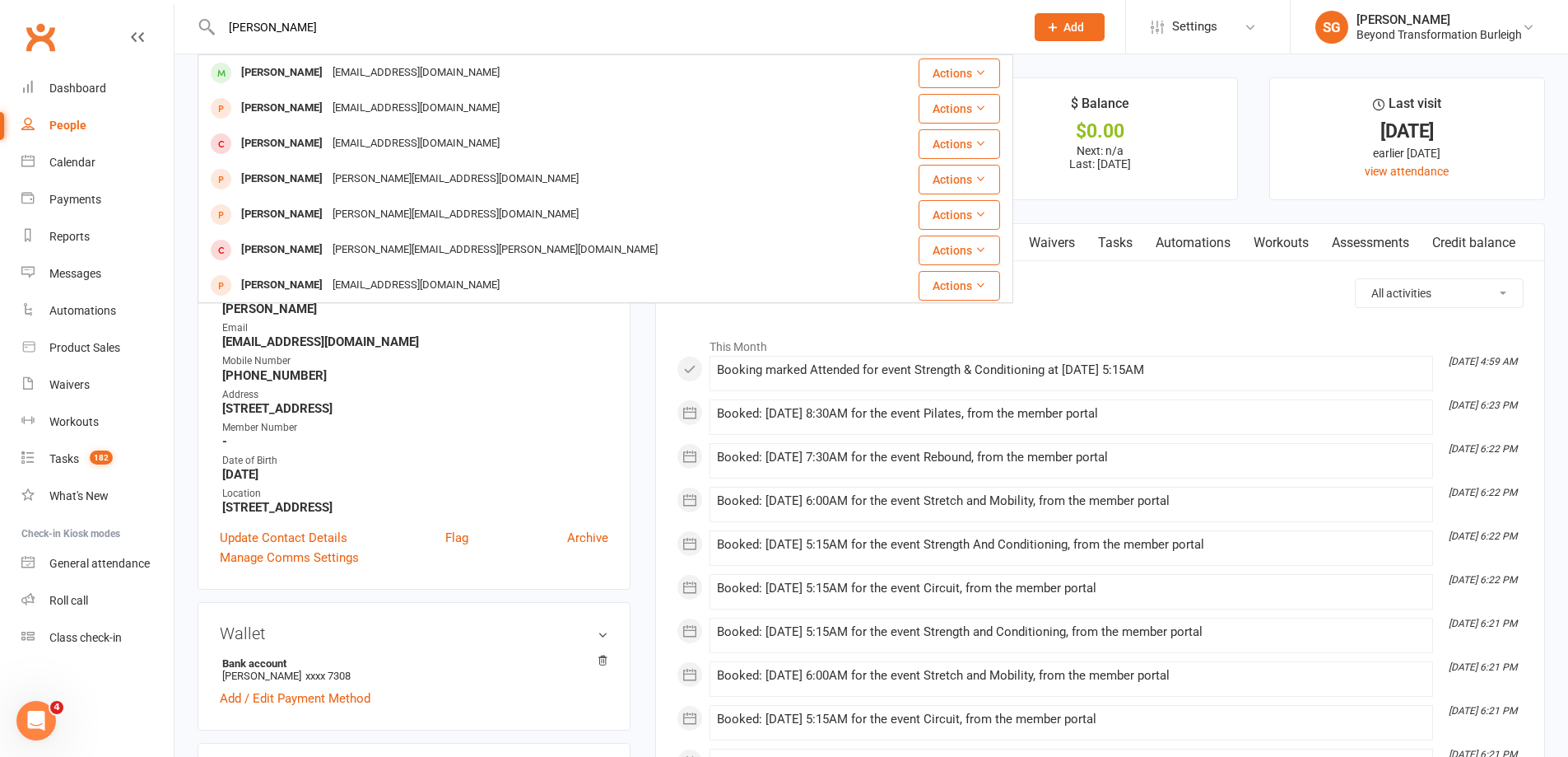
type input "[PERSON_NAME]"
drag, startPoint x: 353, startPoint y: 67, endPoint x: 440, endPoint y: 82, distance: 88.3
click at [354, 67] on div "[EMAIL_ADDRESS][DOMAIN_NAME]" at bounding box center [416, 73] width 177 height 24
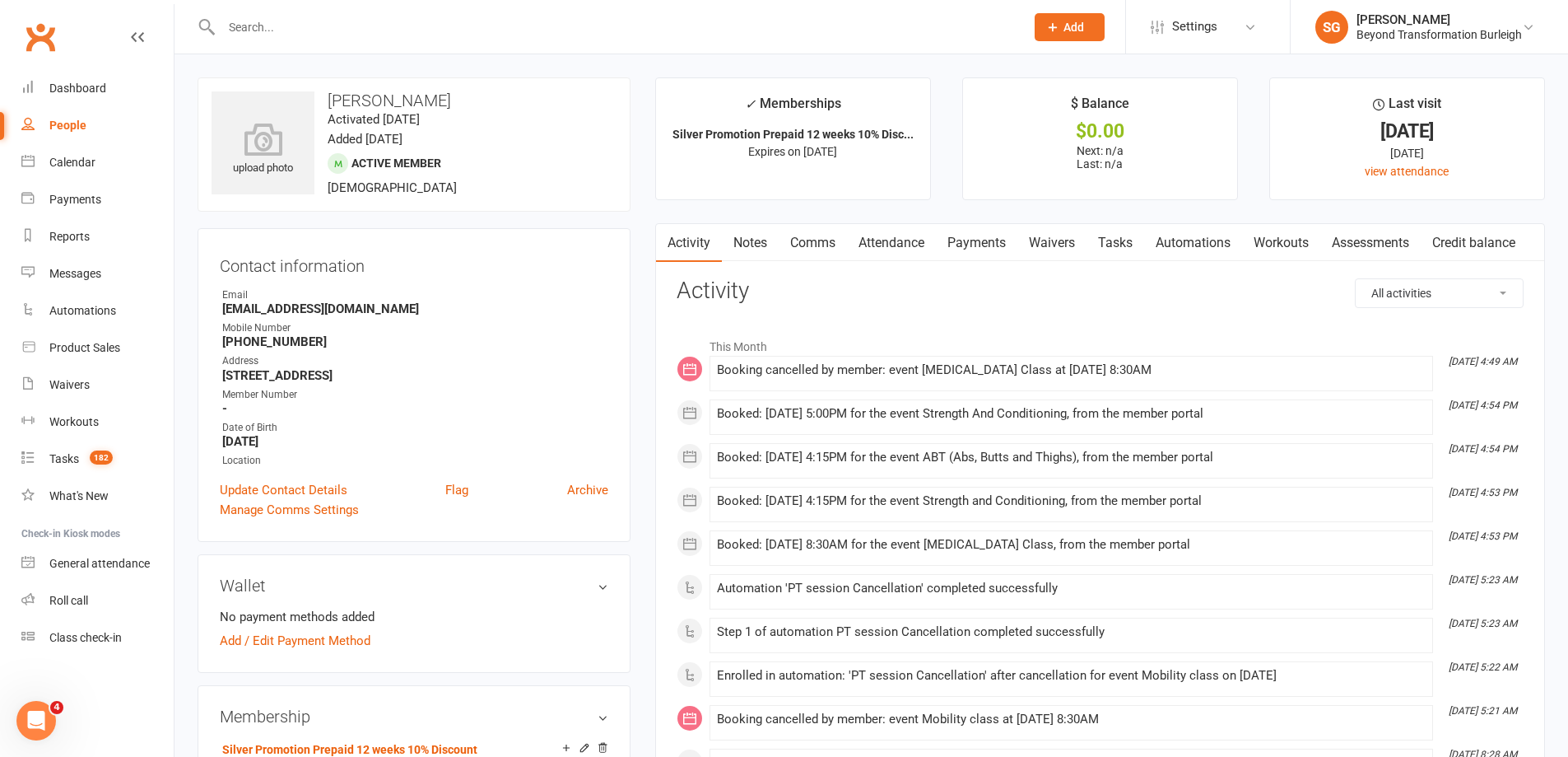
click at [886, 230] on link "Attendance" at bounding box center [891, 243] width 89 height 38
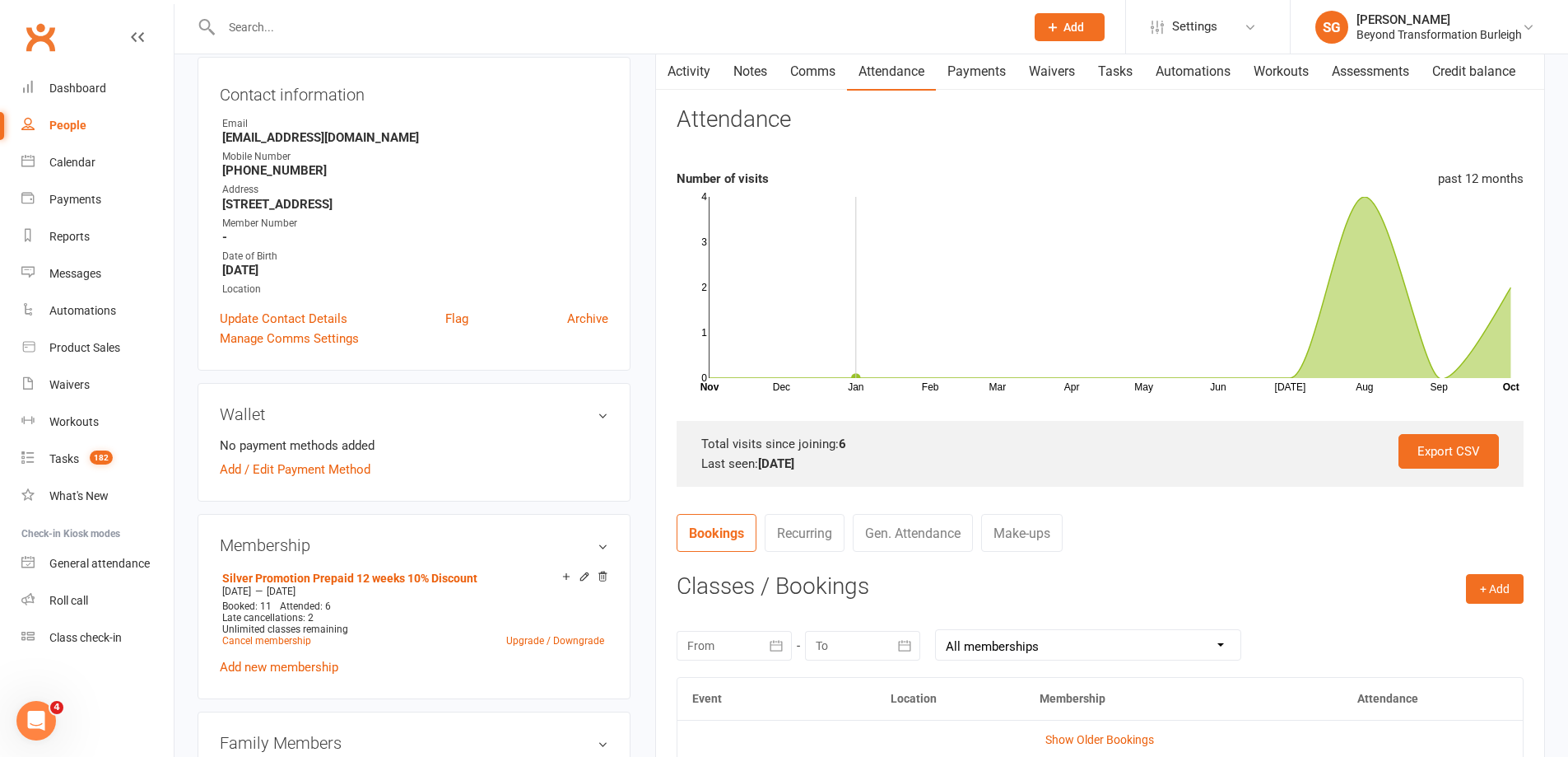
scroll to position [494, 0]
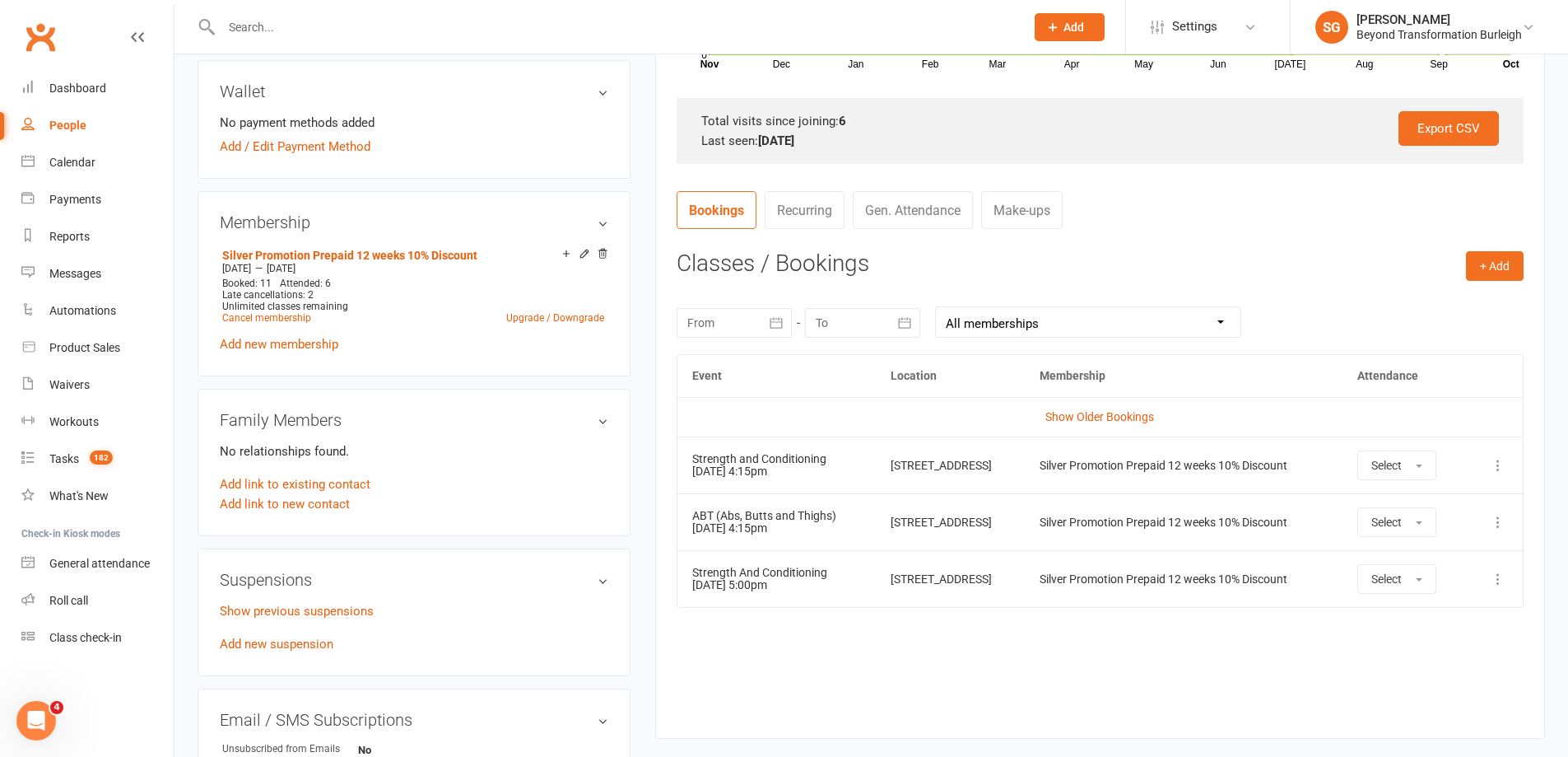
click at [295, 25] on input "text" at bounding box center [615, 27] width 797 height 23
paste input "[PERSON_NAME]"
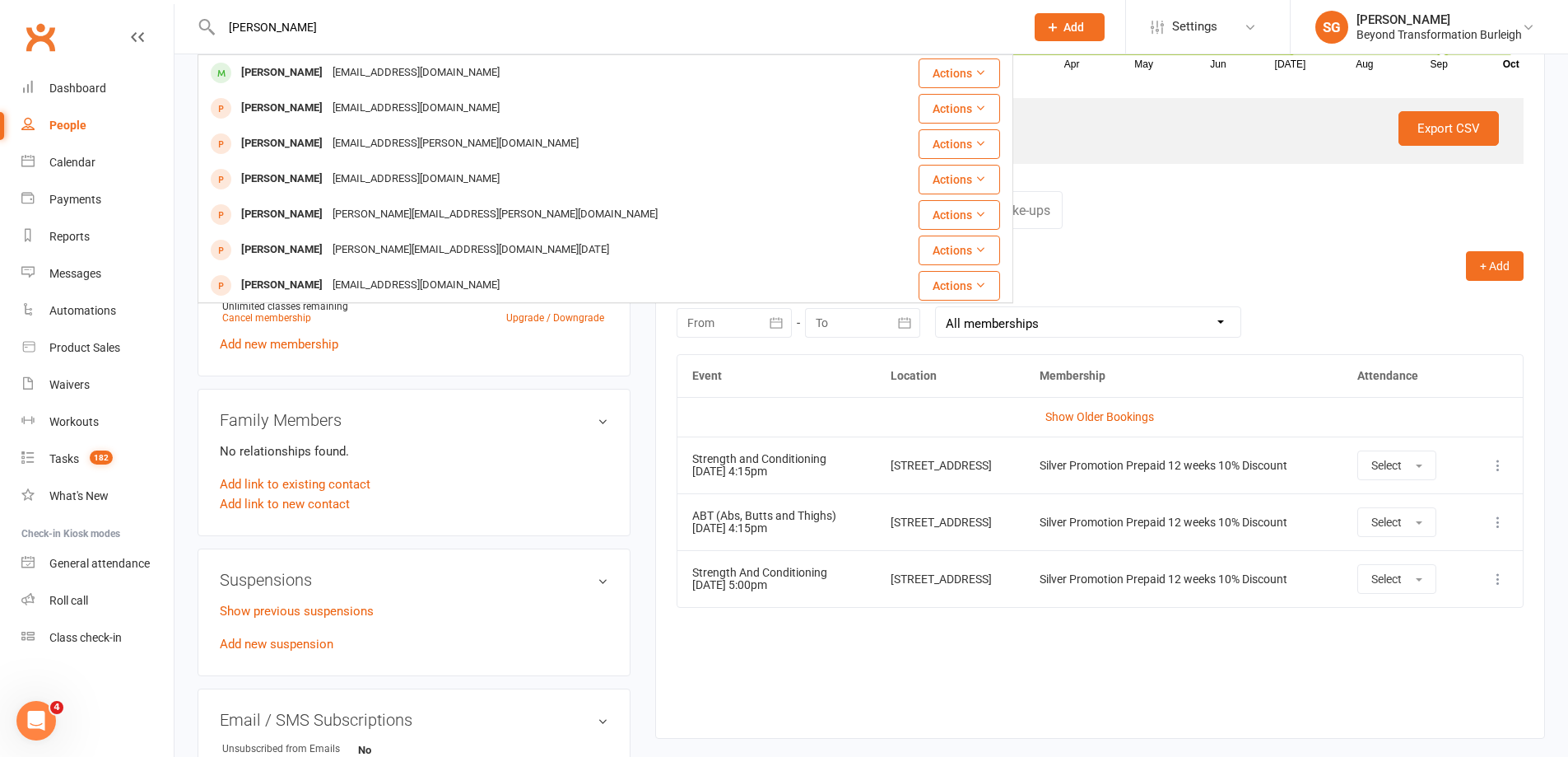
type input "[PERSON_NAME]"
drag, startPoint x: 309, startPoint y: 64, endPoint x: 647, endPoint y: 162, distance: 351.9
click at [327, 66] on div "[EMAIL_ADDRESS][DOMAIN_NAME]" at bounding box center [416, 73] width 177 height 24
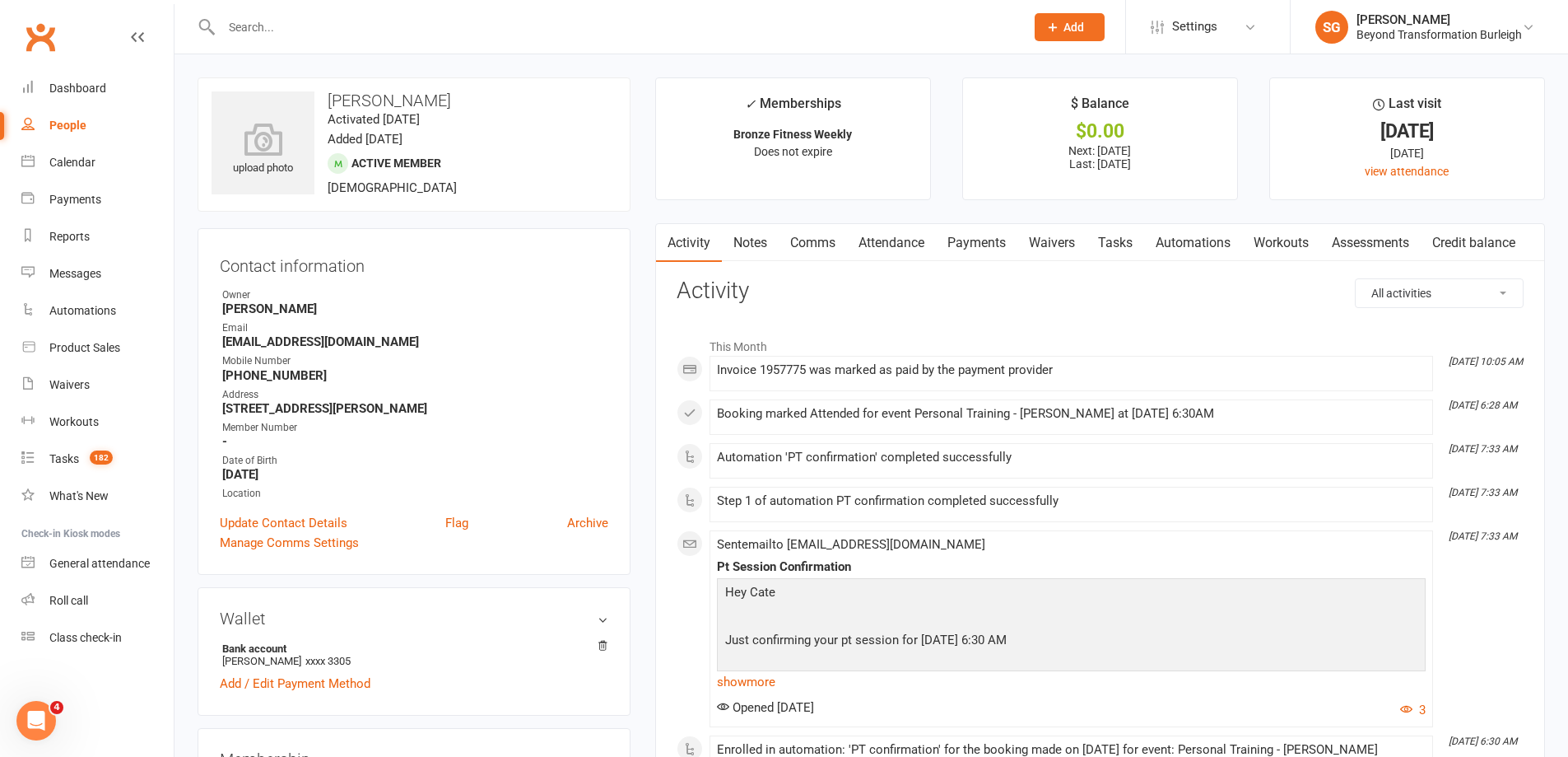
drag, startPoint x: 877, startPoint y: 249, endPoint x: 901, endPoint y: 266, distance: 29.4
click at [877, 249] on link "Attendance" at bounding box center [891, 243] width 89 height 38
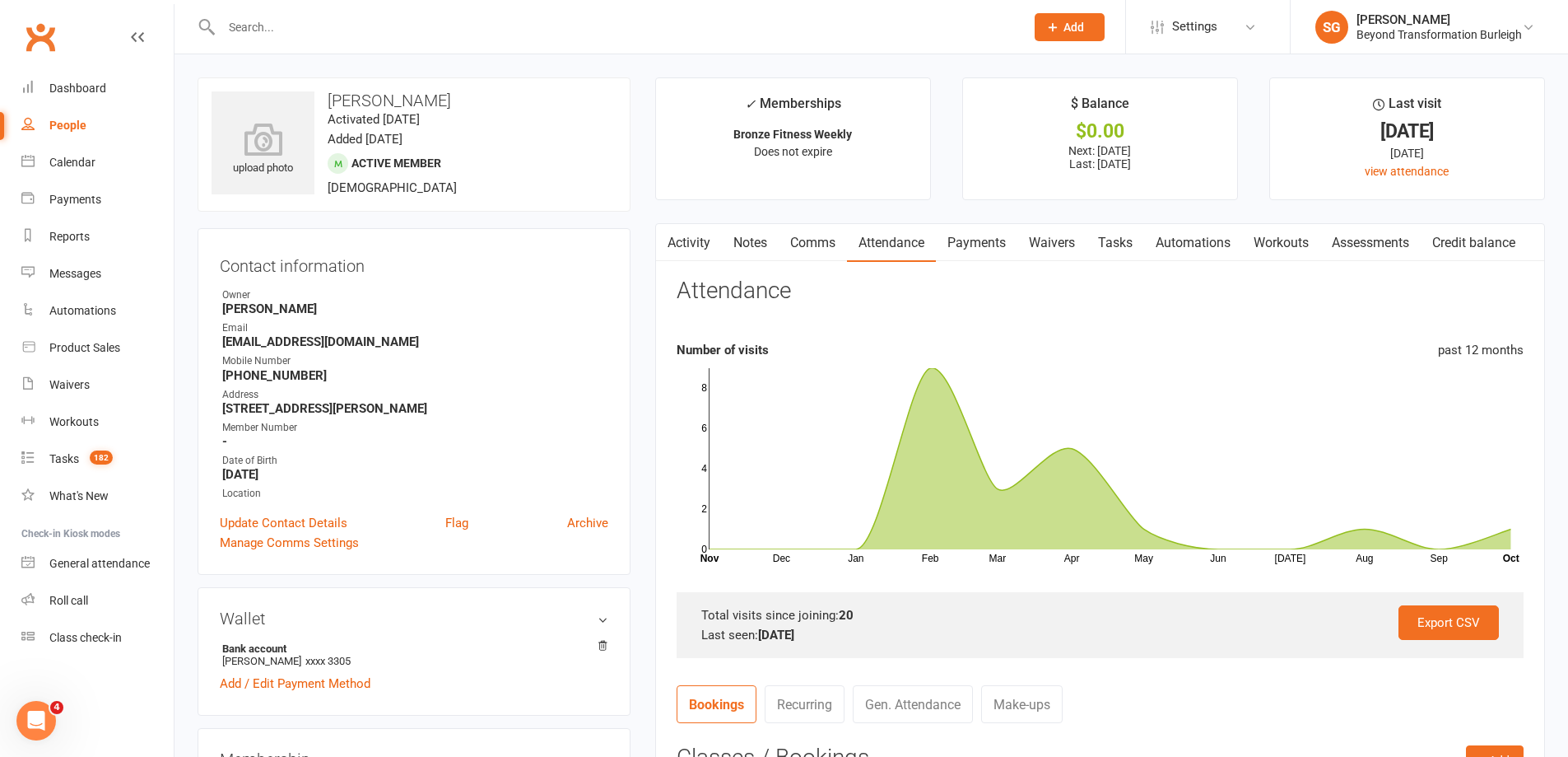
drag, startPoint x: 272, startPoint y: 56, endPoint x: 280, endPoint y: 37, distance: 20.6
click at [280, 36] on input "text" at bounding box center [615, 27] width 797 height 23
paste input "[PERSON_NAME]"
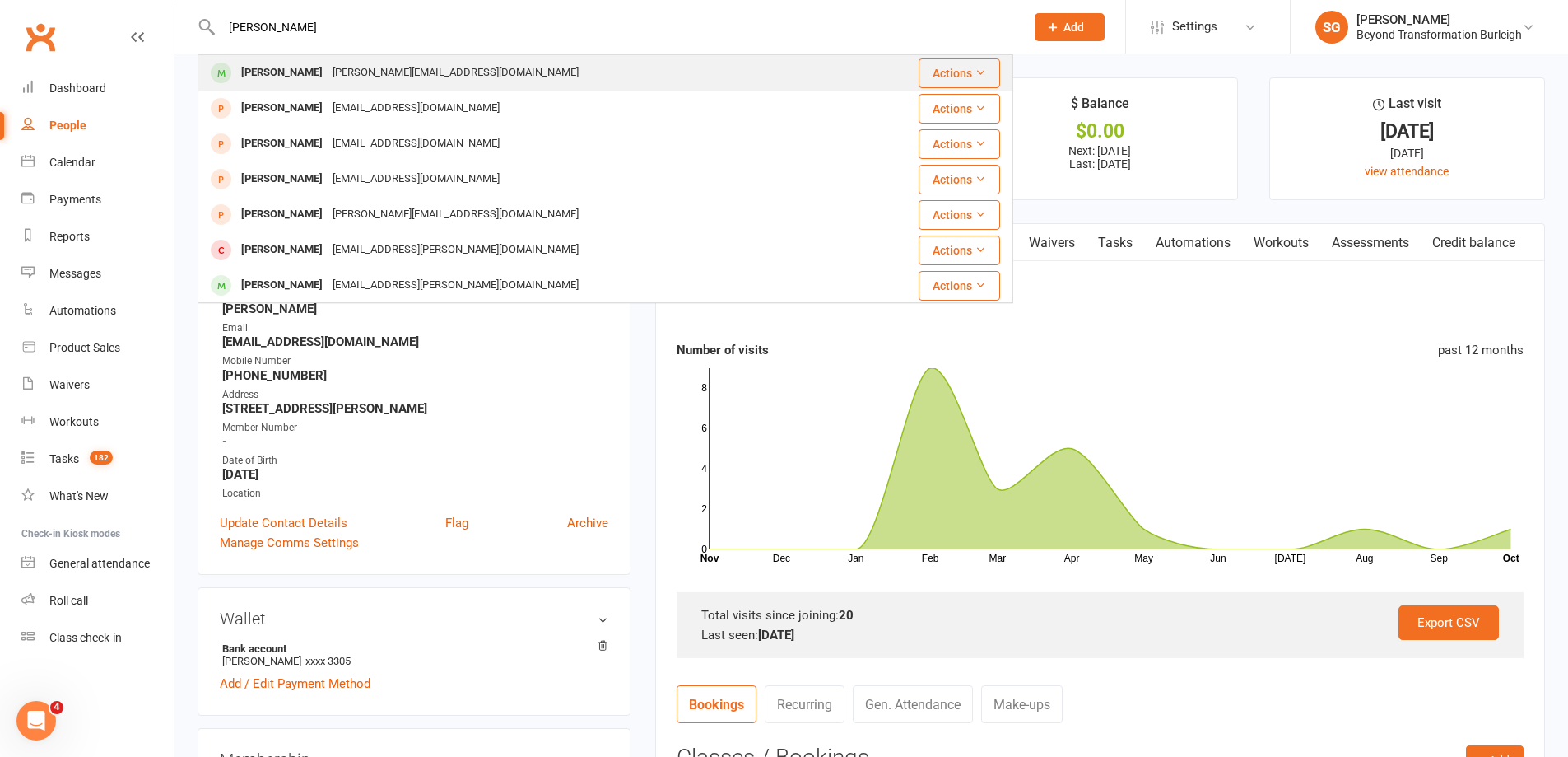
type input "[PERSON_NAME]"
click at [300, 62] on div "[PERSON_NAME]" at bounding box center [282, 73] width 92 height 24
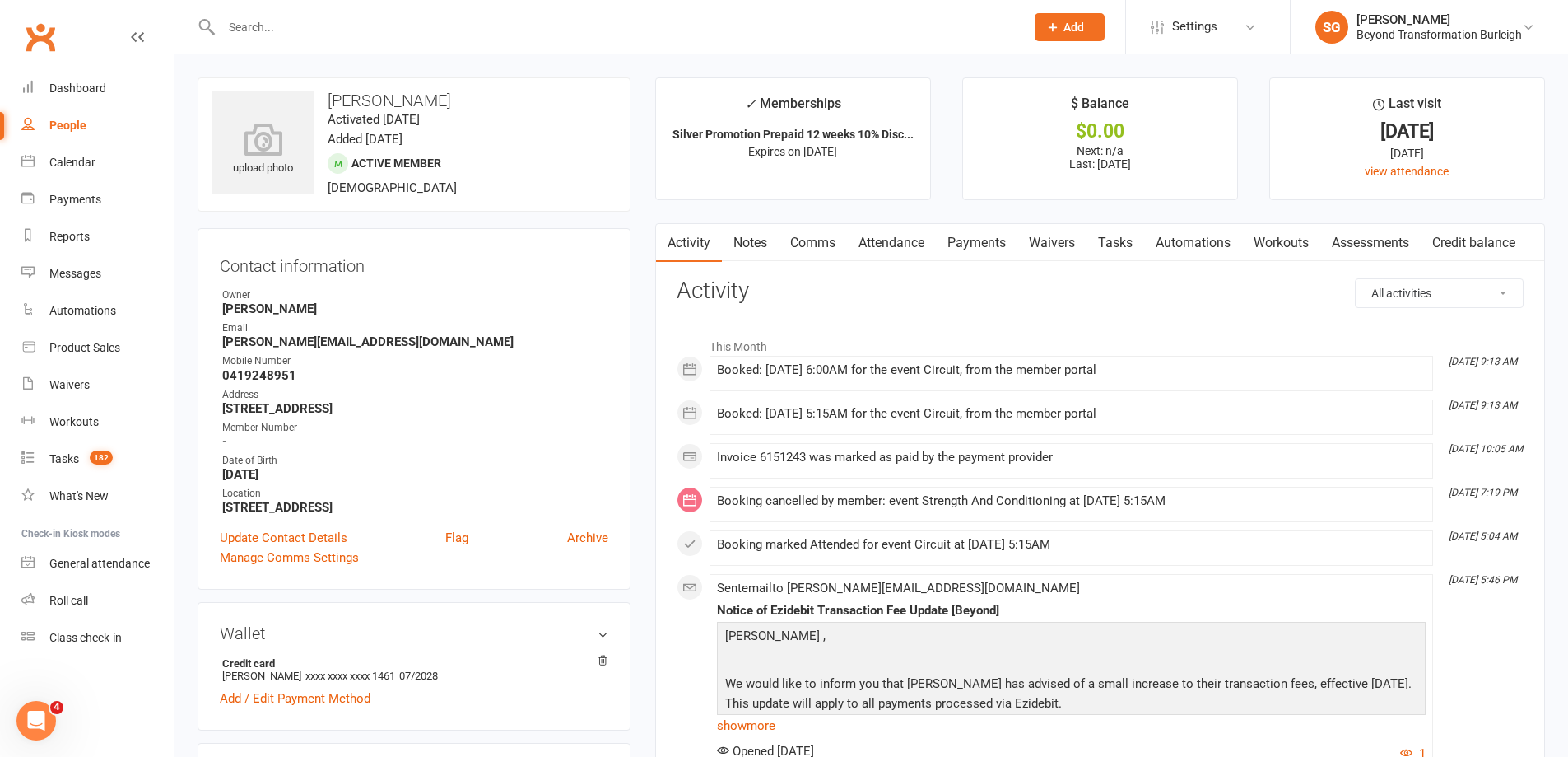
drag, startPoint x: 829, startPoint y: 259, endPoint x: 896, endPoint y: 262, distance: 67.1
click at [828, 259] on link "Comms" at bounding box center [813, 243] width 68 height 38
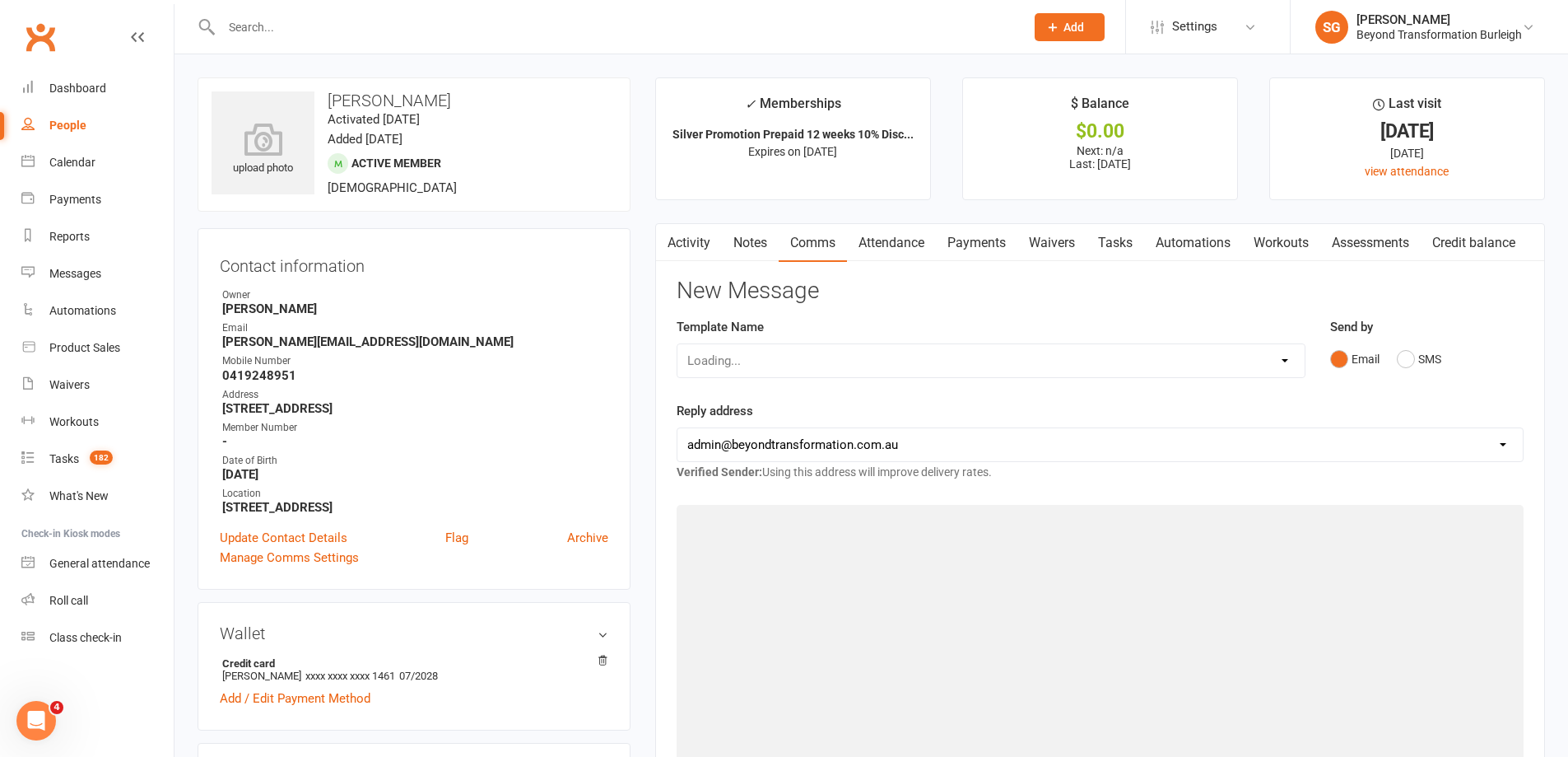
click at [916, 247] on link "Attendance" at bounding box center [891, 243] width 89 height 38
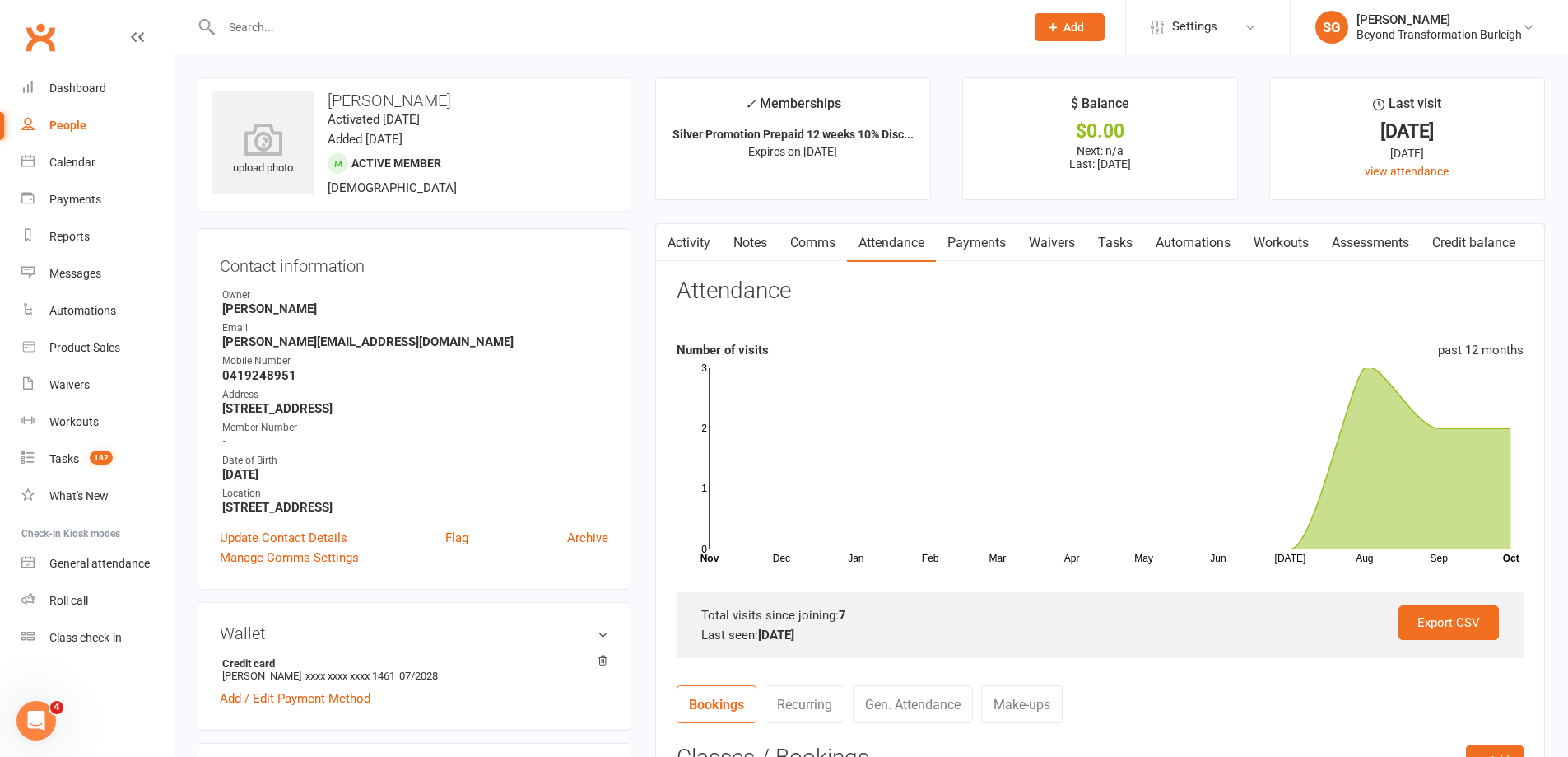
click at [251, 19] on input "text" at bounding box center [615, 27] width 797 height 23
paste input "[PERSON_NAME]"
type input "[PERSON_NAME]"
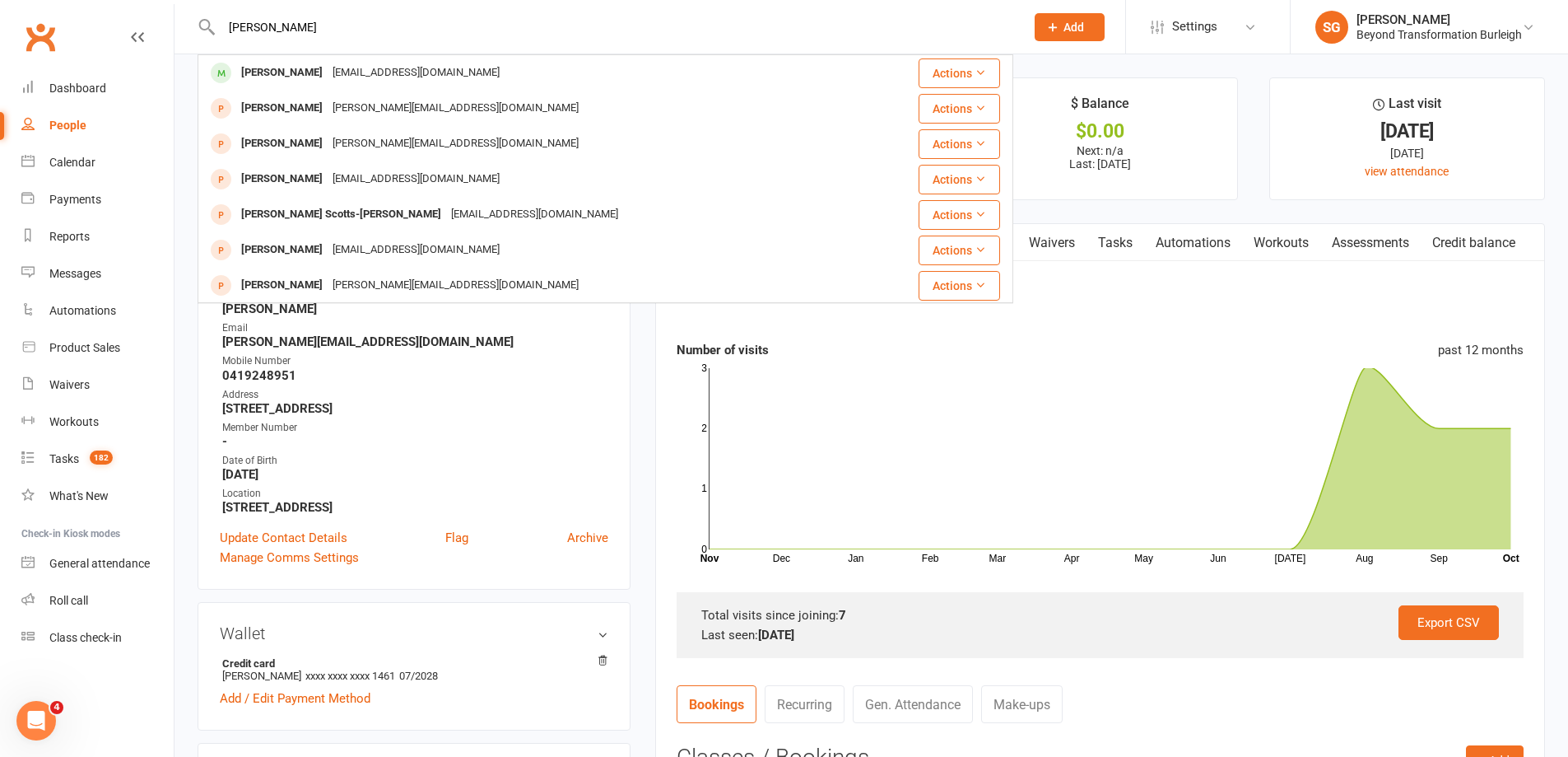
click at [327, 71] on div "[EMAIL_ADDRESS][DOMAIN_NAME]" at bounding box center [416, 73] width 177 height 24
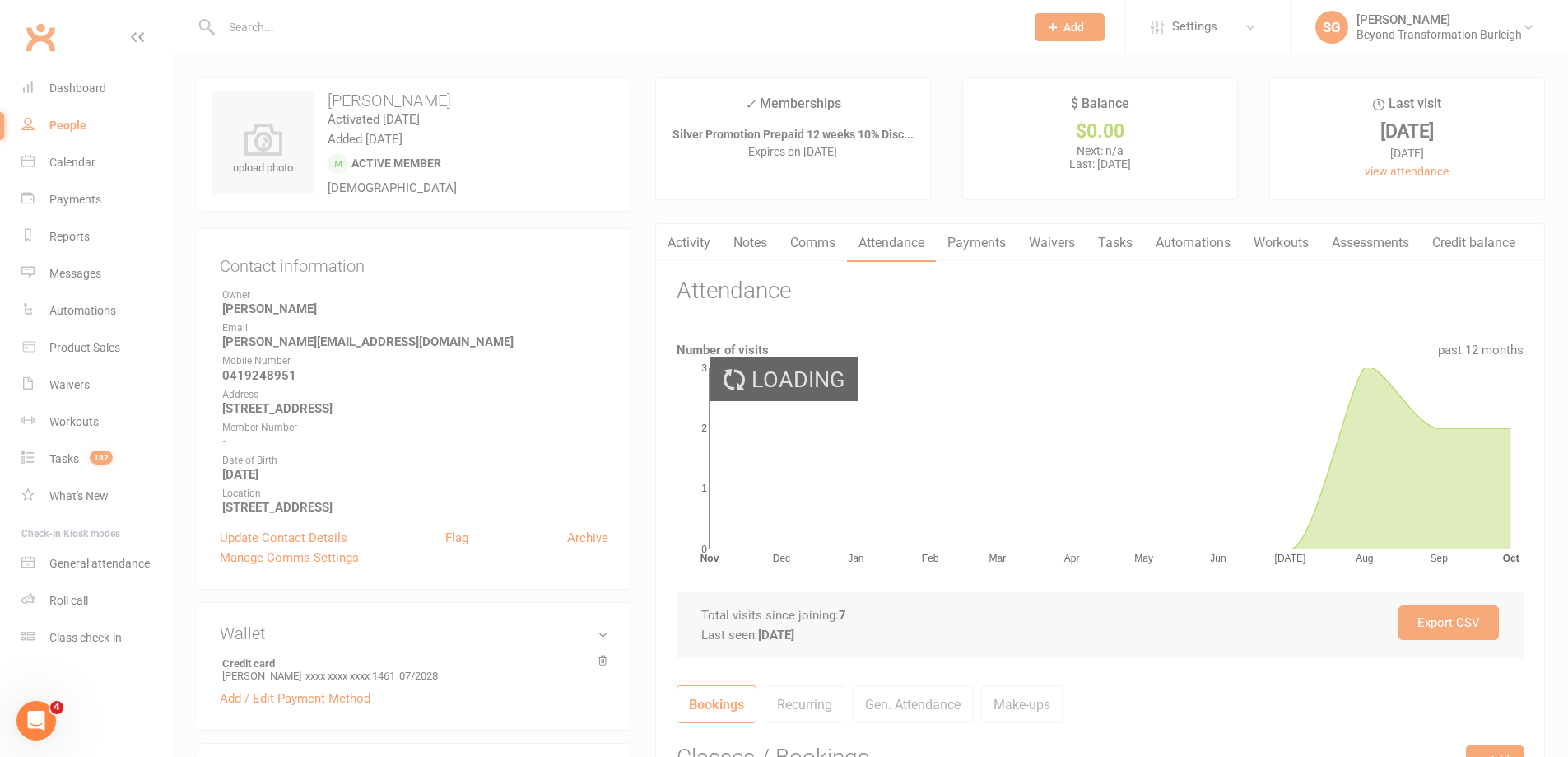
click at [322, 71] on div "Loading" at bounding box center [784, 378] width 1568 height 757
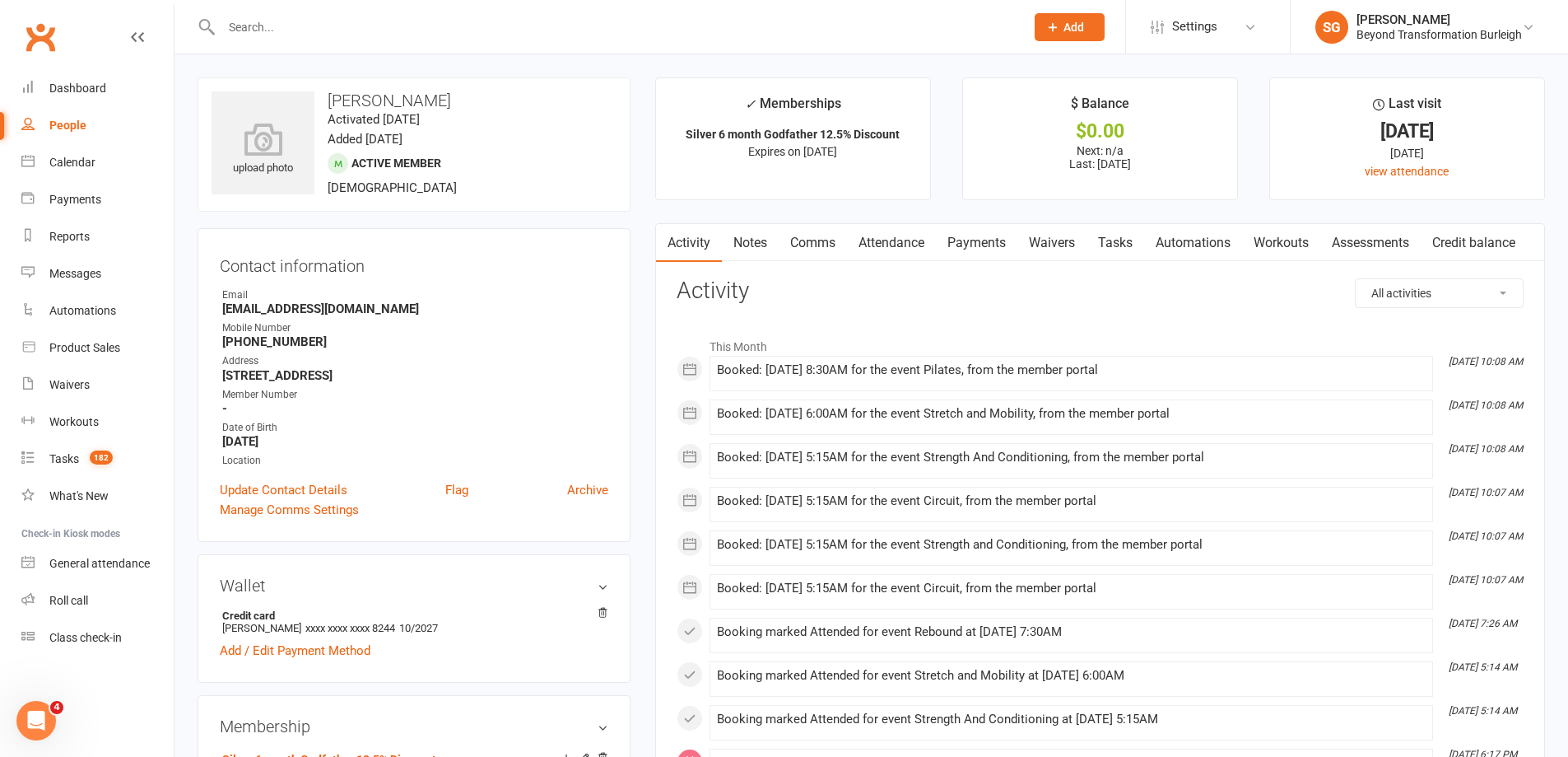
drag, startPoint x: 866, startPoint y: 253, endPoint x: 882, endPoint y: 252, distance: 16.0
click at [866, 254] on link "Attendance" at bounding box center [891, 243] width 89 height 38
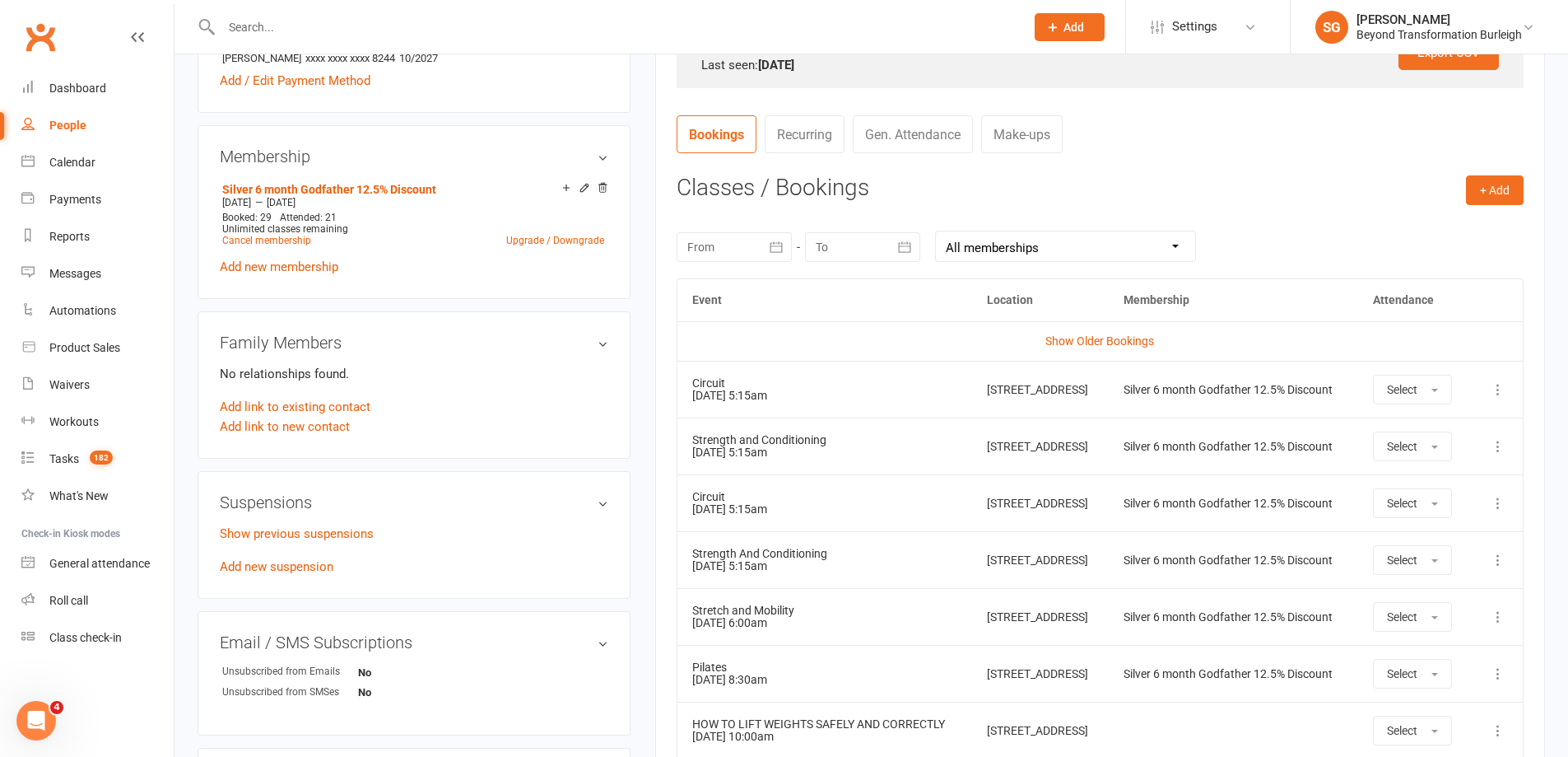
scroll to position [577, 0]
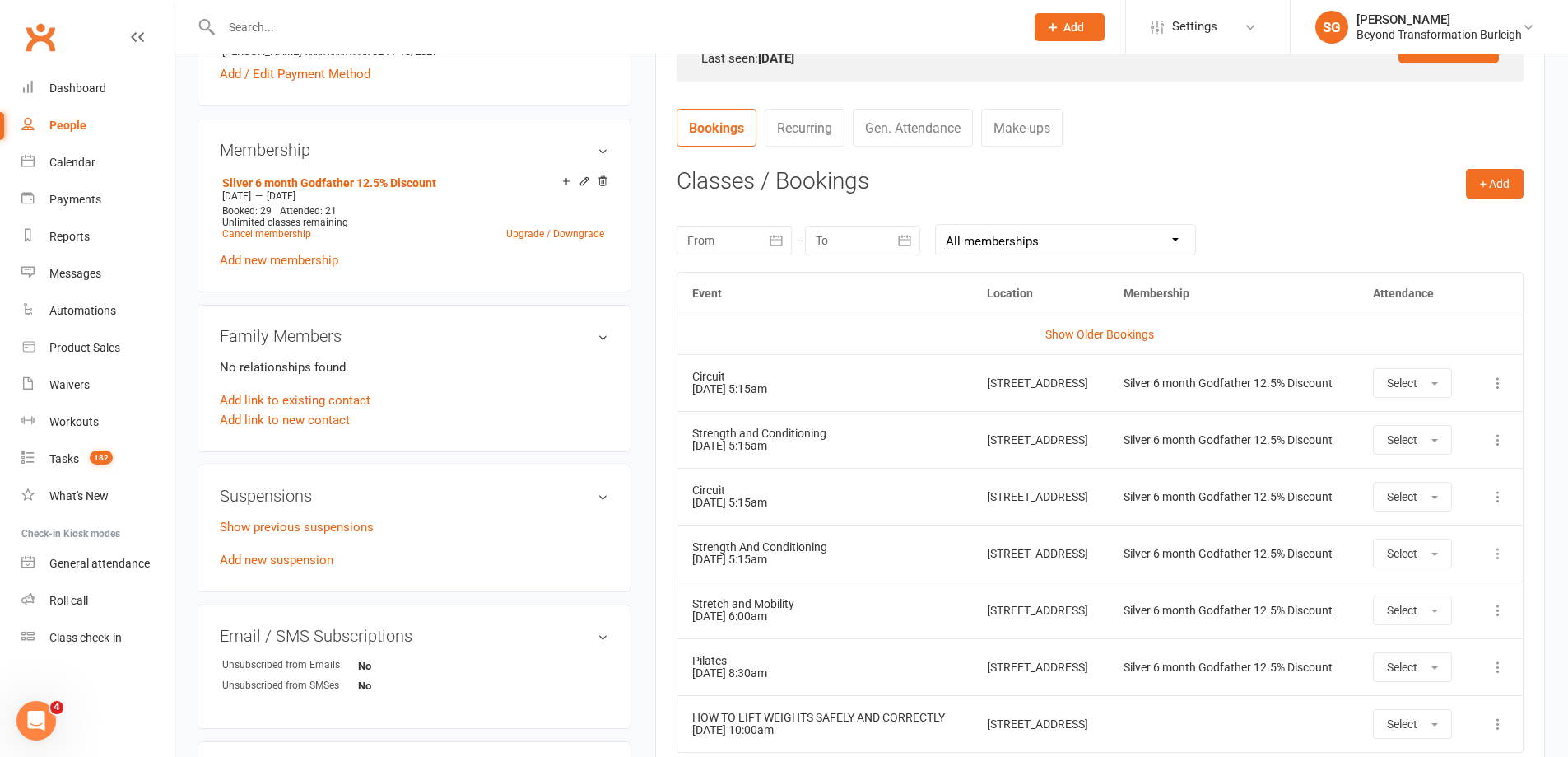
click at [343, 35] on input "text" at bounding box center [615, 27] width 797 height 23
paste input "[PERSON_NAME]"
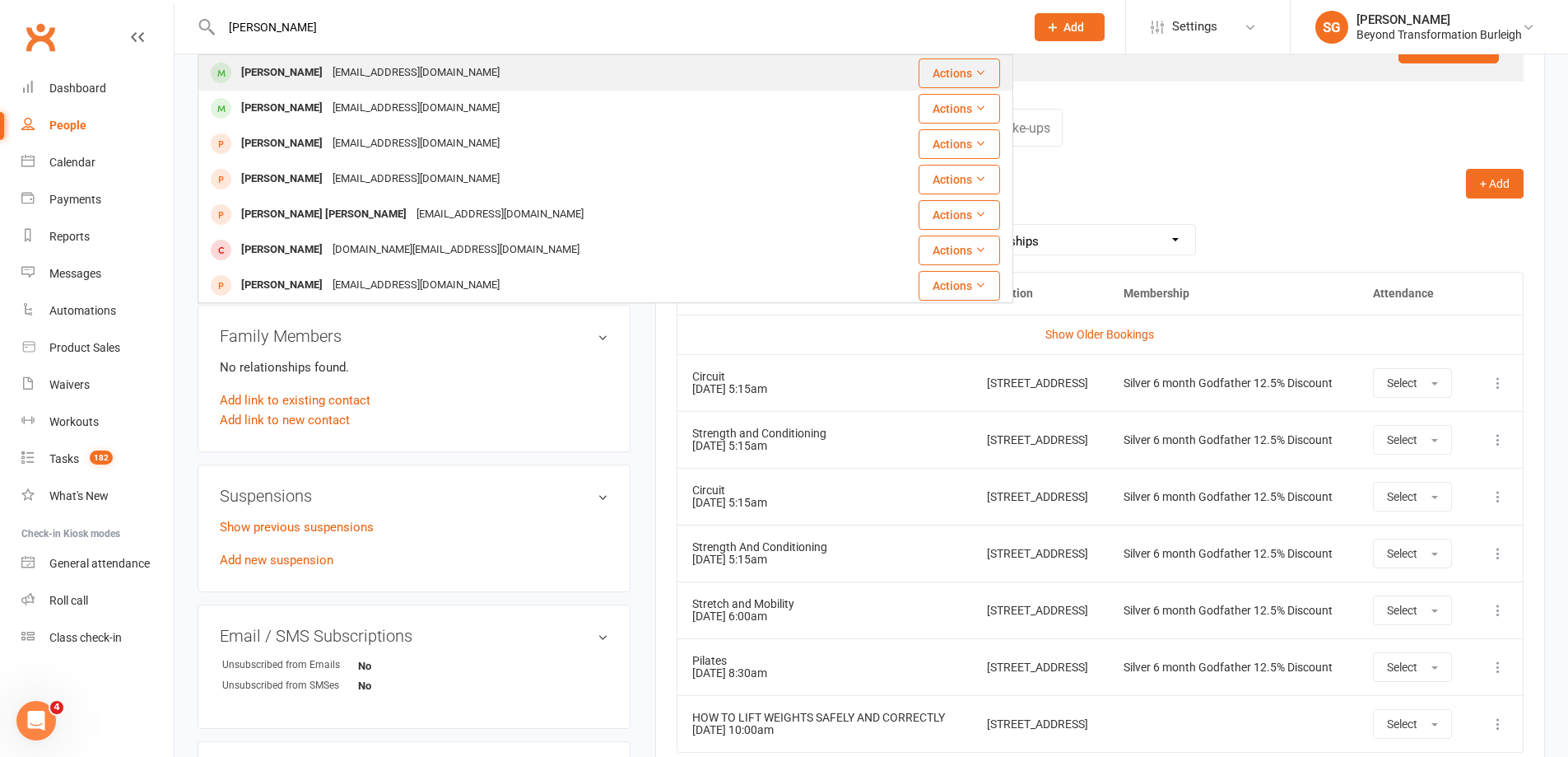
type input "[PERSON_NAME]"
click at [355, 64] on div "[EMAIL_ADDRESS][DOMAIN_NAME]" at bounding box center [416, 73] width 177 height 24
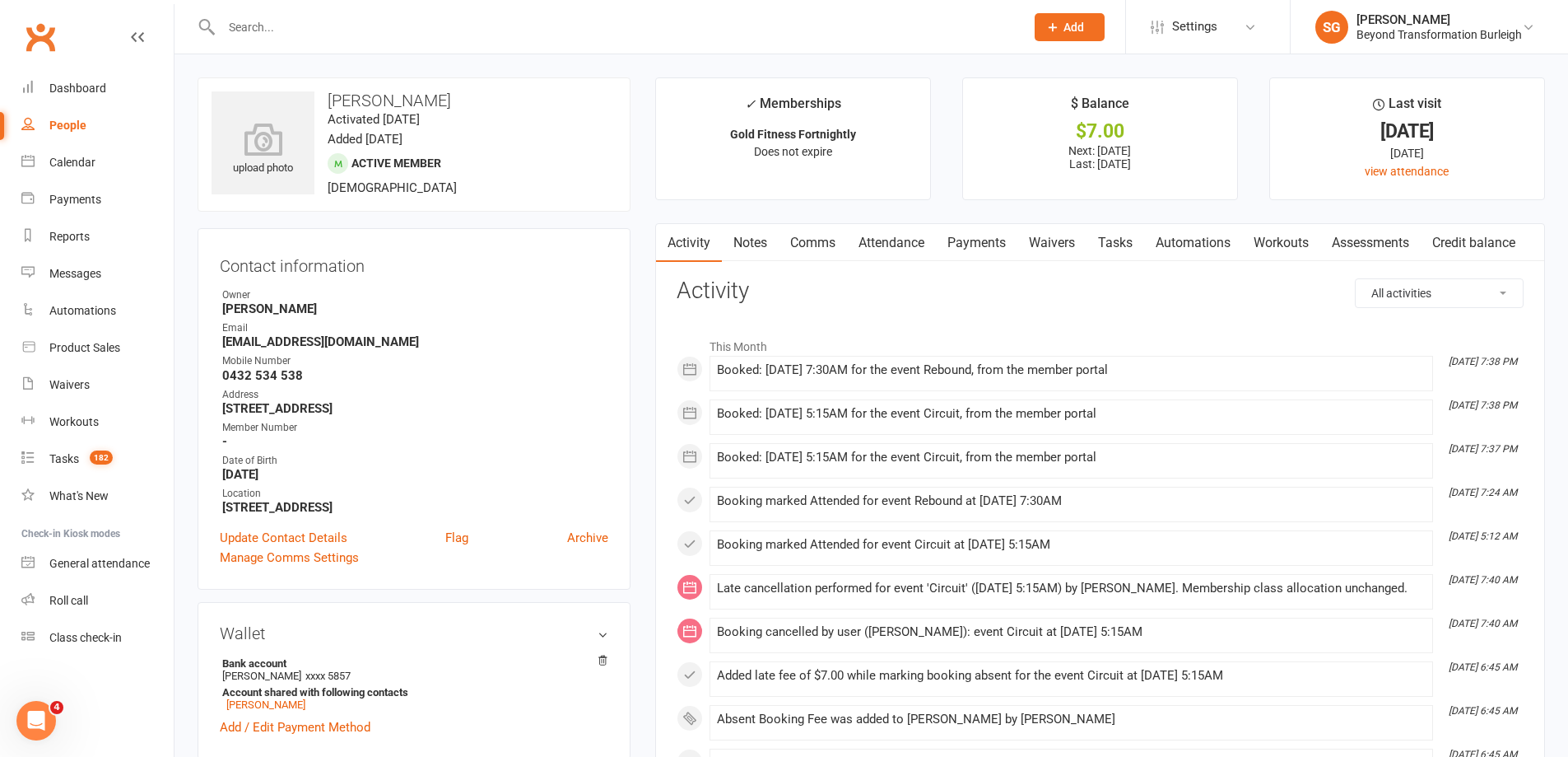
click at [856, 242] on link "Attendance" at bounding box center [891, 243] width 89 height 38
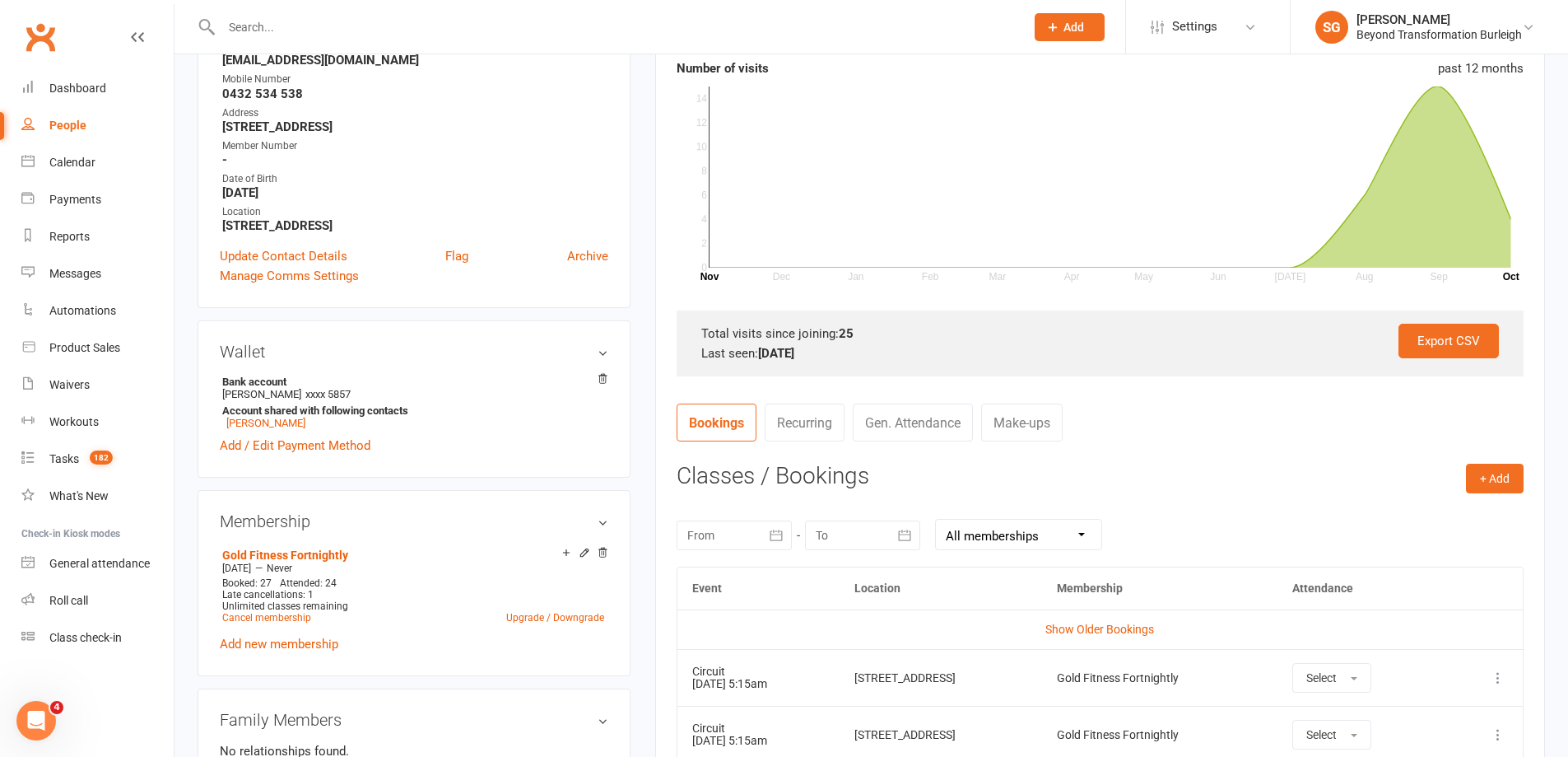
scroll to position [494, 0]
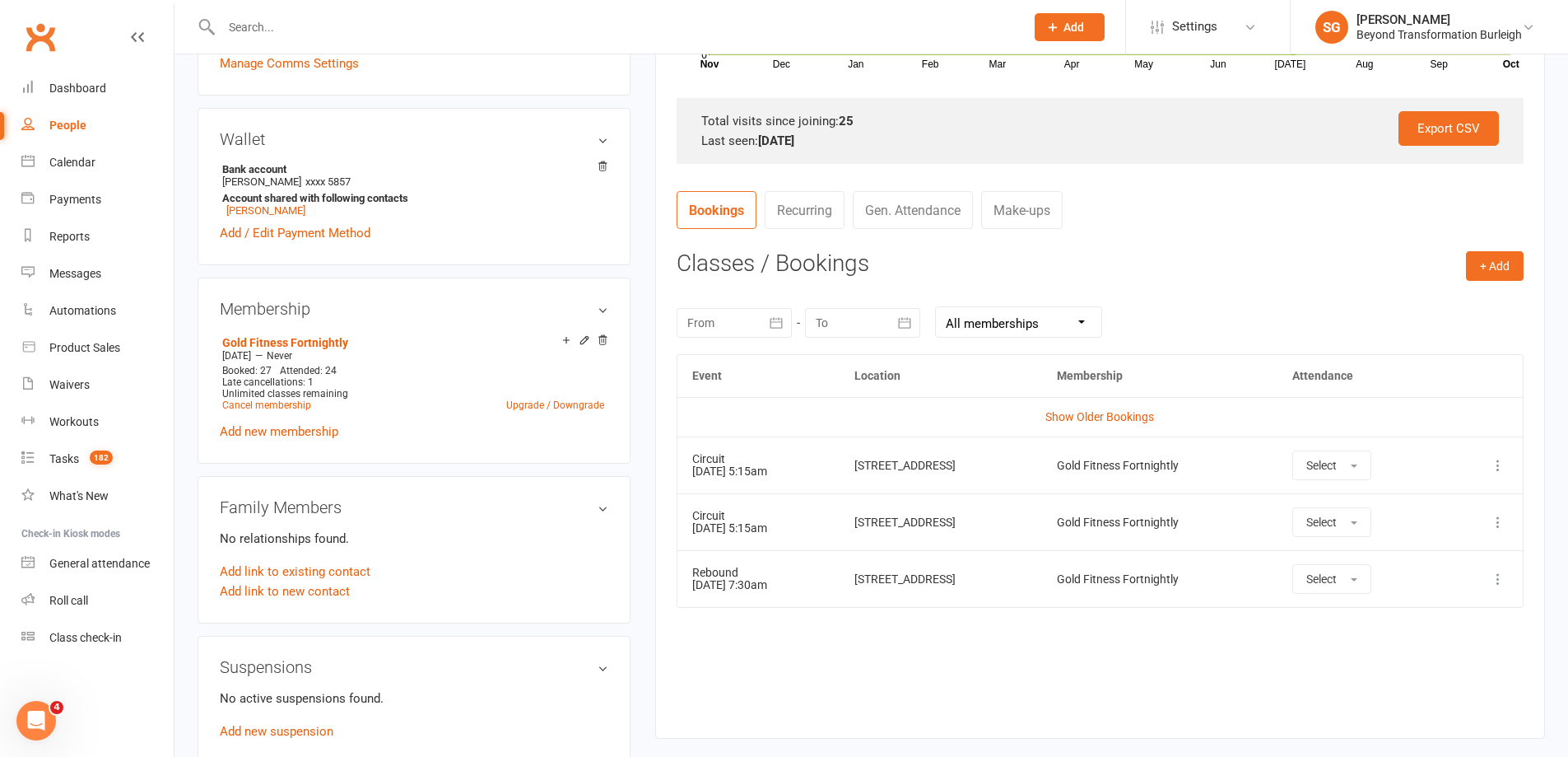
click at [280, 26] on input "text" at bounding box center [615, 27] width 797 height 23
paste input "[PERSON_NAME]"
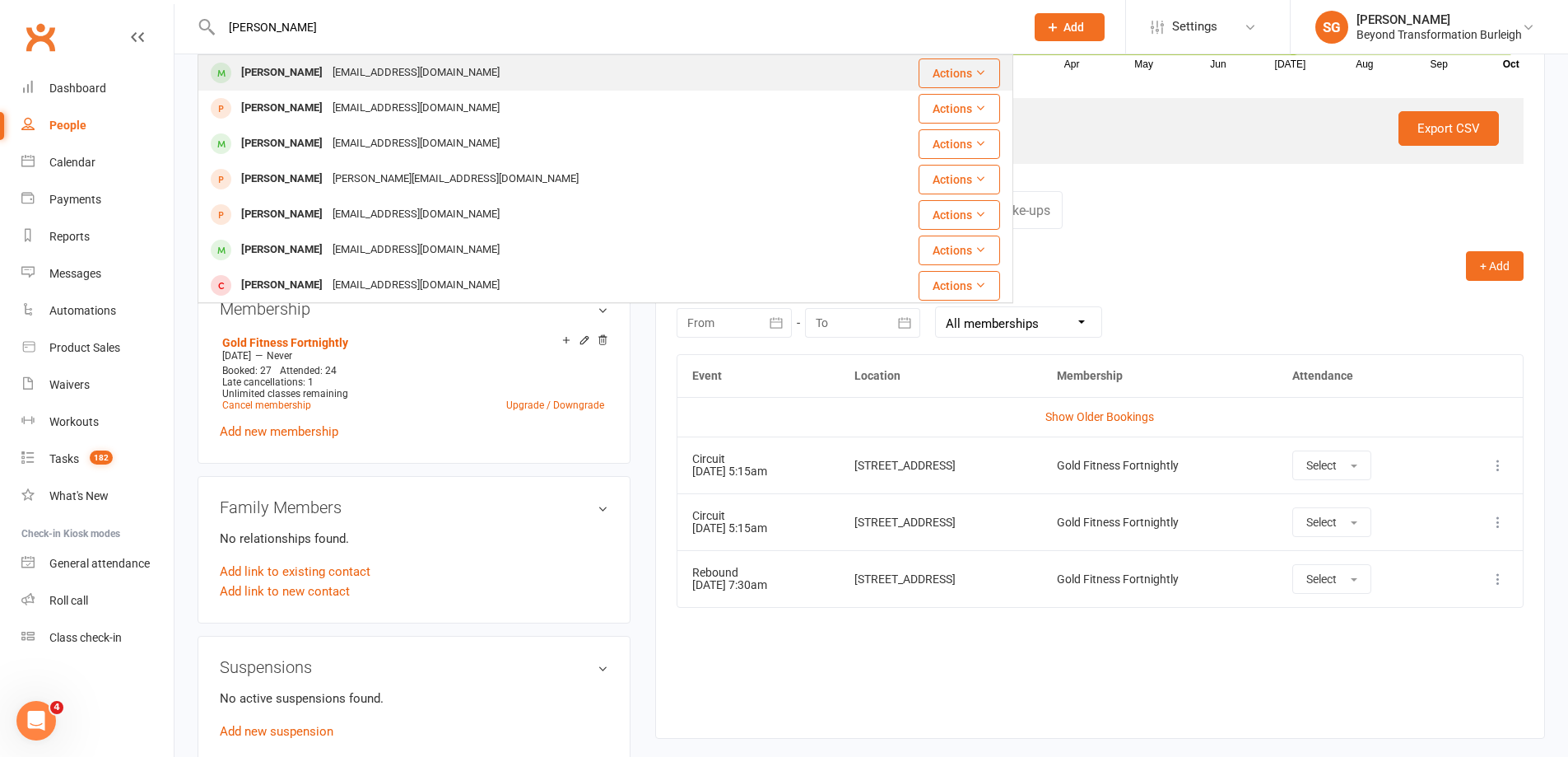
type input "[PERSON_NAME]"
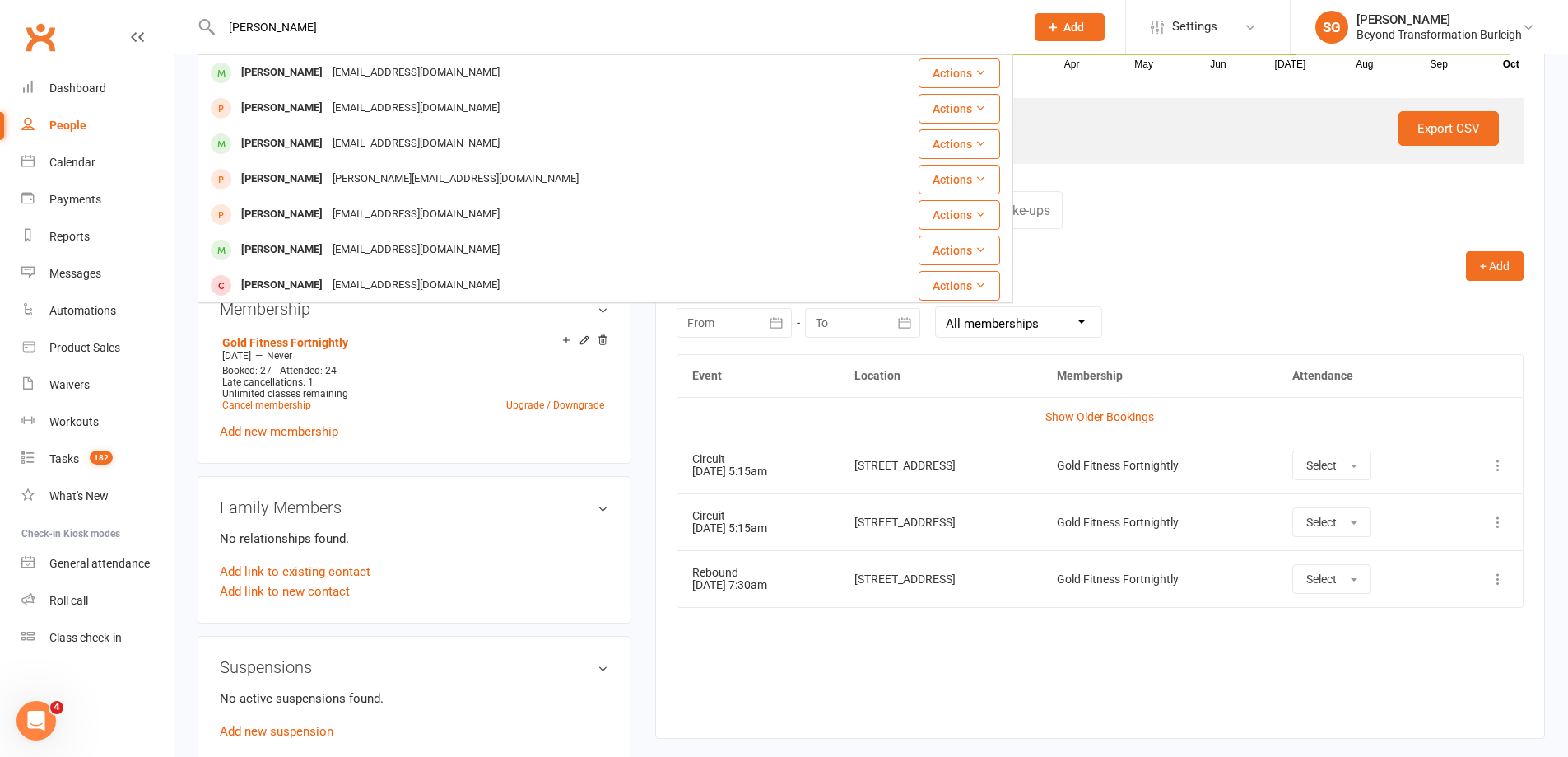
drag, startPoint x: 317, startPoint y: 74, endPoint x: 481, endPoint y: 108, distance: 167.5
click at [327, 76] on div "[EMAIL_ADDRESS][DOMAIN_NAME]" at bounding box center [416, 73] width 177 height 24
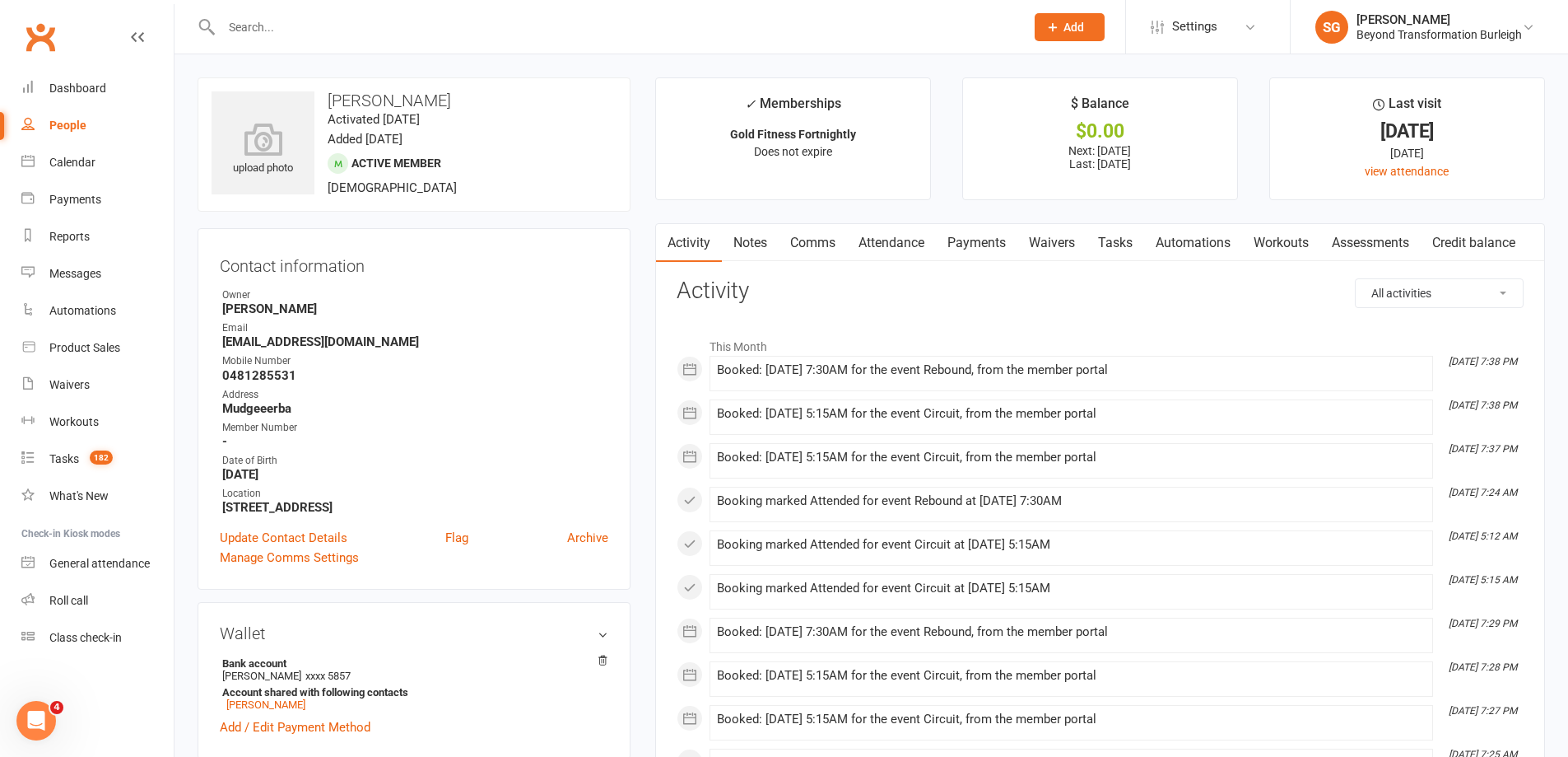
click at [855, 242] on link "Attendance" at bounding box center [891, 243] width 89 height 38
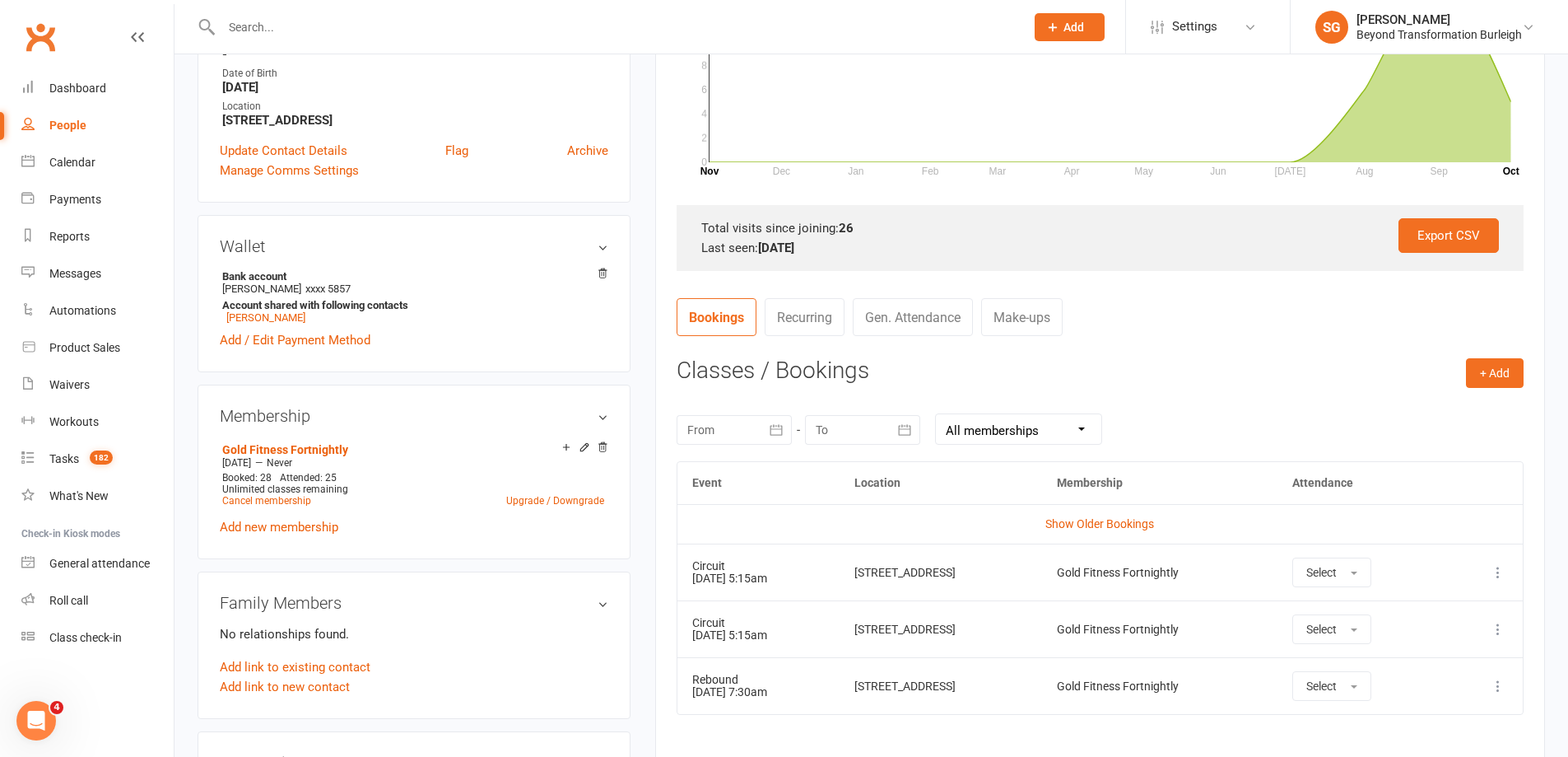
scroll to position [412, 0]
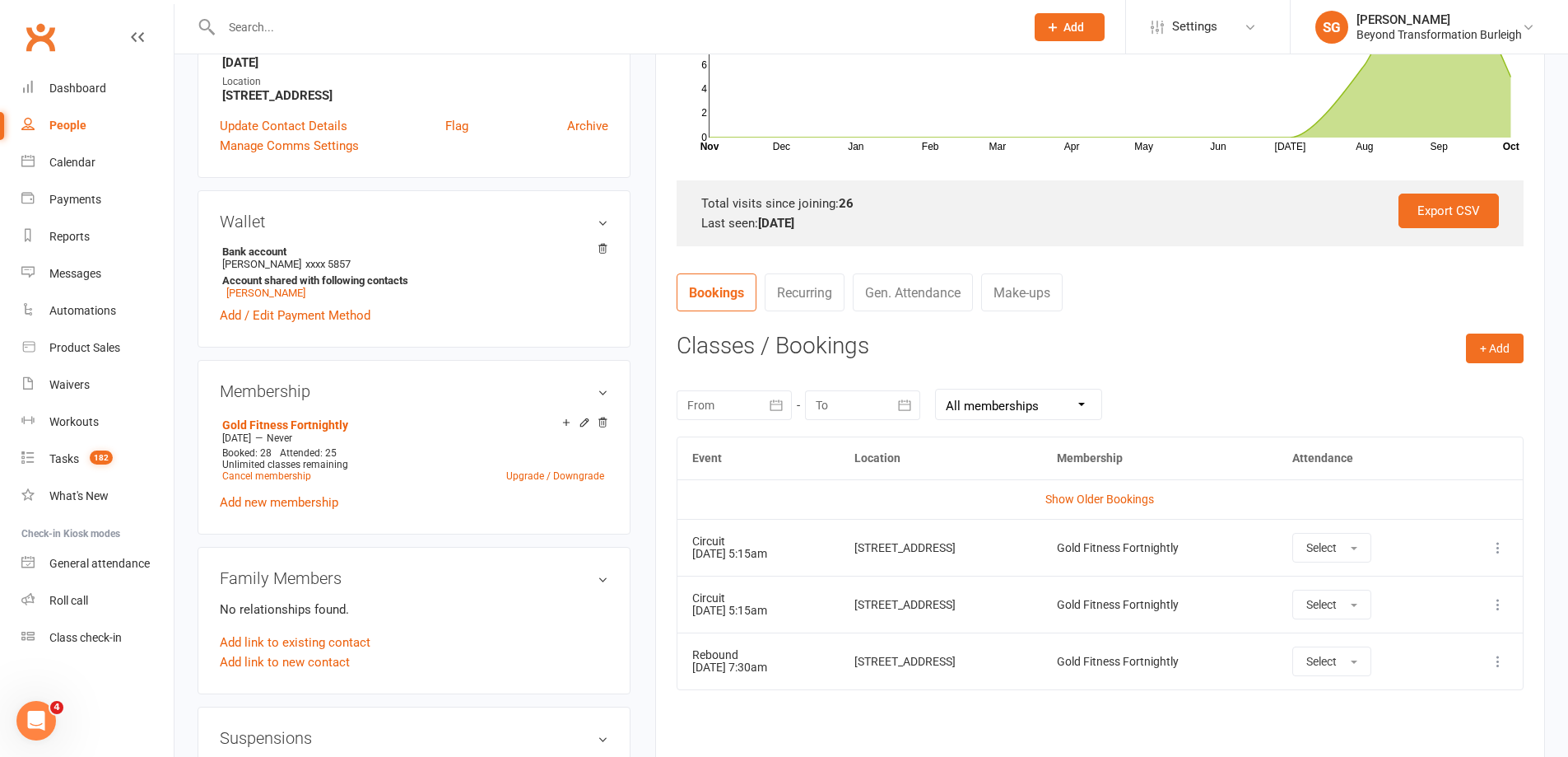
click at [326, 21] on input "text" at bounding box center [615, 27] width 797 height 23
paste input "[PERSON_NAME]"
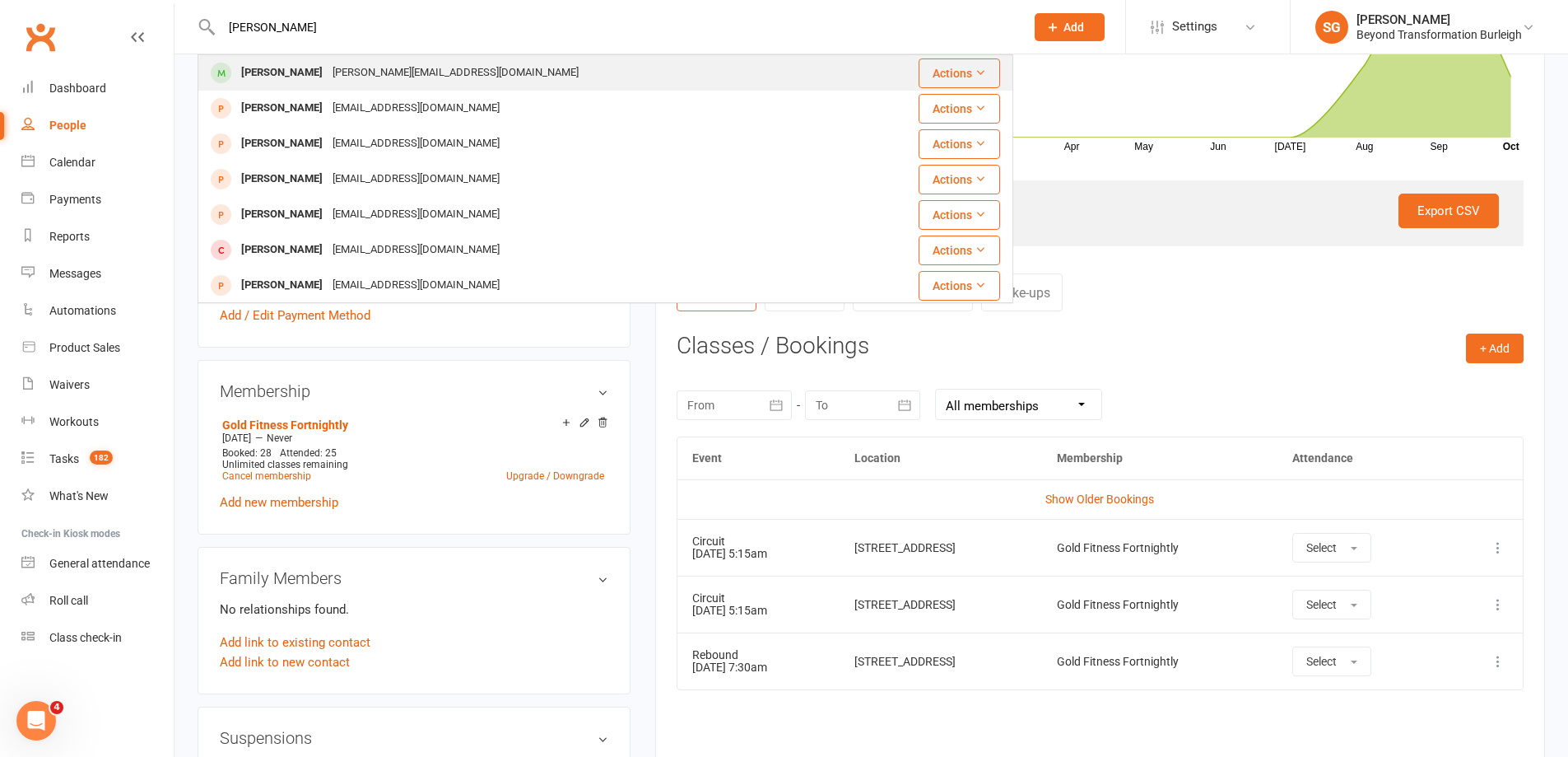
type input "[PERSON_NAME]"
click at [339, 74] on div "[PERSON_NAME][EMAIL_ADDRESS][DOMAIN_NAME]" at bounding box center [455, 73] width 256 height 24
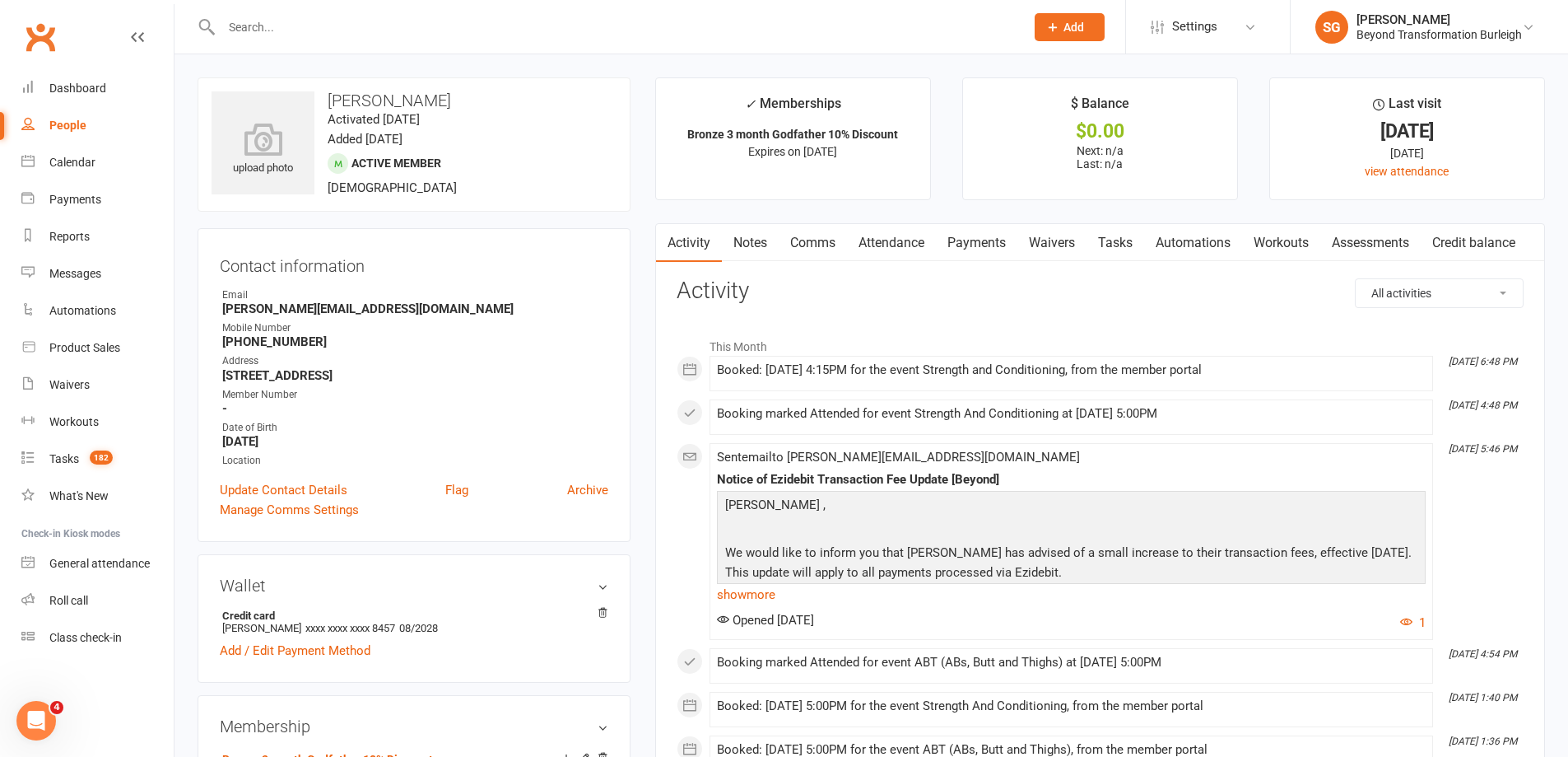
click at [877, 236] on link "Attendance" at bounding box center [891, 243] width 89 height 38
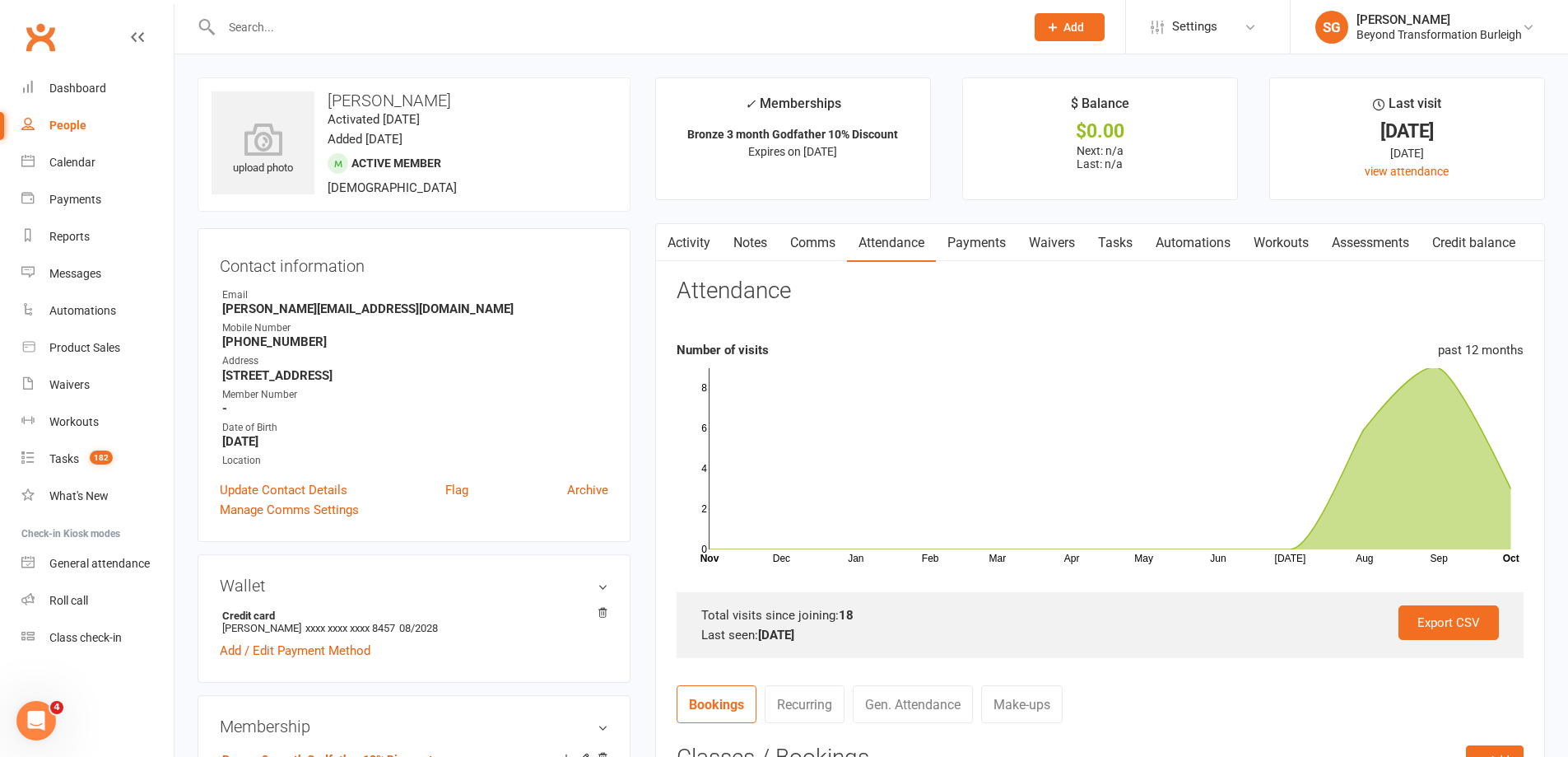
click at [329, 29] on input "text" at bounding box center [615, 27] width 797 height 23
paste input "[PERSON_NAME]"
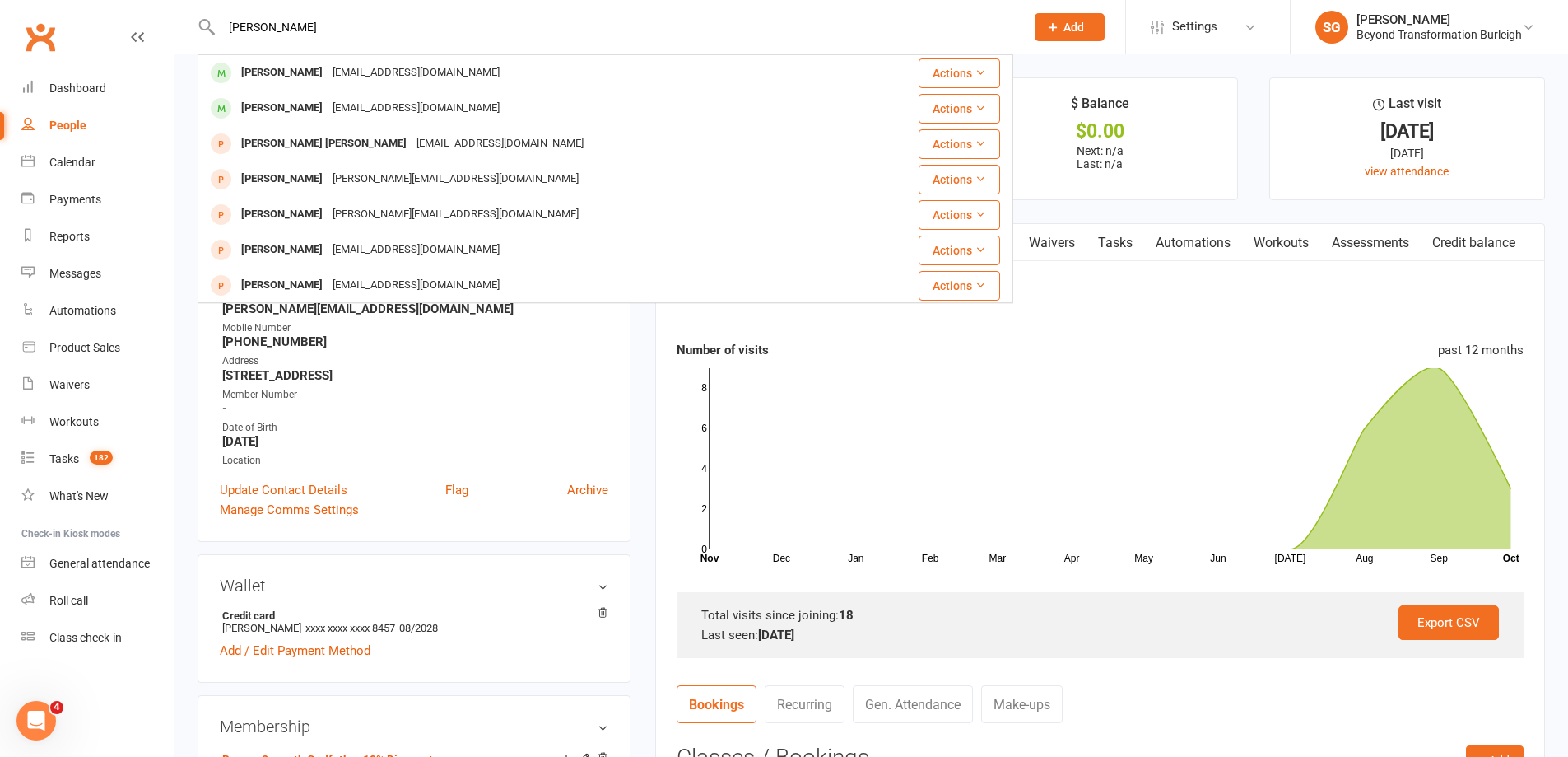
type input "[PERSON_NAME]"
click at [338, 66] on div "[EMAIL_ADDRESS][DOMAIN_NAME]" at bounding box center [416, 73] width 177 height 24
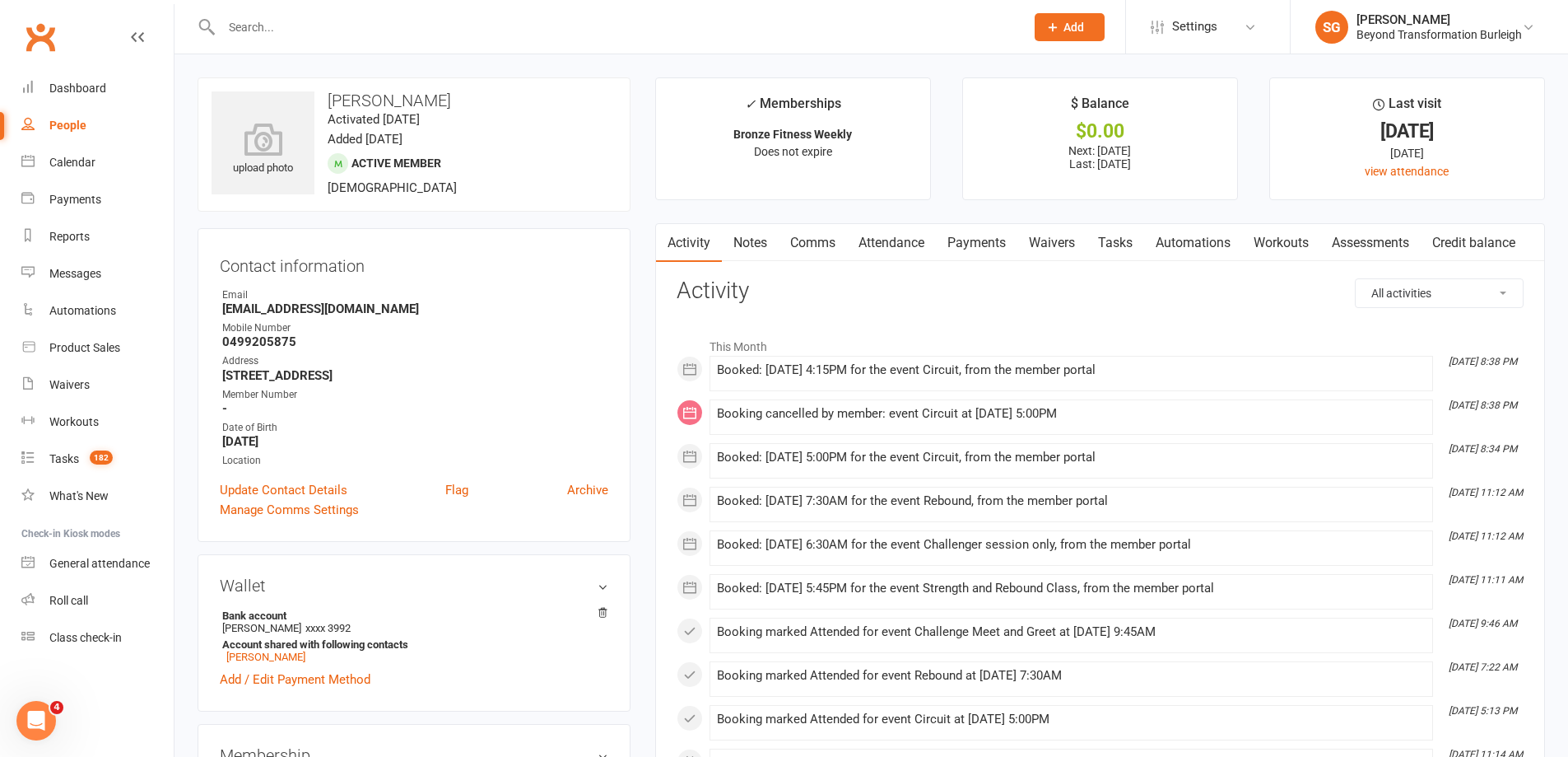
click at [914, 245] on link "Attendance" at bounding box center [891, 243] width 89 height 38
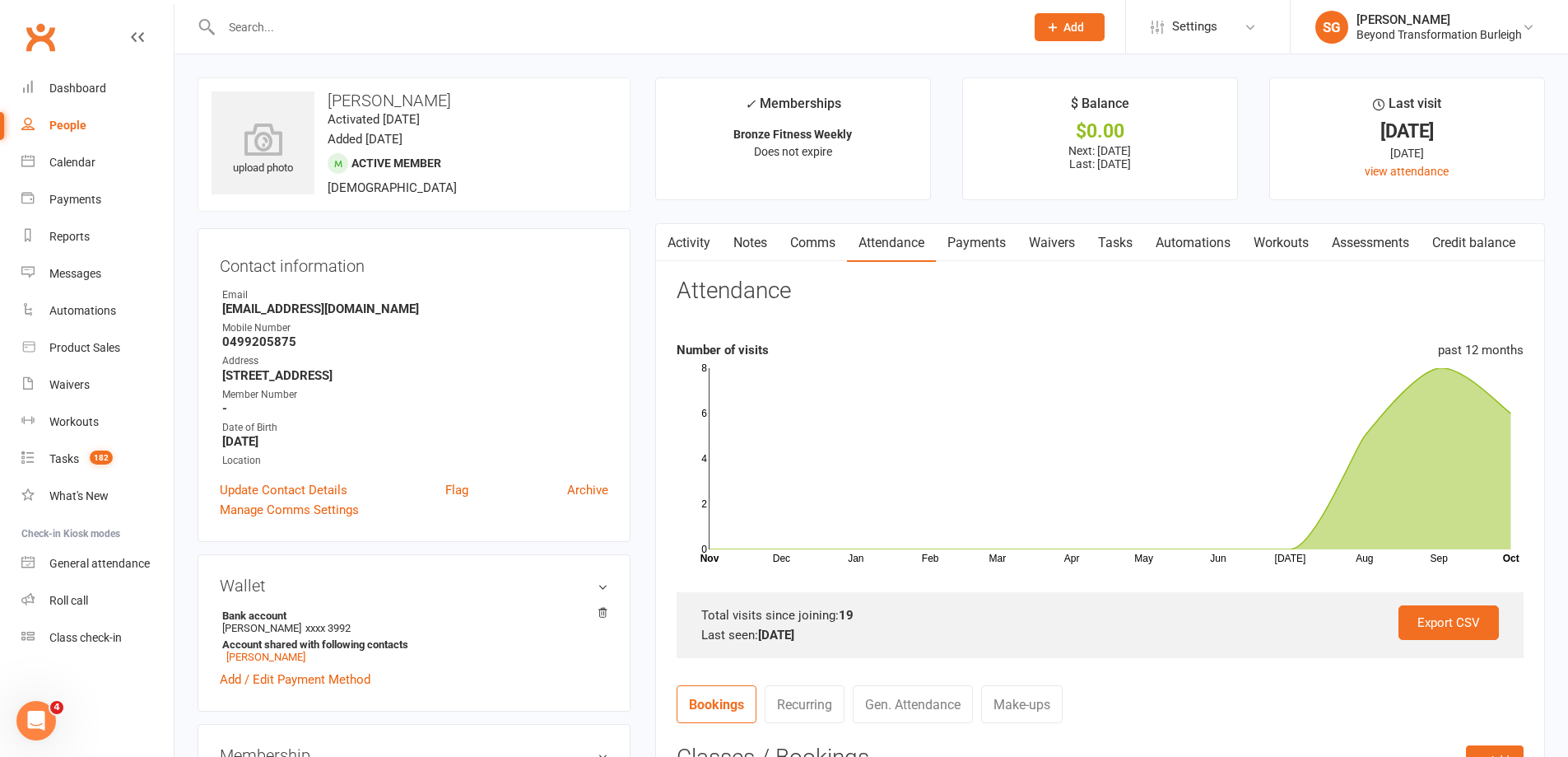
click at [295, 23] on input "text" at bounding box center [615, 27] width 797 height 23
paste input "[PERSON_NAME]"
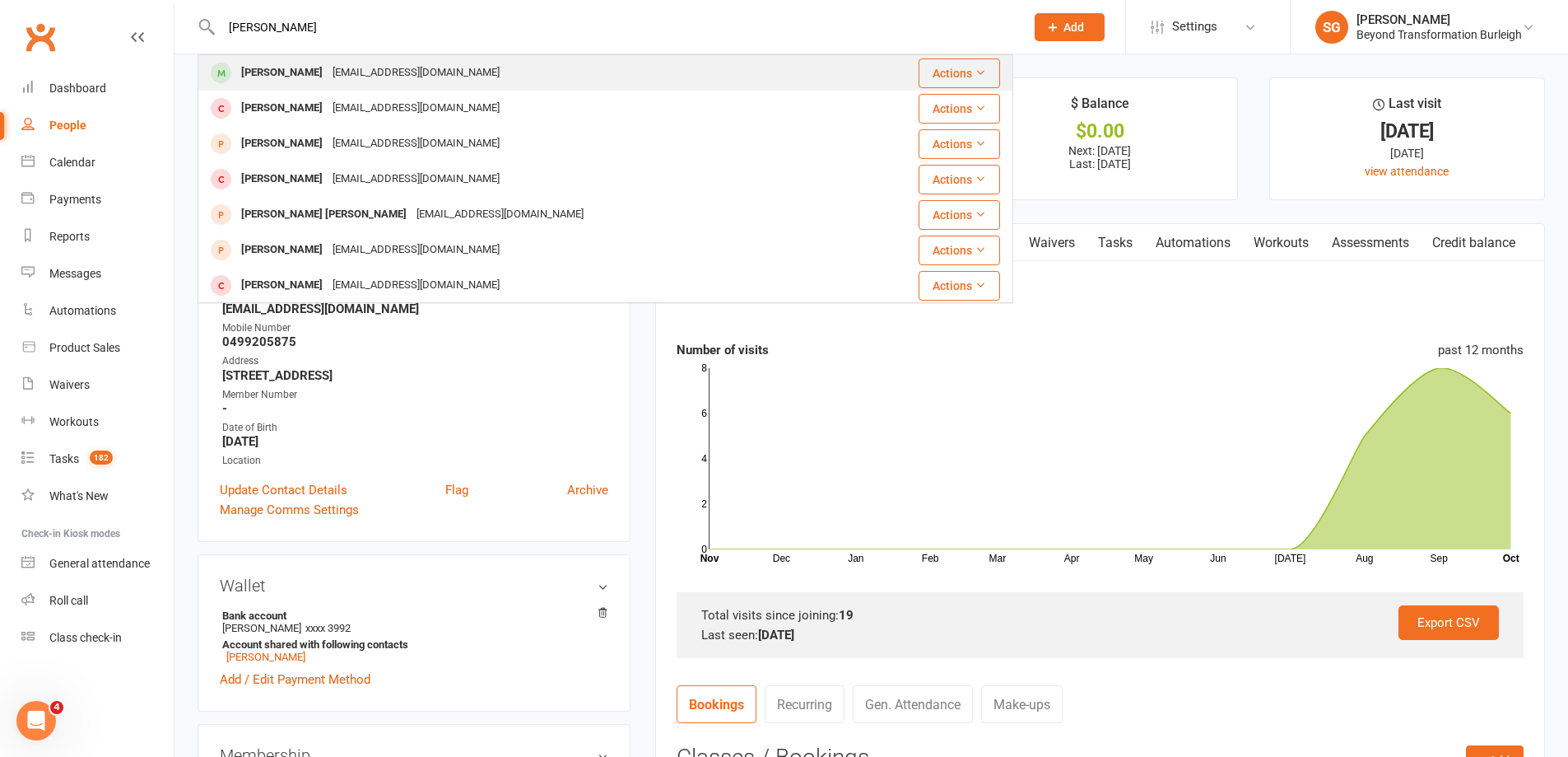
type input "[PERSON_NAME]"
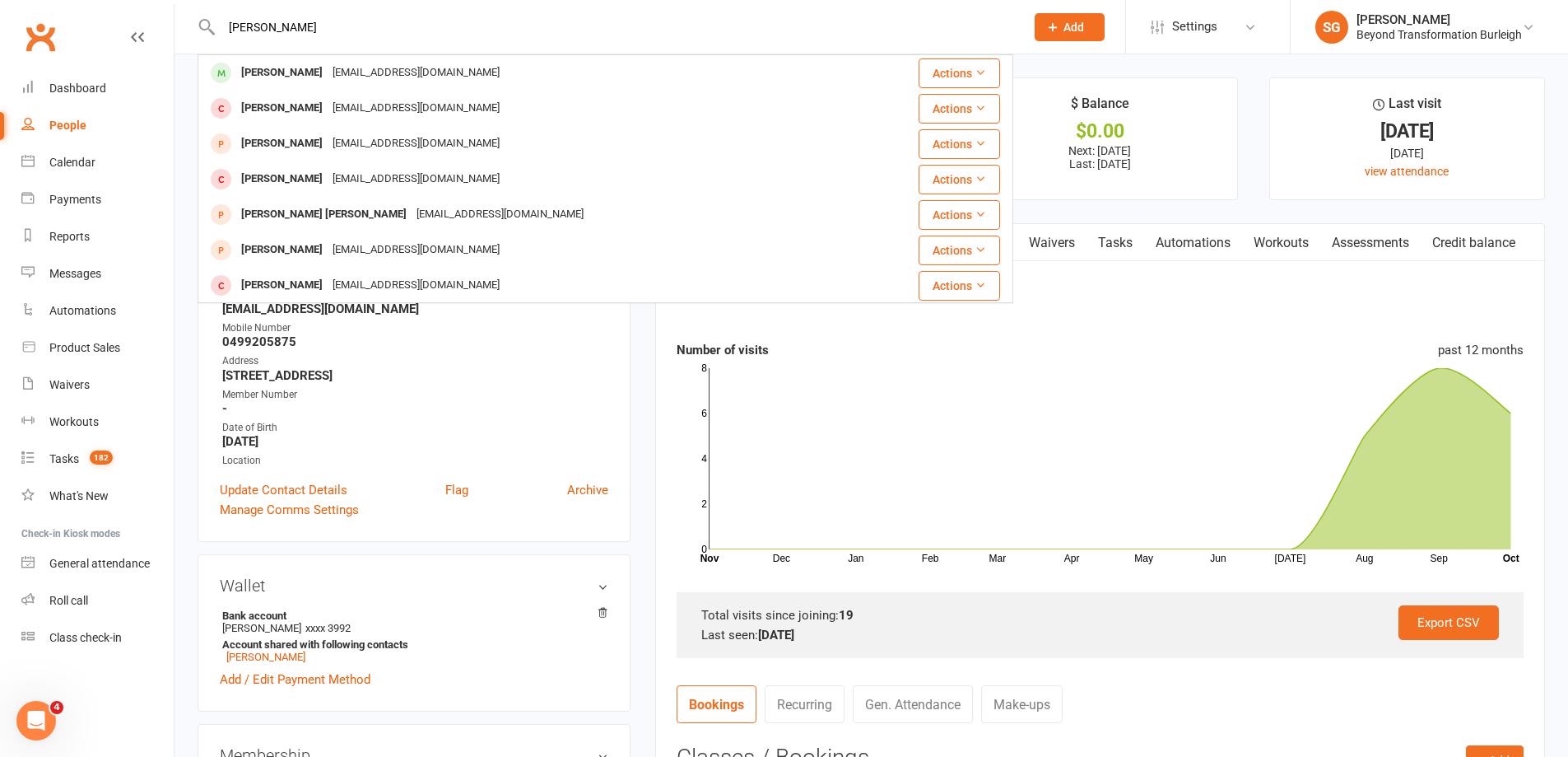
drag, startPoint x: 322, startPoint y: 61, endPoint x: 540, endPoint y: 98, distance: 221.1
click at [327, 62] on div "[EMAIL_ADDRESS][DOMAIN_NAME]" at bounding box center [416, 73] width 177 height 24
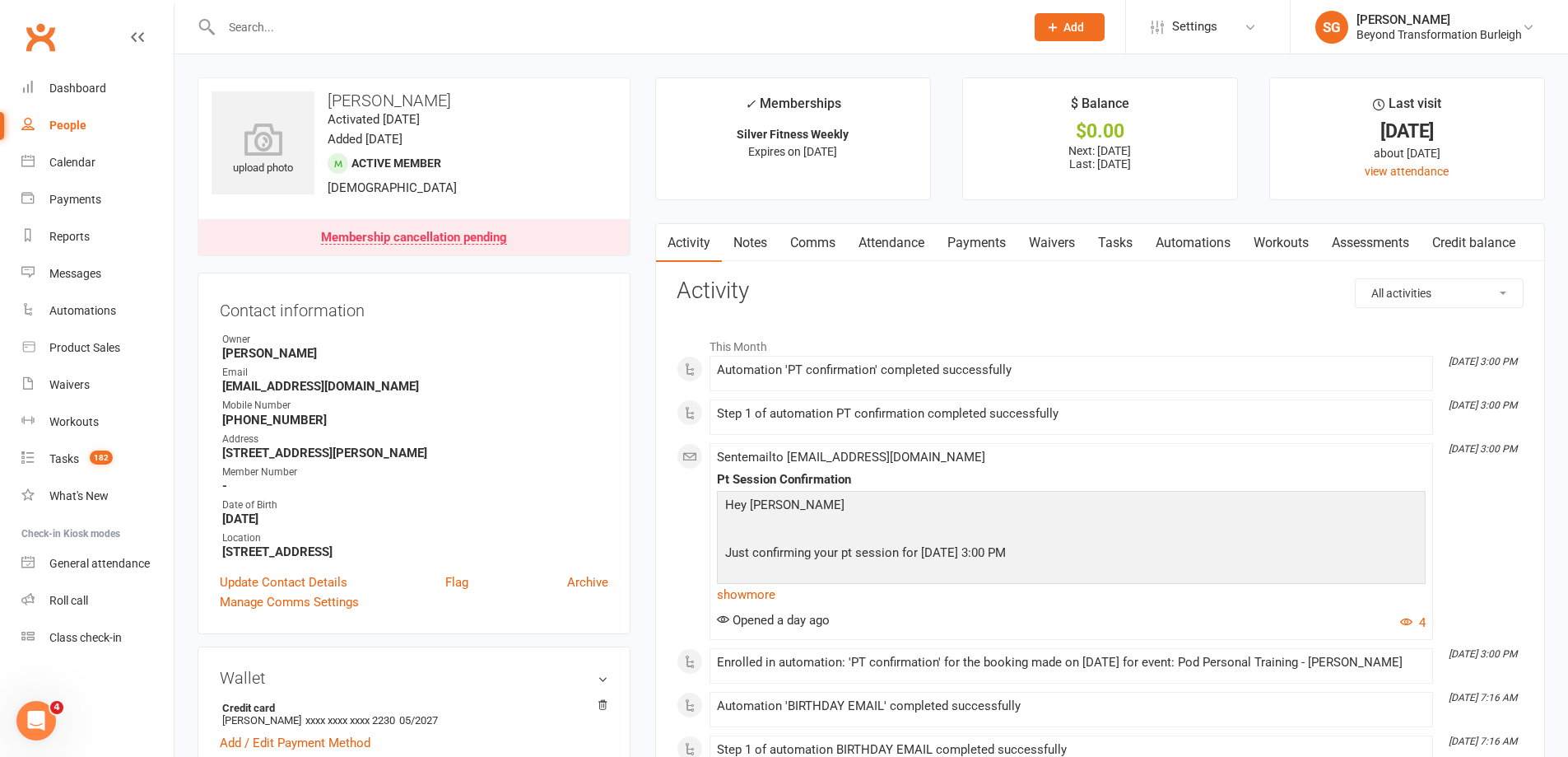
click at [897, 246] on link "Attendance" at bounding box center [891, 243] width 89 height 38
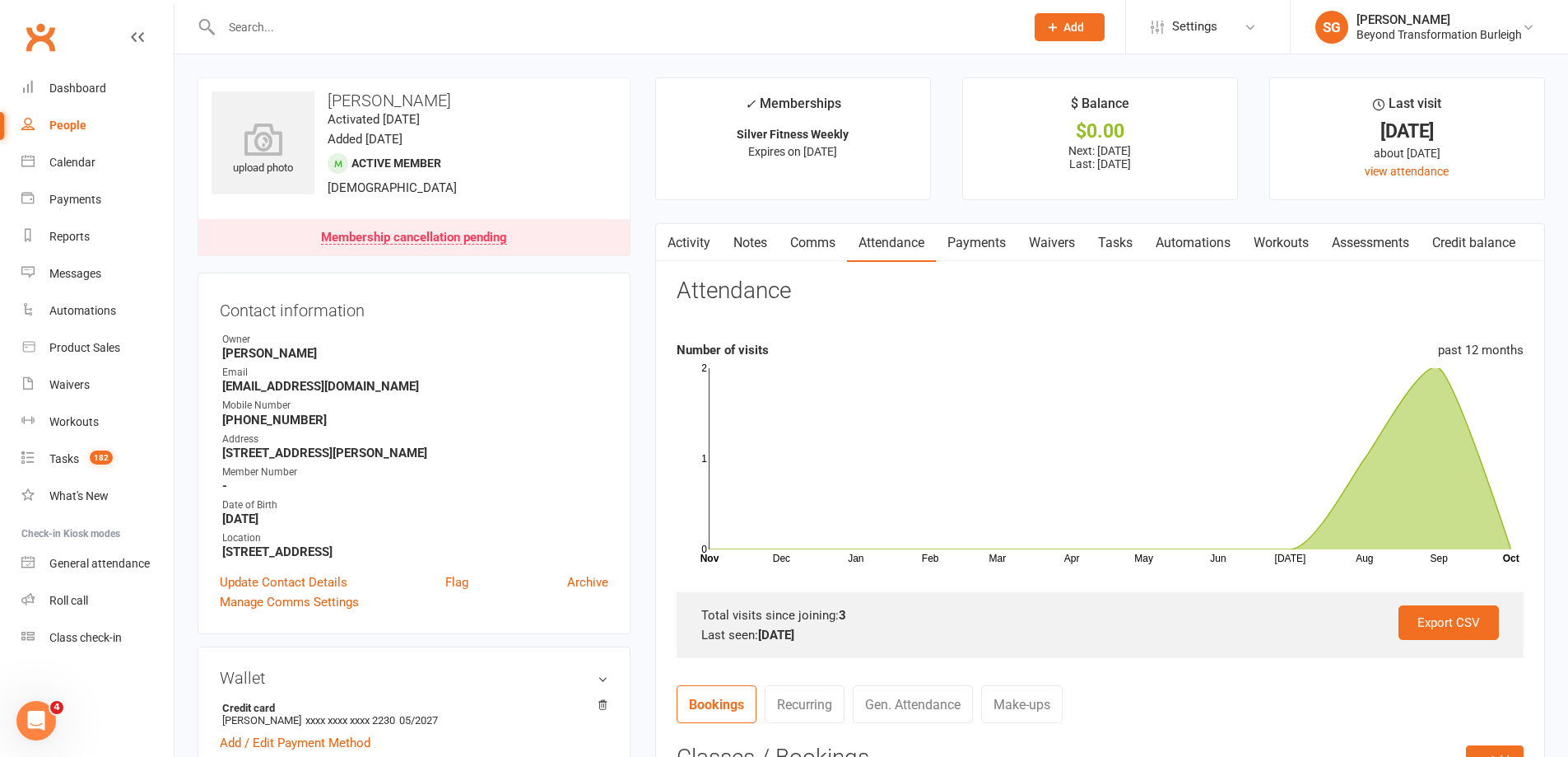
click at [296, 14] on div at bounding box center [606, 26] width 816 height 54
click at [329, 39] on div at bounding box center [606, 26] width 816 height 54
click at [334, 25] on input "text" at bounding box center [615, 27] width 797 height 23
paste input "[PERSON_NAME]"
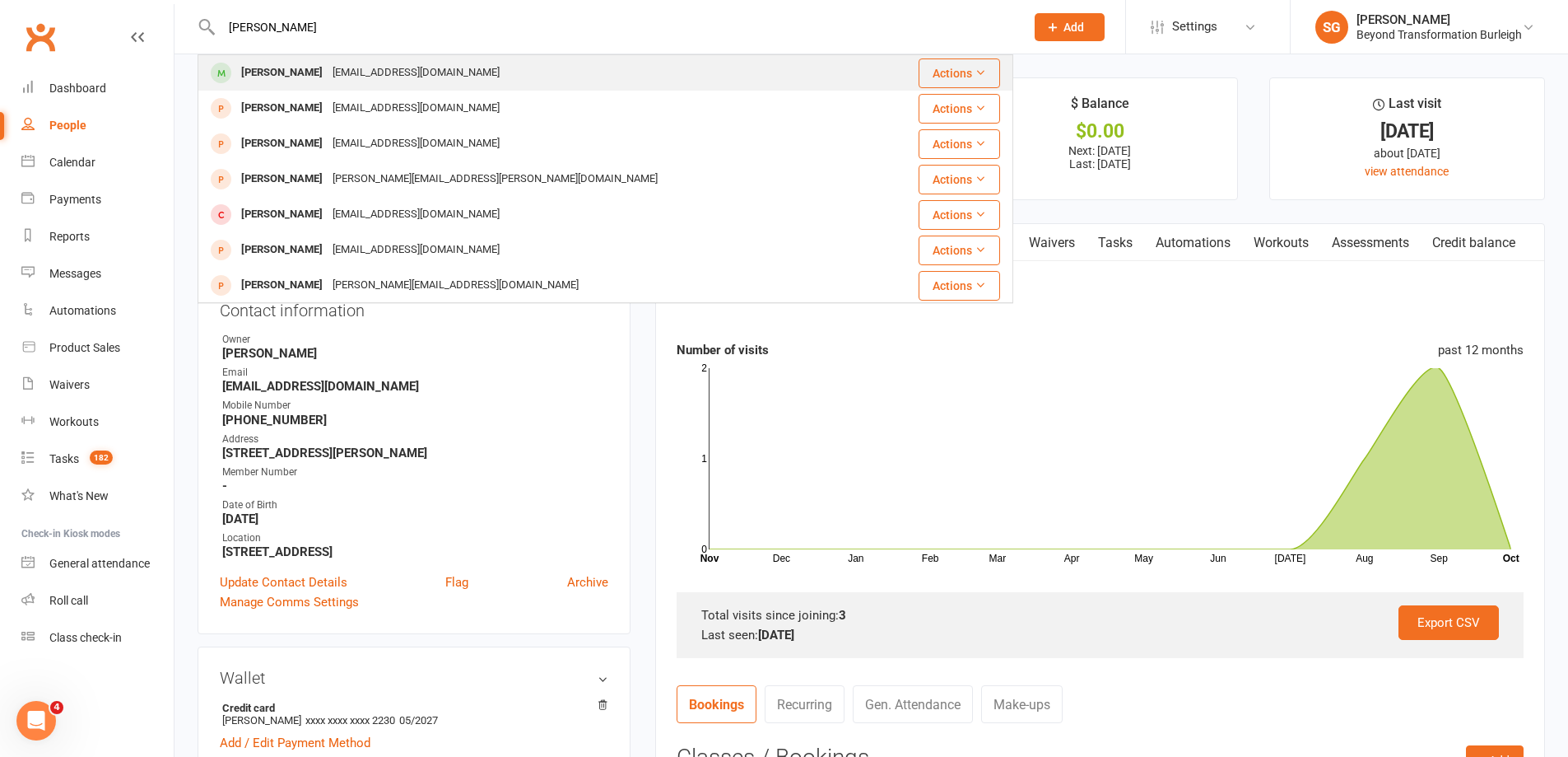
type input "[PERSON_NAME]"
click at [342, 69] on div "[EMAIL_ADDRESS][DOMAIN_NAME]" at bounding box center [416, 73] width 177 height 24
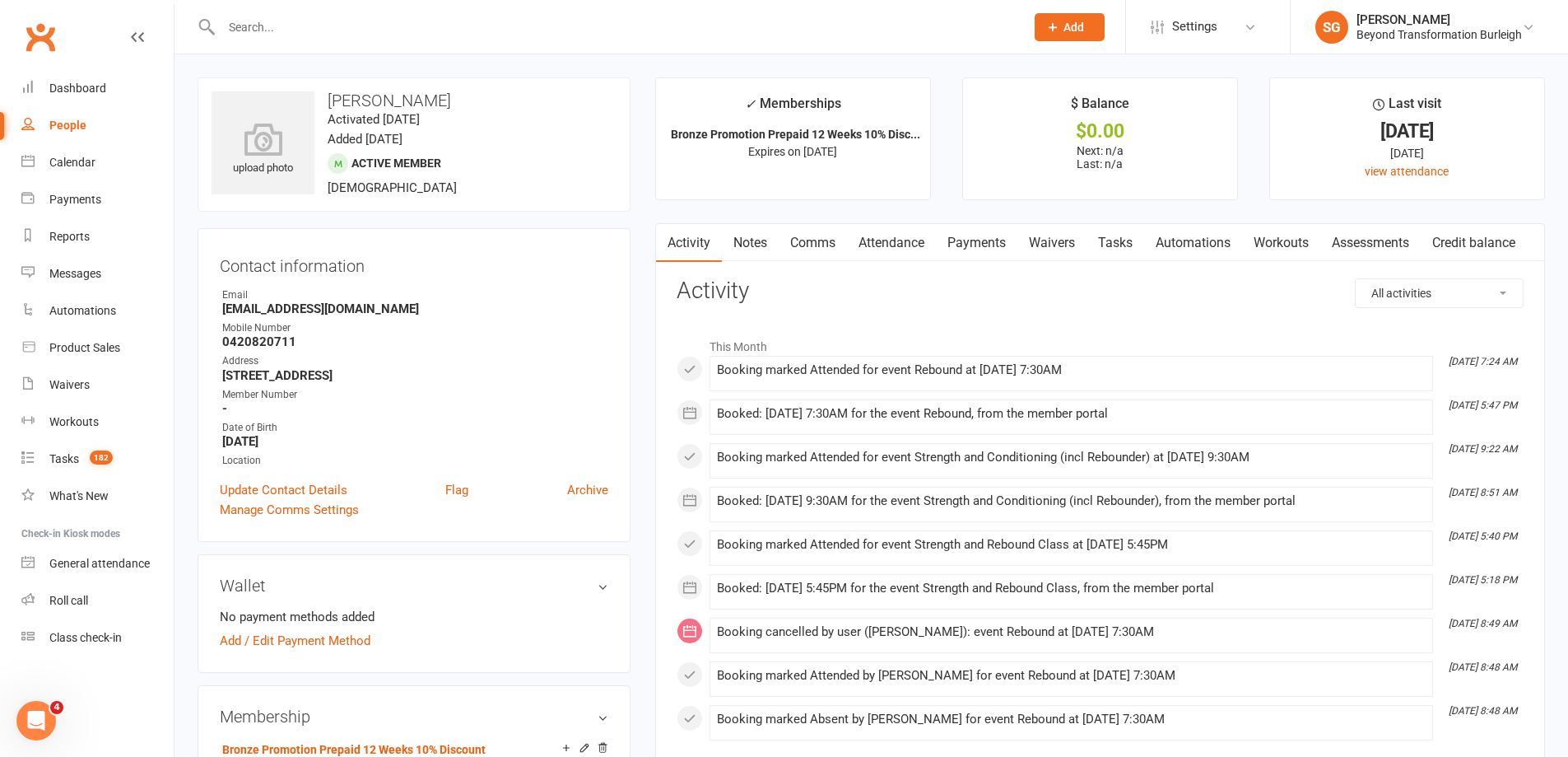
click at [880, 235] on link "Attendance" at bounding box center [891, 243] width 89 height 38
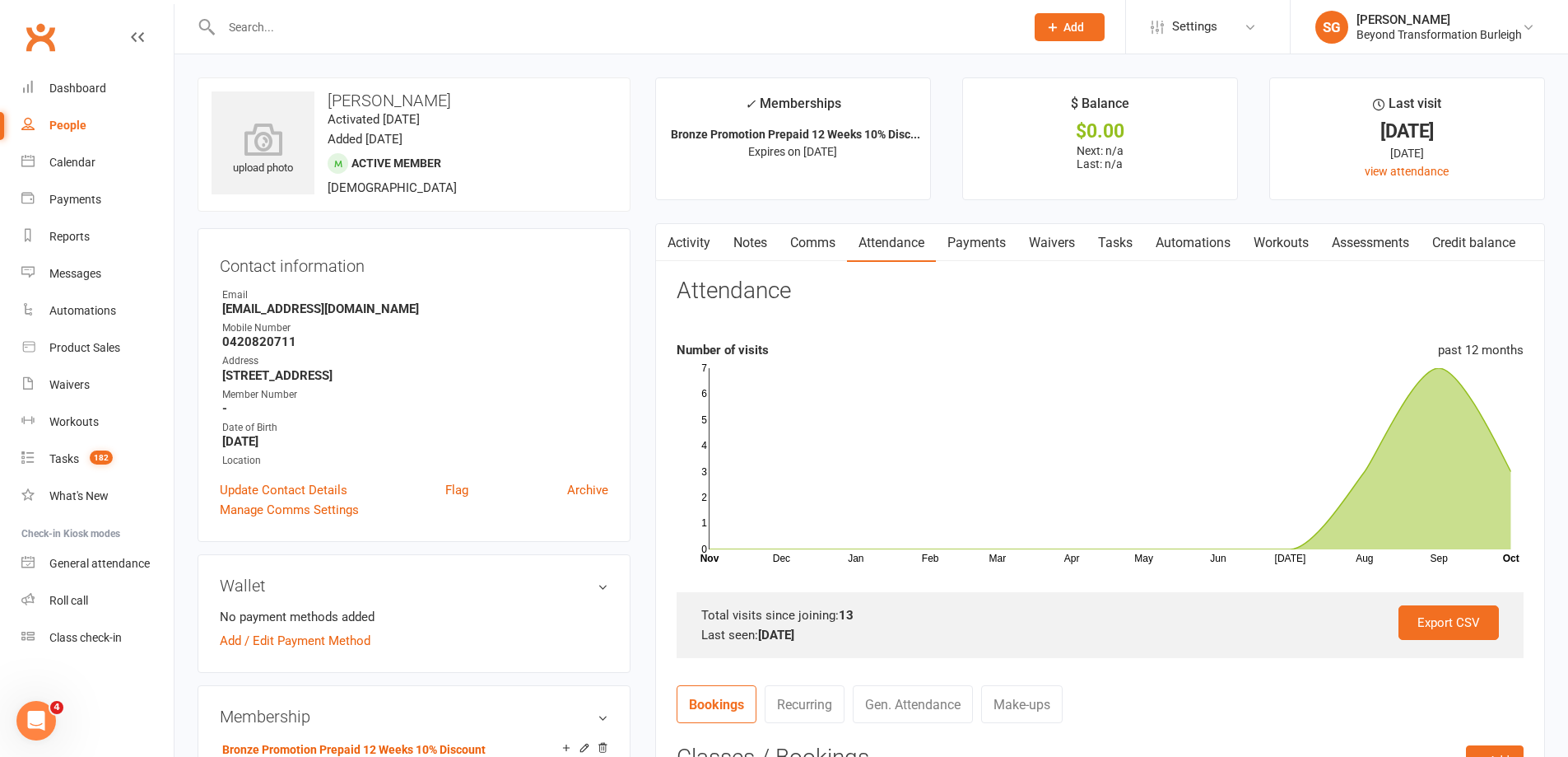
click at [303, 13] on div at bounding box center [606, 26] width 816 height 54
click at [290, 24] on input "text" at bounding box center [615, 27] width 797 height 23
paste input "[PERSON_NAME]"
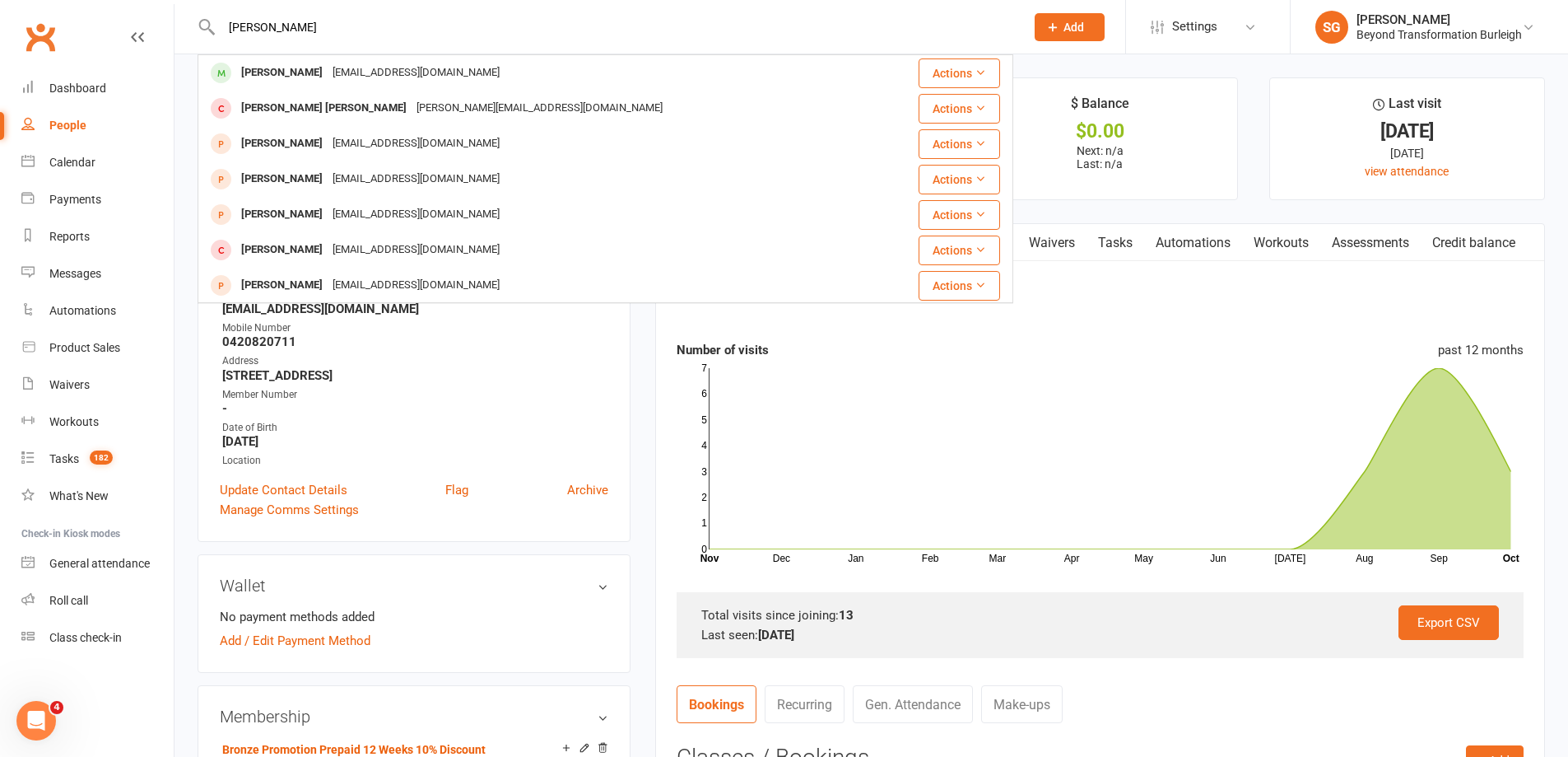
type input "[PERSON_NAME]"
drag, startPoint x: 290, startPoint y: 62, endPoint x: 312, endPoint y: 72, distance: 24.2
click at [297, 65] on div "[PERSON_NAME]" at bounding box center [282, 73] width 92 height 24
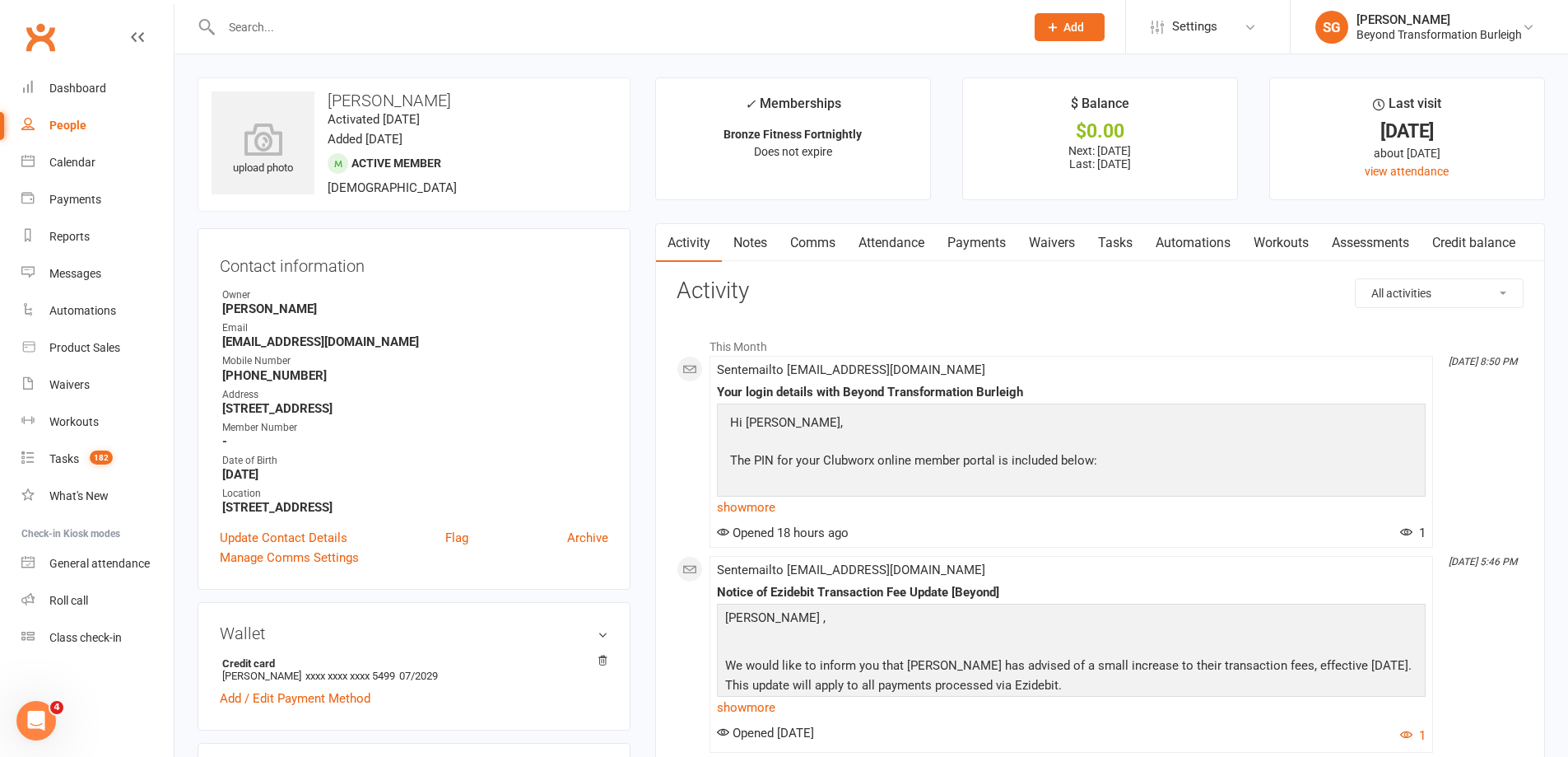
click at [320, 28] on input "text" at bounding box center [615, 27] width 797 height 23
paste input "[PERSON_NAME]"
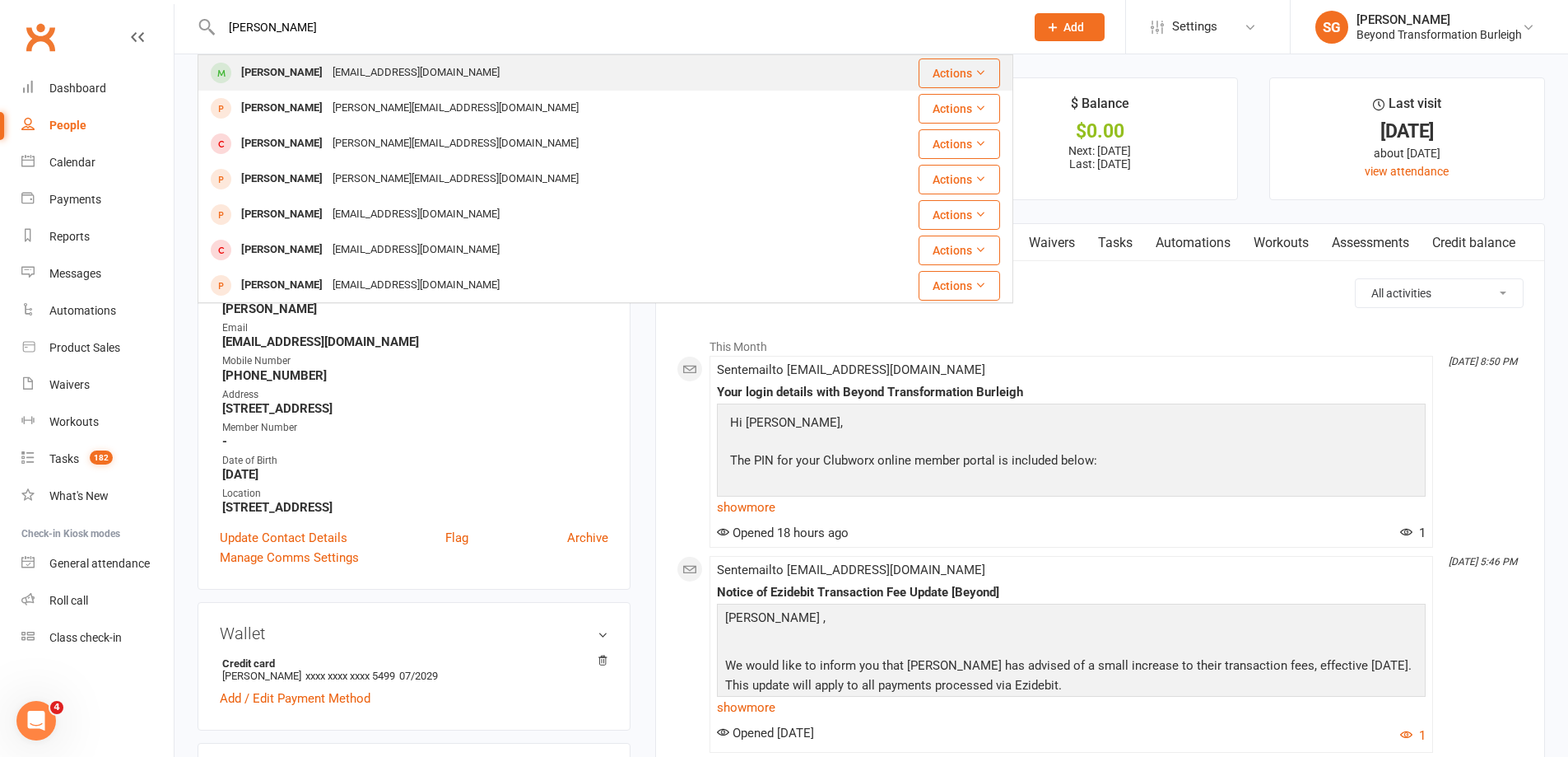
type input "[PERSON_NAME]"
click at [343, 77] on div "[EMAIL_ADDRESS][DOMAIN_NAME]" at bounding box center [416, 73] width 177 height 24
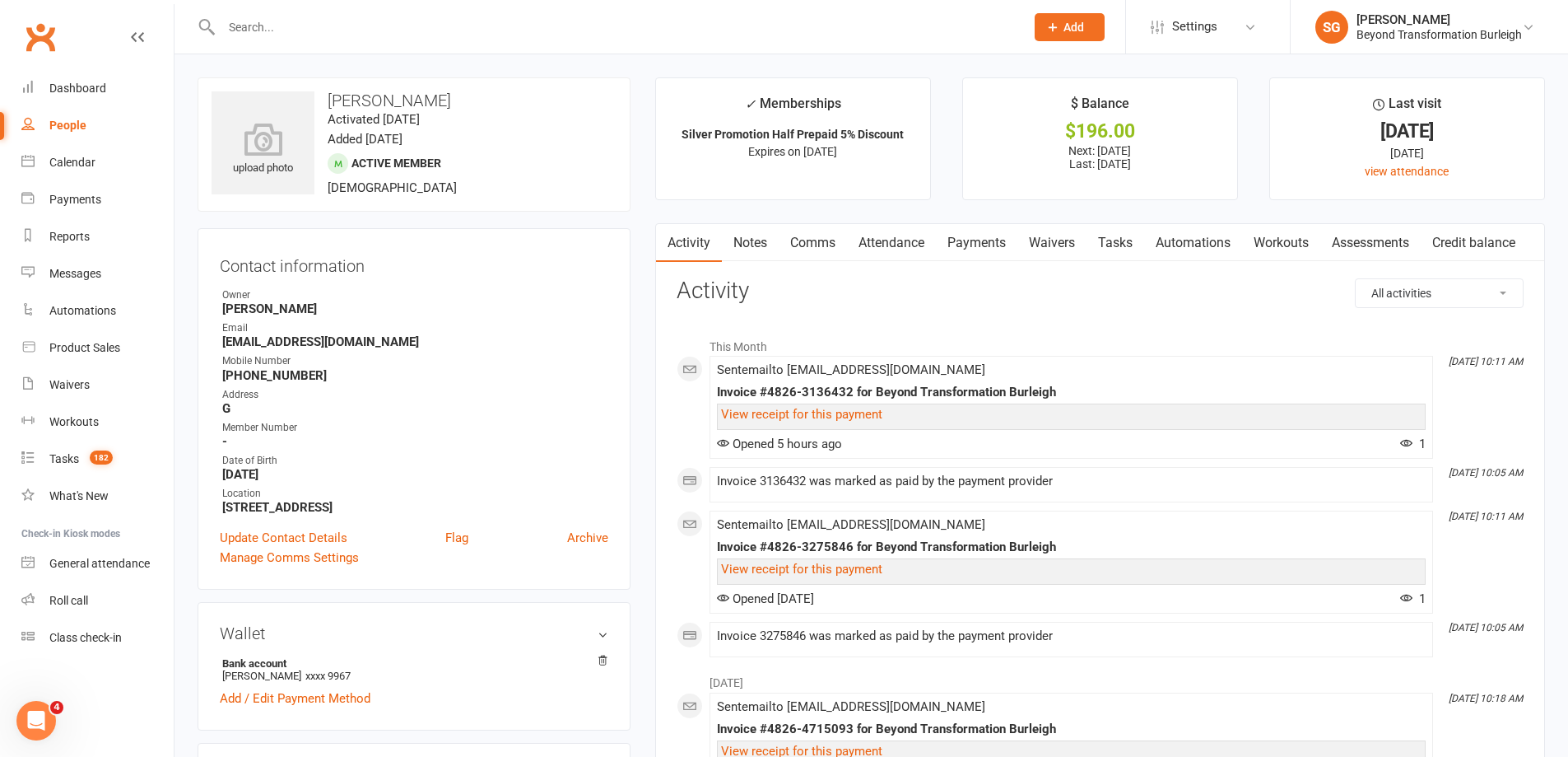
click at [978, 247] on link "Payments" at bounding box center [977, 243] width 82 height 38
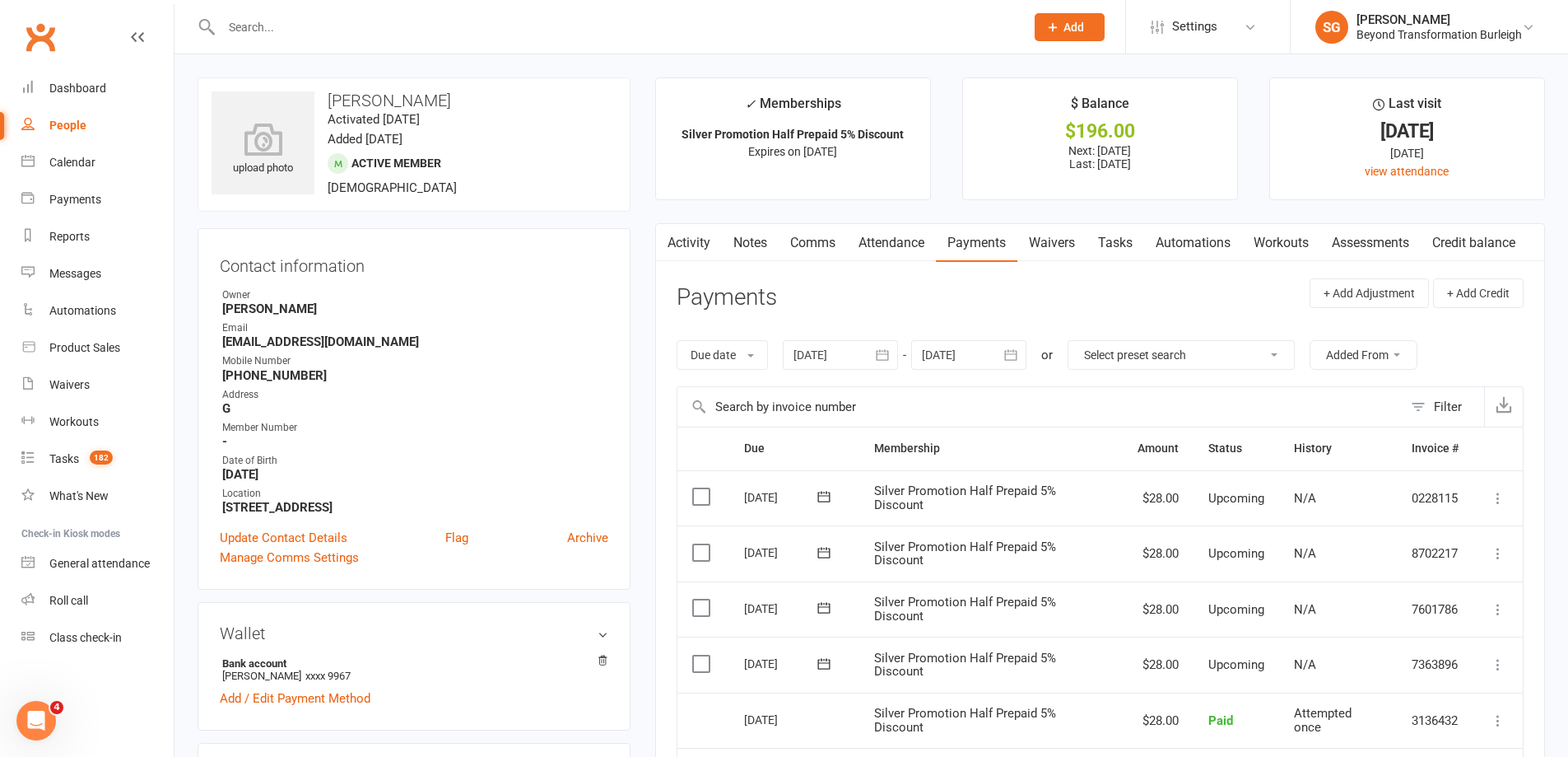
click at [887, 242] on link "Attendance" at bounding box center [891, 243] width 89 height 38
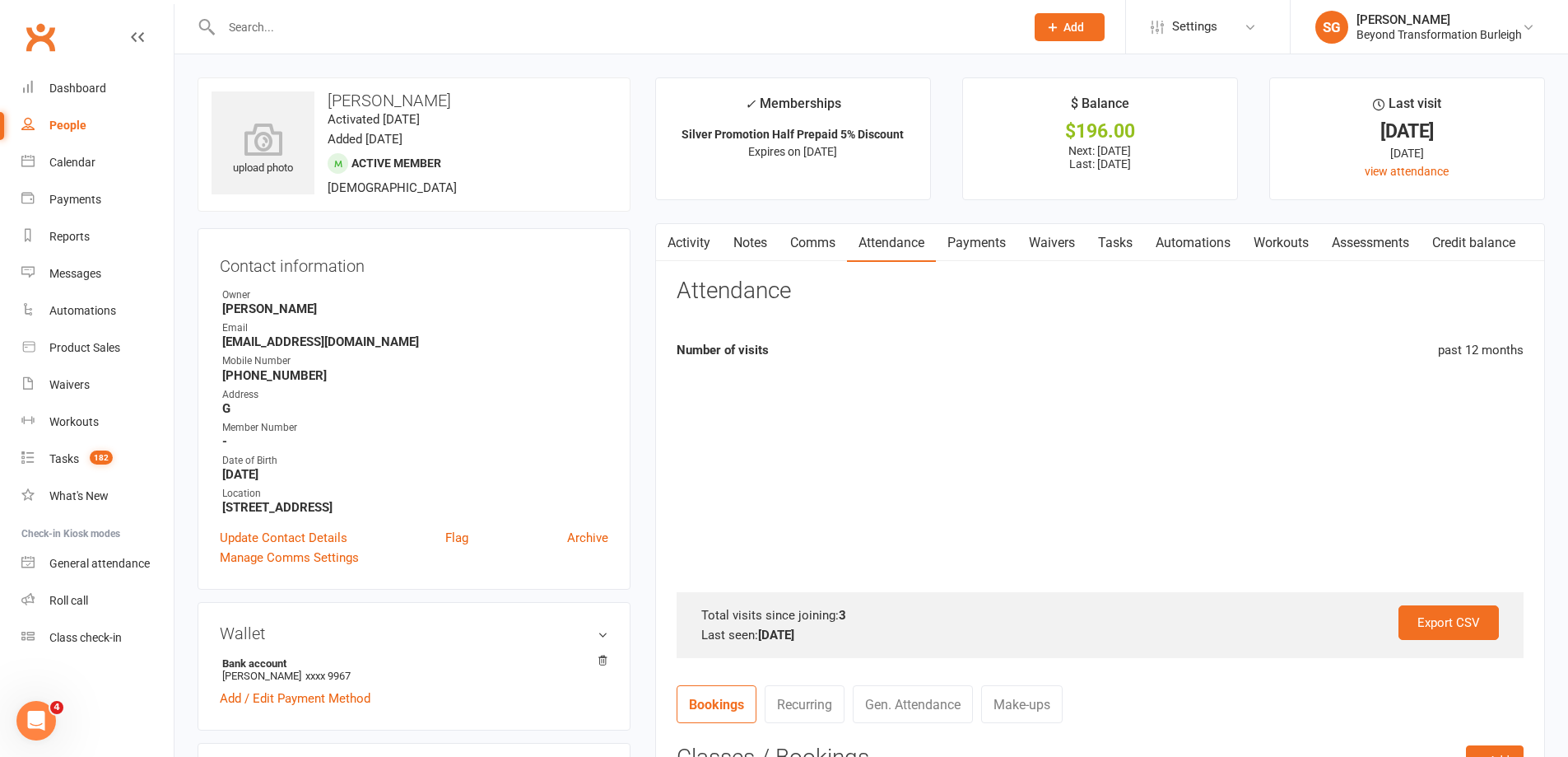
click at [887, 242] on link "Attendance" at bounding box center [891, 243] width 89 height 38
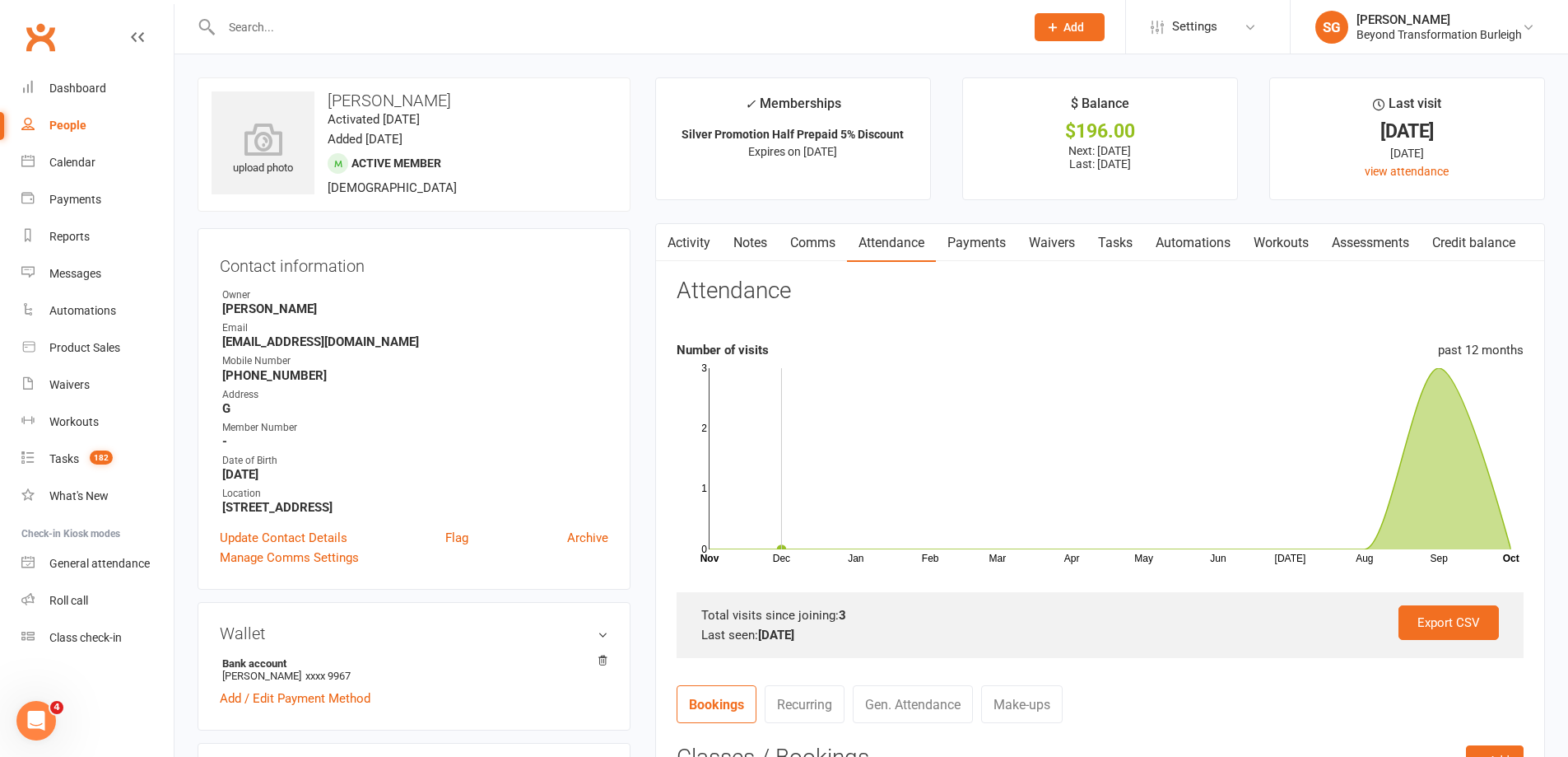
scroll to position [329, 0]
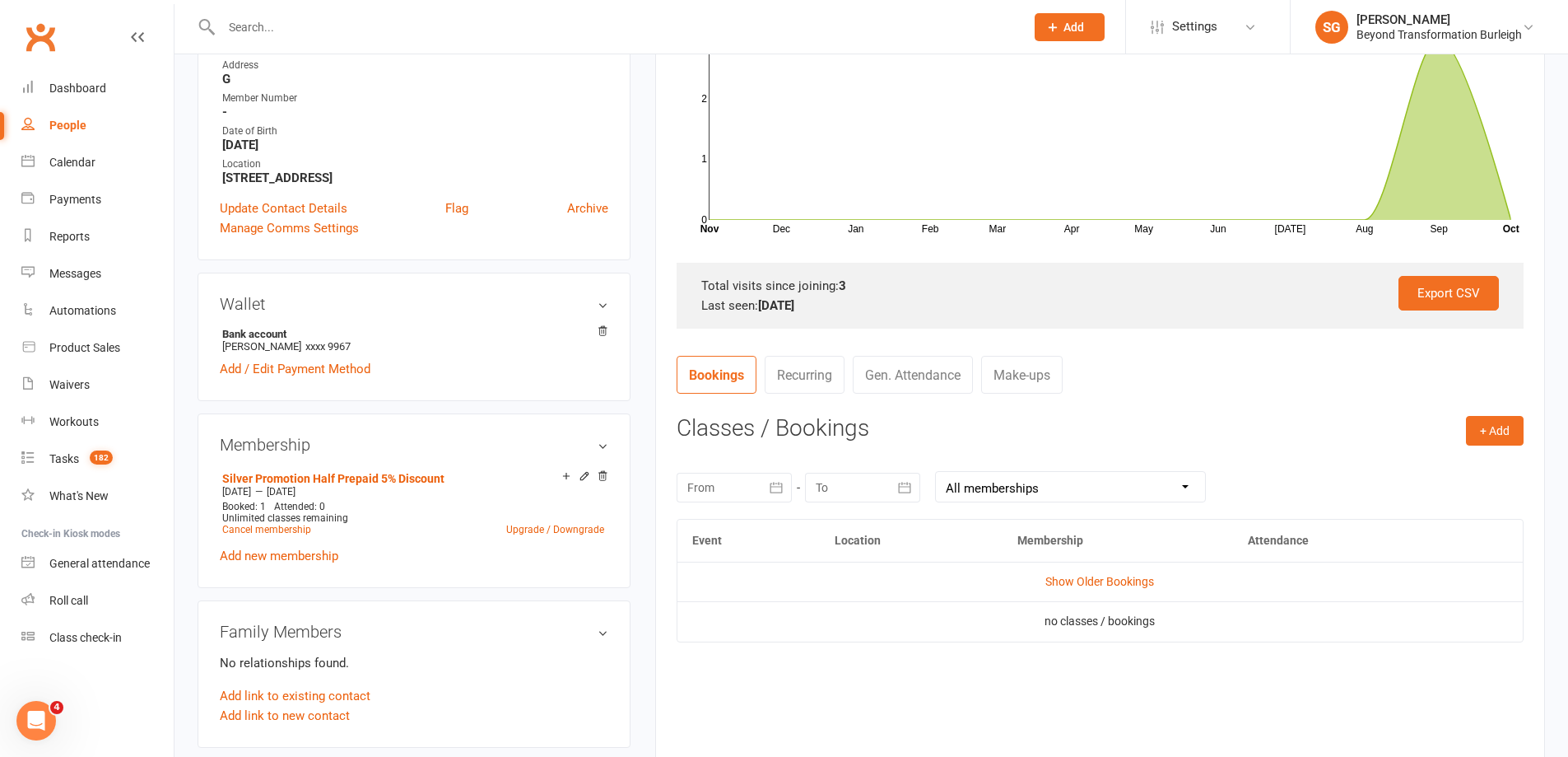
click at [263, 42] on div at bounding box center [606, 26] width 816 height 54
click at [277, 24] on input "text" at bounding box center [615, 27] width 797 height 23
paste input "[PERSON_NAME]"
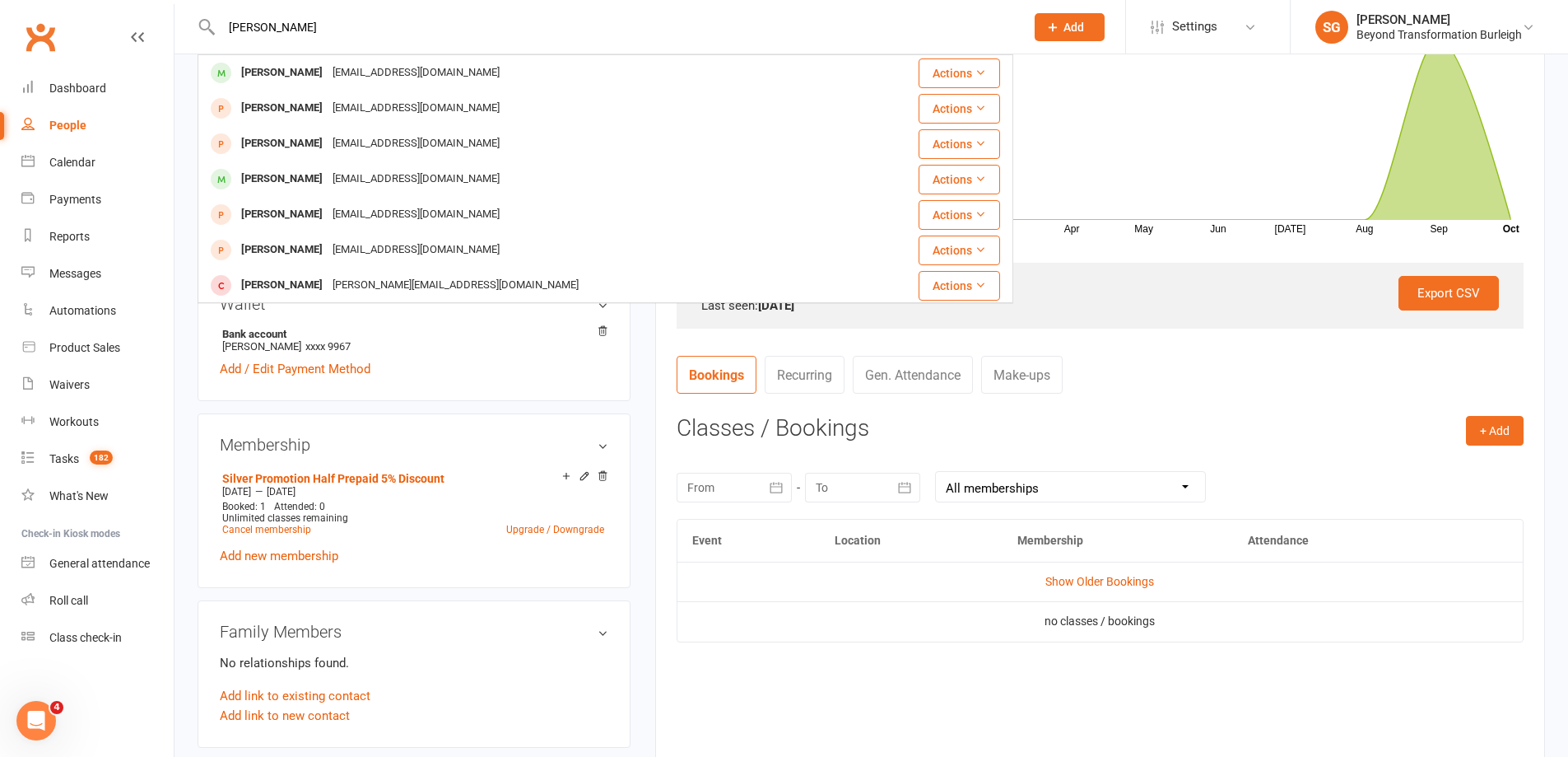
type input "[PERSON_NAME]"
click at [302, 65] on div "[PERSON_NAME]" at bounding box center [282, 73] width 92 height 24
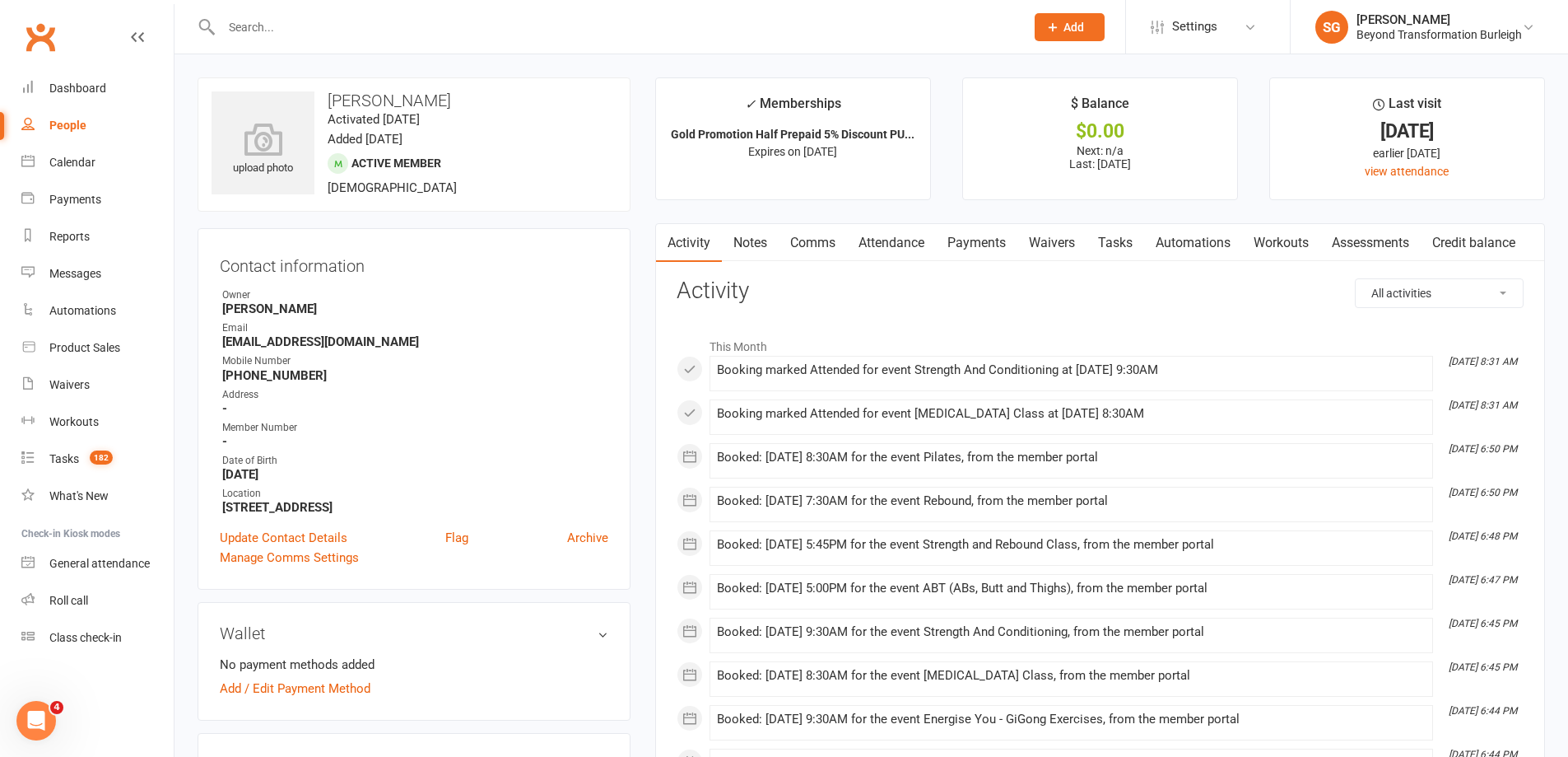
click at [874, 246] on link "Attendance" at bounding box center [891, 243] width 89 height 38
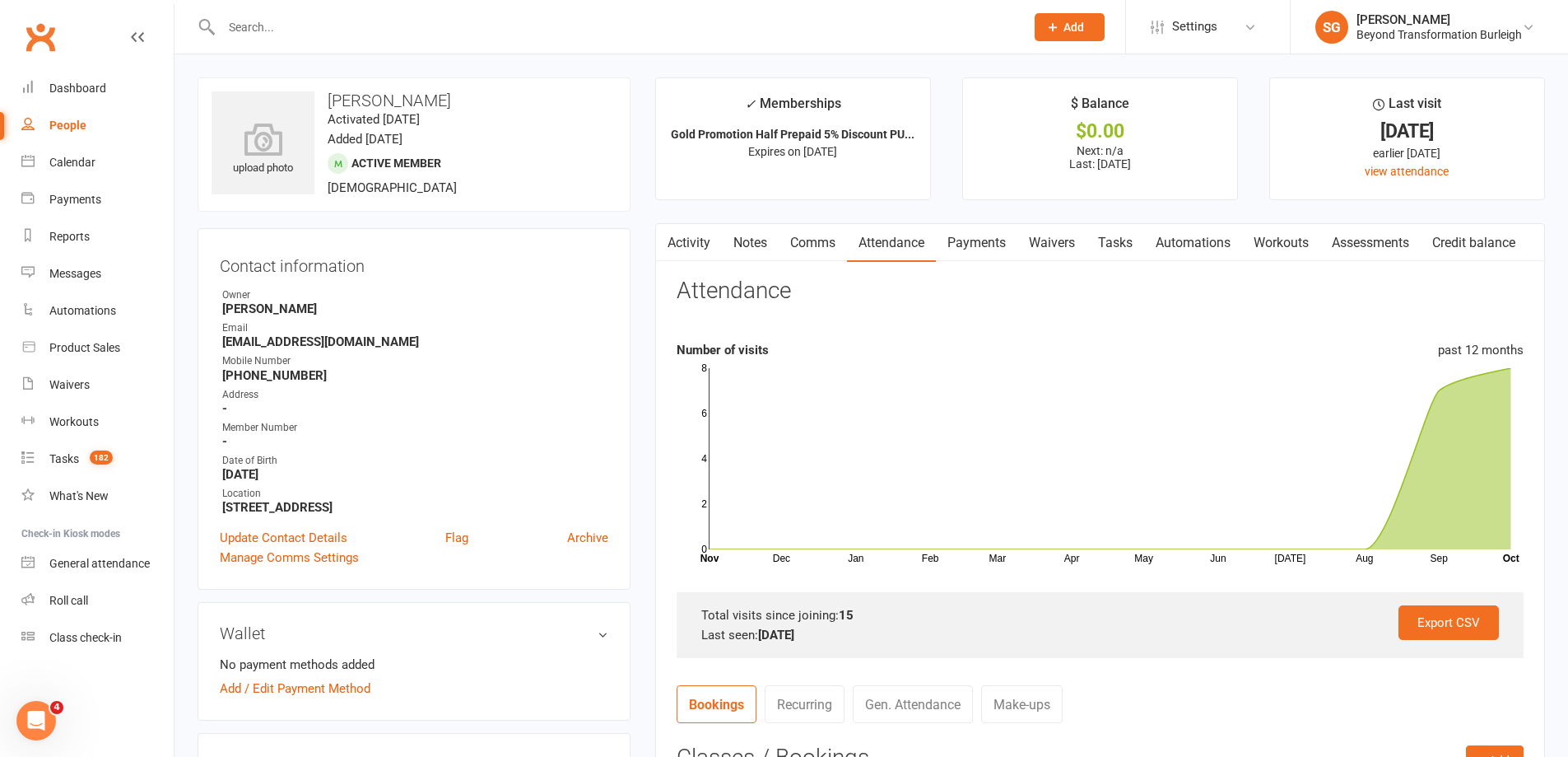
click at [286, 21] on input "text" at bounding box center [615, 27] width 797 height 23
paste input "[PERSON_NAME]"
type input "[PERSON_NAME]"
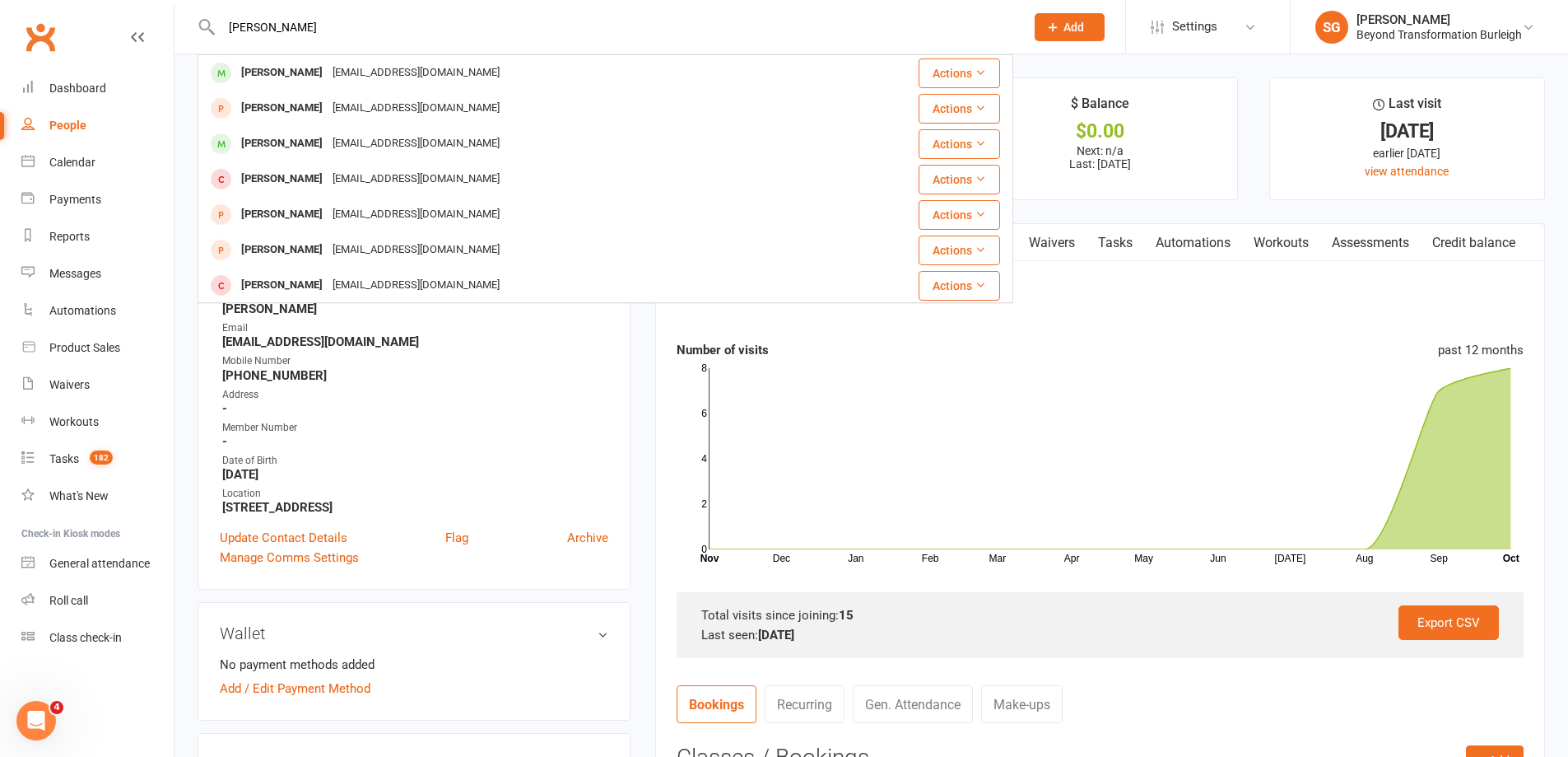
click at [327, 66] on div "[EMAIL_ADDRESS][DOMAIN_NAME]" at bounding box center [416, 73] width 177 height 24
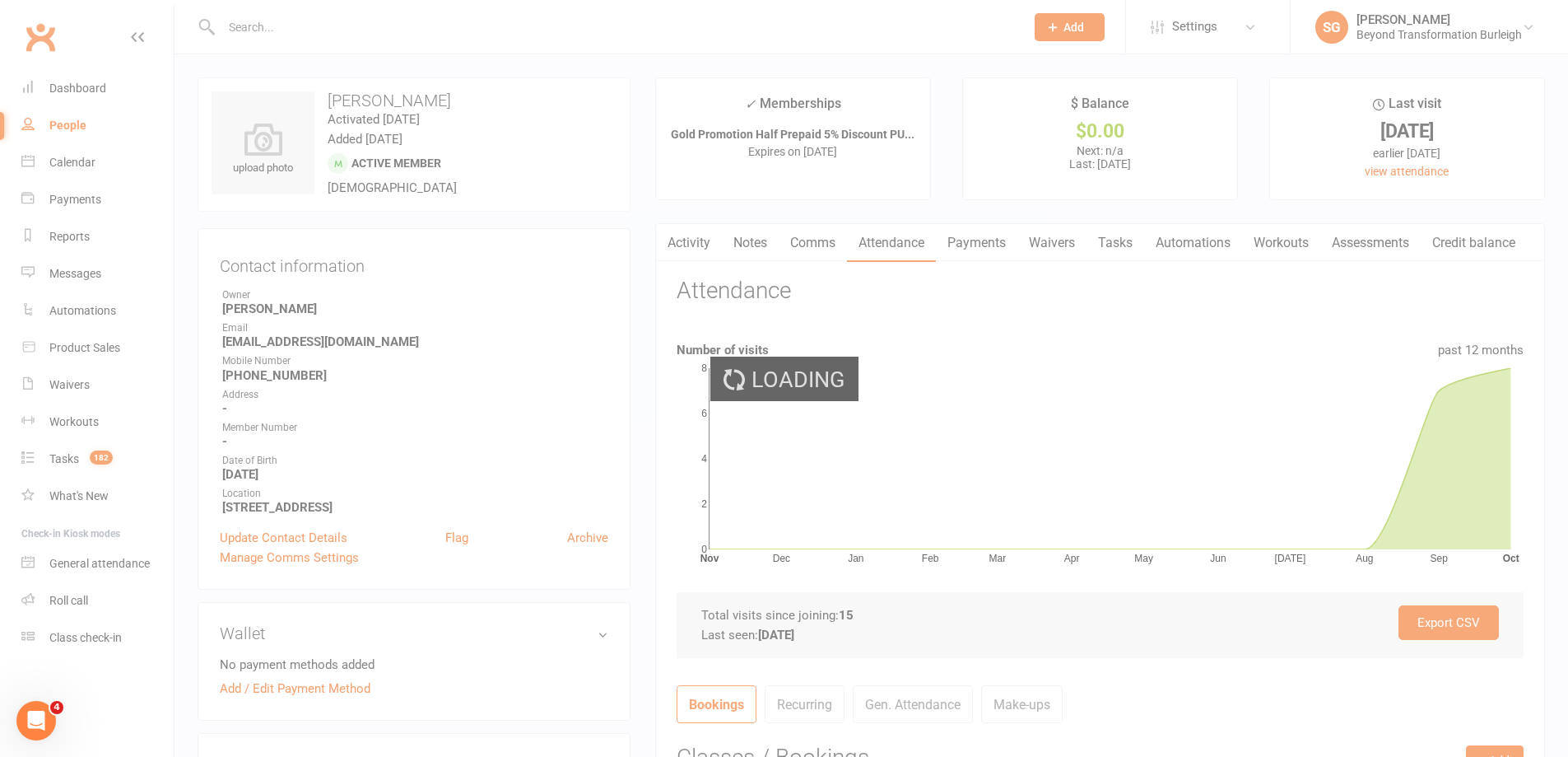
click at [311, 66] on div "Loading" at bounding box center [784, 378] width 1568 height 757
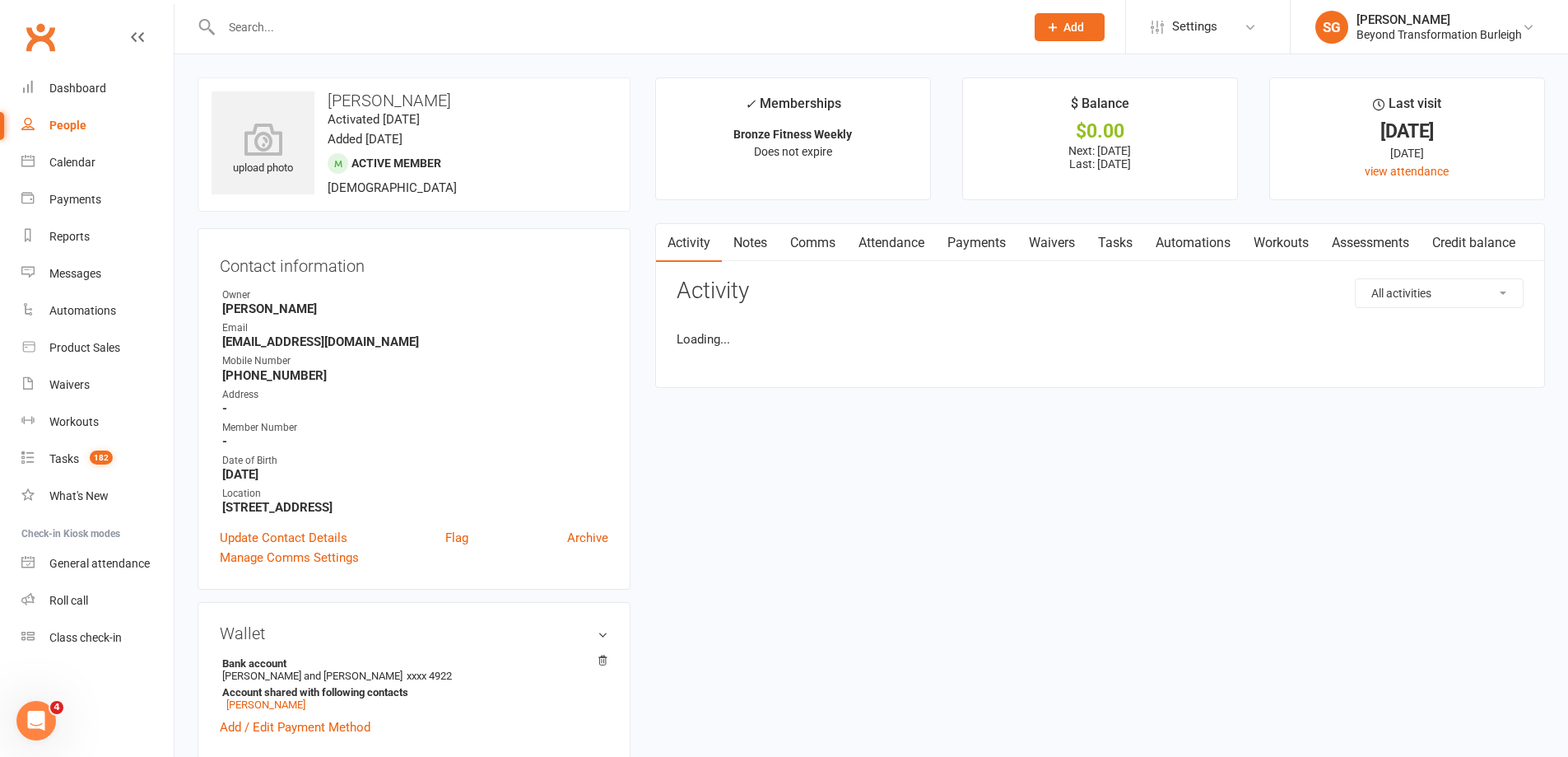
drag, startPoint x: 837, startPoint y: 260, endPoint x: 891, endPoint y: 237, distance: 58.7
click at [838, 258] on link "Comms" at bounding box center [813, 243] width 68 height 38
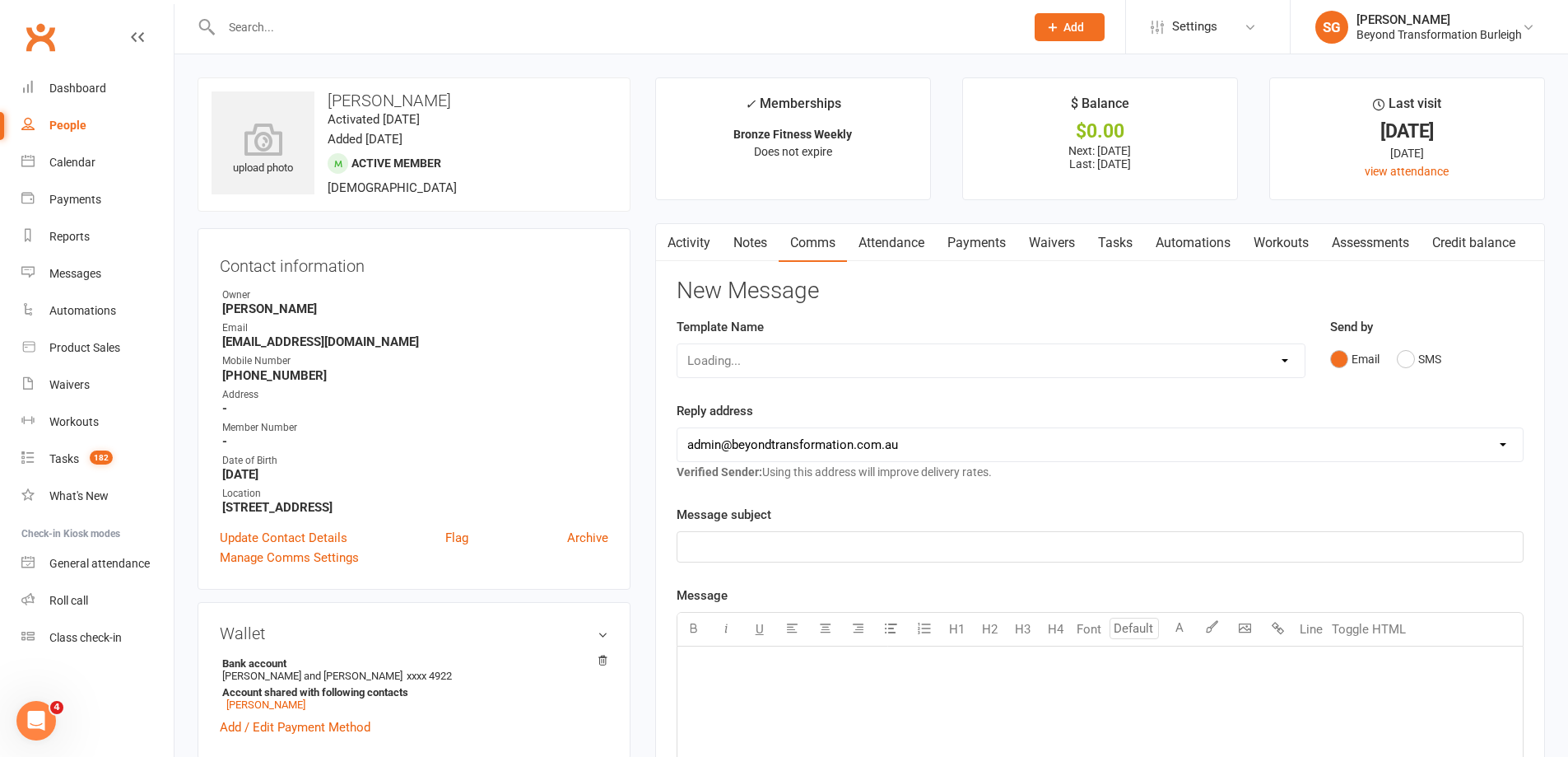
click at [910, 234] on link "Attendance" at bounding box center [891, 243] width 89 height 38
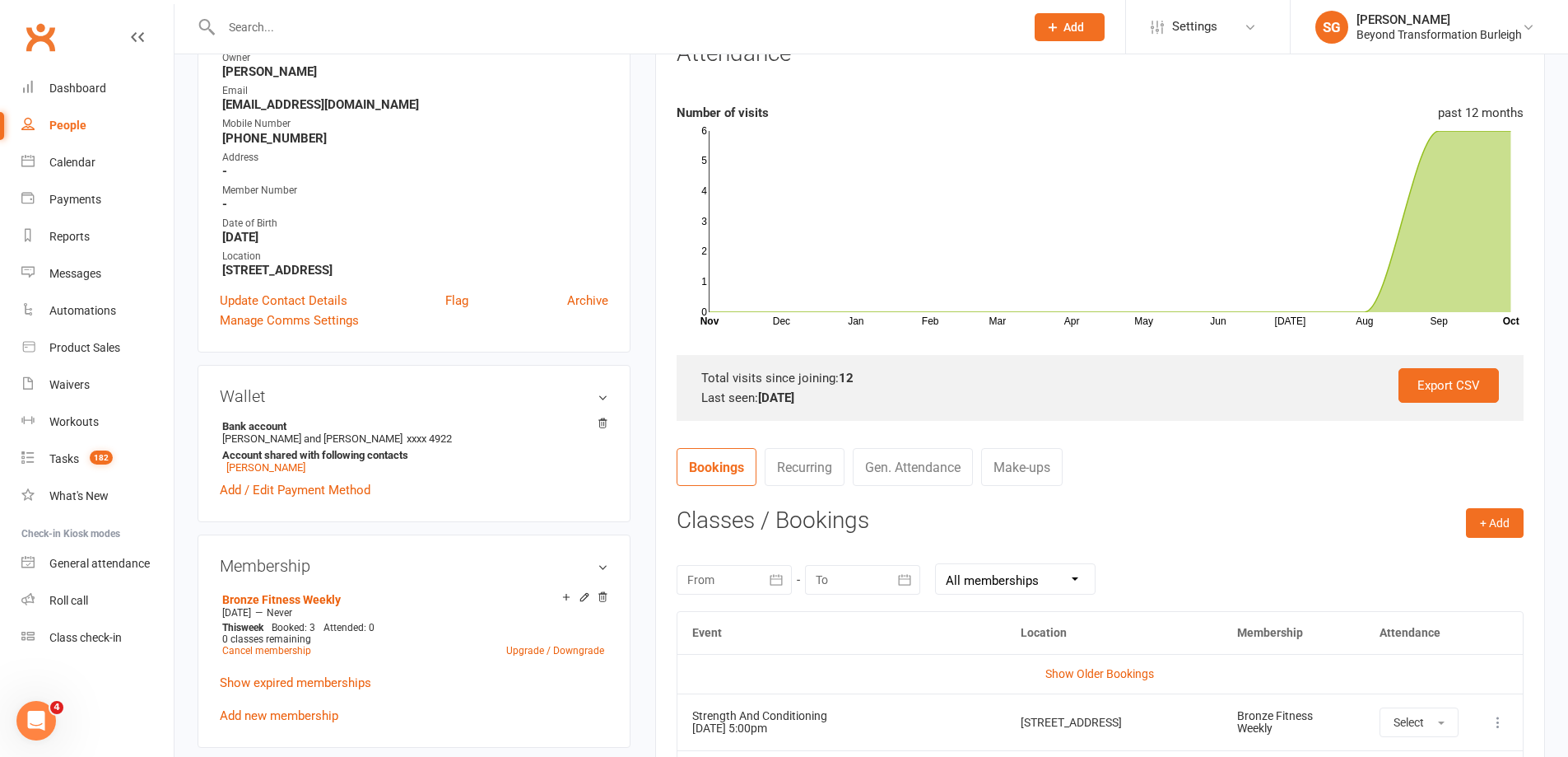
scroll to position [83, 0]
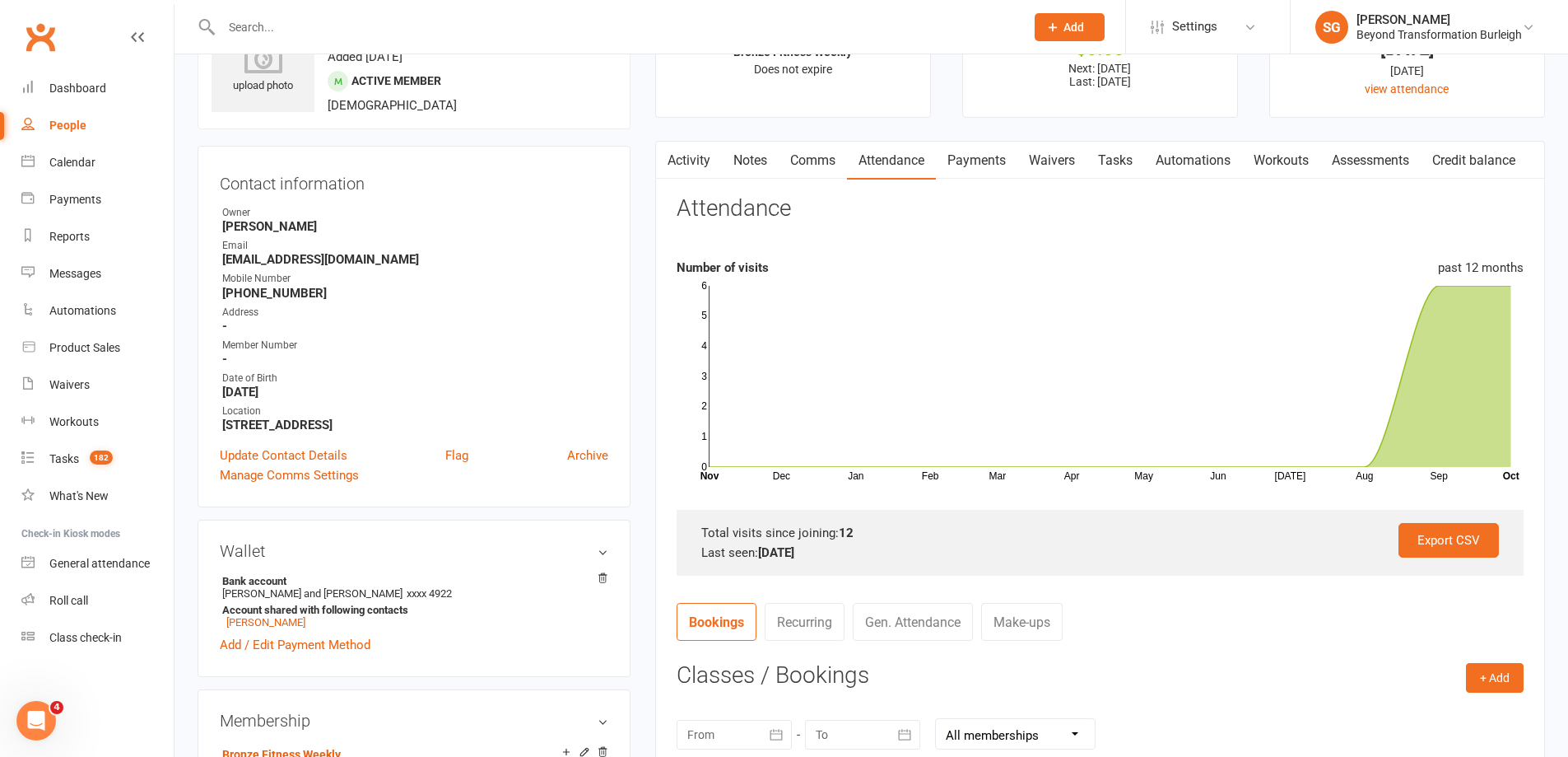
paste input "[PERSON_NAME]"
click at [333, 19] on input "text" at bounding box center [615, 27] width 797 height 23
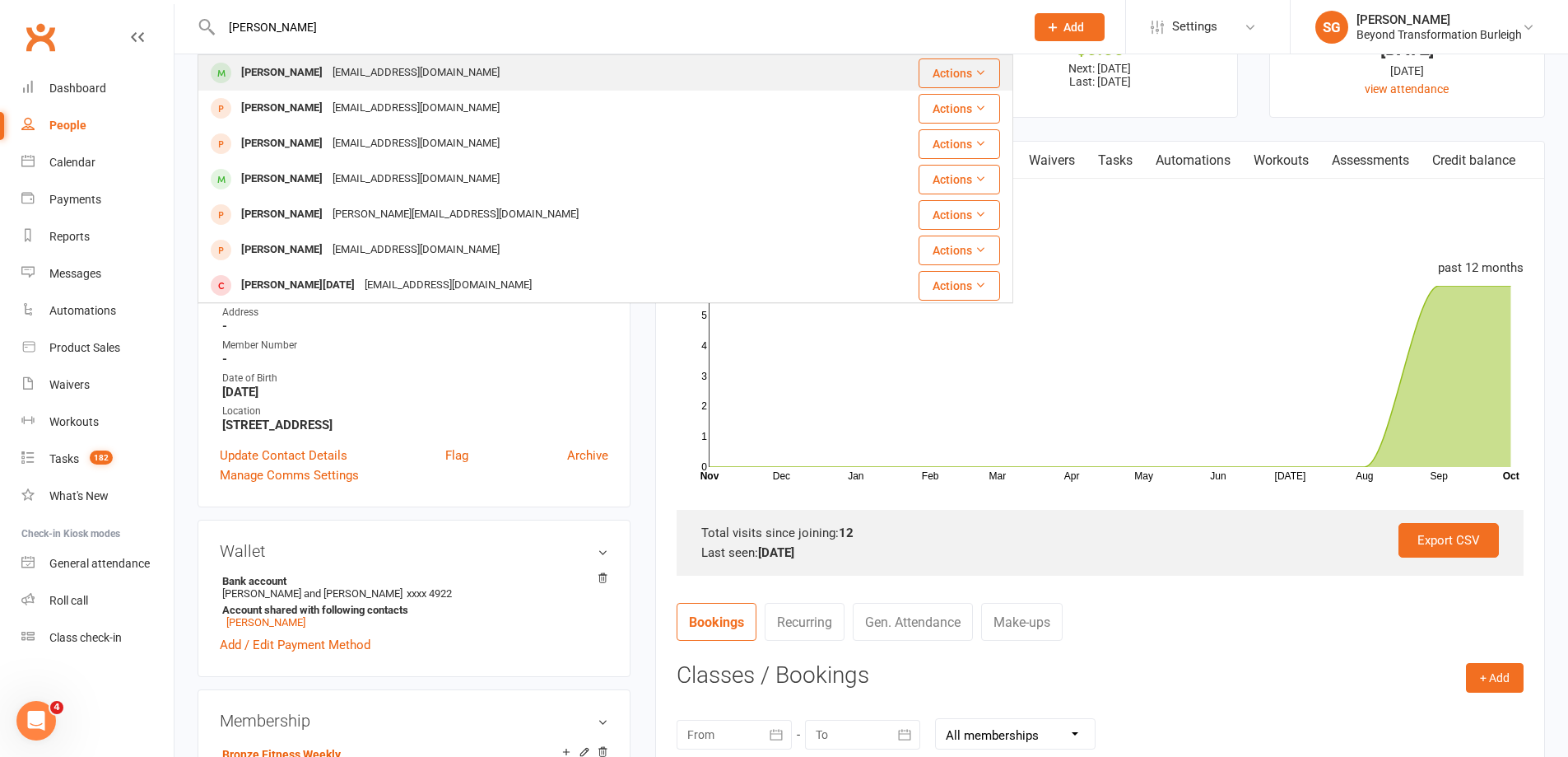
type input "[PERSON_NAME]"
drag, startPoint x: 360, startPoint y: 66, endPoint x: 379, endPoint y: 72, distance: 19.9
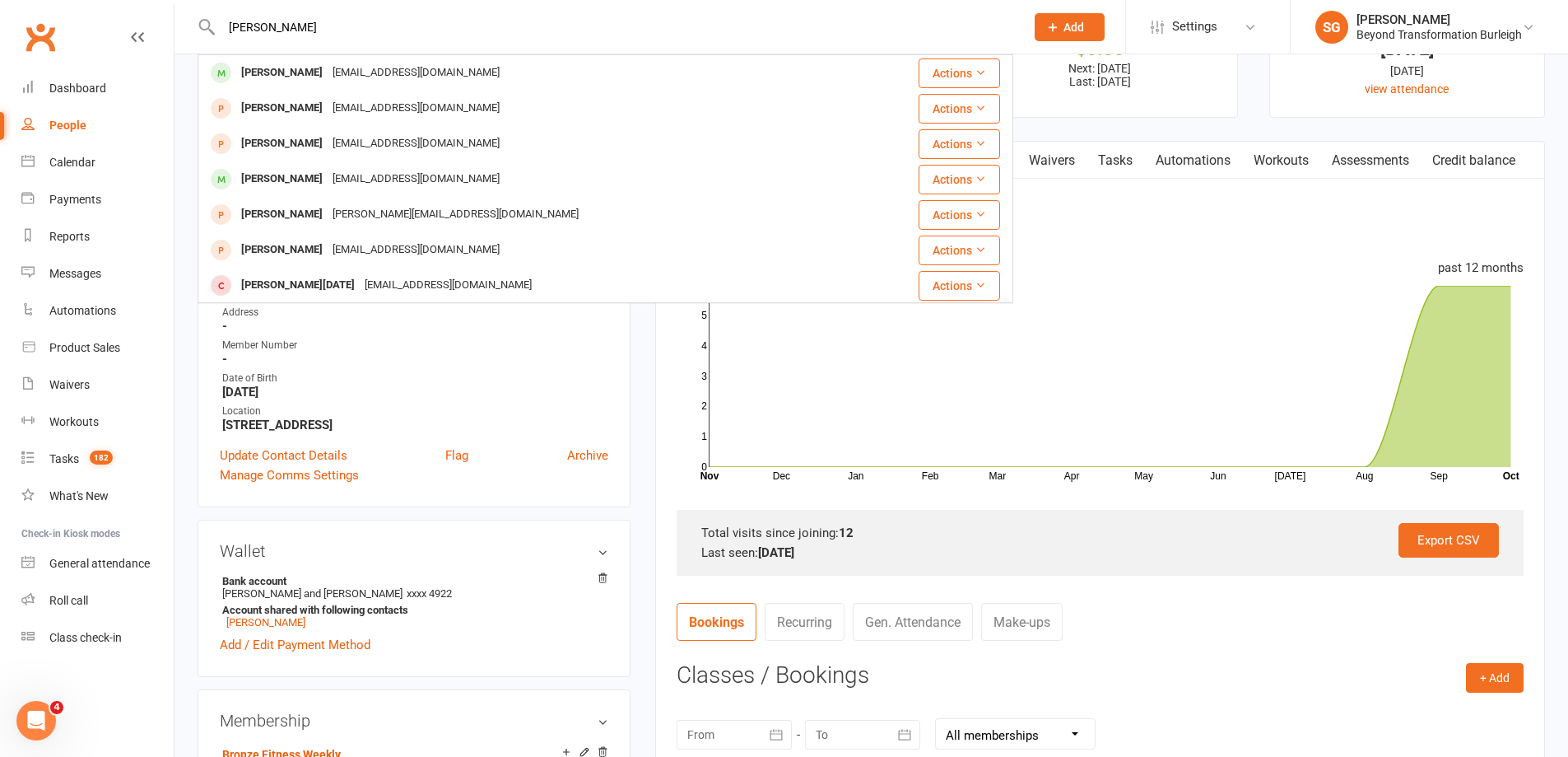
click at [361, 66] on div "[EMAIL_ADDRESS][DOMAIN_NAME]" at bounding box center [416, 73] width 177 height 24
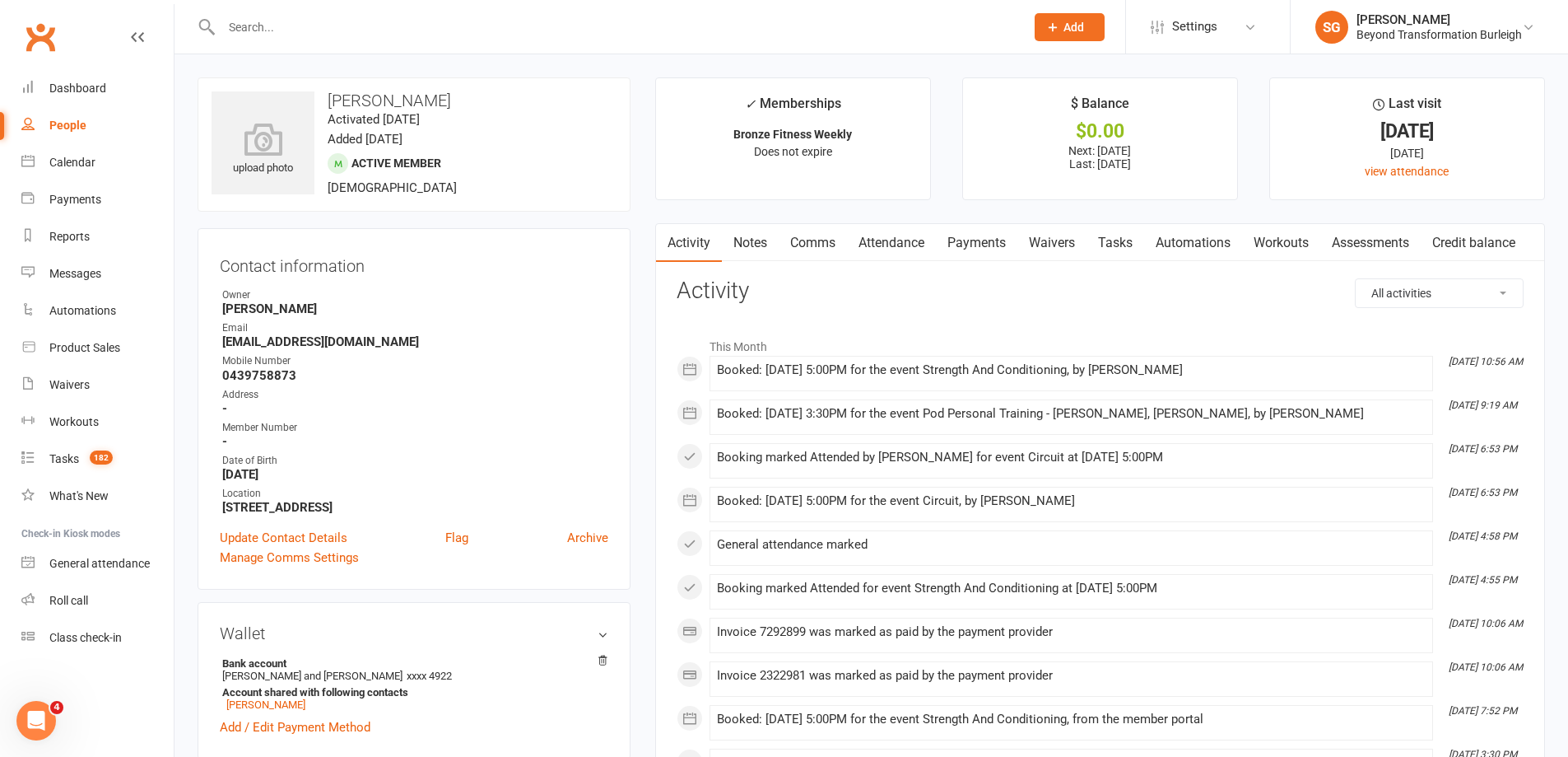
click at [901, 246] on link "Attendance" at bounding box center [891, 243] width 89 height 38
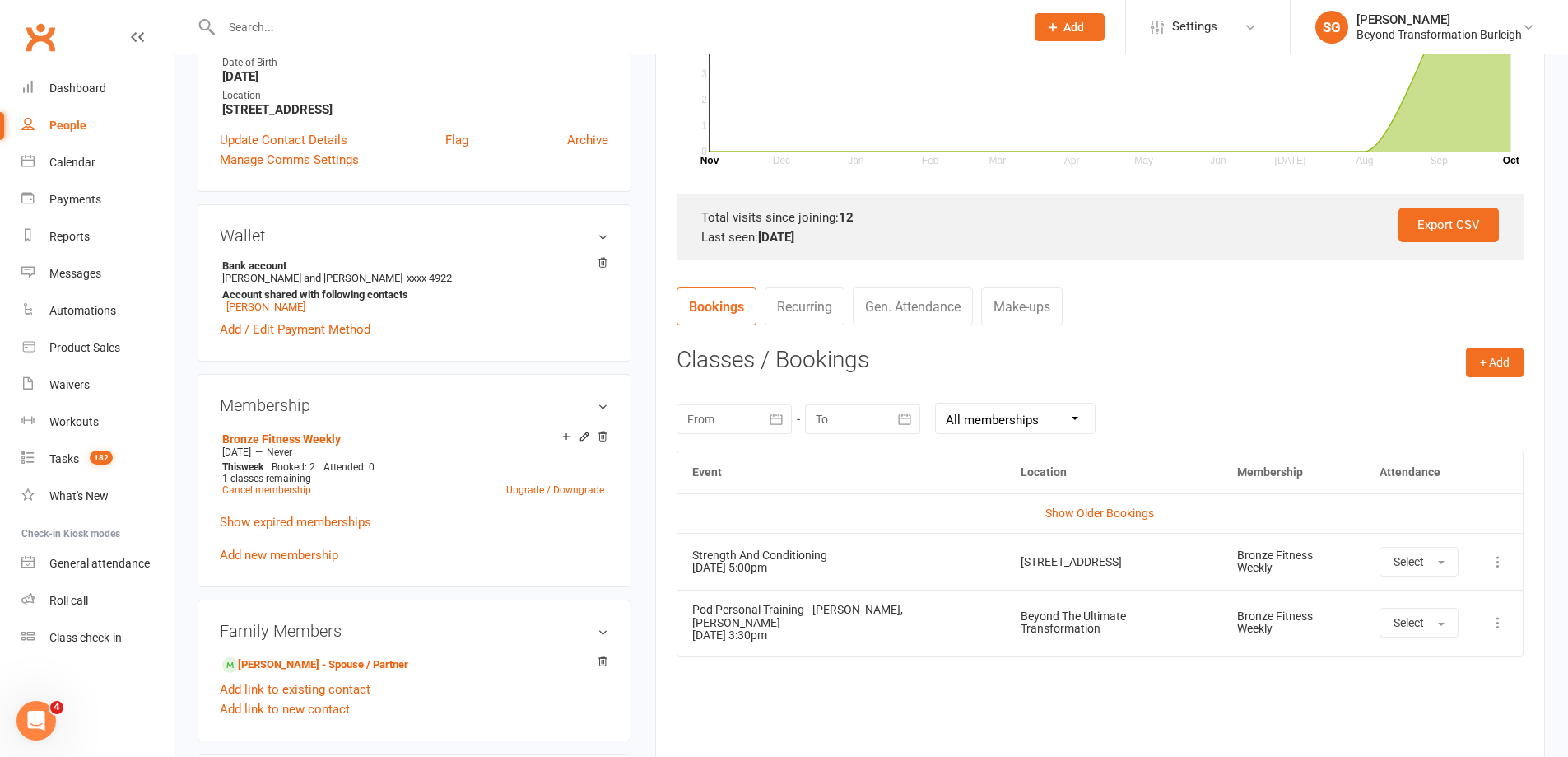
scroll to position [412, 0]
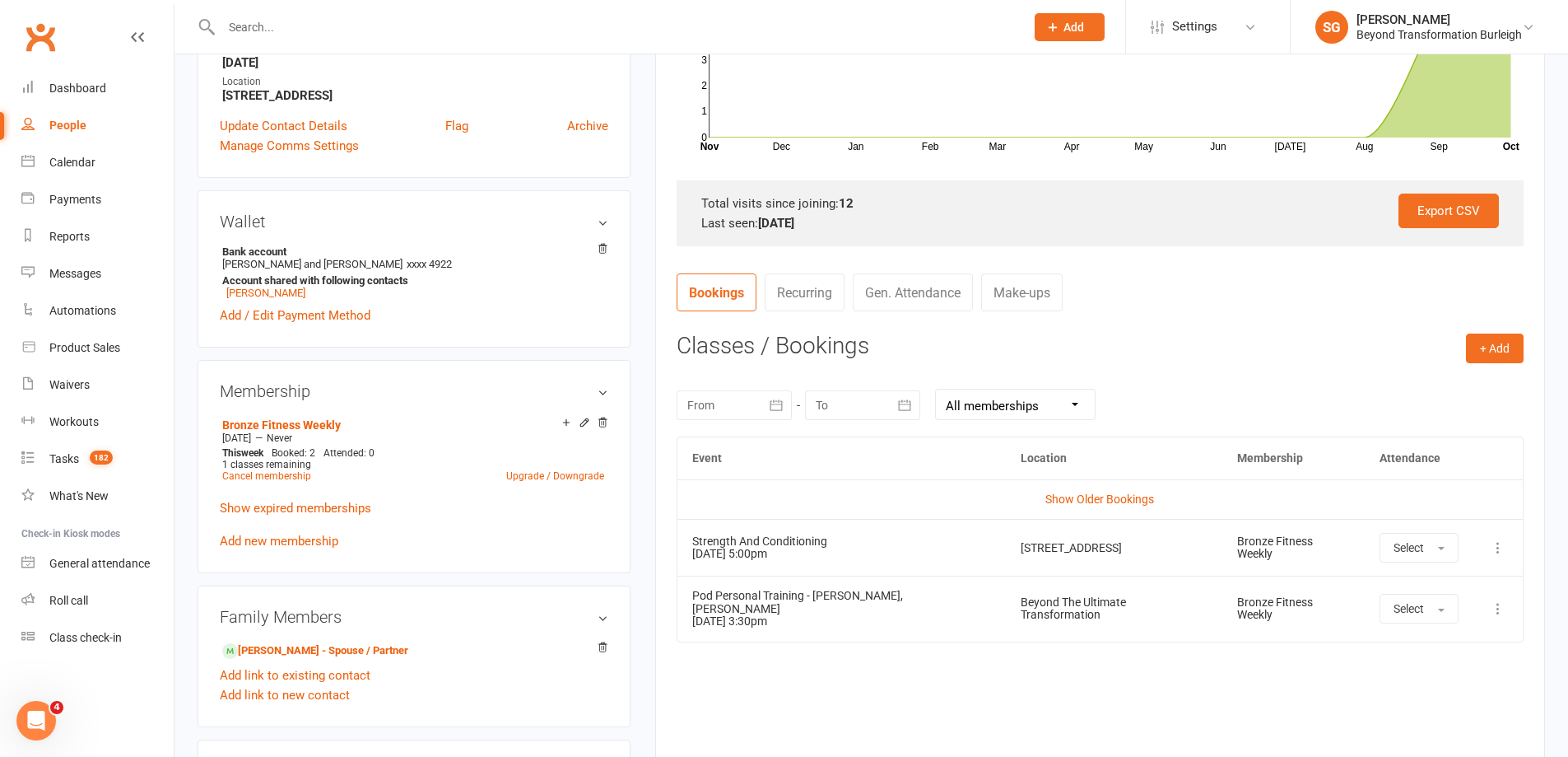
click at [339, 24] on input "text" at bounding box center [615, 27] width 797 height 23
paste input "[PERSON_NAME]"
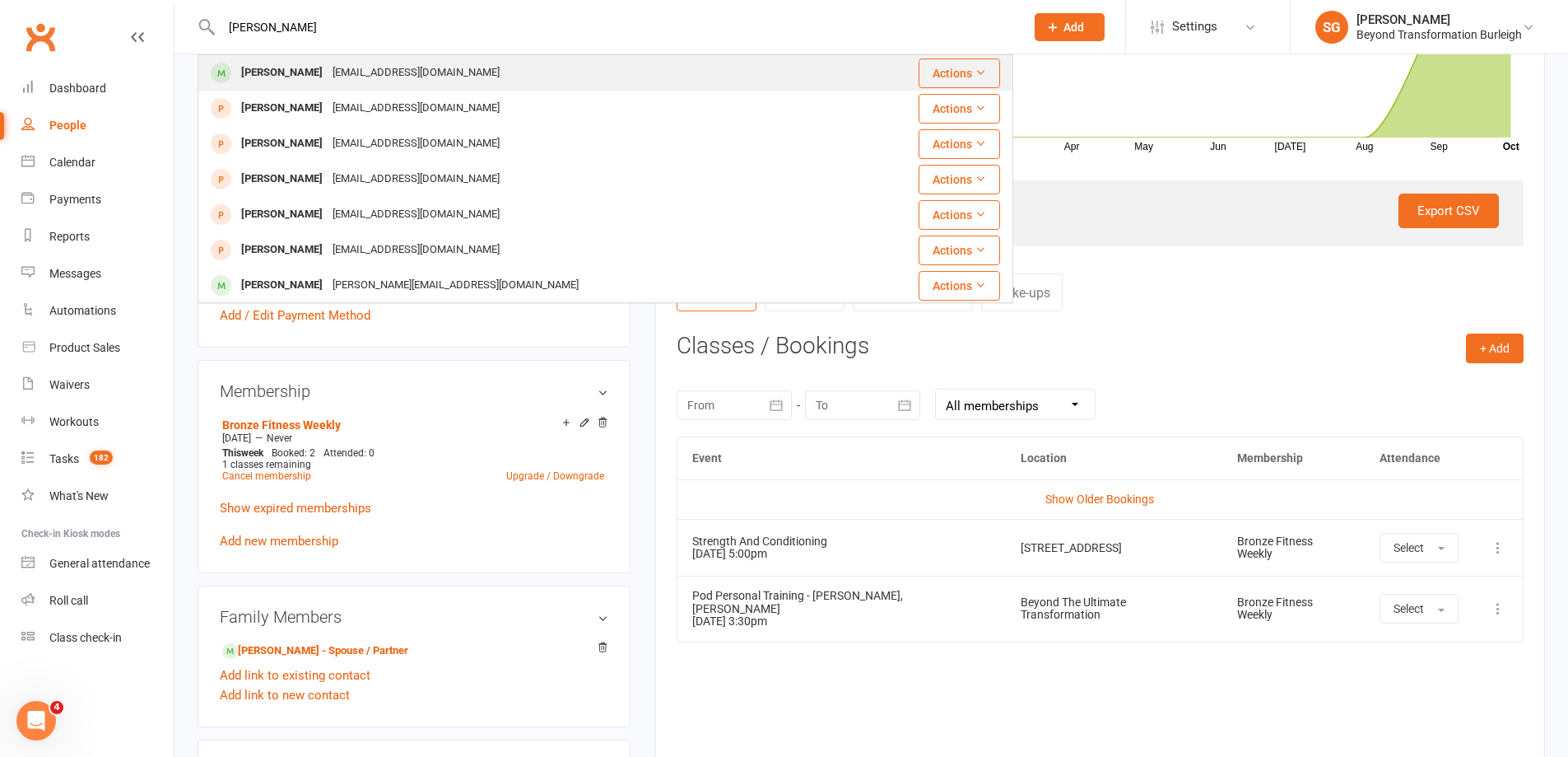
type input "[PERSON_NAME]"
click at [347, 67] on div "[EMAIL_ADDRESS][DOMAIN_NAME]" at bounding box center [416, 73] width 177 height 24
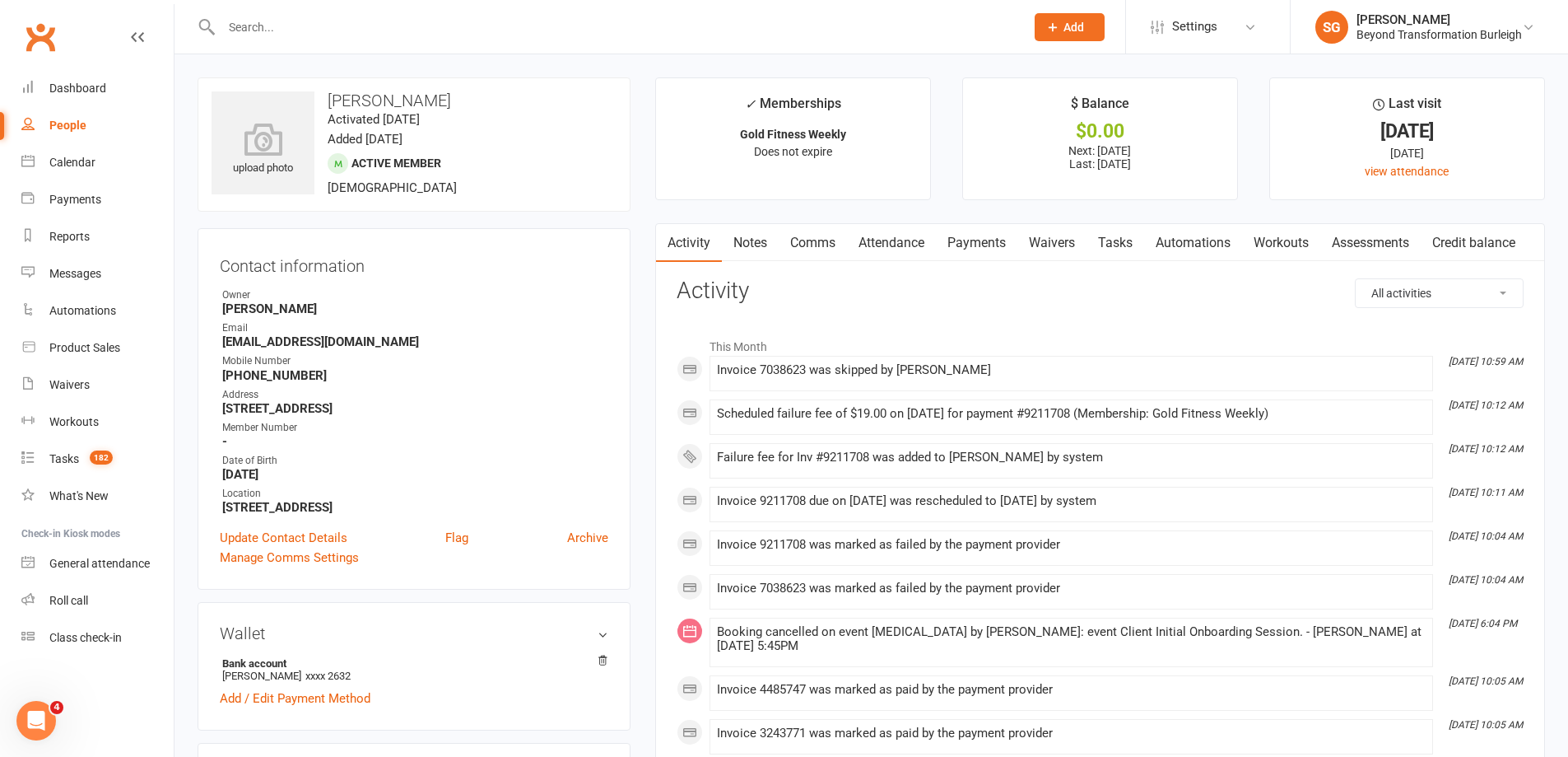
click at [874, 233] on link "Attendance" at bounding box center [891, 243] width 89 height 38
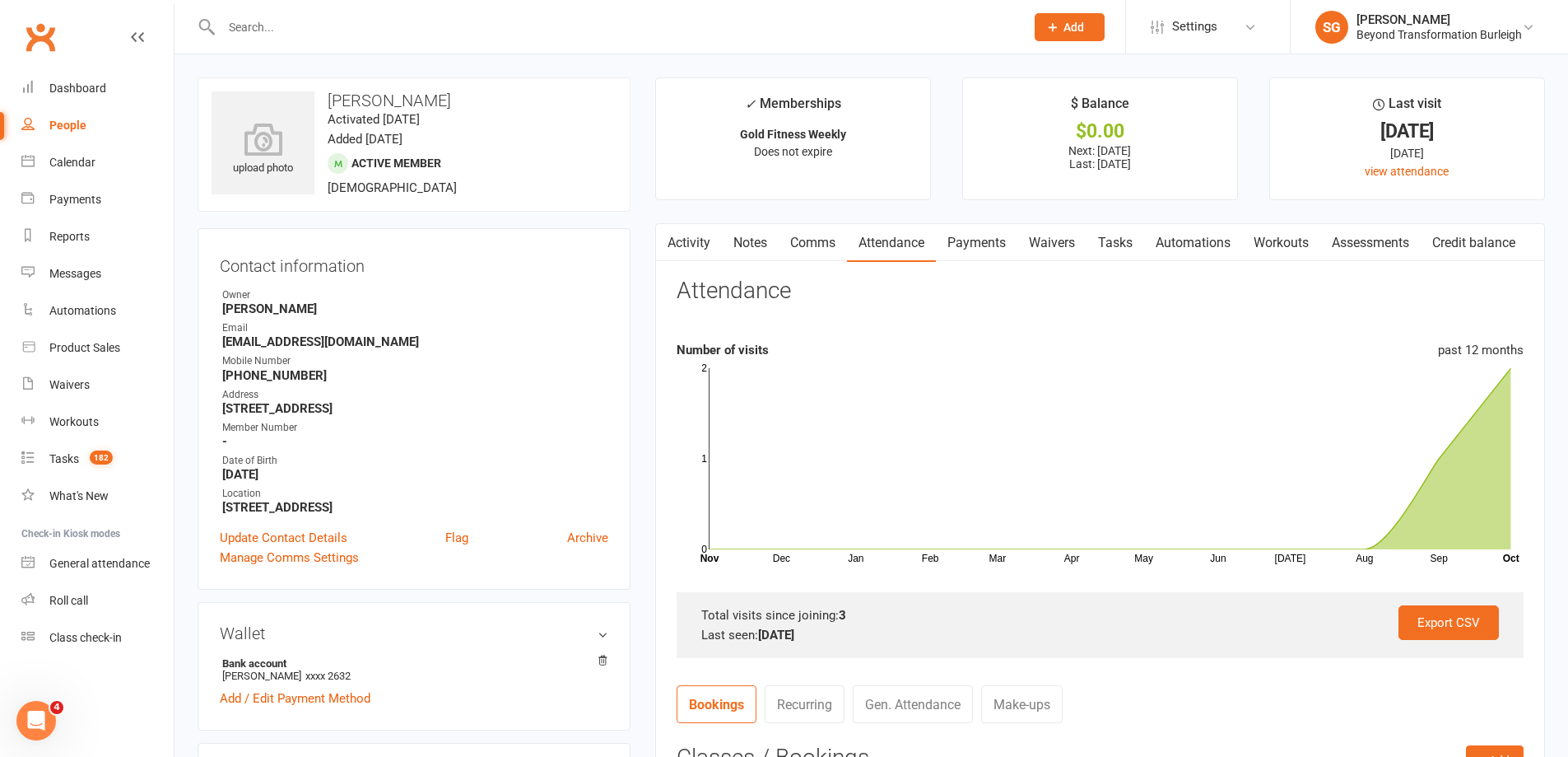
click at [280, 29] on input "text" at bounding box center [615, 27] width 797 height 23
paste input "[PERSON_NAME]"
type input "[PERSON_NAME]"
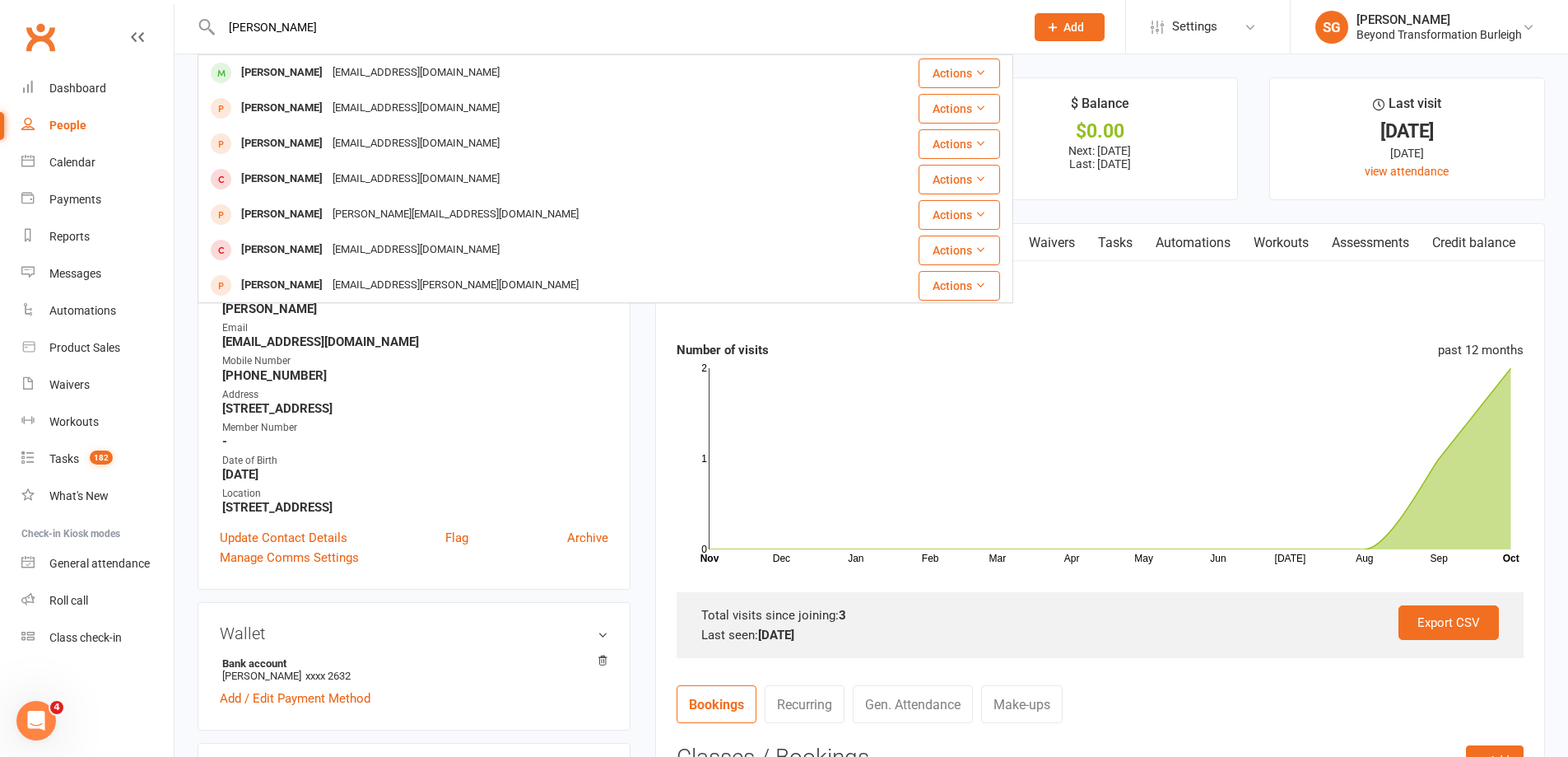
click at [296, 61] on div "[PERSON_NAME]" at bounding box center [282, 73] width 92 height 24
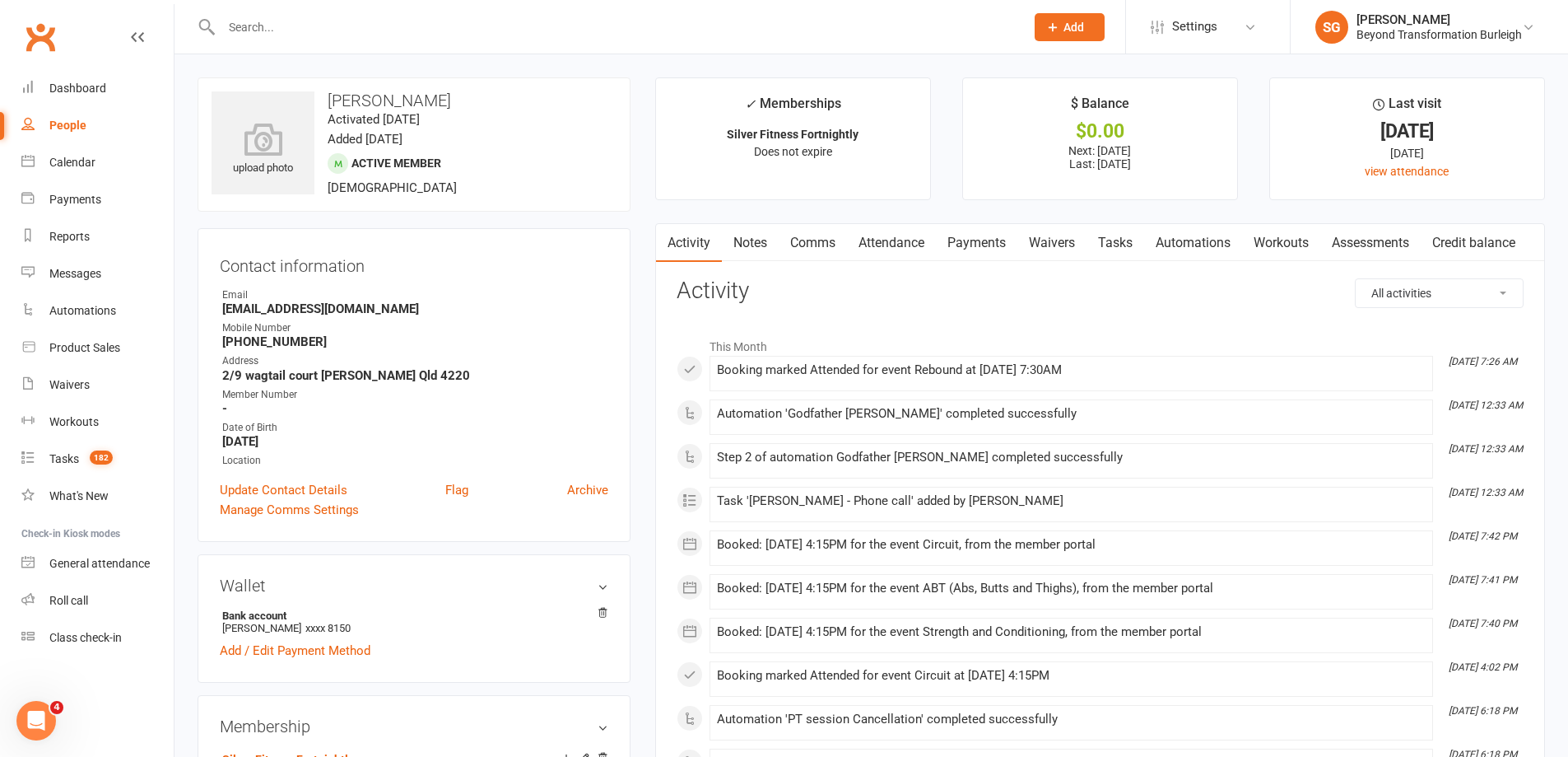
click at [880, 247] on link "Attendance" at bounding box center [891, 243] width 89 height 38
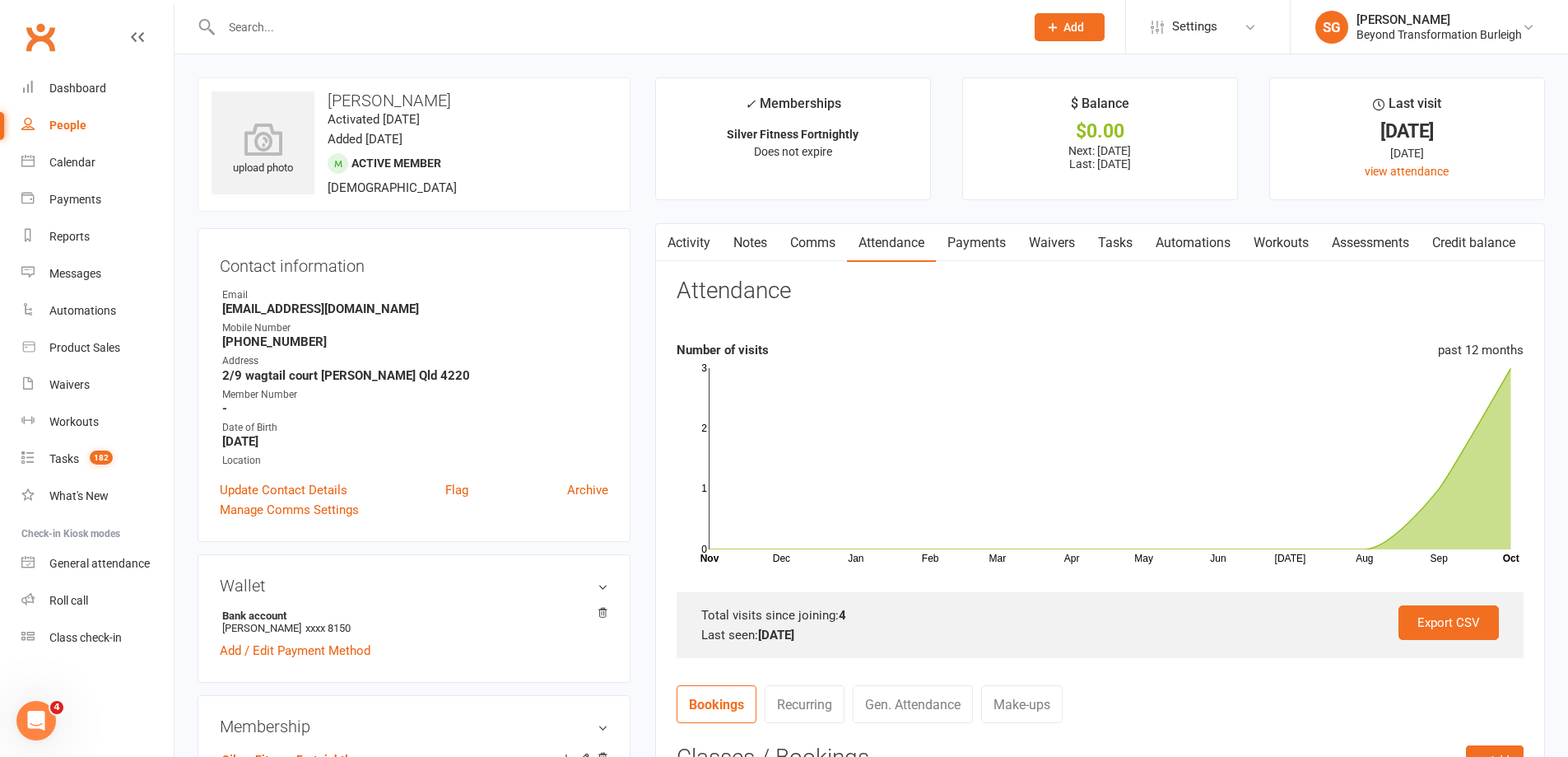
click at [302, 31] on input "text" at bounding box center [615, 27] width 797 height 23
paste input "[PERSON_NAME]"
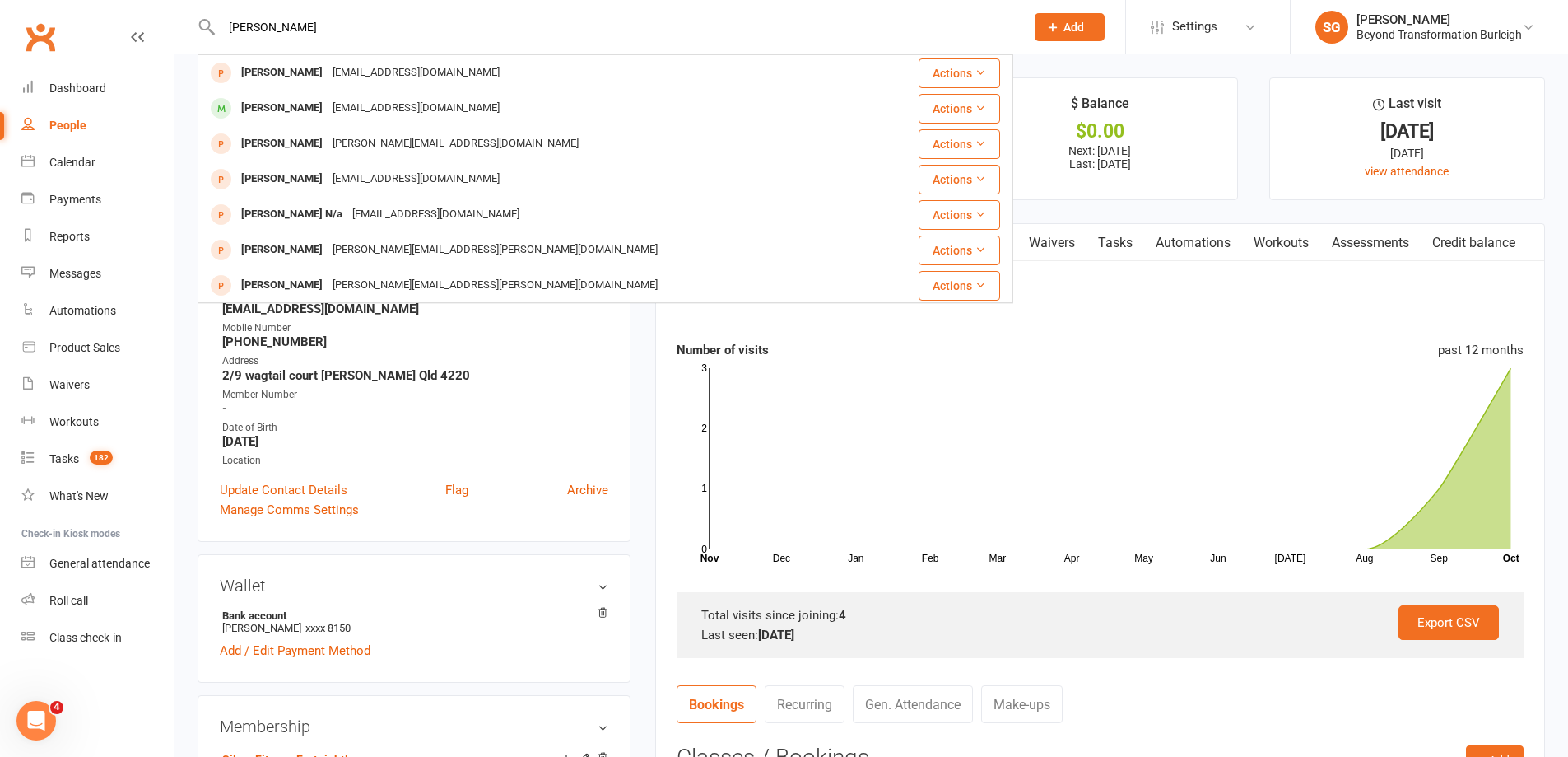
type input "[PERSON_NAME]"
click at [317, 63] on div "[PERSON_NAME]" at bounding box center [282, 73] width 92 height 24
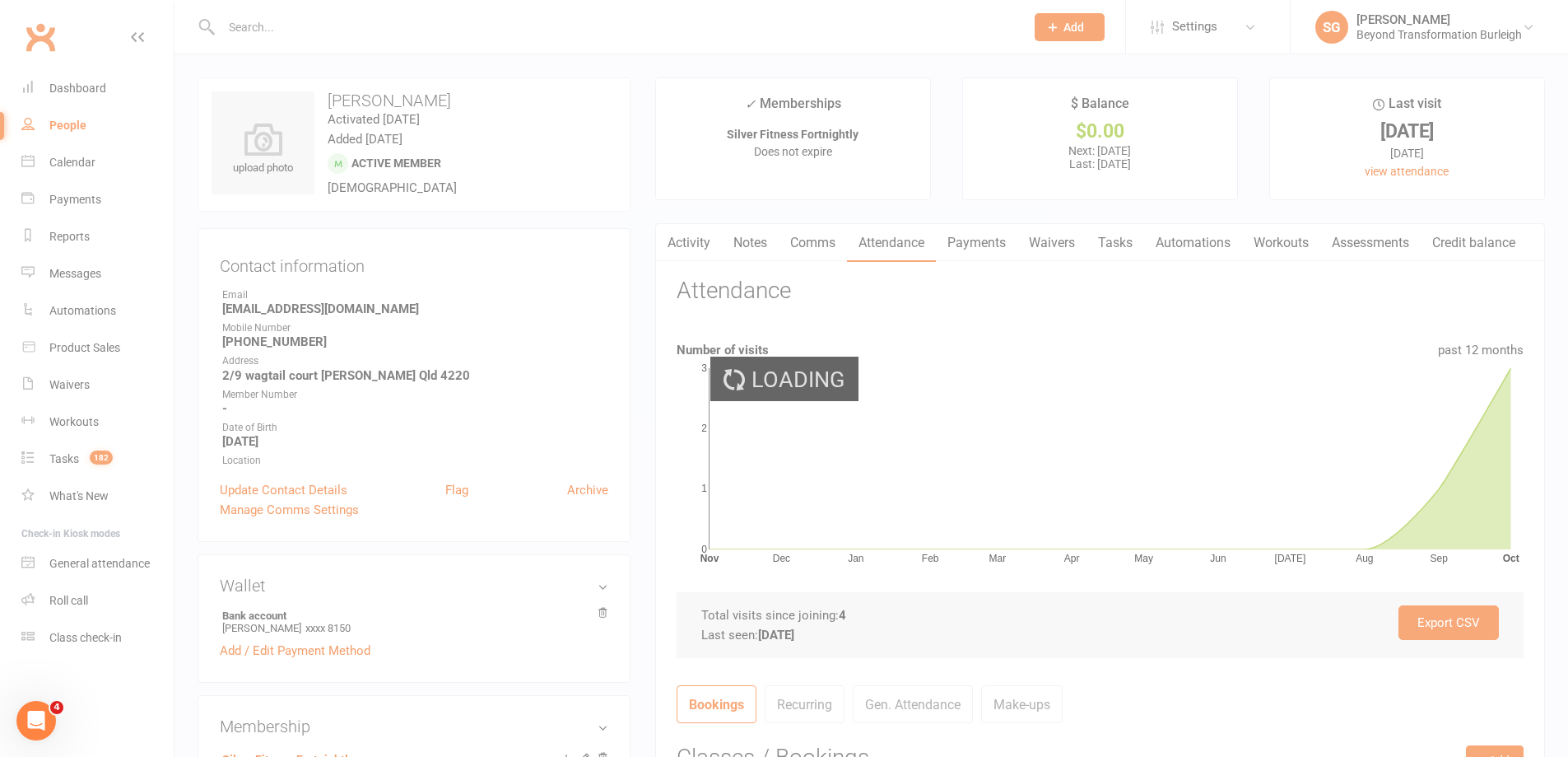
click at [347, 24] on div "Loading" at bounding box center [784, 378] width 1568 height 757
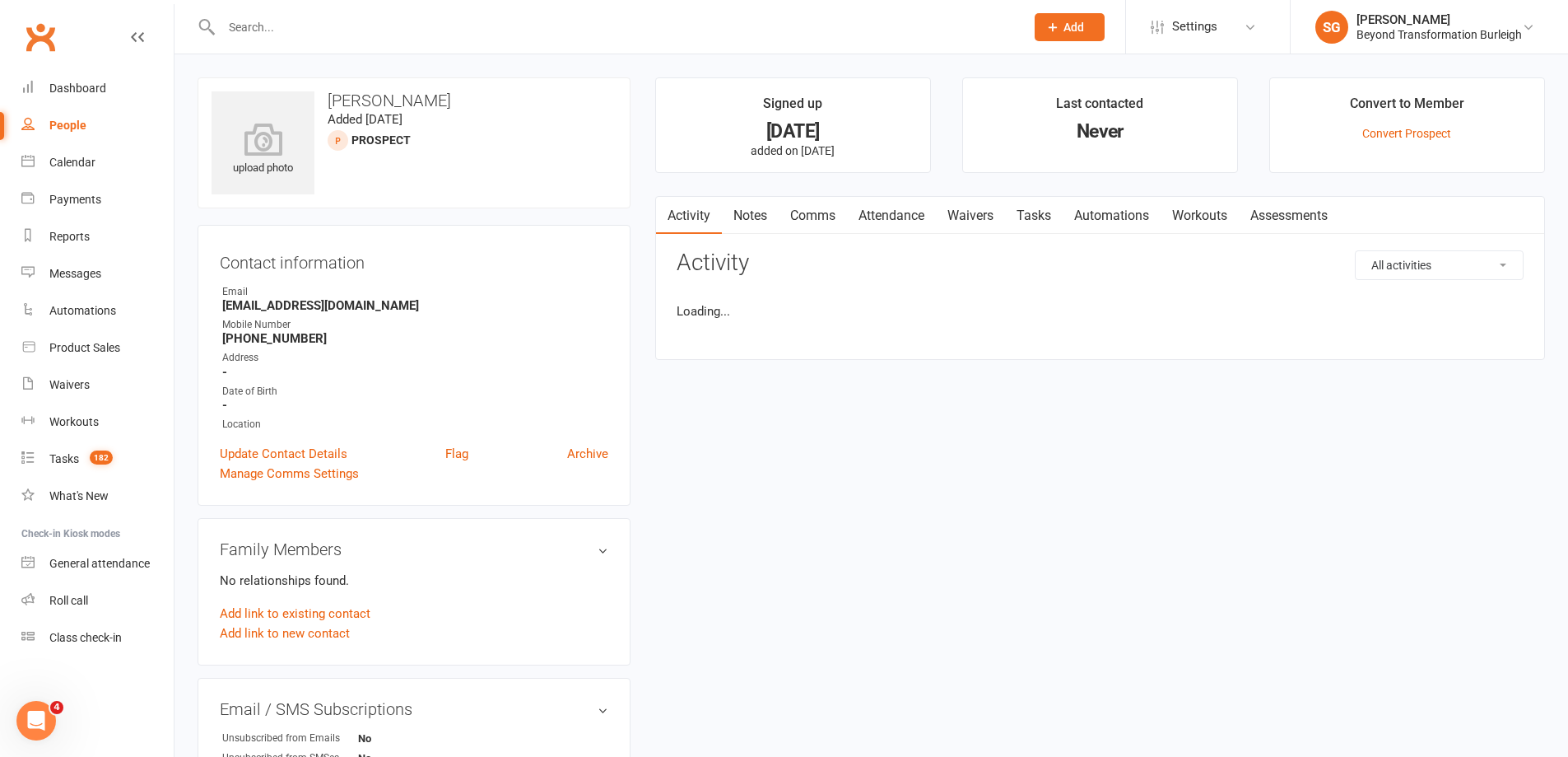
click at [342, 29] on input "text" at bounding box center [615, 27] width 797 height 23
paste input "[PERSON_NAME]"
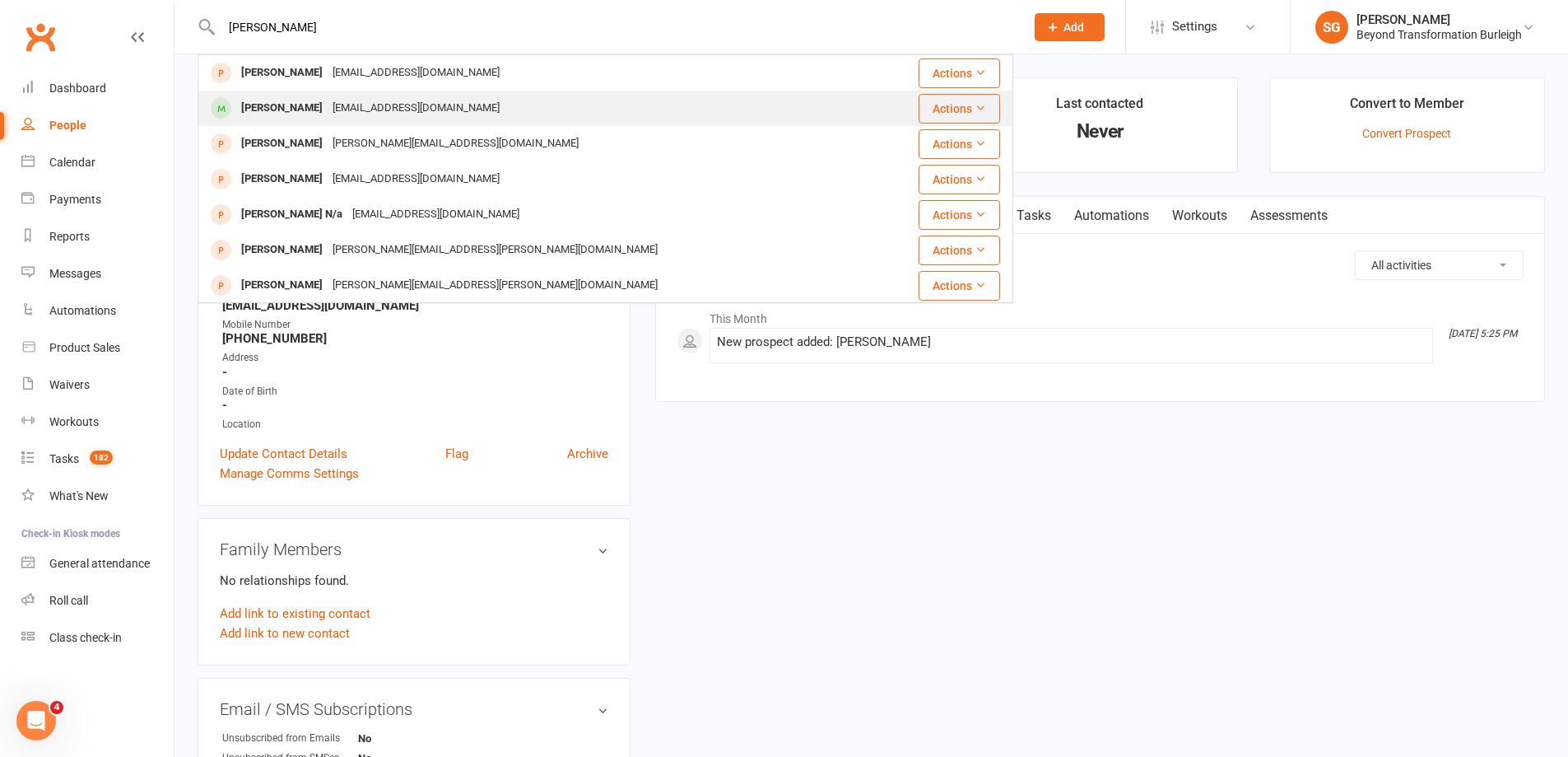
type input "[PERSON_NAME]"
drag, startPoint x: 380, startPoint y: 105, endPoint x: 466, endPoint y: 112, distance: 86.3
click at [381, 105] on div "[EMAIL_ADDRESS][DOMAIN_NAME]" at bounding box center [416, 108] width 177 height 24
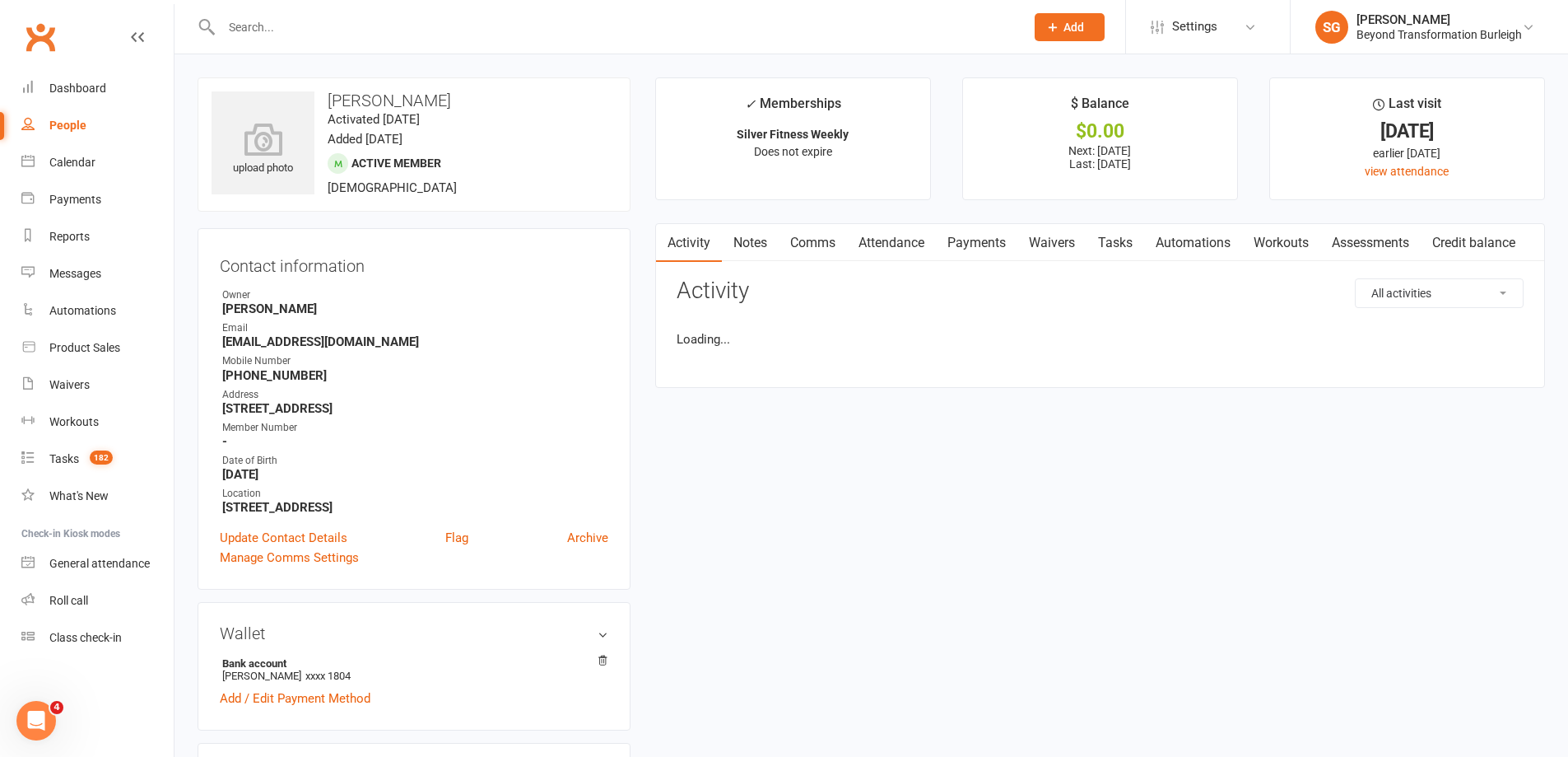
click at [889, 247] on link "Attendance" at bounding box center [891, 243] width 89 height 38
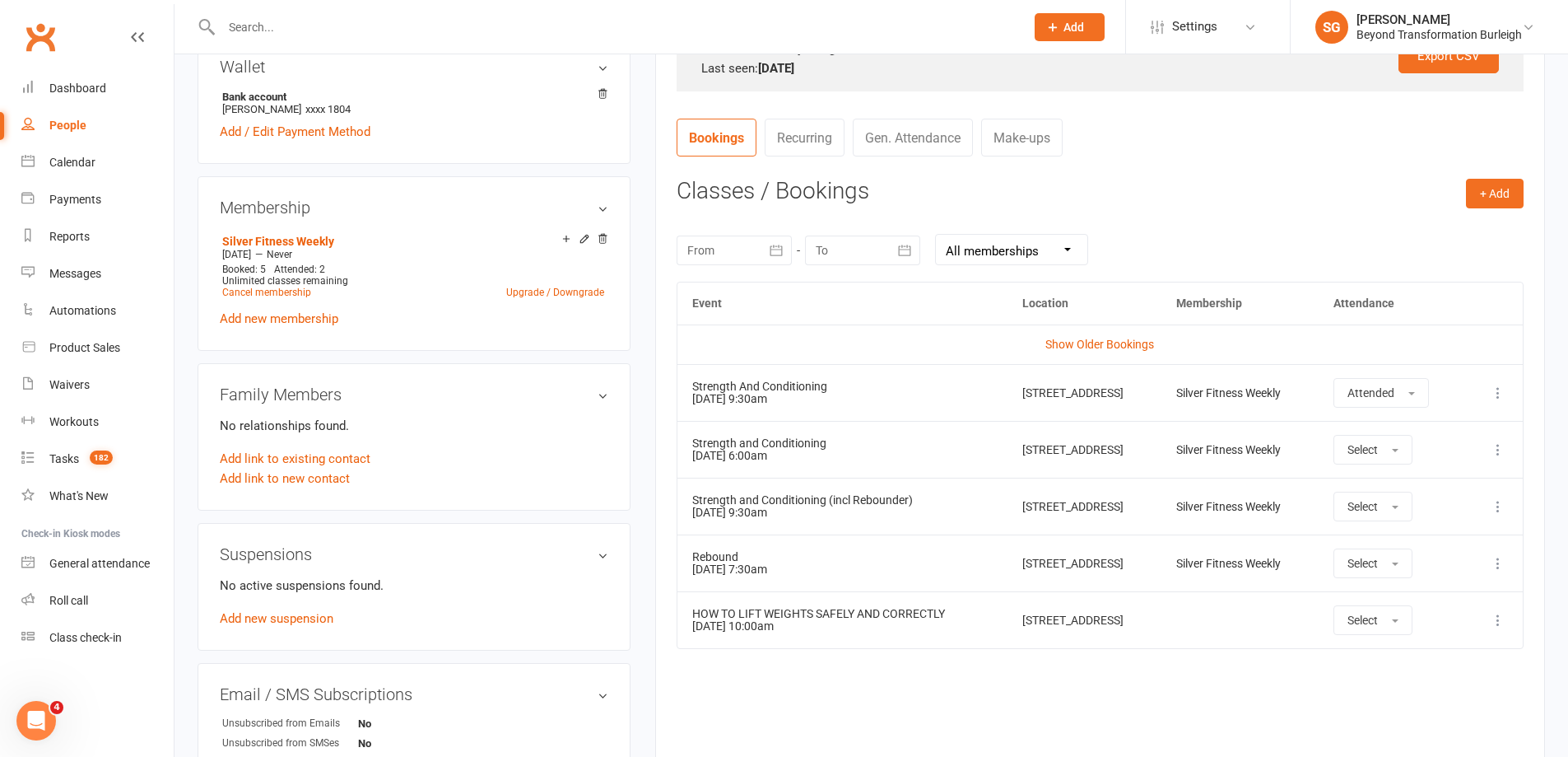
scroll to position [577, 0]
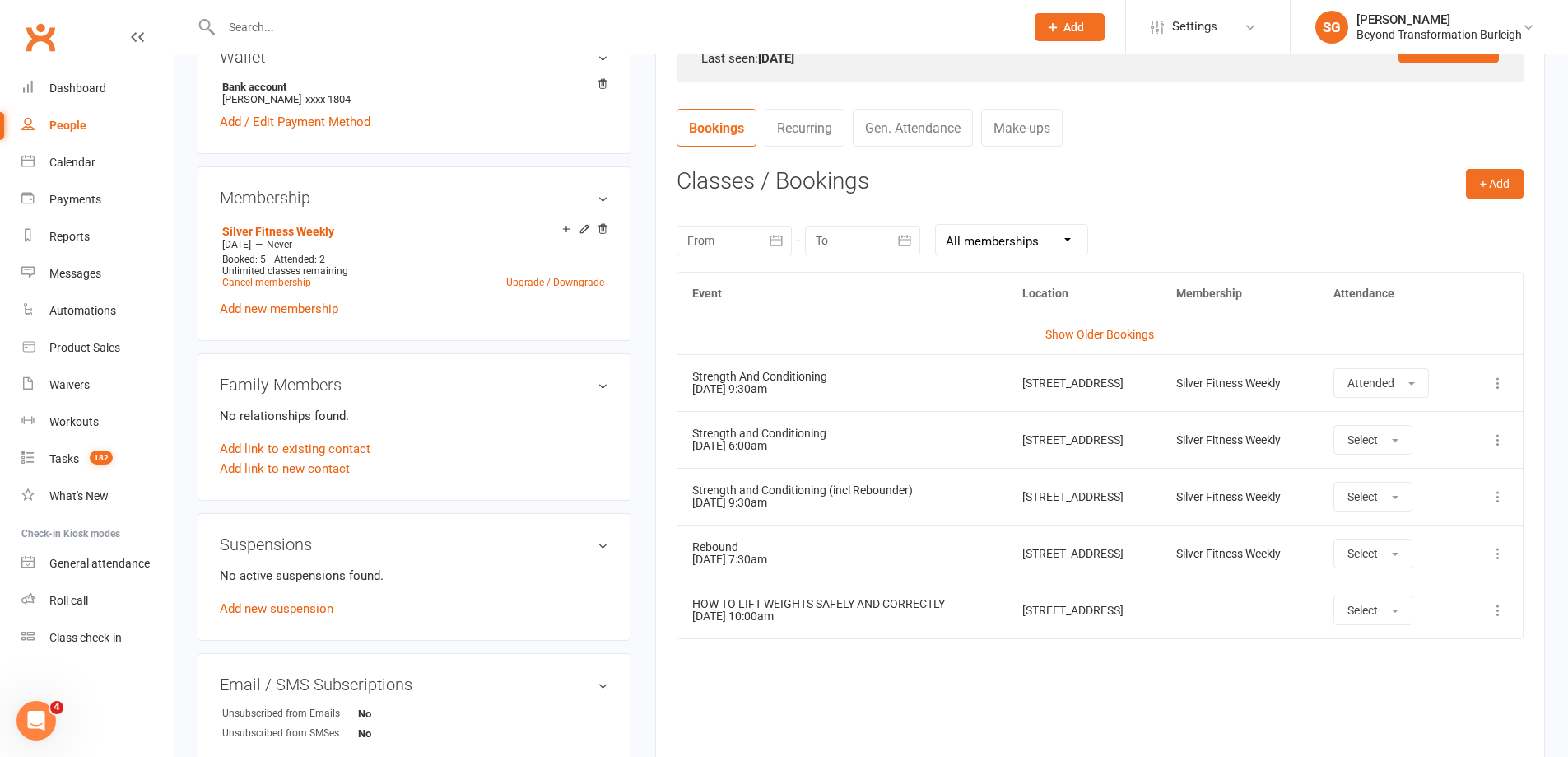
click at [288, 36] on input "text" at bounding box center [615, 27] width 797 height 23
paste input "[PERSON_NAME]"
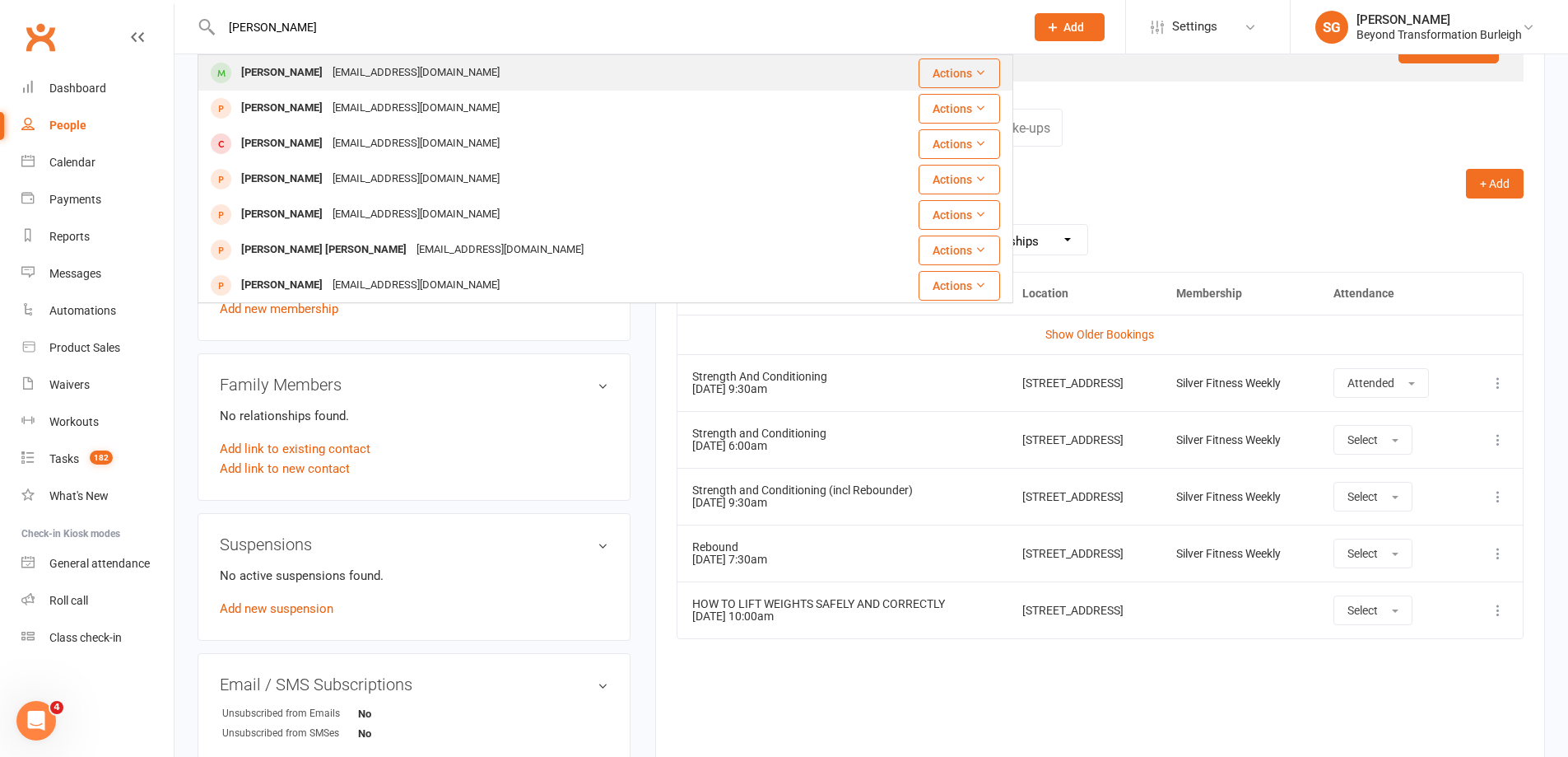
type input "[PERSON_NAME]"
click at [314, 66] on div "[PERSON_NAME]" at bounding box center [282, 73] width 92 height 24
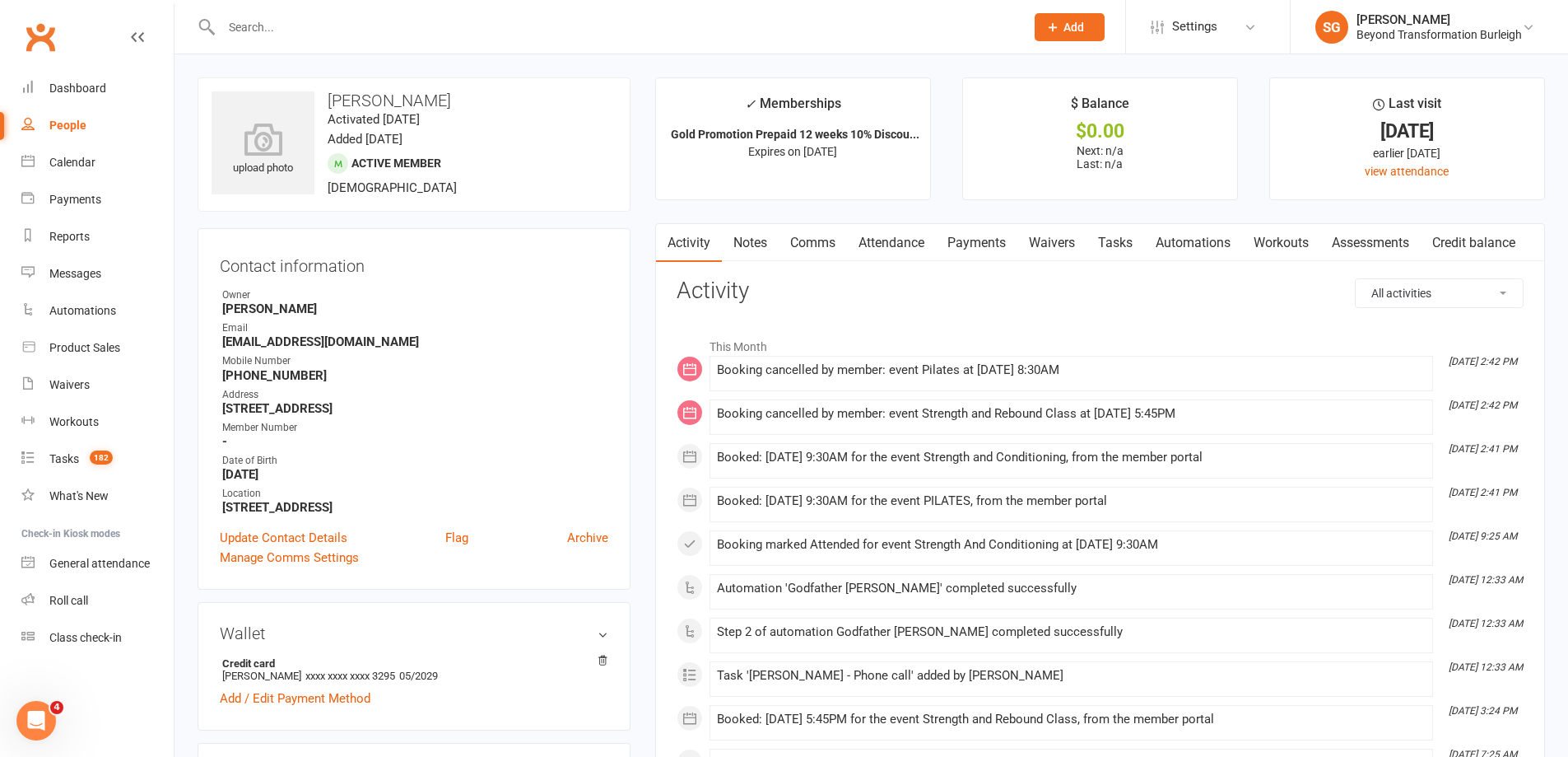
click at [341, 29] on input "text" at bounding box center [615, 27] width 797 height 23
paste input "[PERSON_NAME]"
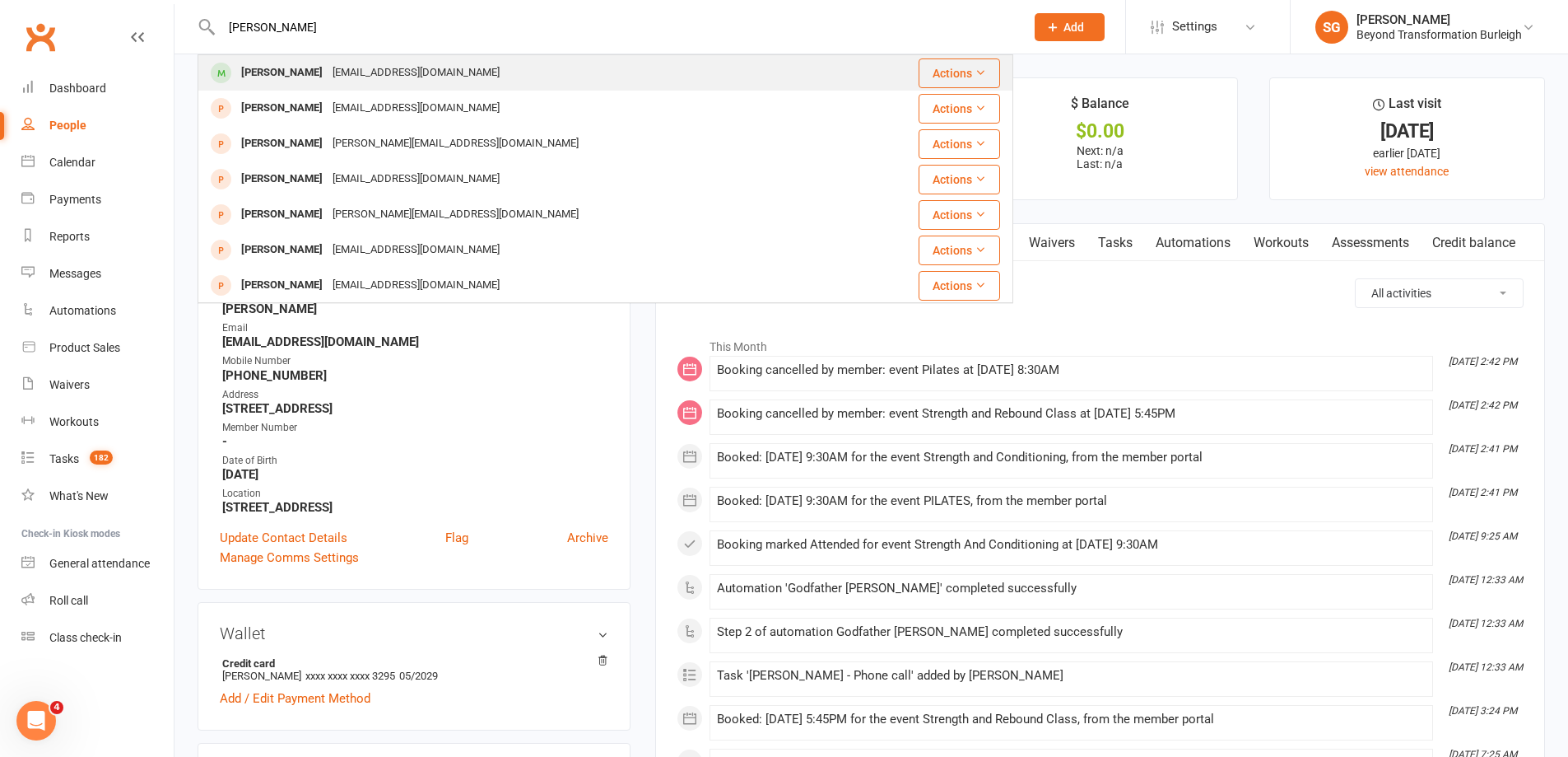
type input "[PERSON_NAME]"
click at [379, 72] on div "[EMAIL_ADDRESS][DOMAIN_NAME]" at bounding box center [416, 73] width 177 height 24
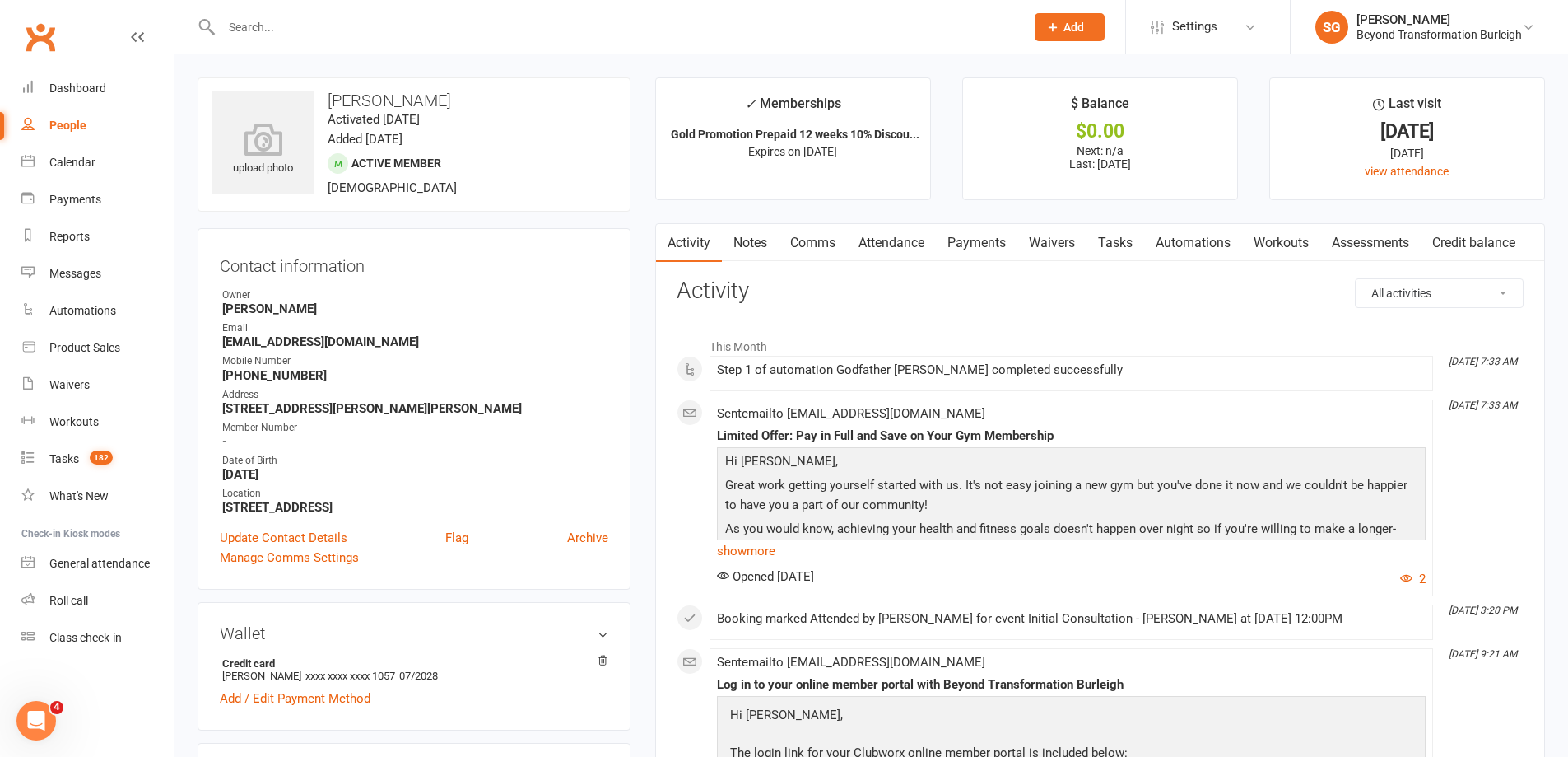
click at [890, 254] on link "Attendance" at bounding box center [891, 243] width 89 height 38
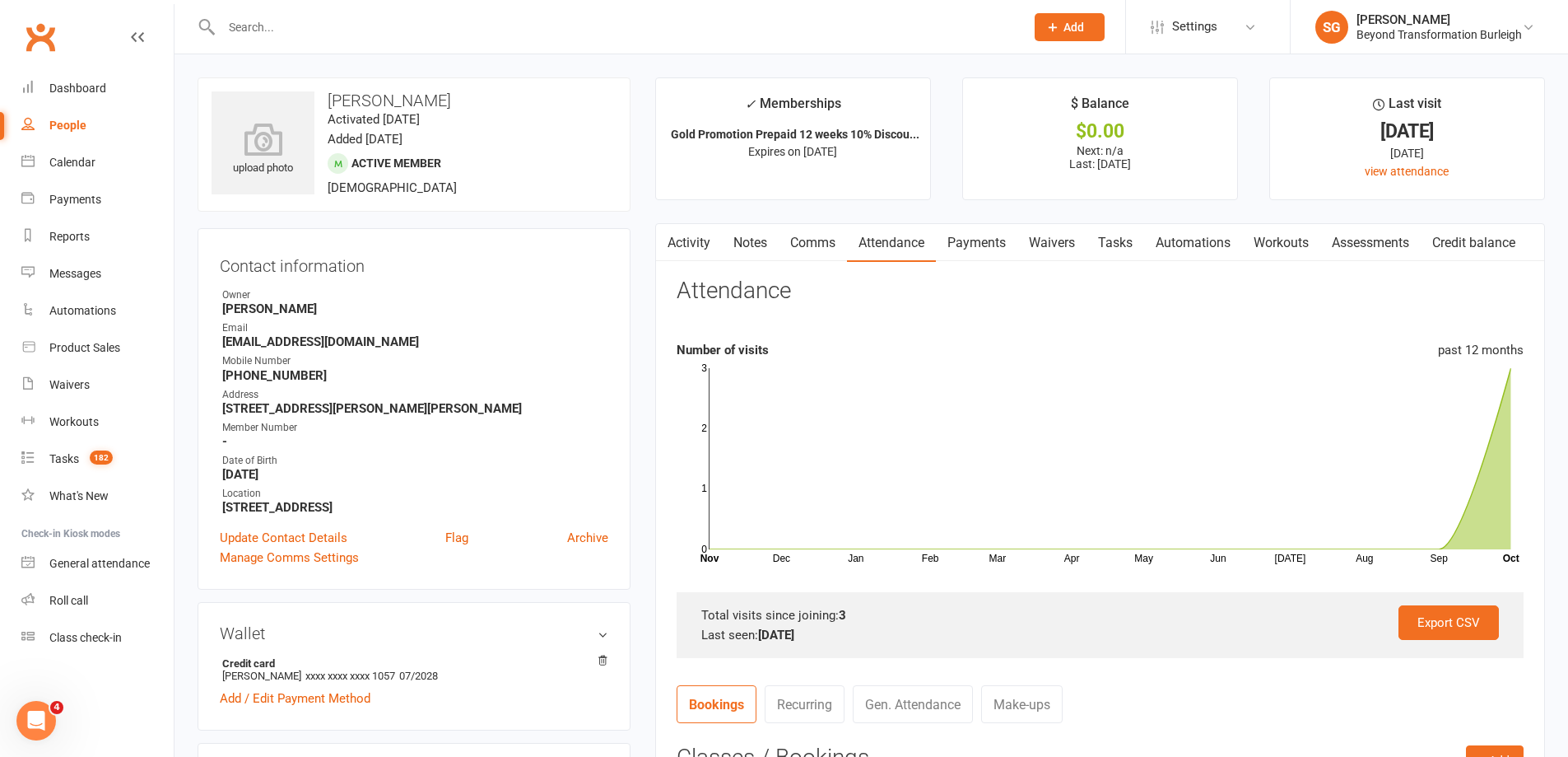
click at [315, 37] on input "text" at bounding box center [615, 27] width 797 height 23
paste input "[PERSON_NAME]"
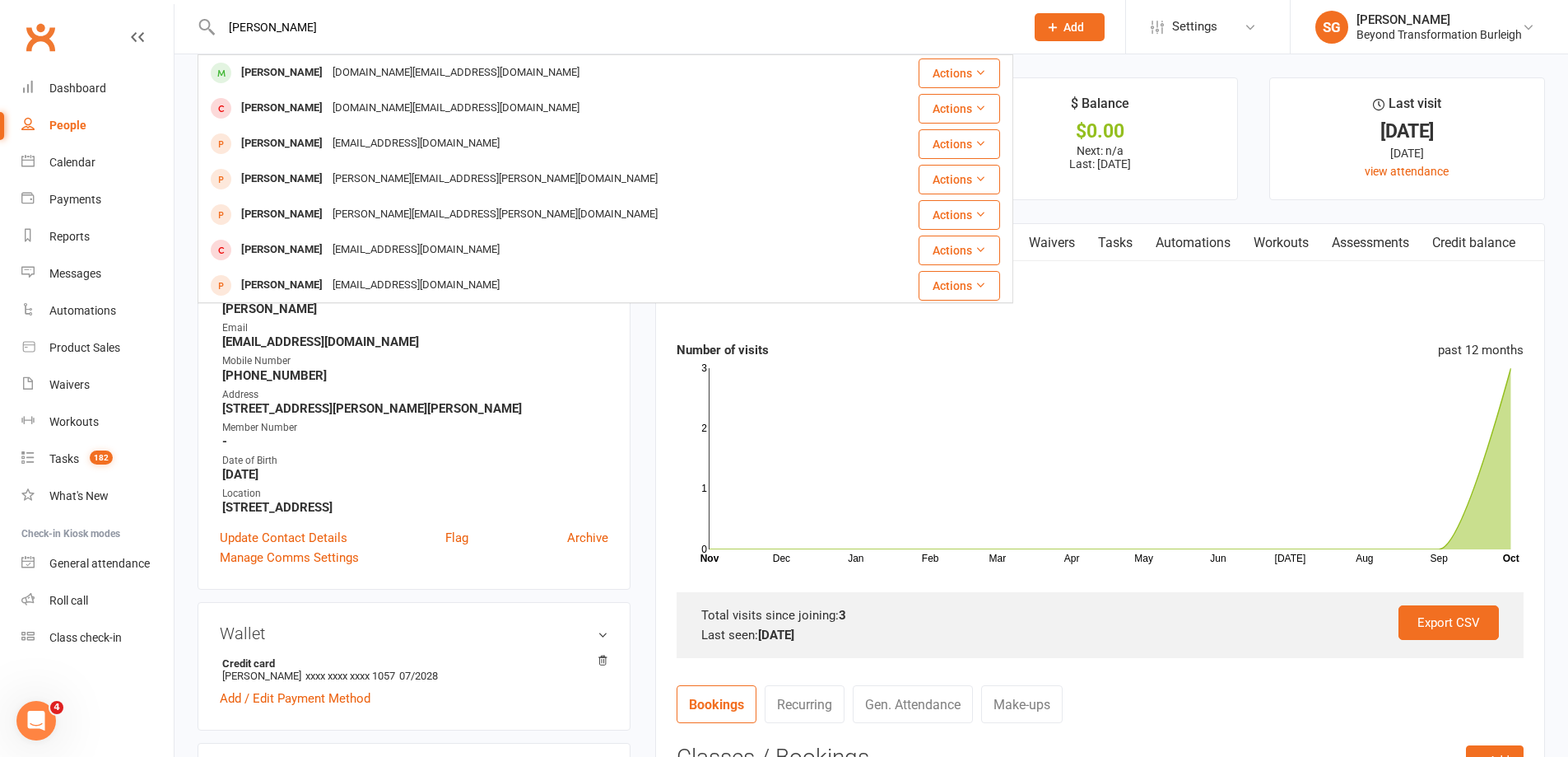
type input "[PERSON_NAME]"
click at [330, 74] on div "[DOMAIN_NAME][EMAIL_ADDRESS][DOMAIN_NAME]" at bounding box center [456, 73] width 257 height 24
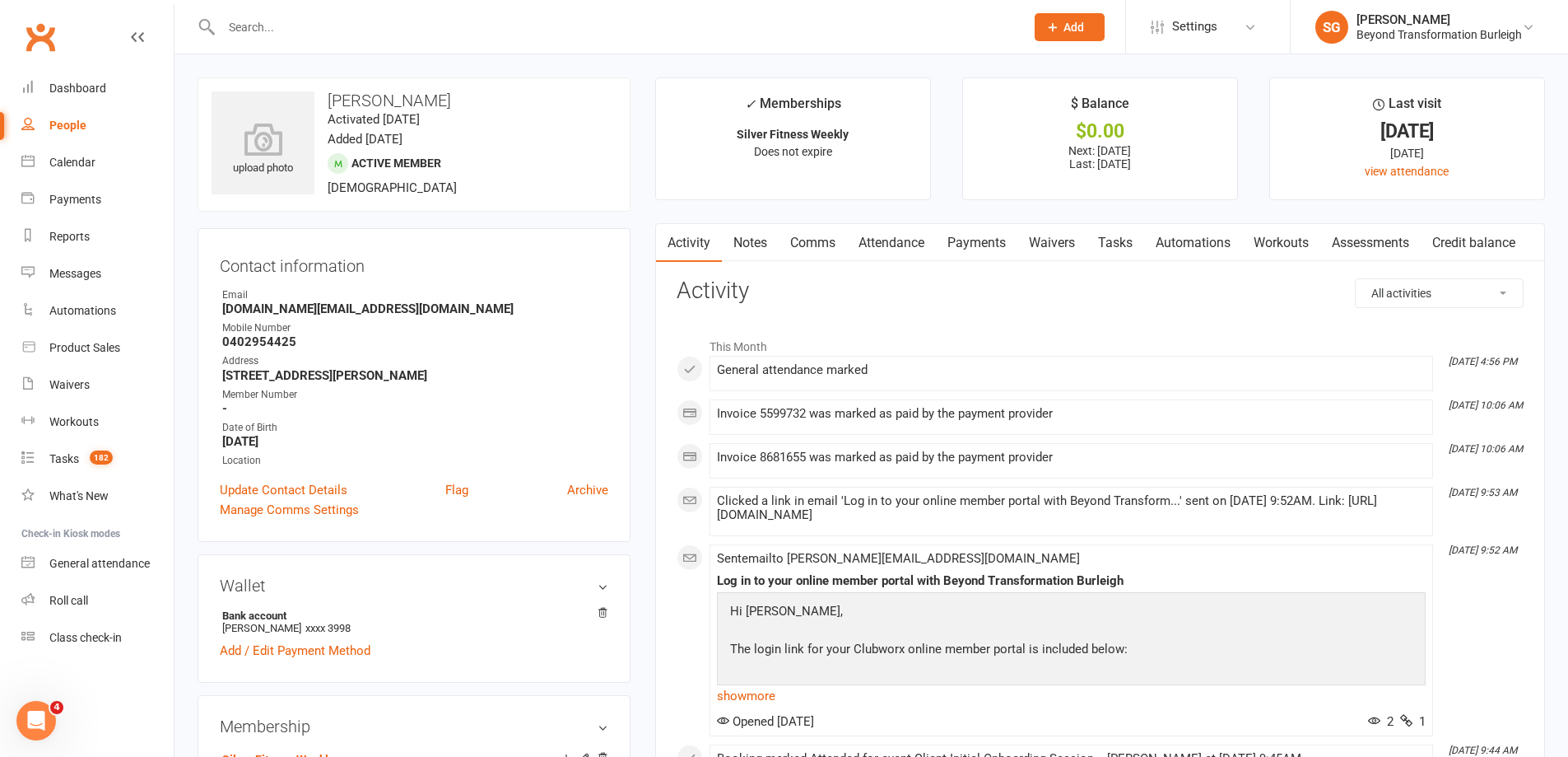
click at [868, 227] on link "Attendance" at bounding box center [891, 243] width 89 height 38
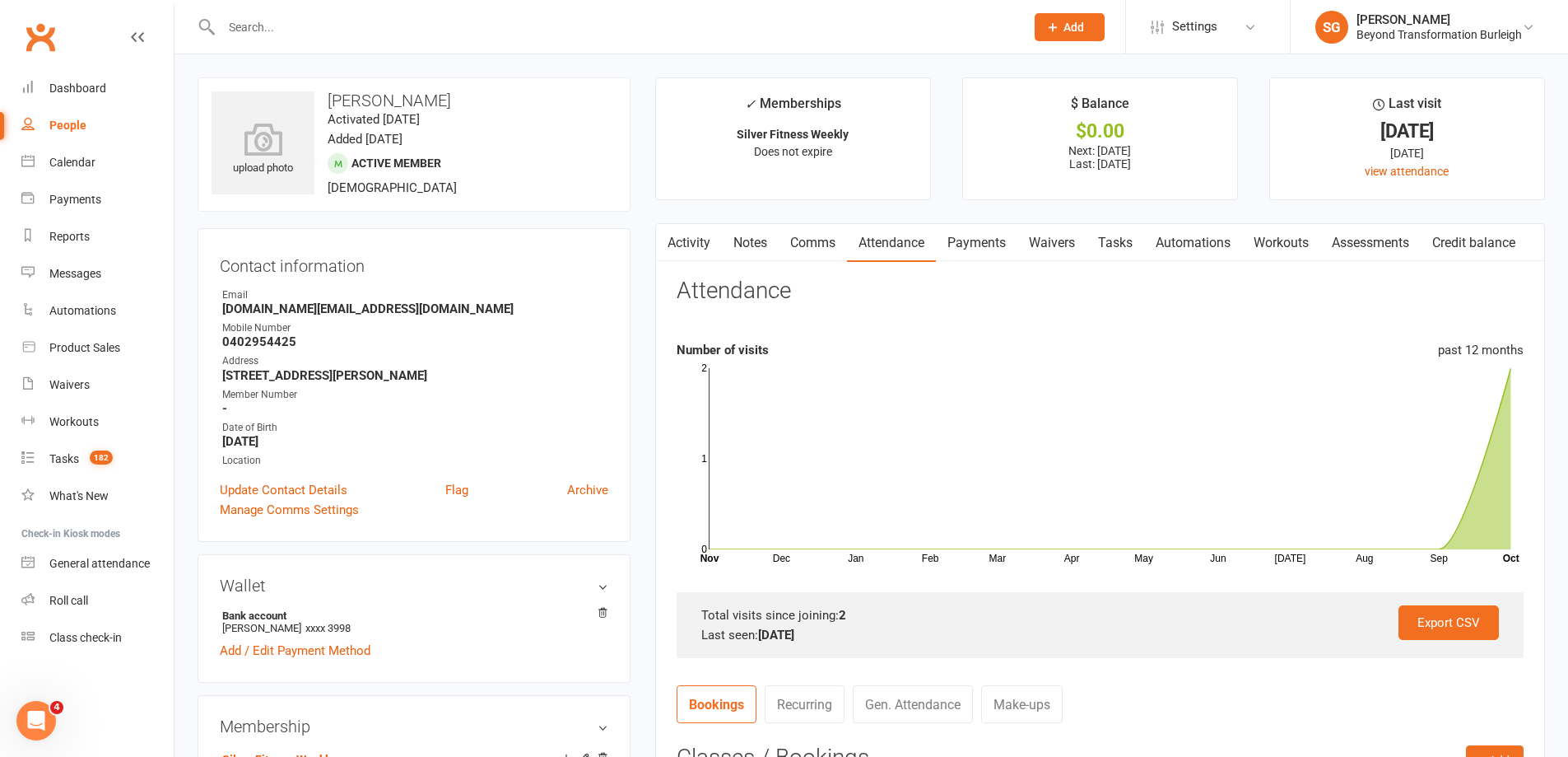
click at [327, 26] on div at bounding box center [606, 26] width 816 height 54
click at [327, 26] on input "text" at bounding box center [615, 27] width 797 height 23
paste input "[PERSON_NAME]"
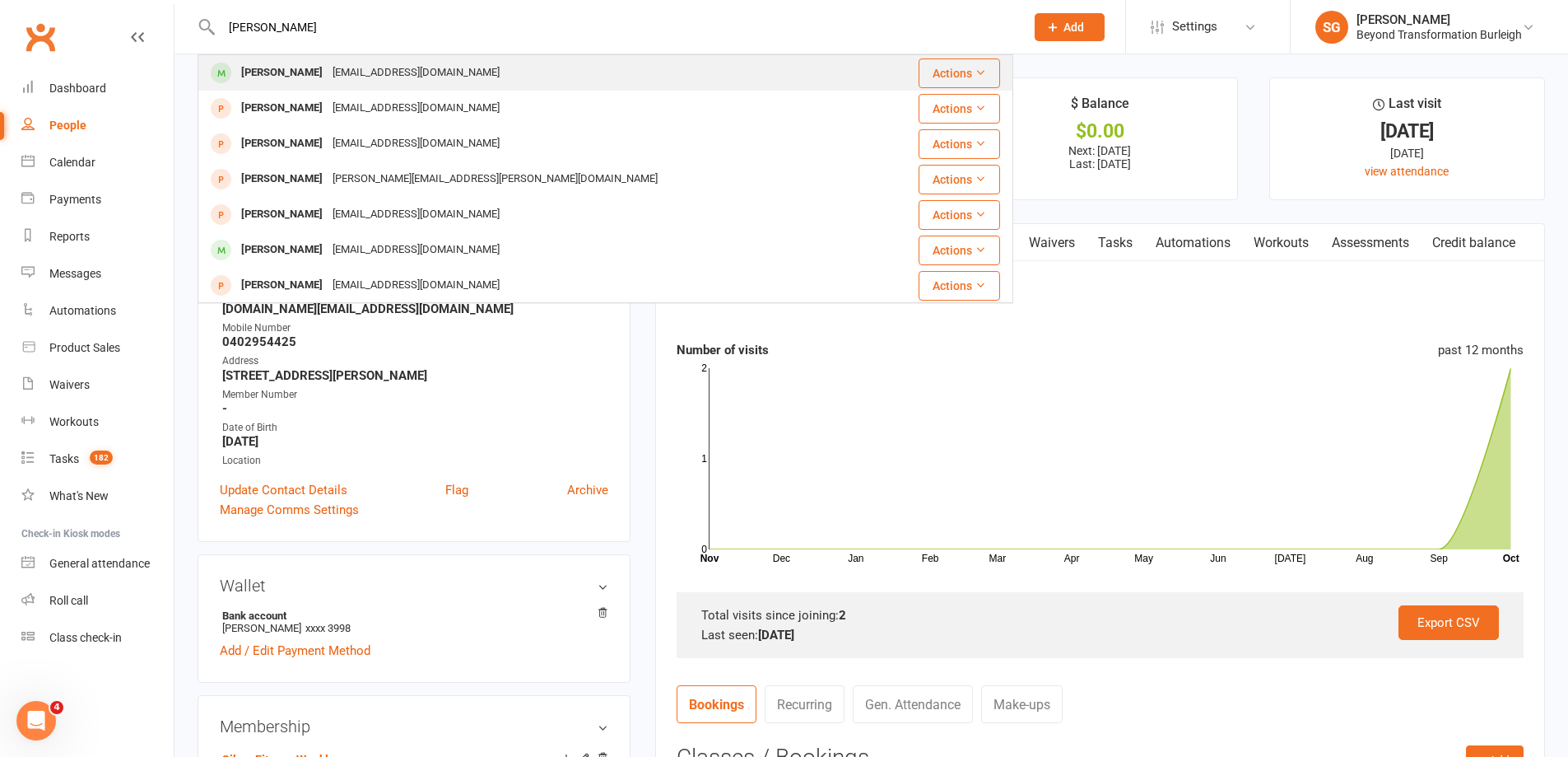
type input "[PERSON_NAME]"
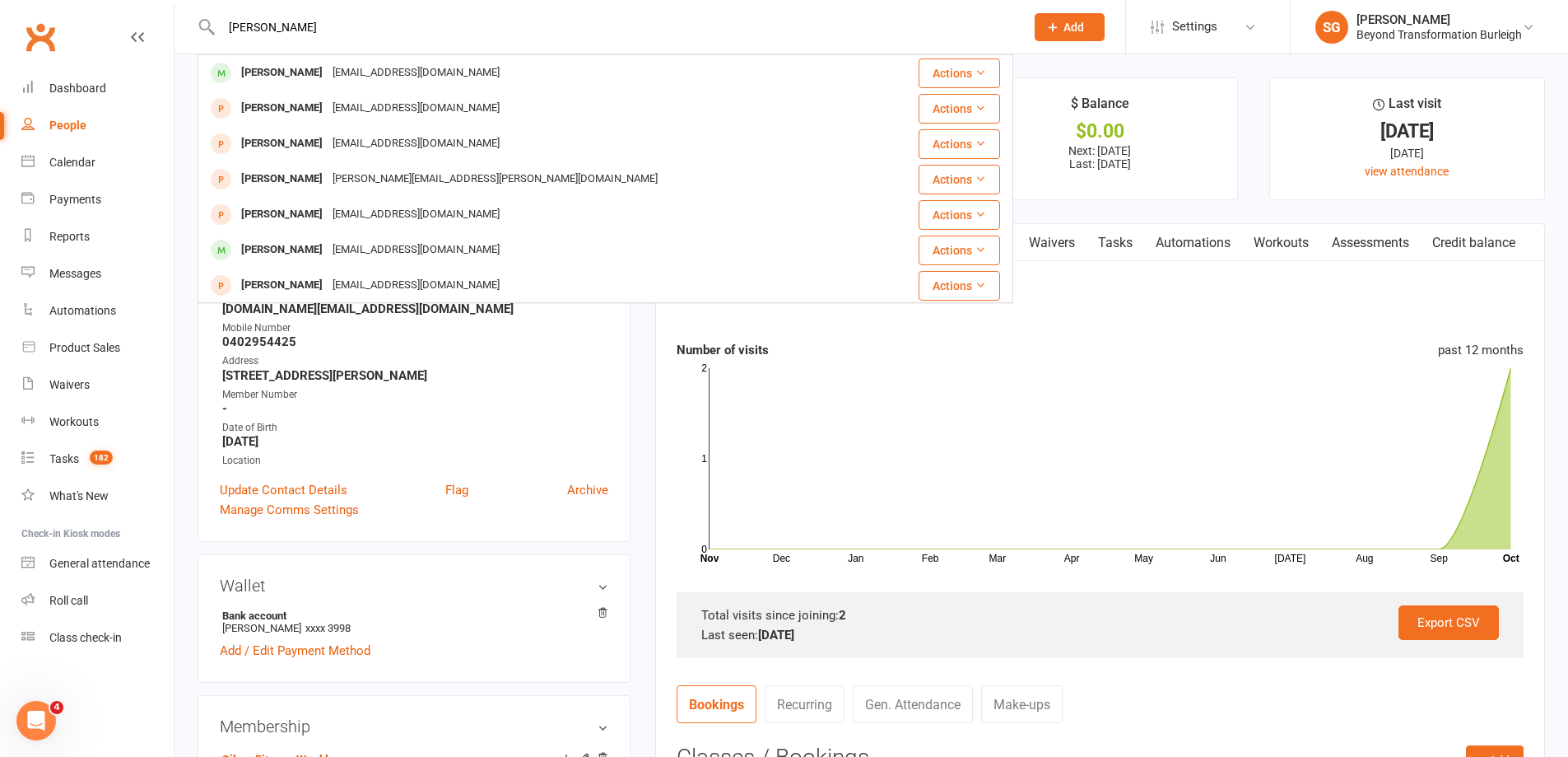
drag, startPoint x: 333, startPoint y: 66, endPoint x: 404, endPoint y: 80, distance: 72.4
click at [335, 66] on div "[EMAIL_ADDRESS][DOMAIN_NAME]" at bounding box center [416, 73] width 177 height 24
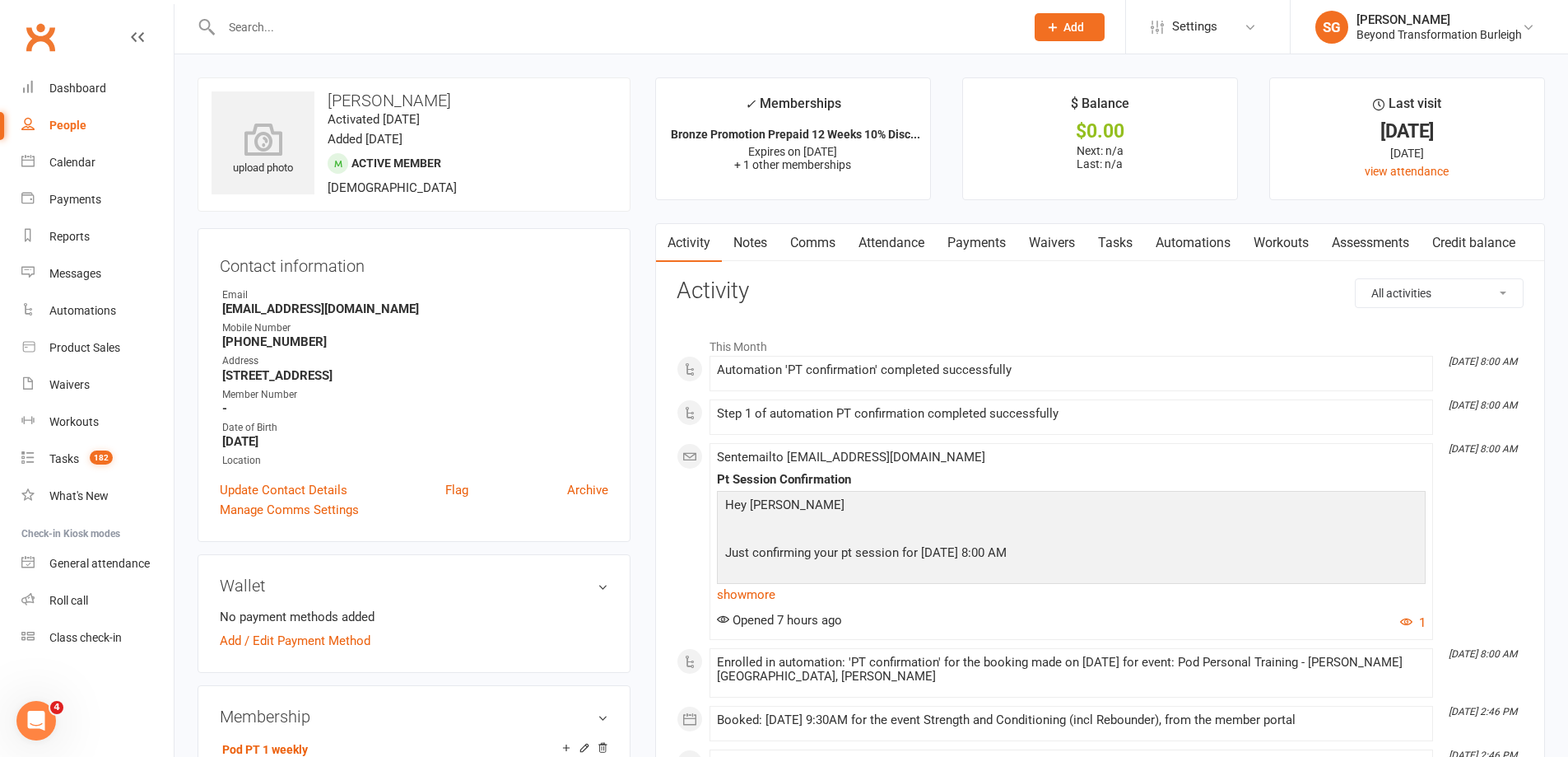
click at [888, 240] on link "Attendance" at bounding box center [891, 243] width 89 height 38
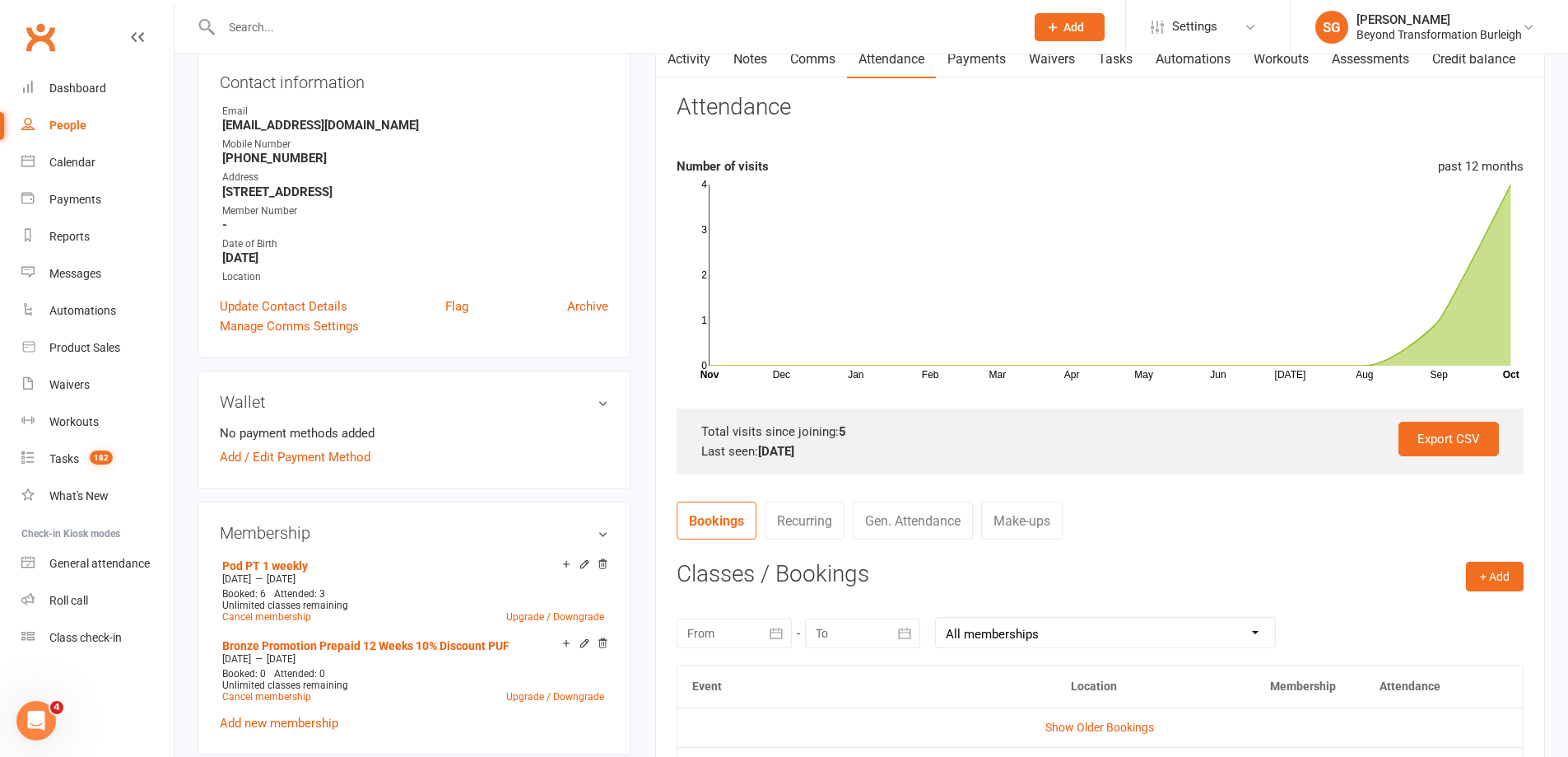
scroll to position [165, 0]
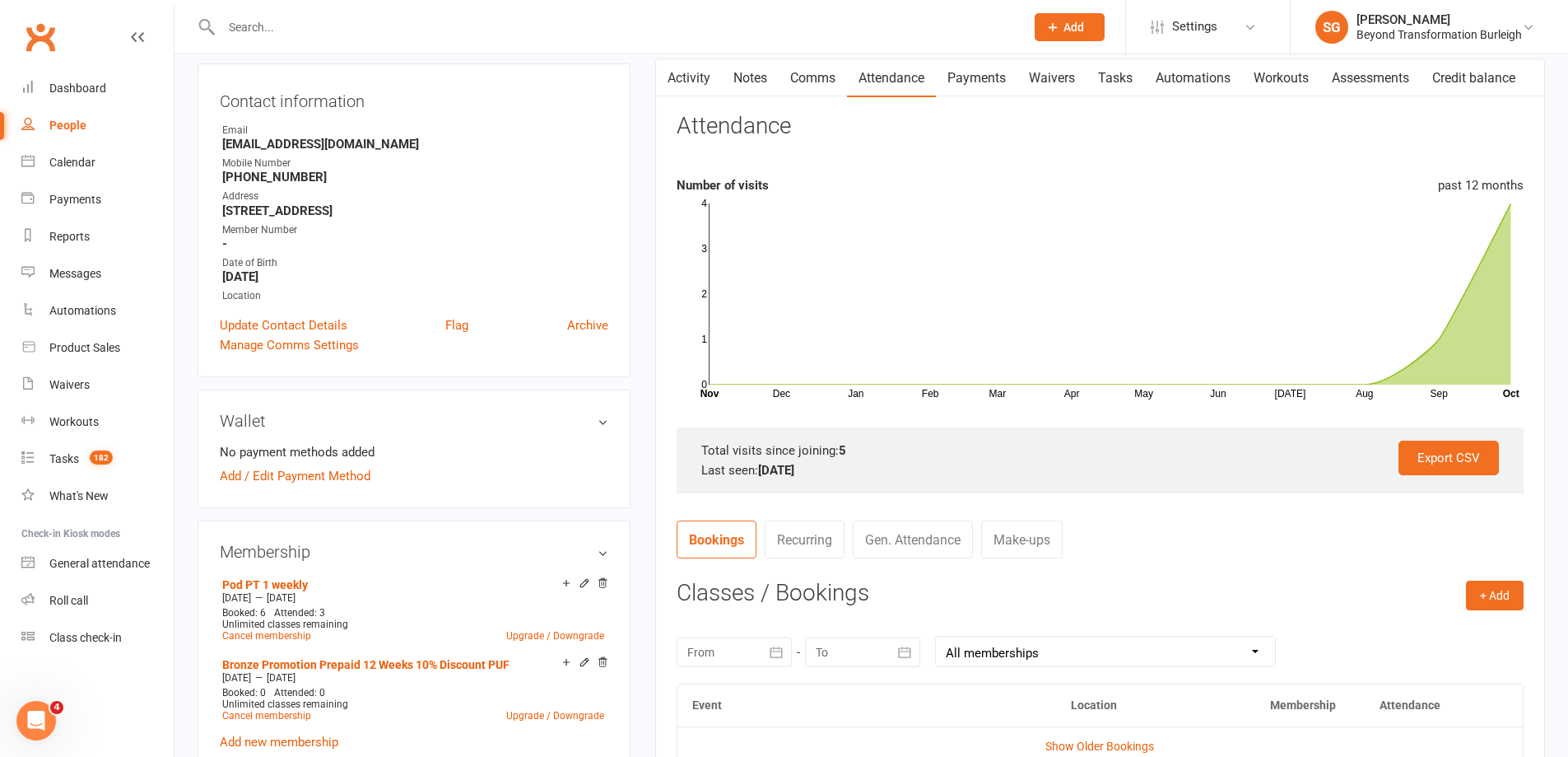
click at [301, 32] on input "text" at bounding box center [615, 27] width 797 height 23
paste input "[PERSON_NAME]"
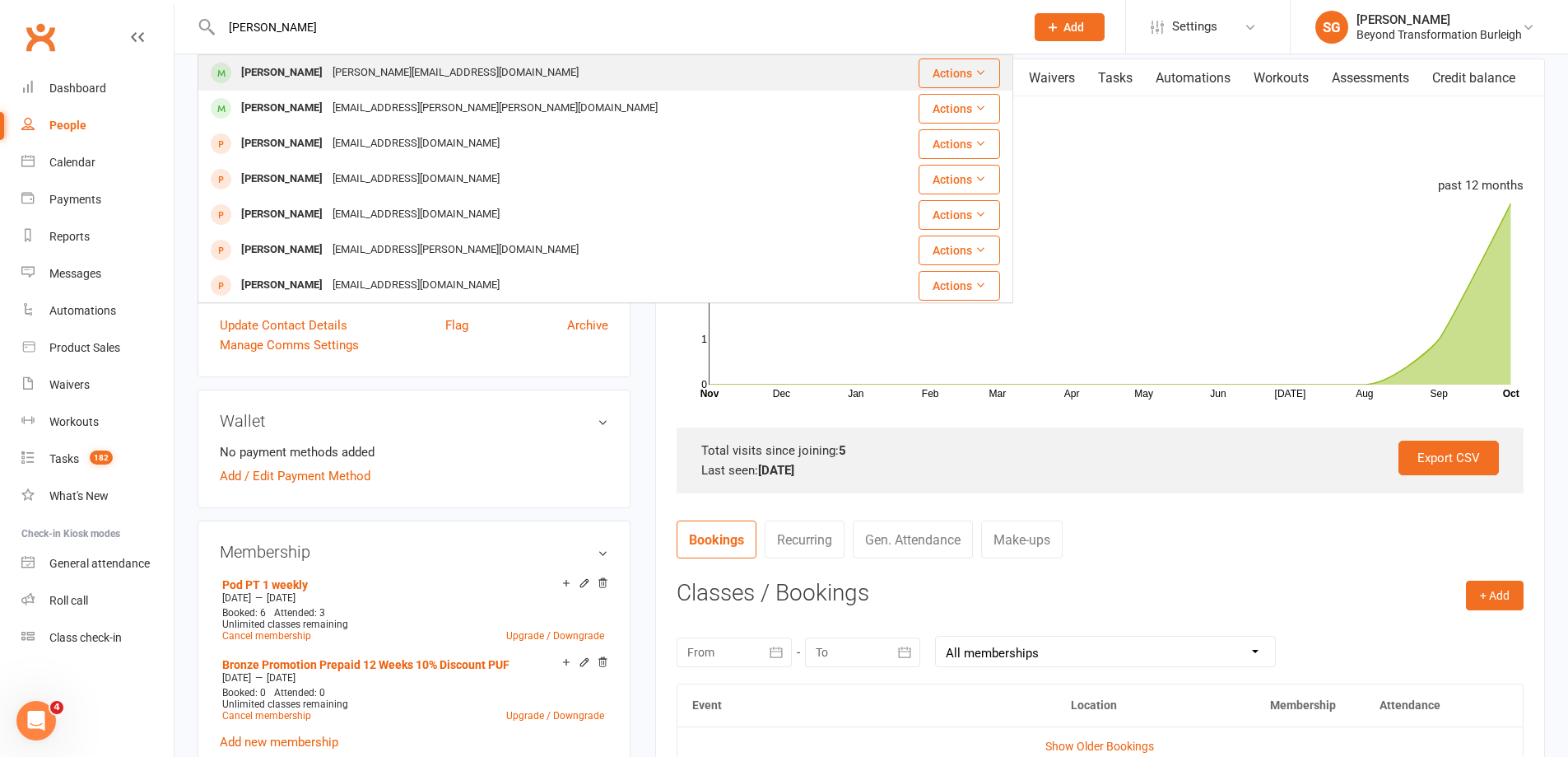
type input "[PERSON_NAME]"
click at [343, 77] on div "[PERSON_NAME][EMAIL_ADDRESS][DOMAIN_NAME]" at bounding box center [455, 73] width 256 height 24
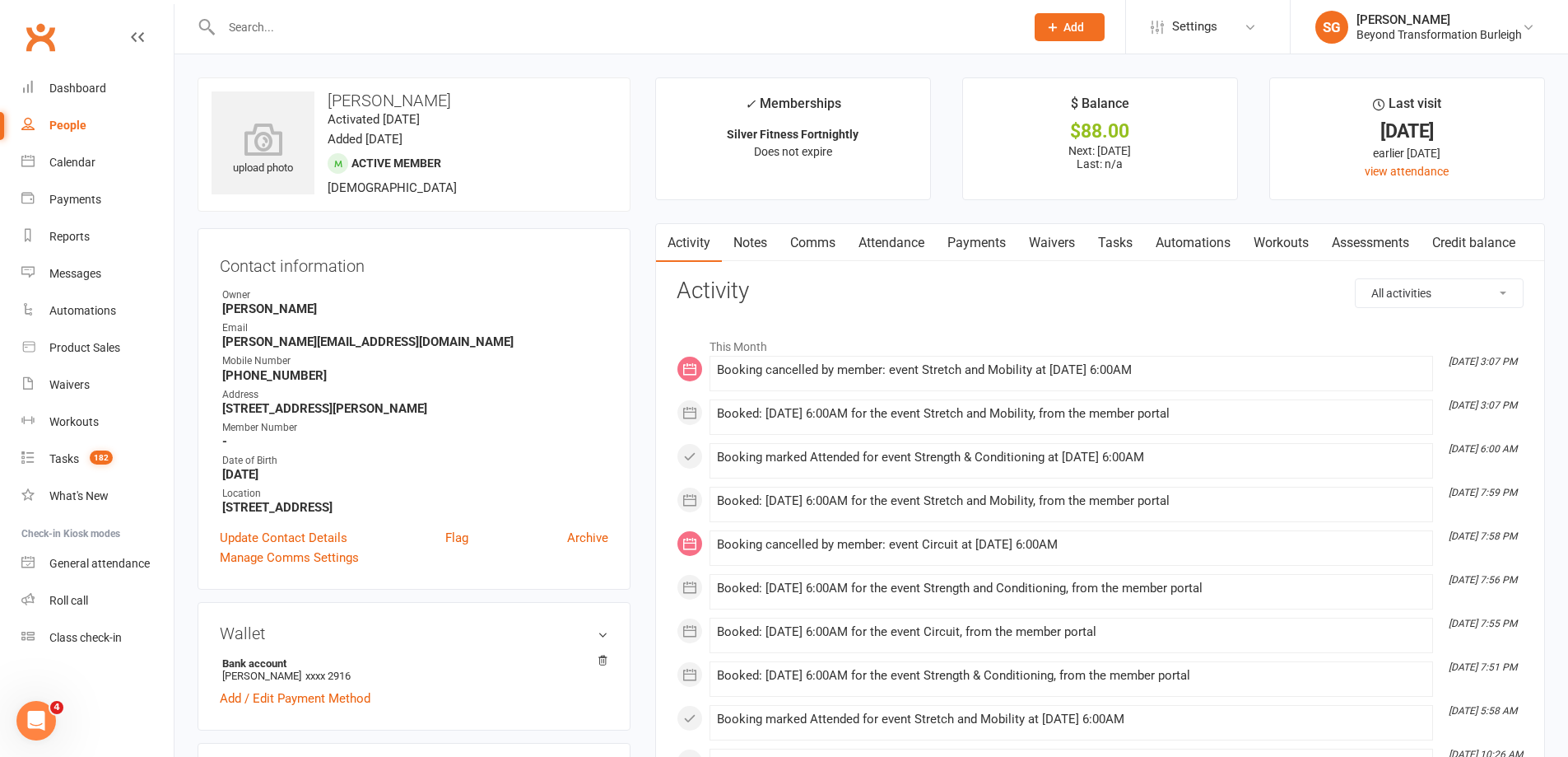
click at [306, 32] on input "text" at bounding box center [615, 27] width 797 height 23
paste input "[PERSON_NAME]"
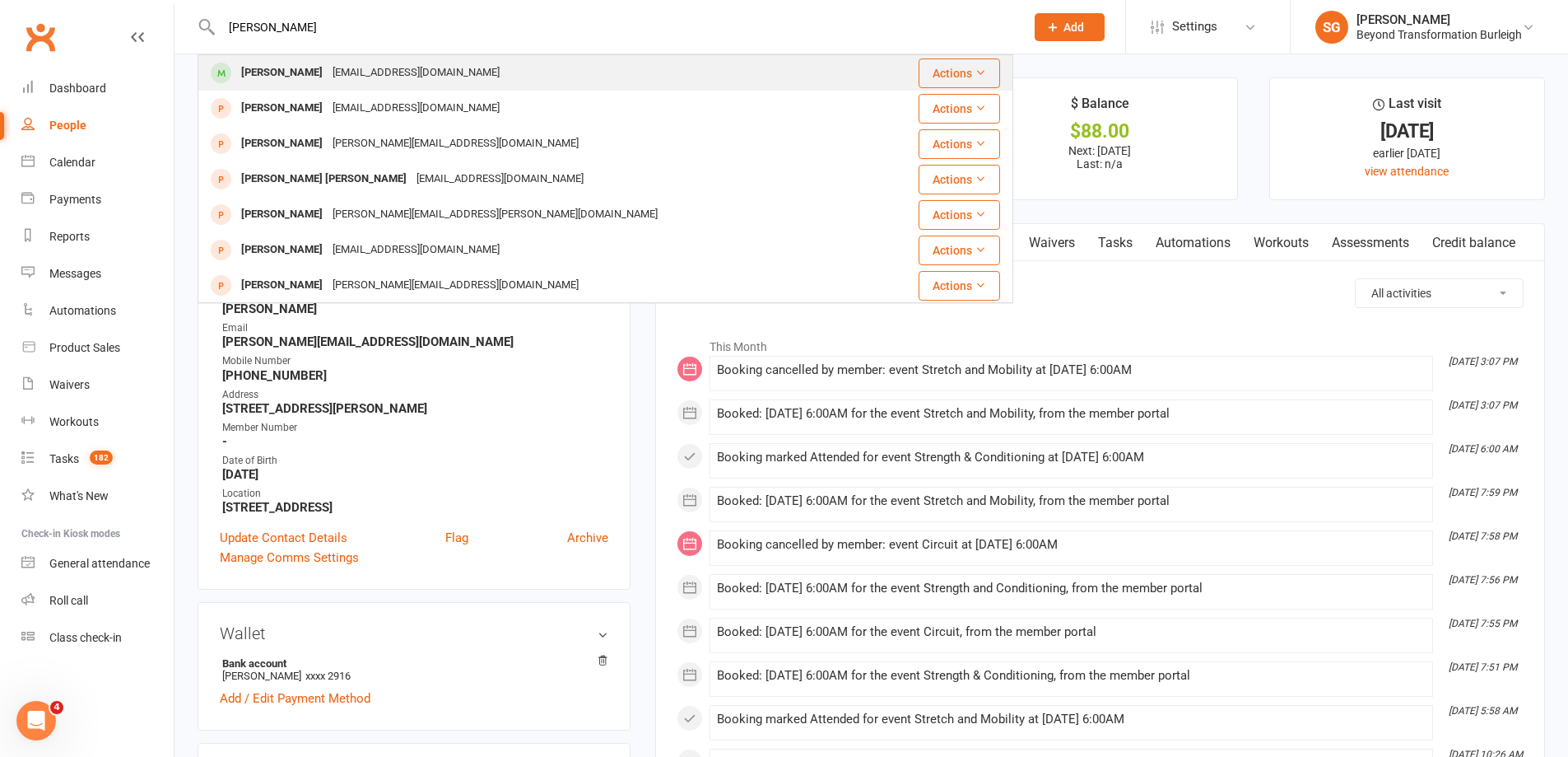
type input "[PERSON_NAME]"
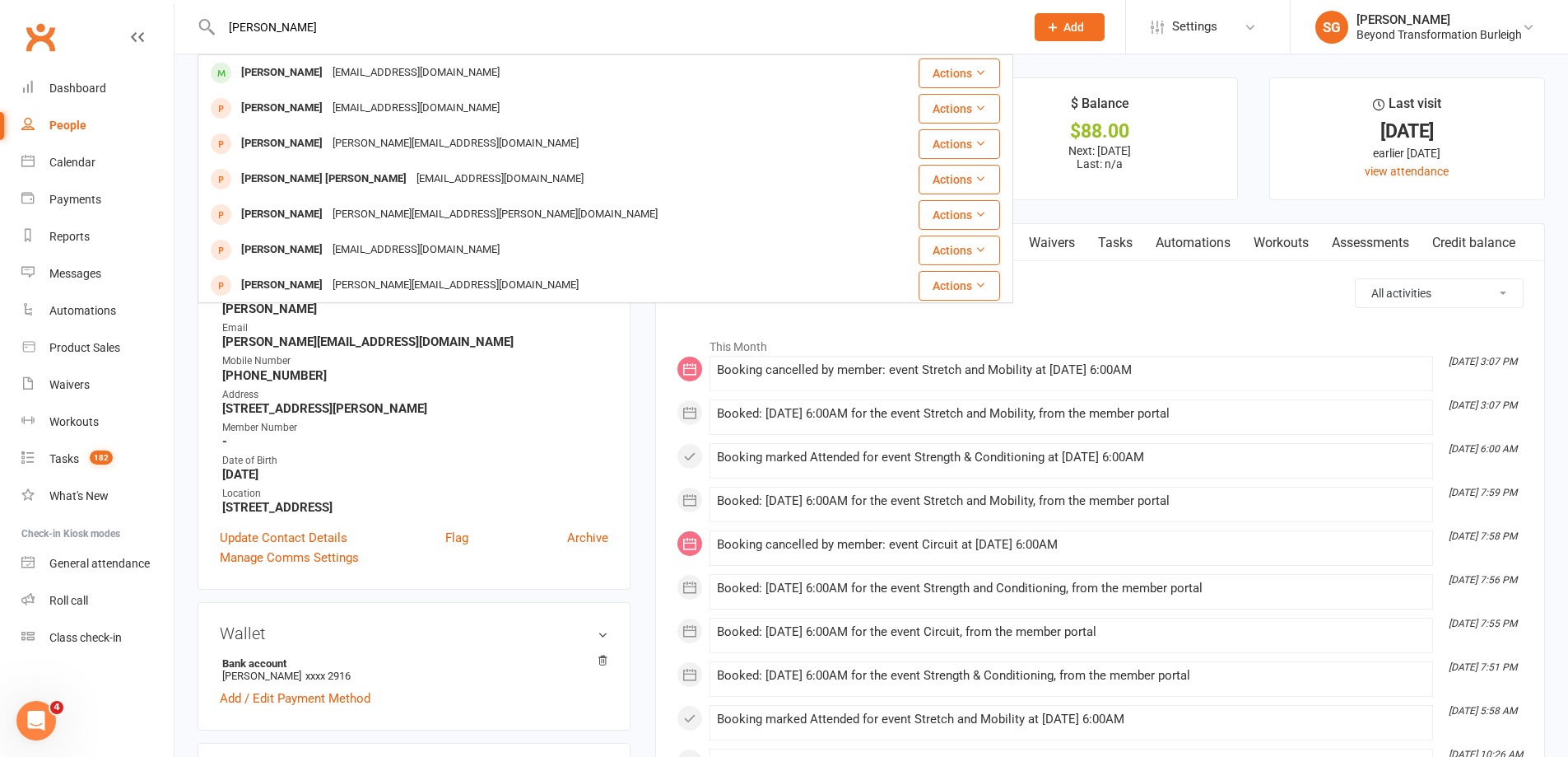
drag, startPoint x: 331, startPoint y: 68, endPoint x: 457, endPoint y: 94, distance: 128.7
click at [332, 68] on div "[EMAIL_ADDRESS][DOMAIN_NAME]" at bounding box center [416, 73] width 177 height 24
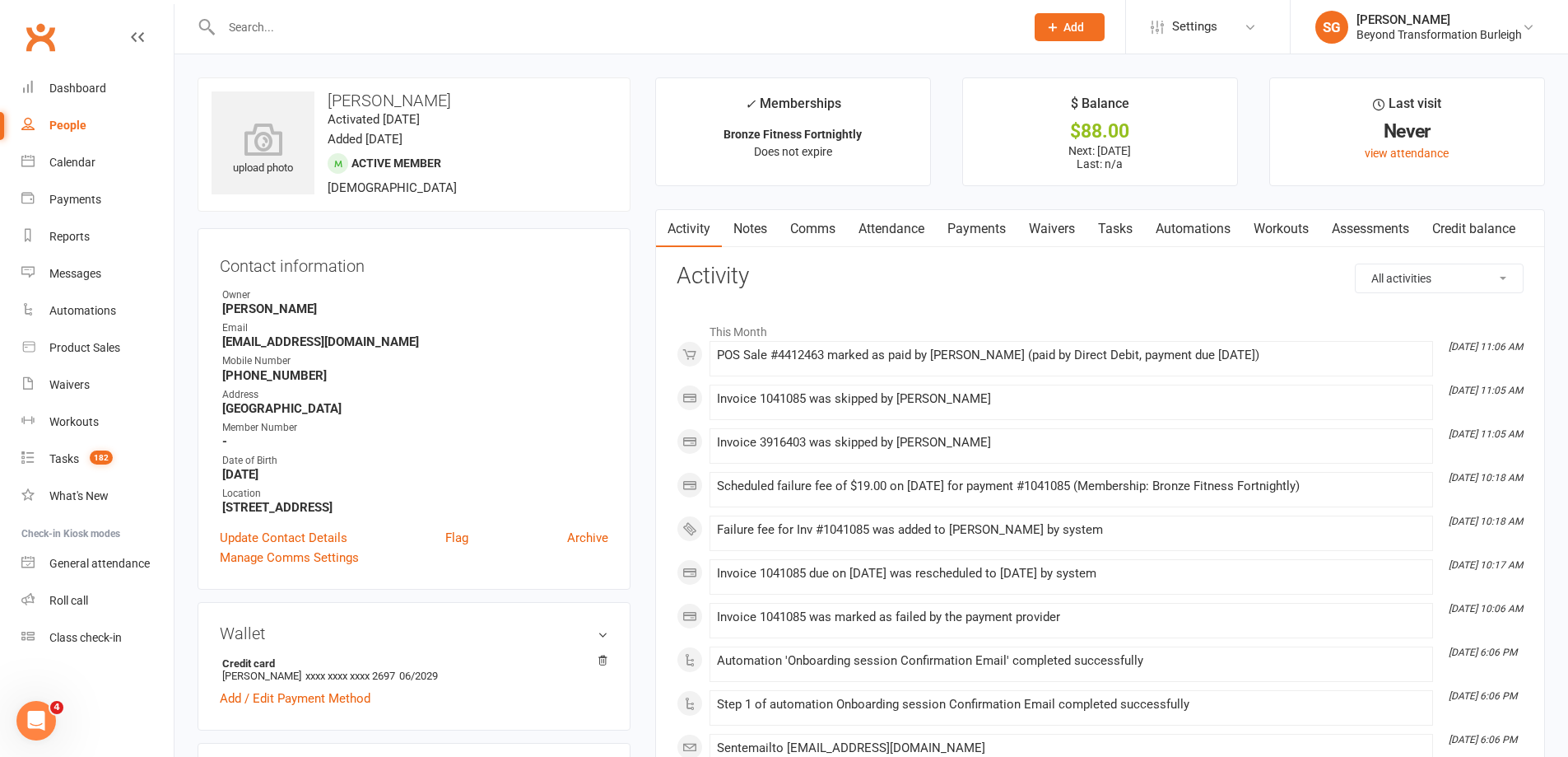
click at [913, 235] on link "Attendance" at bounding box center [891, 229] width 89 height 38
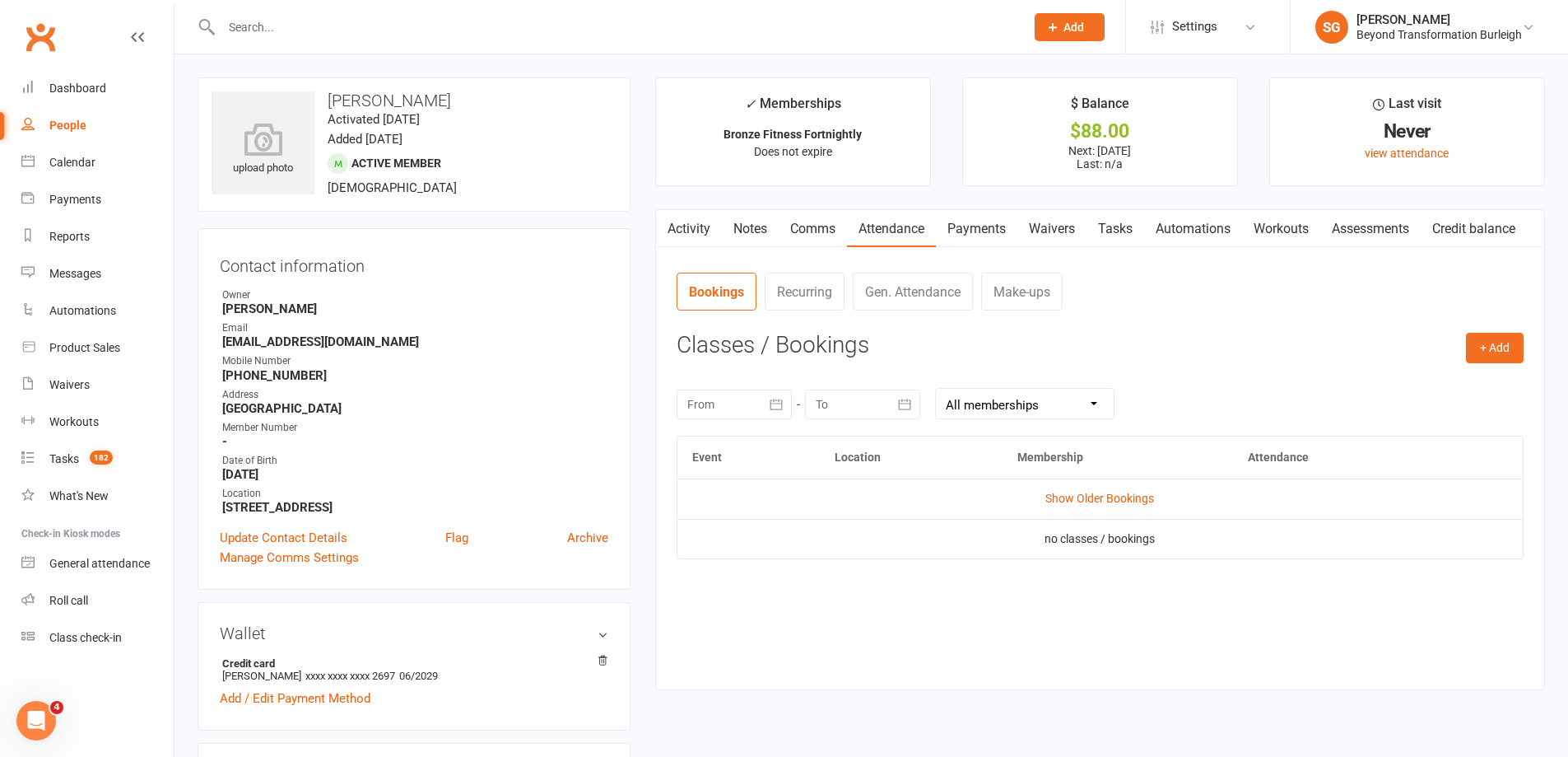
click at [317, 24] on input "text" at bounding box center [615, 27] width 797 height 23
paste input "[PERSON_NAME]"
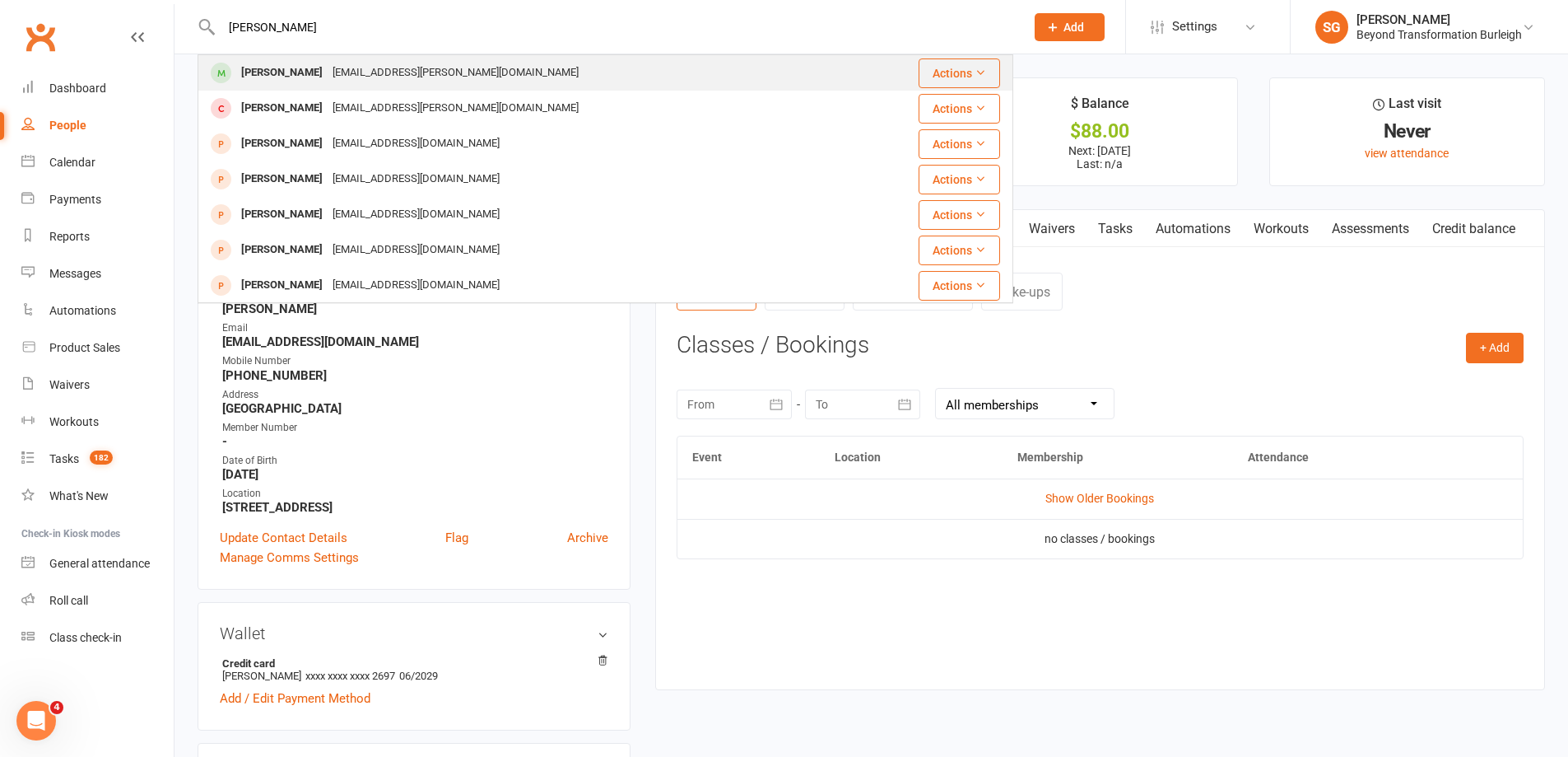
type input "[PERSON_NAME]"
click at [343, 69] on div "[EMAIL_ADDRESS][PERSON_NAME][DOMAIN_NAME]" at bounding box center [455, 73] width 256 height 24
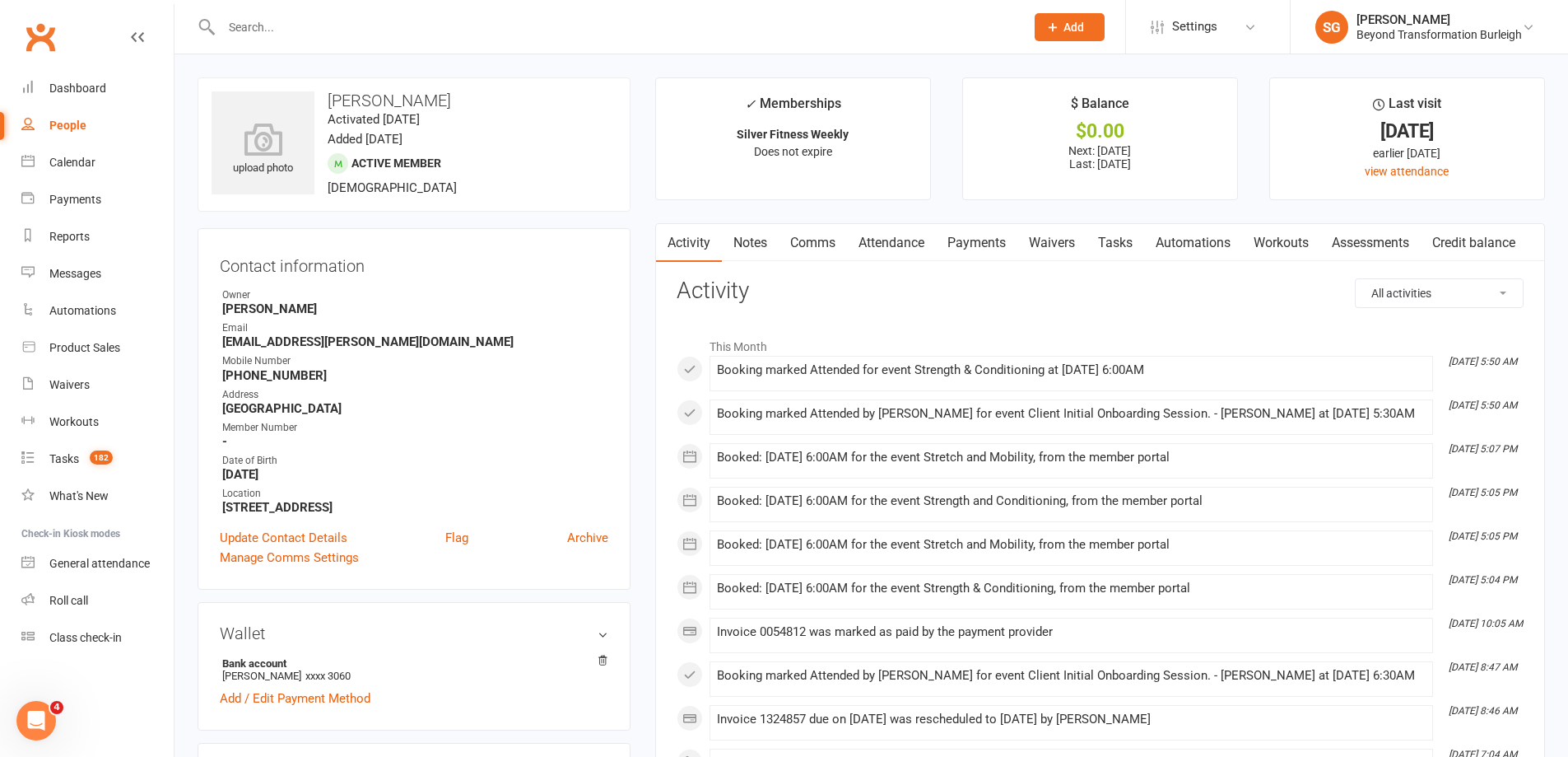
drag, startPoint x: 895, startPoint y: 212, endPoint x: 892, endPoint y: 238, distance: 26.2
click at [890, 242] on link "Attendance" at bounding box center [891, 243] width 89 height 38
